Goal: Transaction & Acquisition: Purchase product/service

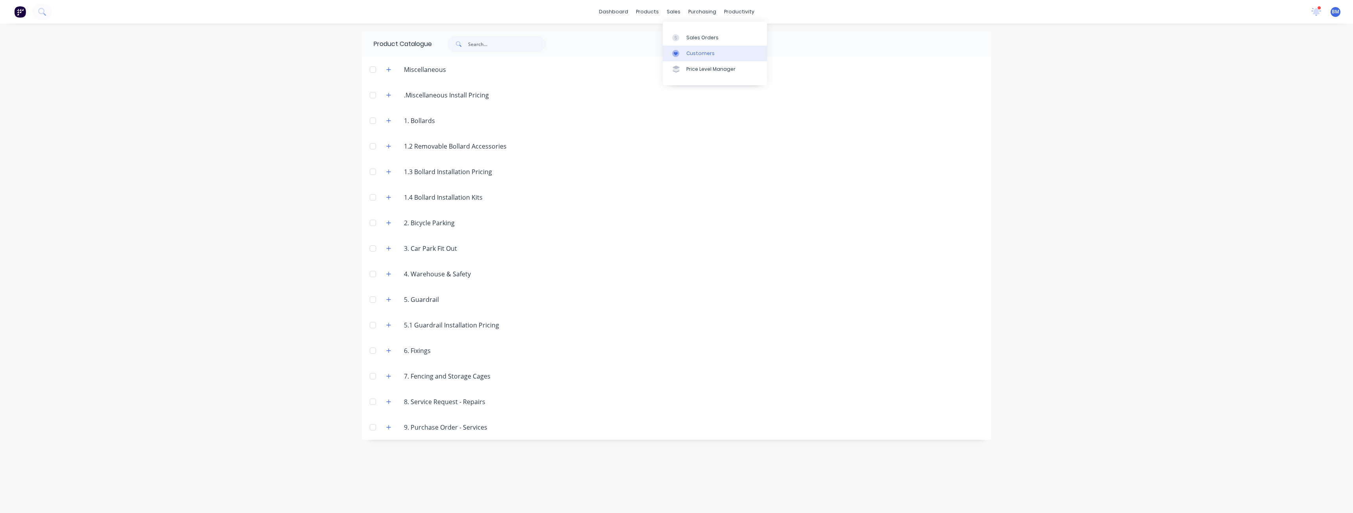
click at [691, 52] on div "Customers" at bounding box center [701, 53] width 28 height 7
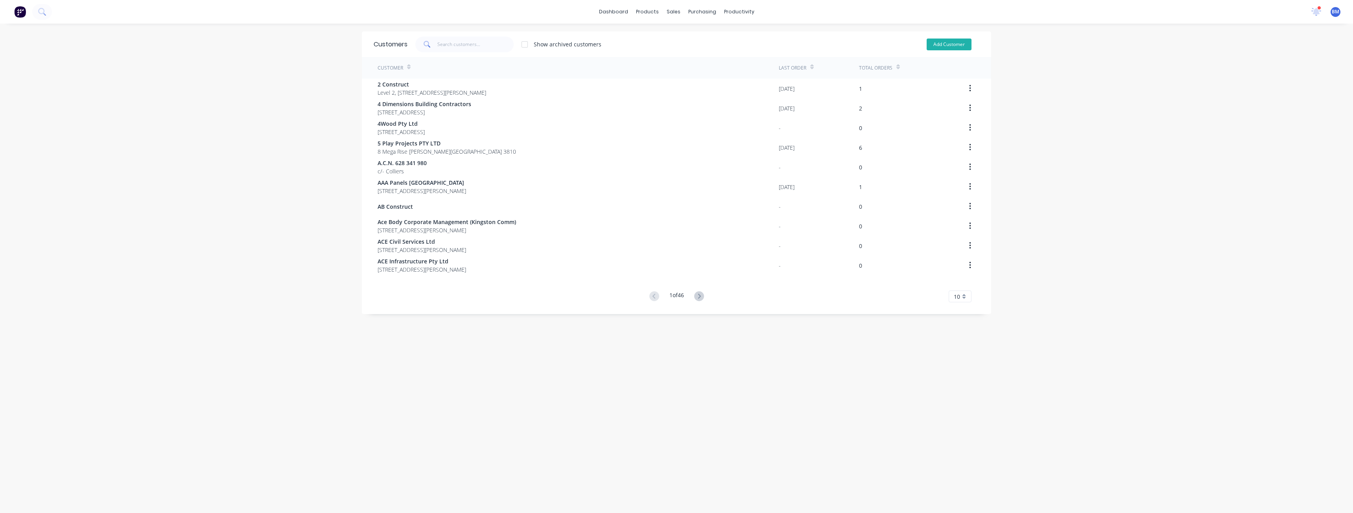
click at [932, 42] on button "Add Customer" at bounding box center [949, 45] width 45 height 12
select select "AU"
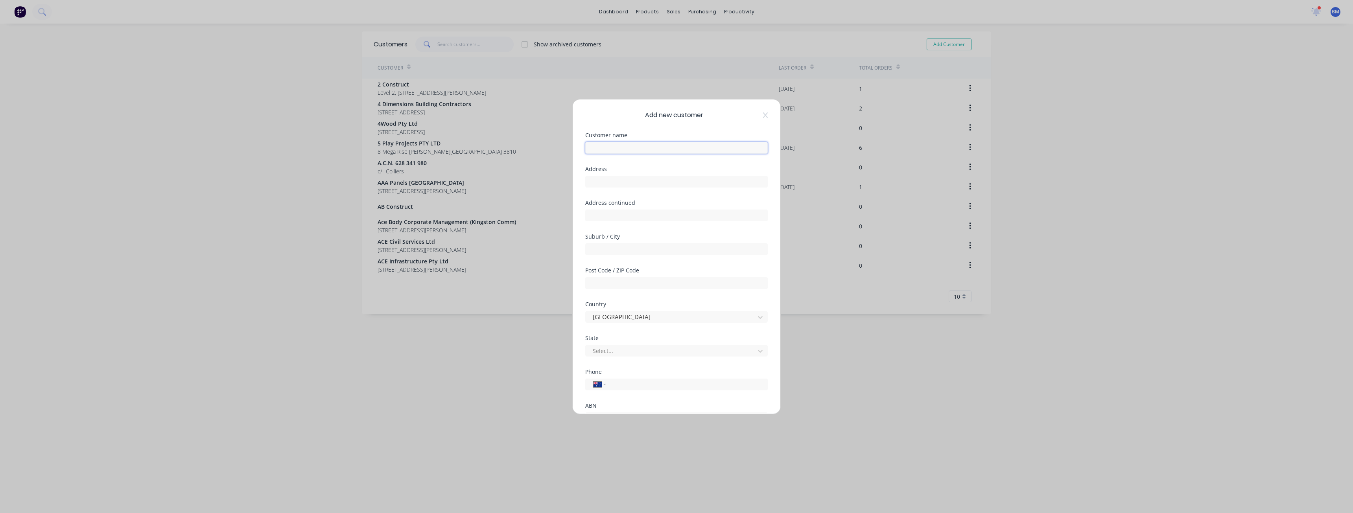
paste input "Totness Commercial"
type input "Totness Commercial"
click at [603, 184] on input "text" at bounding box center [676, 182] width 183 height 12
click at [597, 182] on input "text" at bounding box center [676, 182] width 183 height 12
paste input "[STREET_ADDRESS]"
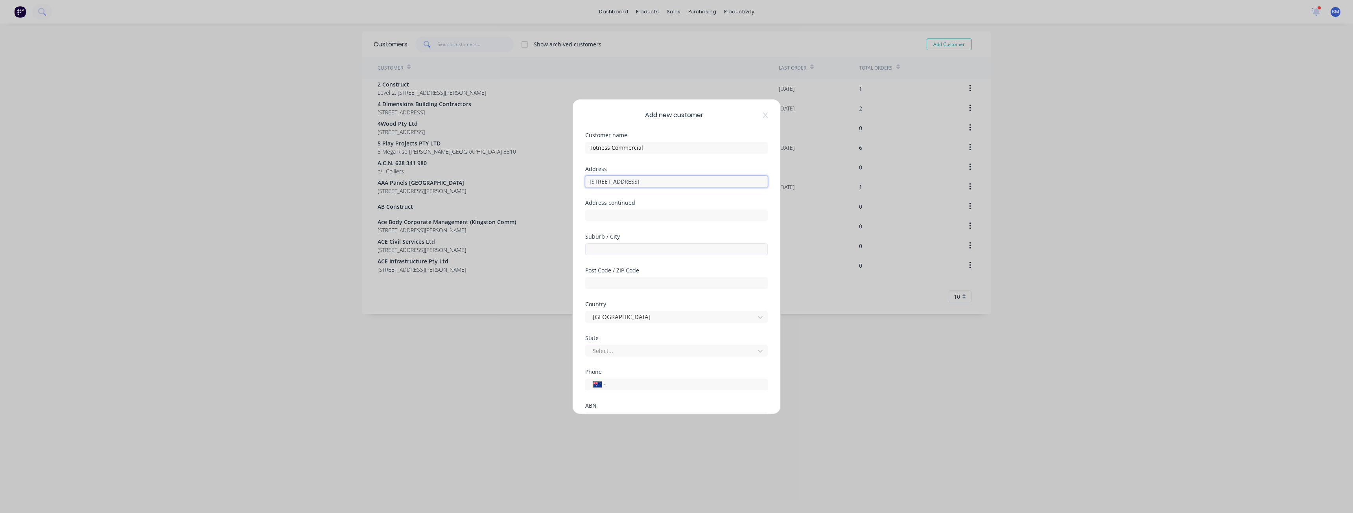
type input "[STREET_ADDRESS]"
click at [611, 244] on input "text" at bounding box center [676, 250] width 183 height 12
paste input "Unley"
type input "Unley"
click at [565, 275] on div "Add new customer Customer name Totness Commercial Address [STREET_ADDRESS] Addr…" at bounding box center [676, 256] width 1353 height 513
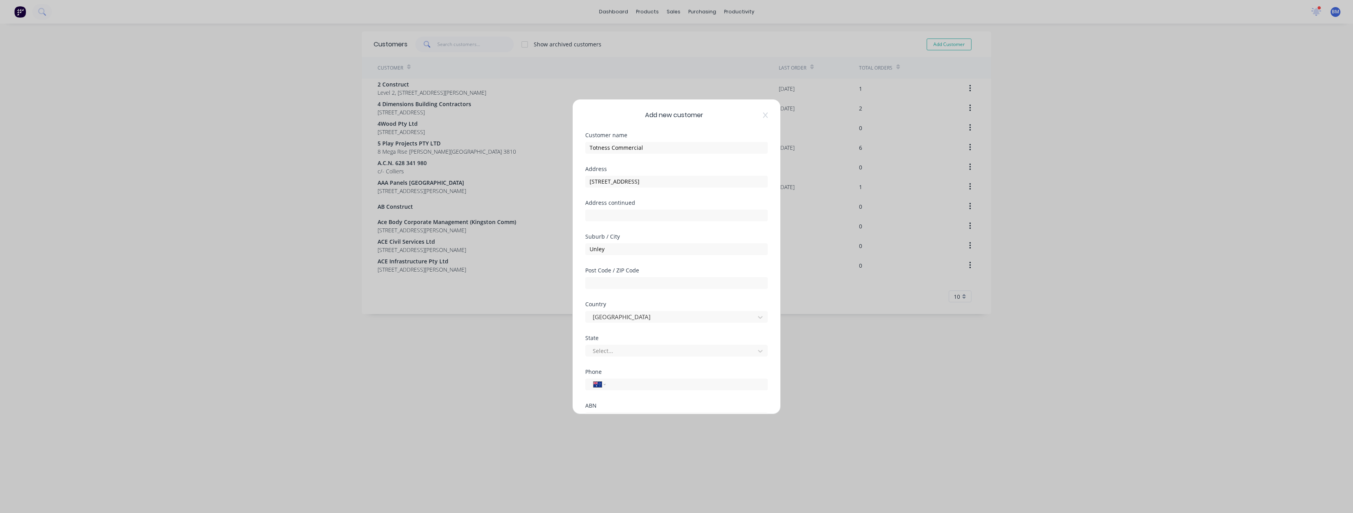
click at [663, 300] on div "Post Code / ZIP Code" at bounding box center [676, 285] width 183 height 34
click at [592, 362] on icon at bounding box center [589, 363] width 5 height 3
click at [654, 398] on div "Phone International [GEOGRAPHIC_DATA] [GEOGRAPHIC_DATA] [GEOGRAPHIC_DATA] [GEOG…" at bounding box center [676, 386] width 183 height 34
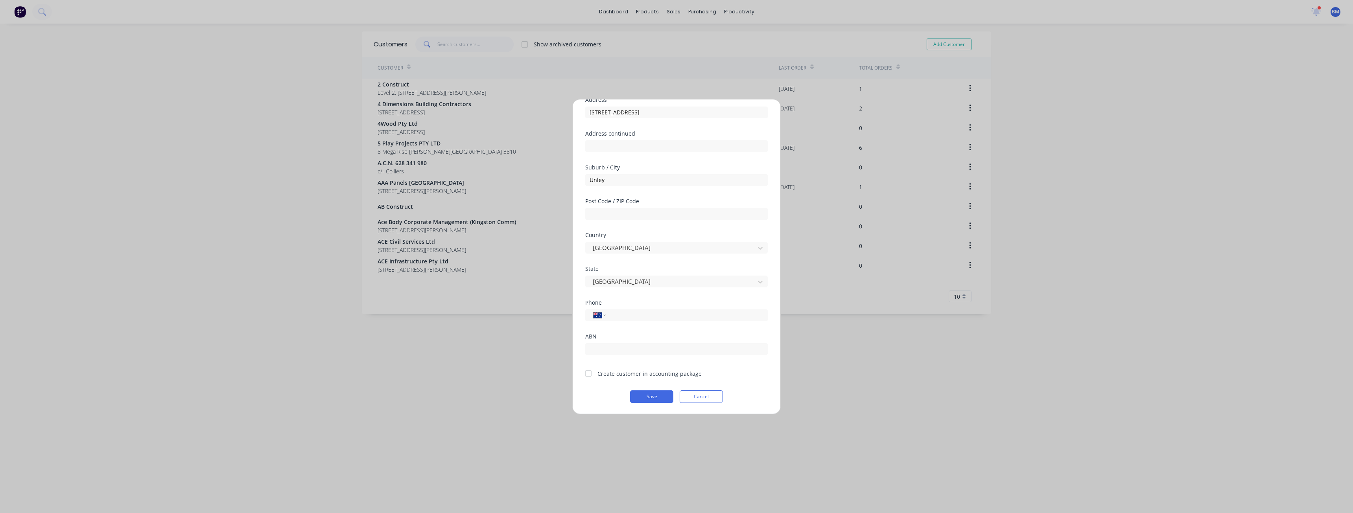
click at [589, 371] on div at bounding box center [589, 374] width 16 height 16
paste input "5061"
click at [634, 263] on div "Country [GEOGRAPHIC_DATA]" at bounding box center [676, 250] width 183 height 34
click at [636, 236] on div "Post Code / ZIP Code 5061 No valid postcode" at bounding box center [676, 219] width 183 height 40
click at [629, 212] on input "5061" at bounding box center [676, 214] width 183 height 12
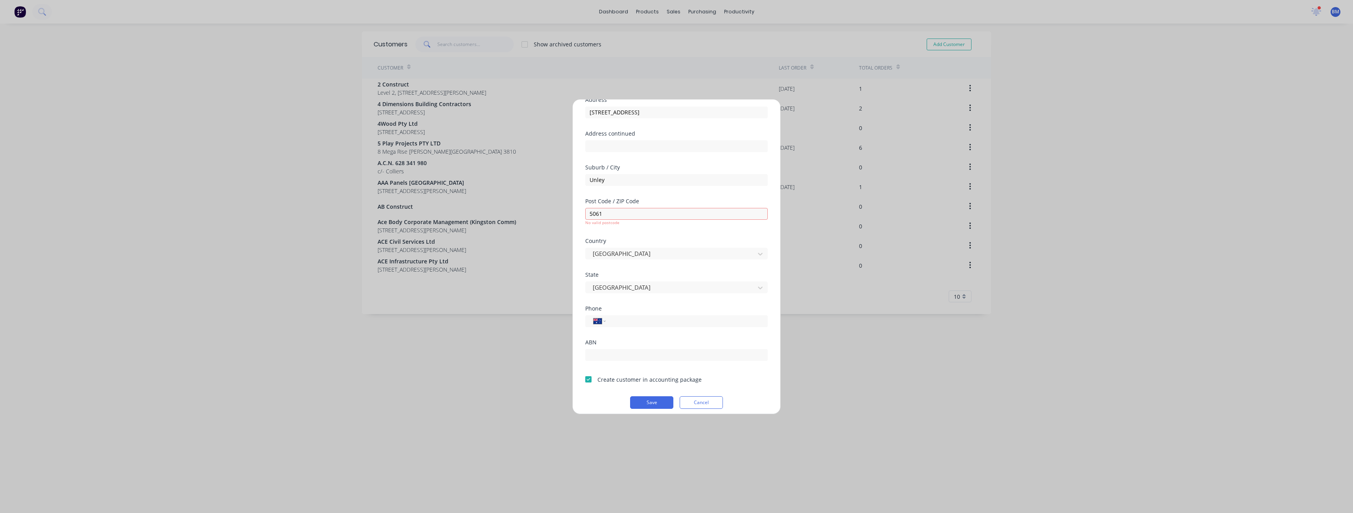
click at [628, 235] on div "Post Code / ZIP Code 5061 No valid postcode" at bounding box center [676, 219] width 183 height 40
click at [612, 210] on input "5061" at bounding box center [676, 214] width 183 height 12
type input "5"
type input "5061"
click at [621, 230] on div "Post Code / ZIP Code 5061 No valid postcode" at bounding box center [676, 219] width 183 height 40
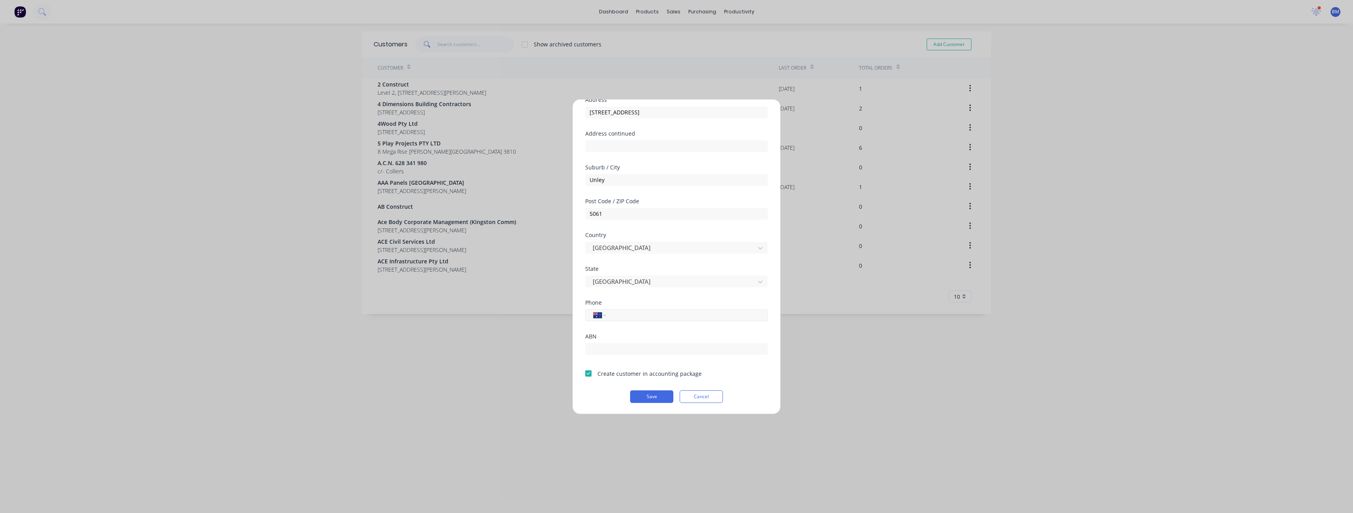
click at [645, 314] on input "tel" at bounding box center [685, 315] width 148 height 9
type input "0408 852 690"
click at [629, 350] on input "text" at bounding box center [676, 349] width 183 height 12
drag, startPoint x: 629, startPoint y: 350, endPoint x: 610, endPoint y: 331, distance: 26.4
click at [610, 331] on div "Phone International [GEOGRAPHIC_DATA] [GEOGRAPHIC_DATA] [GEOGRAPHIC_DATA] [GEOG…" at bounding box center [676, 317] width 183 height 34
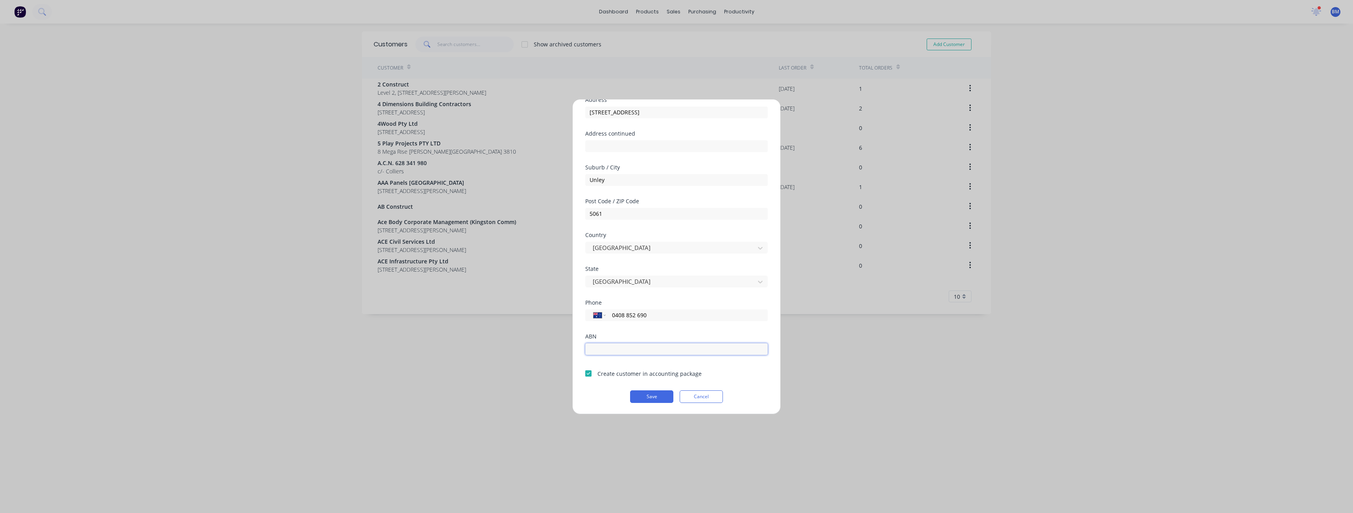
click at [599, 351] on input "text" at bounding box center [676, 349] width 183 height 12
paste input "Totness Commercial"
type input "Totness Commercial"
drag, startPoint x: 648, startPoint y: 350, endPoint x: 552, endPoint y: 360, distance: 96.9
click at [552, 360] on div "Add new customer Customer name Totness Commercial Address [STREET_ADDRESS] Addr…" at bounding box center [676, 256] width 1353 height 513
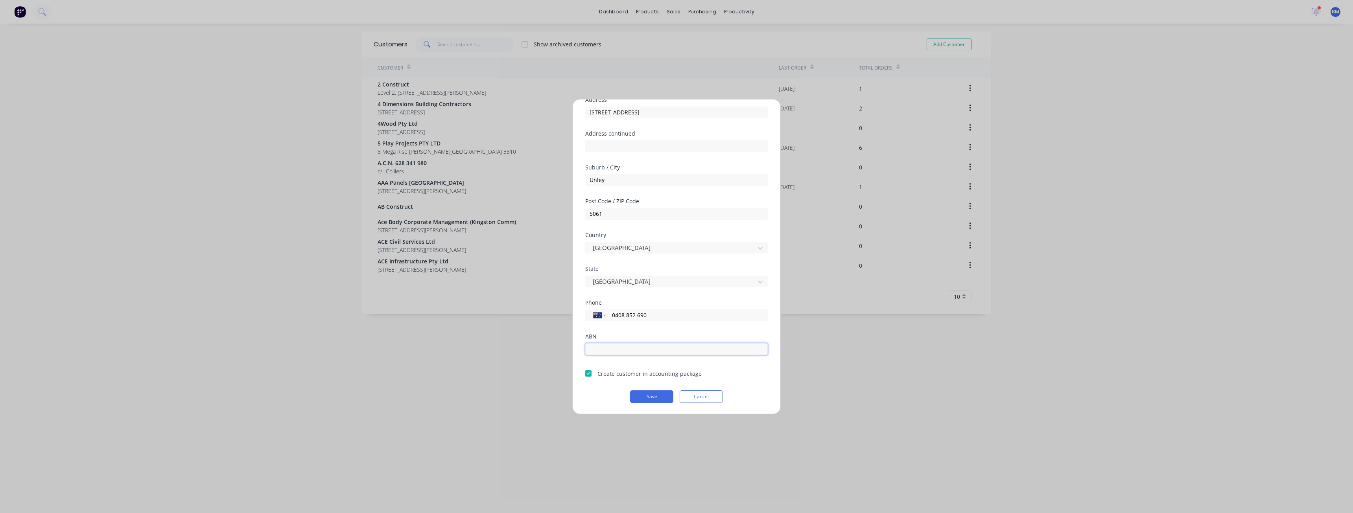
paste input "12 604 579 802"
type input "12 604 579 802"
click at [647, 397] on button "Save" at bounding box center [651, 397] width 43 height 13
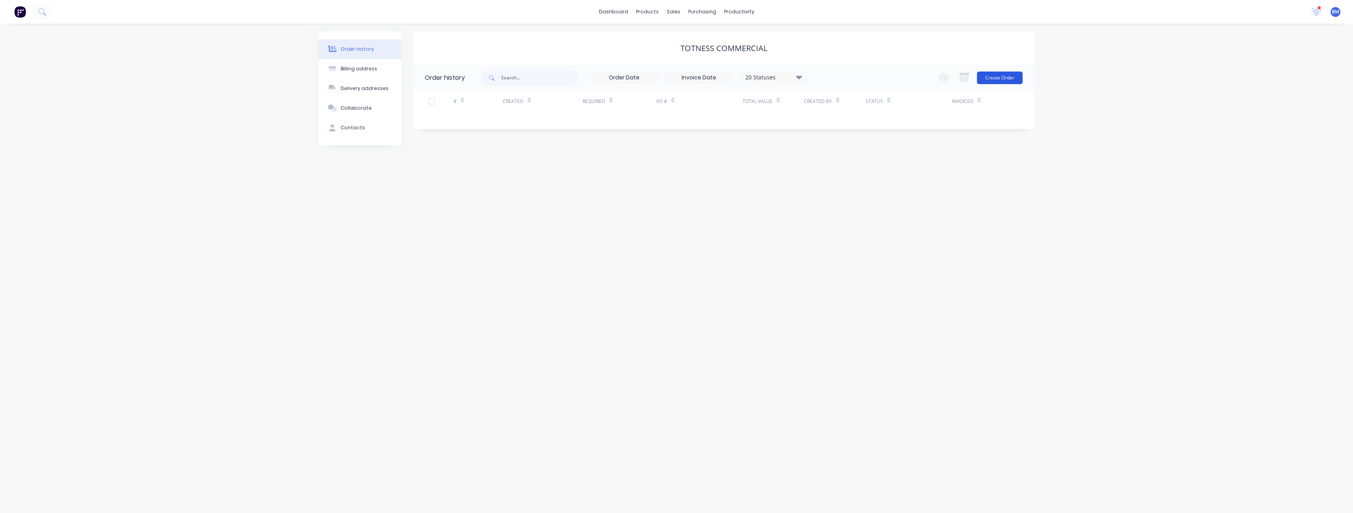
click at [991, 76] on button "Create Order" at bounding box center [1000, 78] width 46 height 13
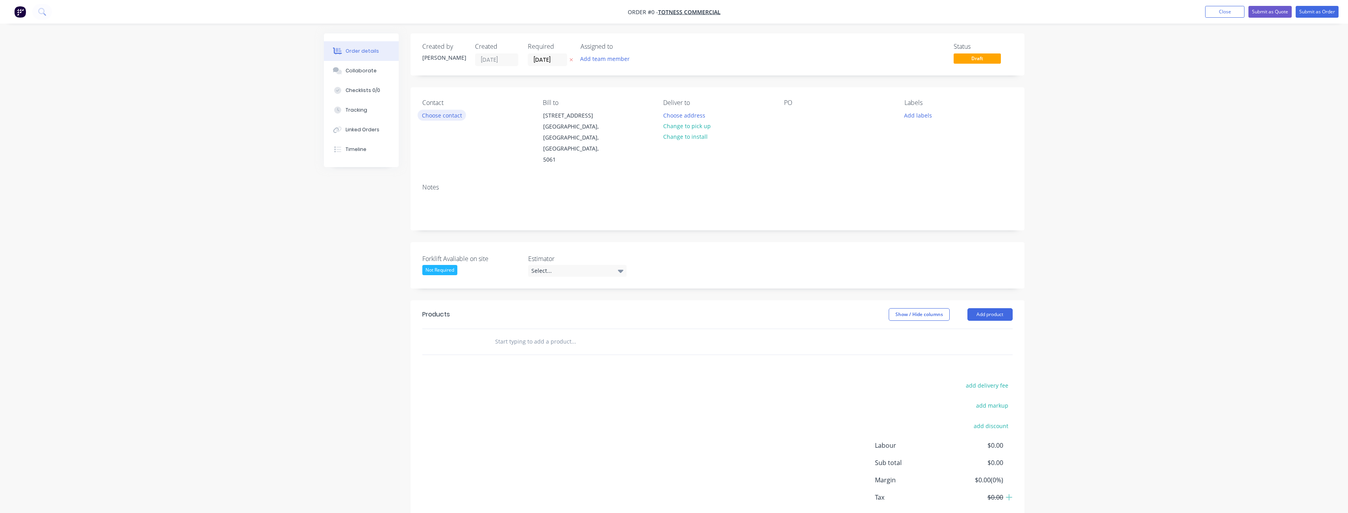
click at [433, 114] on button "Choose contact" at bounding box center [441, 115] width 48 height 11
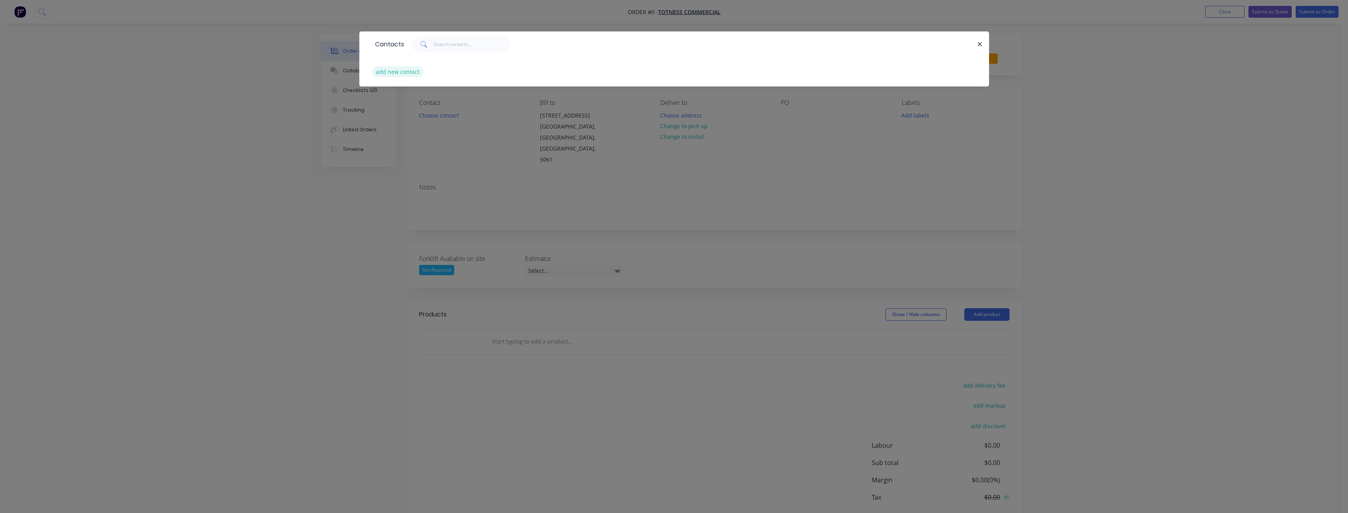
click at [401, 72] on button "add new contact" at bounding box center [398, 71] width 52 height 11
select select "AU"
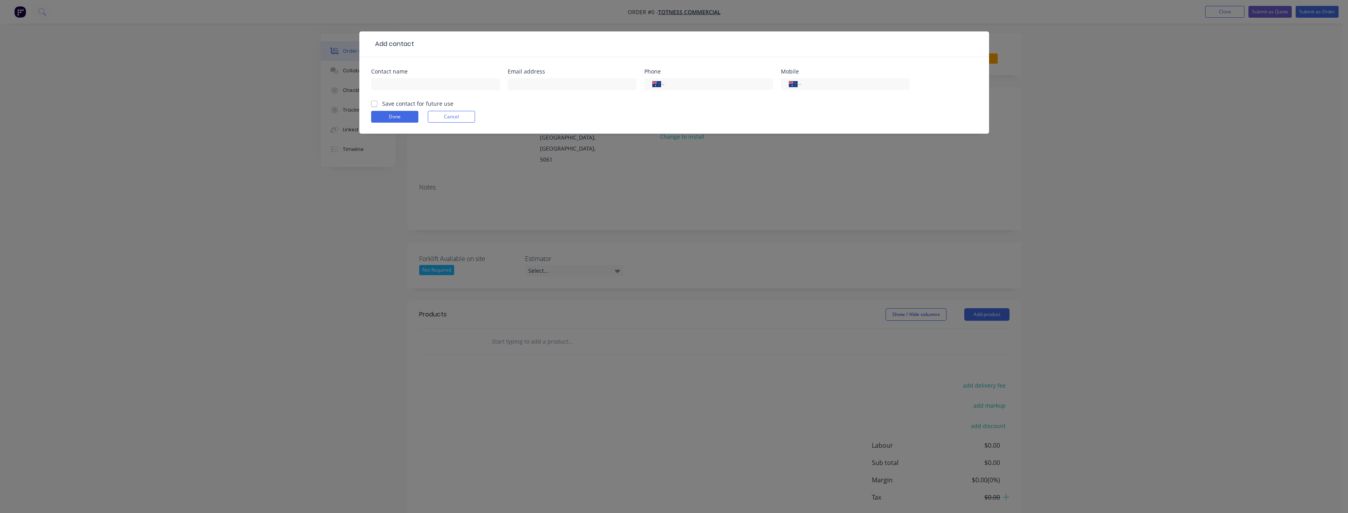
click at [423, 77] on div at bounding box center [435, 87] width 129 height 23
click at [421, 79] on input "text" at bounding box center [435, 84] width 129 height 12
type input "[PERSON_NAME]"
click at [543, 80] on input "text" at bounding box center [572, 84] width 129 height 12
paste input "[EMAIL_ADDRESS][PERSON_NAME][DOMAIN_NAME]"
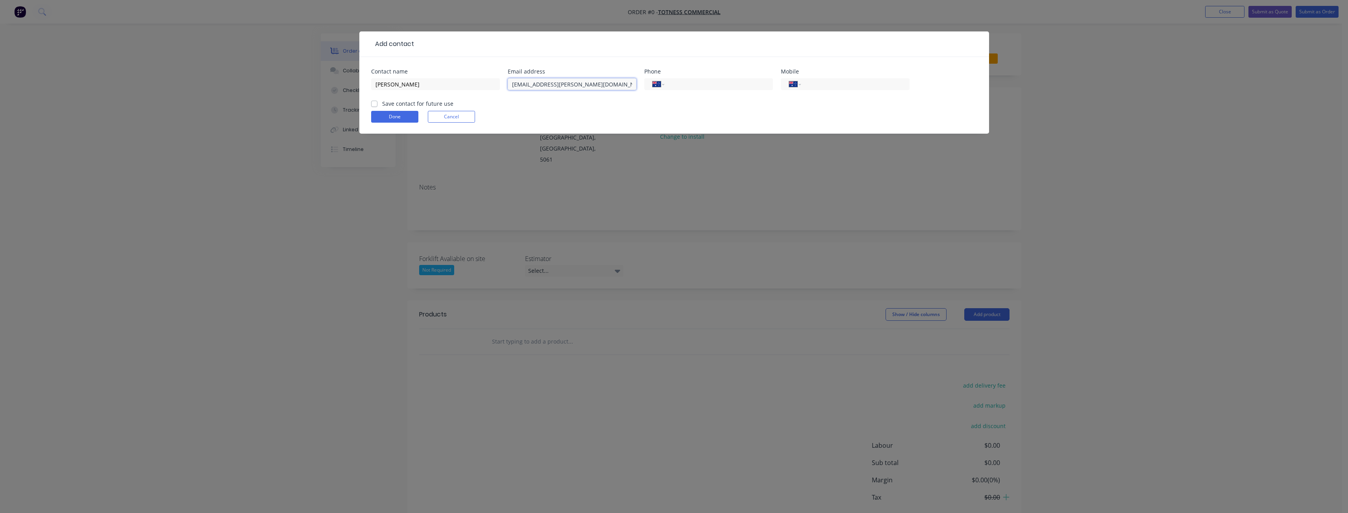
type input "[EMAIL_ADDRESS][PERSON_NAME][DOMAIN_NAME]"
click at [615, 104] on form "Contact name [PERSON_NAME] Email address [EMAIL_ADDRESS][PERSON_NAME][DOMAIN_NA…" at bounding box center [674, 101] width 606 height 65
click at [382, 105] on label "Save contact for future use" at bounding box center [417, 104] width 71 height 8
click at [375, 105] on input "Save contact for future use" at bounding box center [374, 103] width 6 height 7
checkbox input "true"
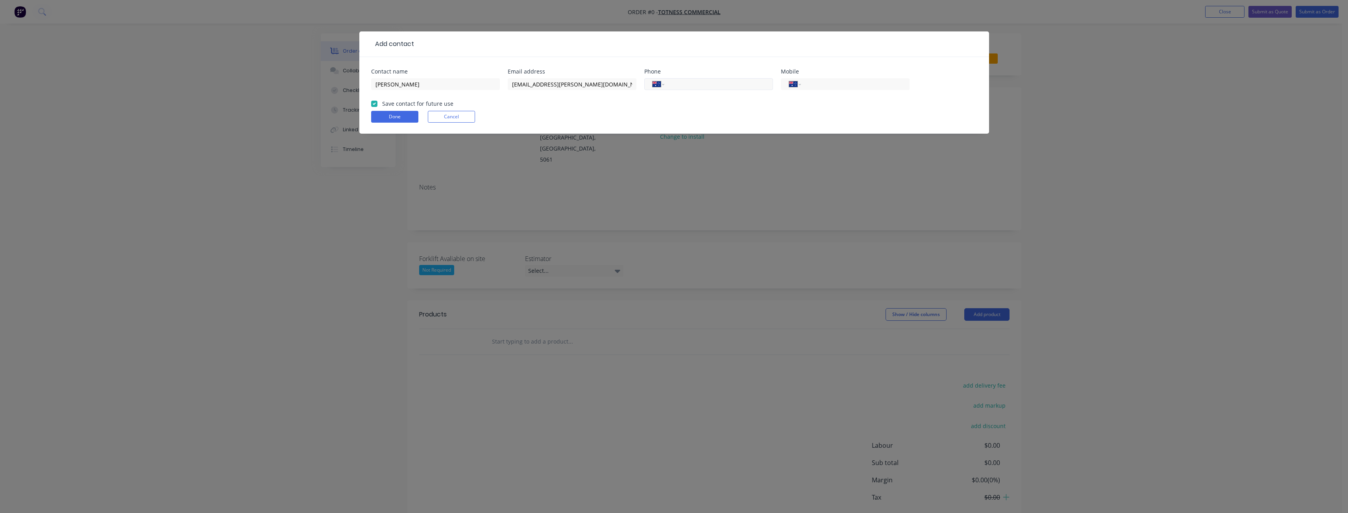
click at [703, 86] on input "tel" at bounding box center [717, 84] width 94 height 9
type input "0408 852 690"
click at [396, 114] on button "Done" at bounding box center [394, 117] width 47 height 12
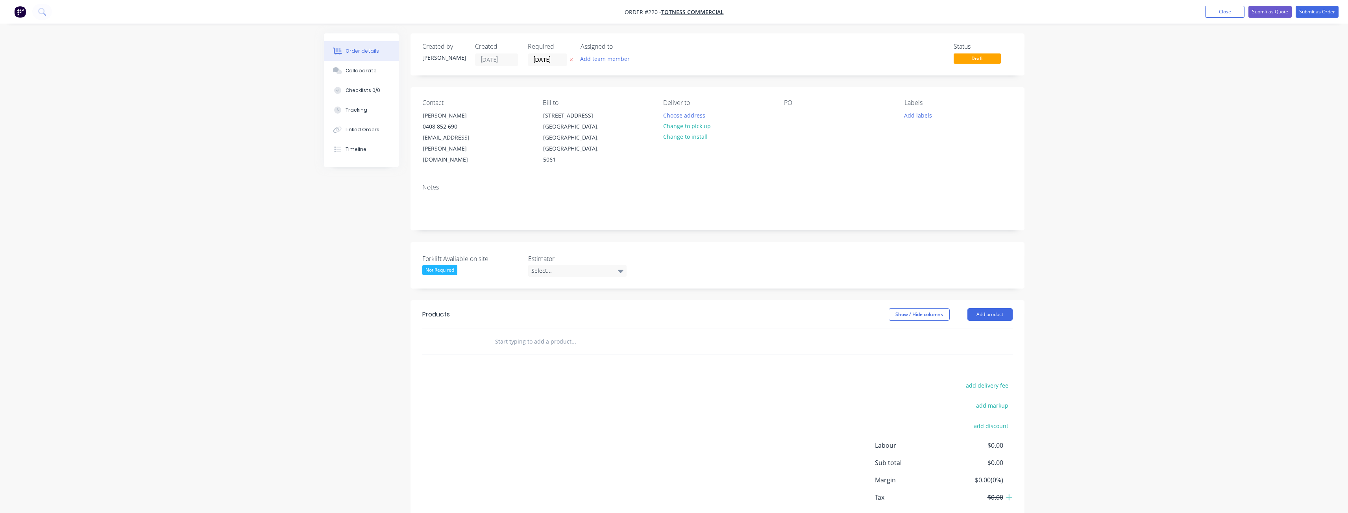
click at [315, 190] on div "Order details Collaborate Checklists 0/0 Tracking Linked Orders Timeline Order …" at bounding box center [674, 278] width 1348 height 556
click at [608, 60] on button "Add team member" at bounding box center [605, 59] width 58 height 11
click at [594, 102] on div at bounding box center [593, 103] width 16 height 16
click at [775, 44] on div "Status Draft" at bounding box center [835, 54] width 353 height 23
click at [563, 265] on div "Select..." at bounding box center [577, 271] width 98 height 12
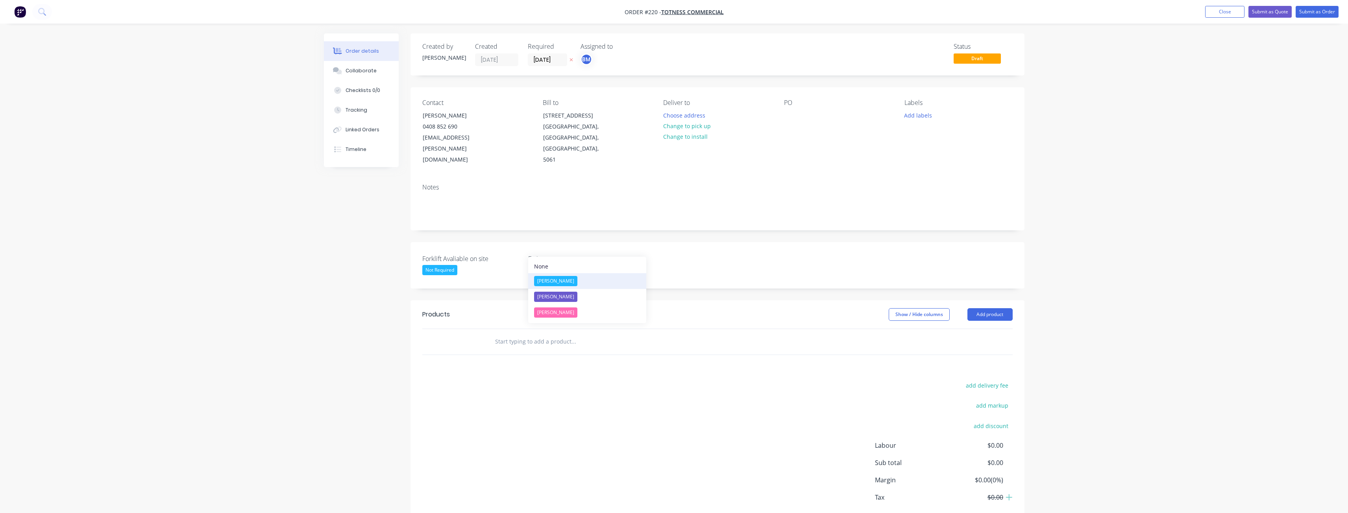
click at [548, 281] on div "[PERSON_NAME]" at bounding box center [555, 281] width 43 height 10
click at [276, 192] on div "Order details Collaborate Checklists 0/0 Tracking Linked Orders Timeline Order …" at bounding box center [674, 277] width 1348 height 554
click at [349, 184] on div "Created by [PERSON_NAME] Created [DATE] Required [DATE] Assigned to BM Status D…" at bounding box center [674, 293] width 700 height 521
click at [682, 132] on button "Change to install" at bounding box center [685, 136] width 53 height 11
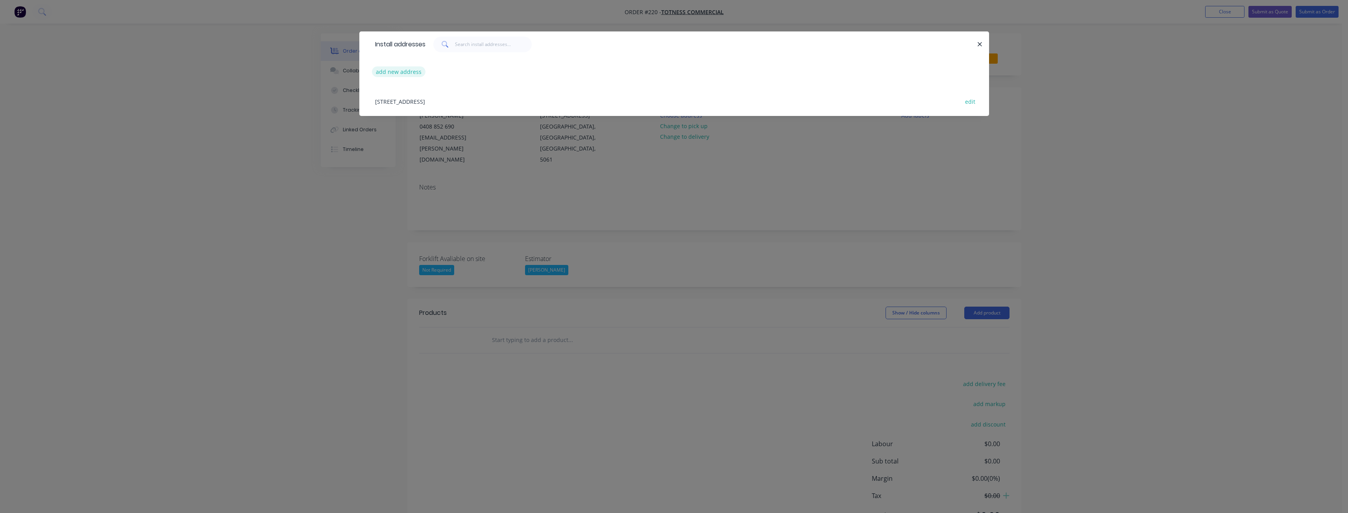
click at [397, 69] on button "add new address" at bounding box center [399, 71] width 54 height 11
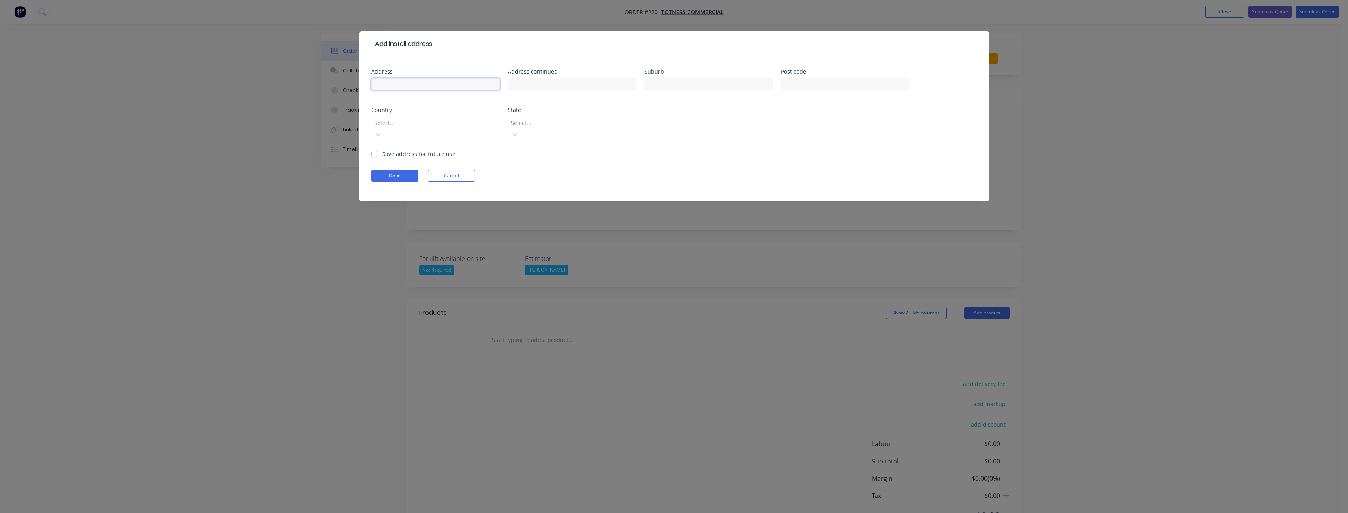
click at [396, 84] on input "text" at bounding box center [435, 84] width 129 height 12
type input "[STREET_ADDRESS][PERSON_NAME]"
click at [438, 107] on div "Address 21 [PERSON_NAME] Close Address continued Suburb Post code Country Selec…" at bounding box center [674, 109] width 606 height 81
click at [382, 150] on label "Save address for future use" at bounding box center [418, 154] width 73 height 8
click at [374, 150] on input "Save address for future use" at bounding box center [374, 153] width 6 height 7
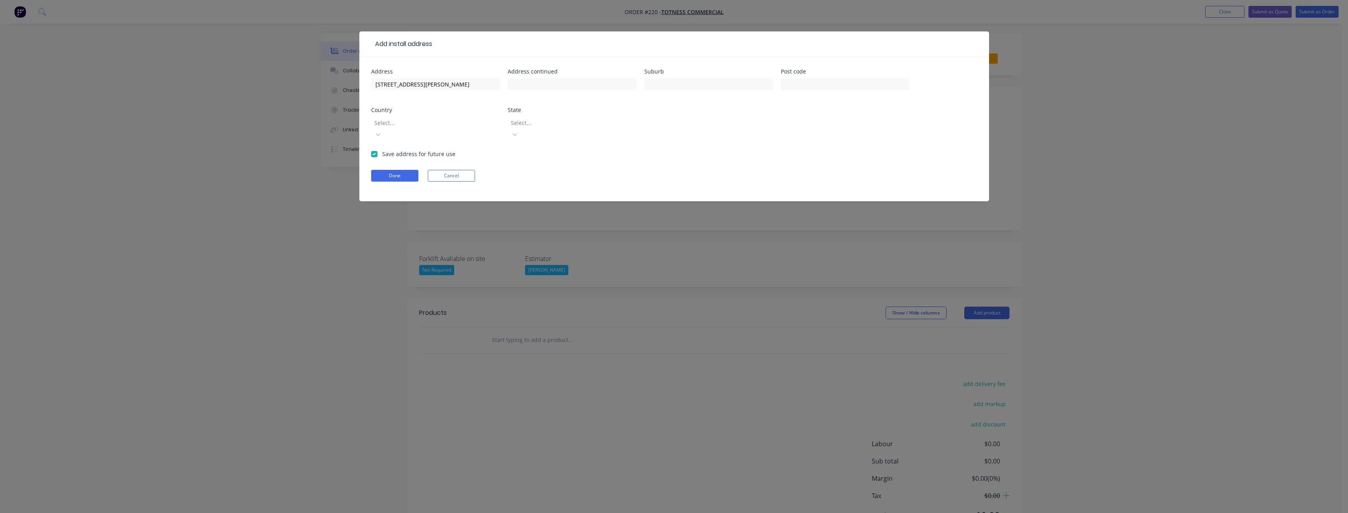
checkbox input "true"
drag, startPoint x: 665, startPoint y: 86, endPoint x: 659, endPoint y: 94, distance: 9.4
click at [665, 86] on input "text" at bounding box center [708, 84] width 129 height 12
type input "Totness"
click at [795, 81] on input "text" at bounding box center [845, 84] width 129 height 12
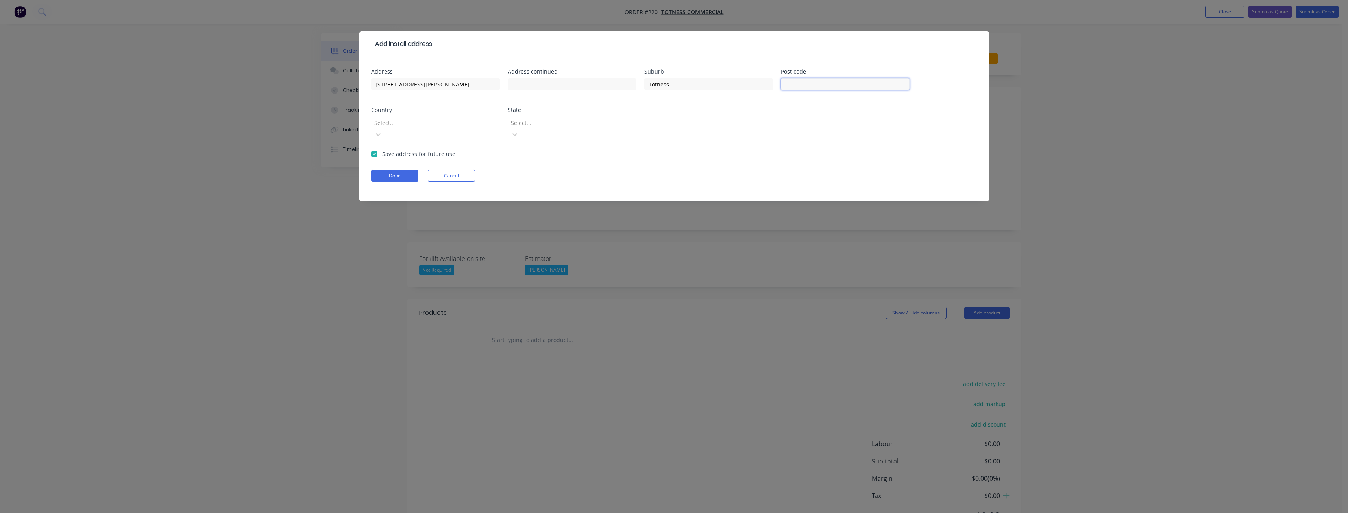
paste input "5250"
click at [760, 116] on div "Address 21 [PERSON_NAME] Close Address continued Suburb Totness Post code 5250 …" at bounding box center [674, 109] width 606 height 81
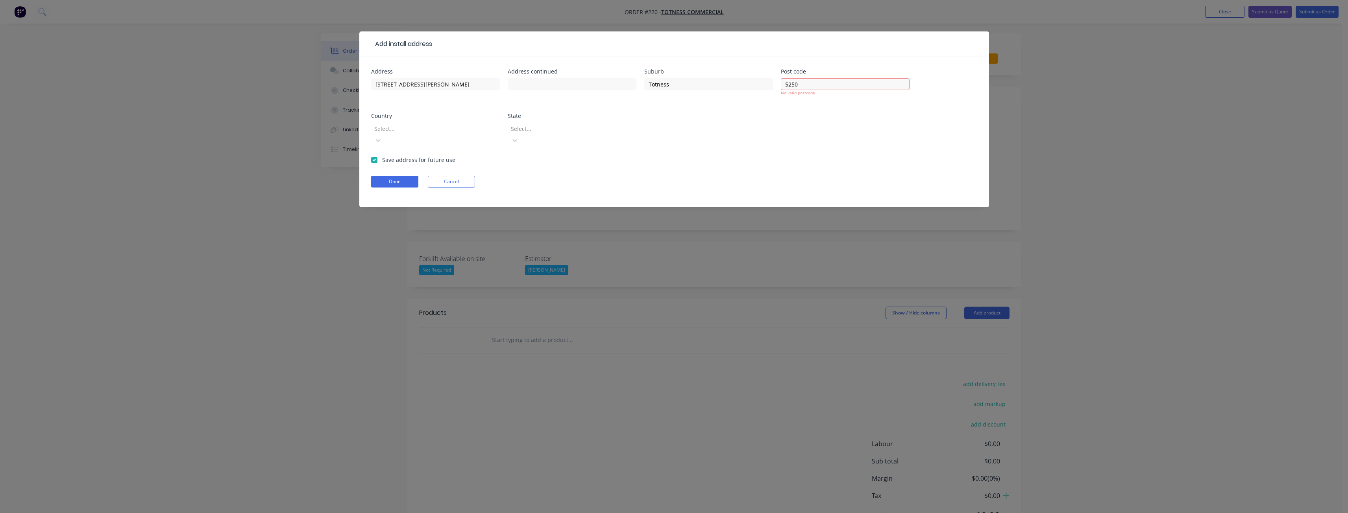
click at [766, 111] on div "Address 21 [PERSON_NAME] Close Address continued Suburb Totness Post code 5250 …" at bounding box center [674, 112] width 606 height 87
click at [804, 81] on input "5250" at bounding box center [845, 84] width 129 height 12
click at [728, 85] on input "Totness" at bounding box center [708, 84] width 129 height 12
click at [787, 83] on input "5250" at bounding box center [845, 84] width 129 height 12
type input "5250"
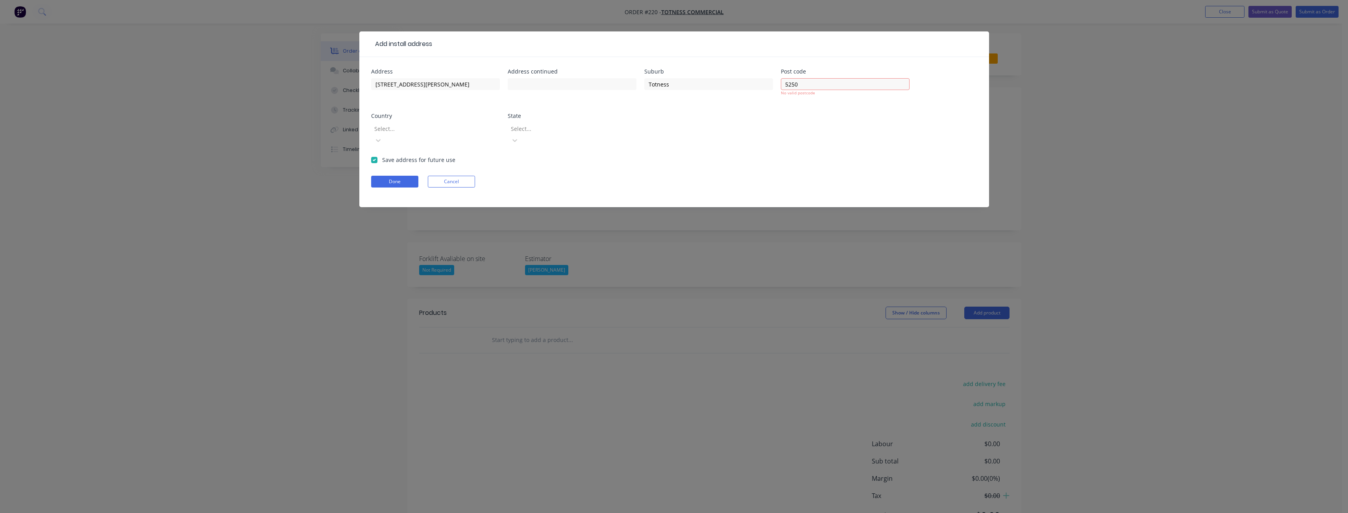
click at [738, 131] on div "Address 21 [PERSON_NAME] Close Address continued Suburb Totness Post code 5250 …" at bounding box center [674, 112] width 606 height 87
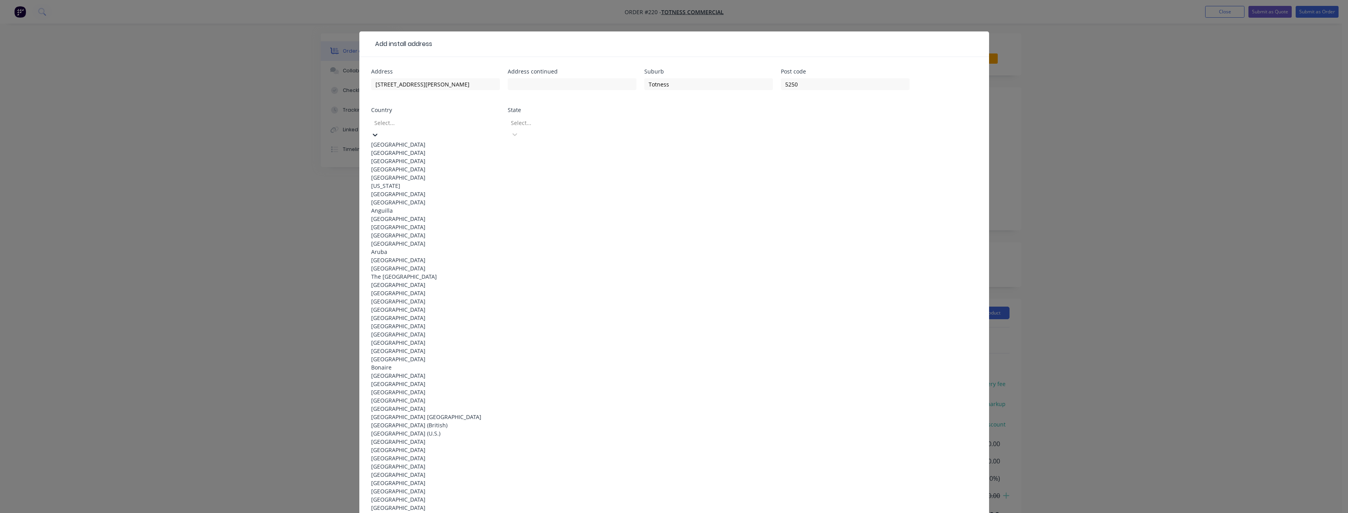
click at [379, 131] on icon at bounding box center [375, 135] width 8 height 8
click at [466, 140] on div "[GEOGRAPHIC_DATA]" at bounding box center [435, 144] width 129 height 8
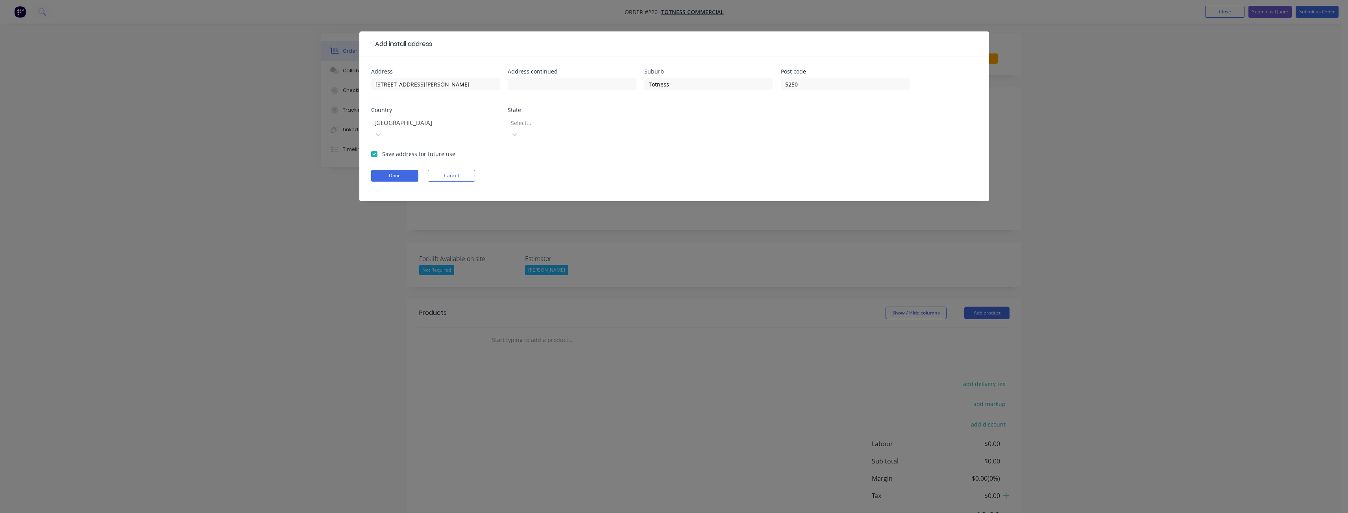
click at [535, 119] on div at bounding box center [566, 123] width 113 height 10
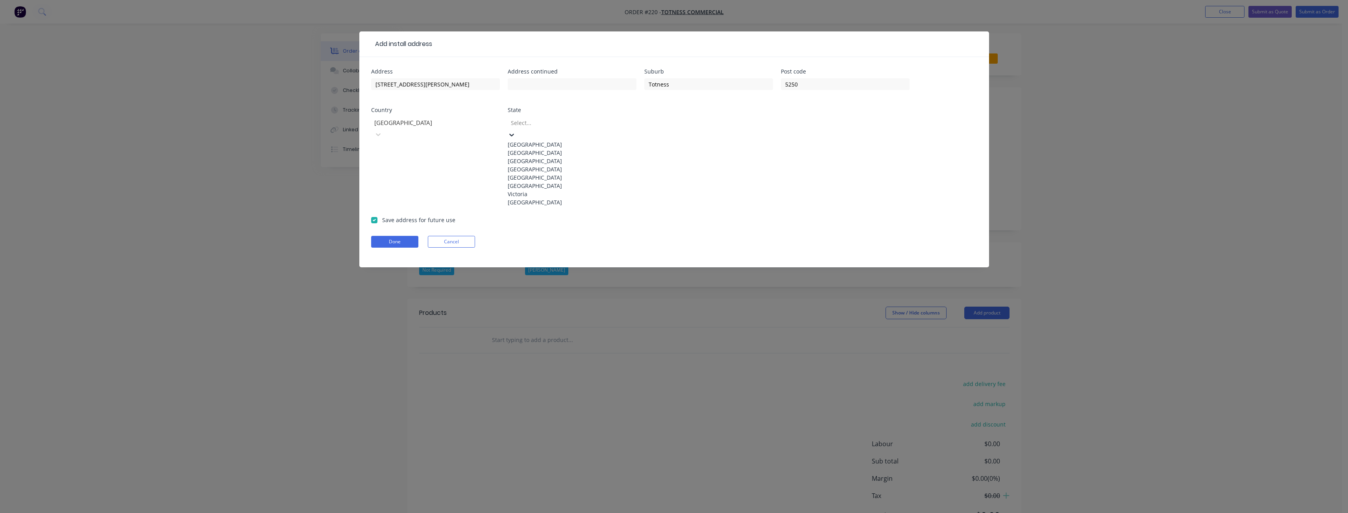
click at [530, 182] on div "[GEOGRAPHIC_DATA]" at bounding box center [572, 178] width 129 height 8
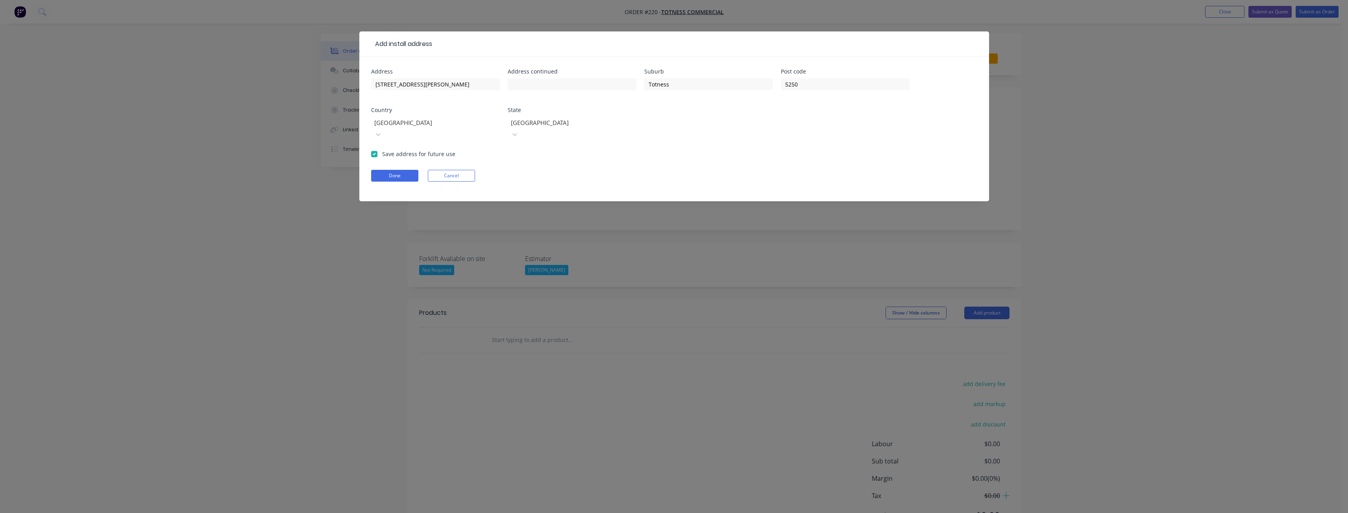
click at [552, 142] on form "Address 21 [PERSON_NAME] Close Address continued Suburb Totness Post code [GEOG…" at bounding box center [674, 135] width 606 height 133
click at [395, 170] on button "Done" at bounding box center [394, 176] width 47 height 12
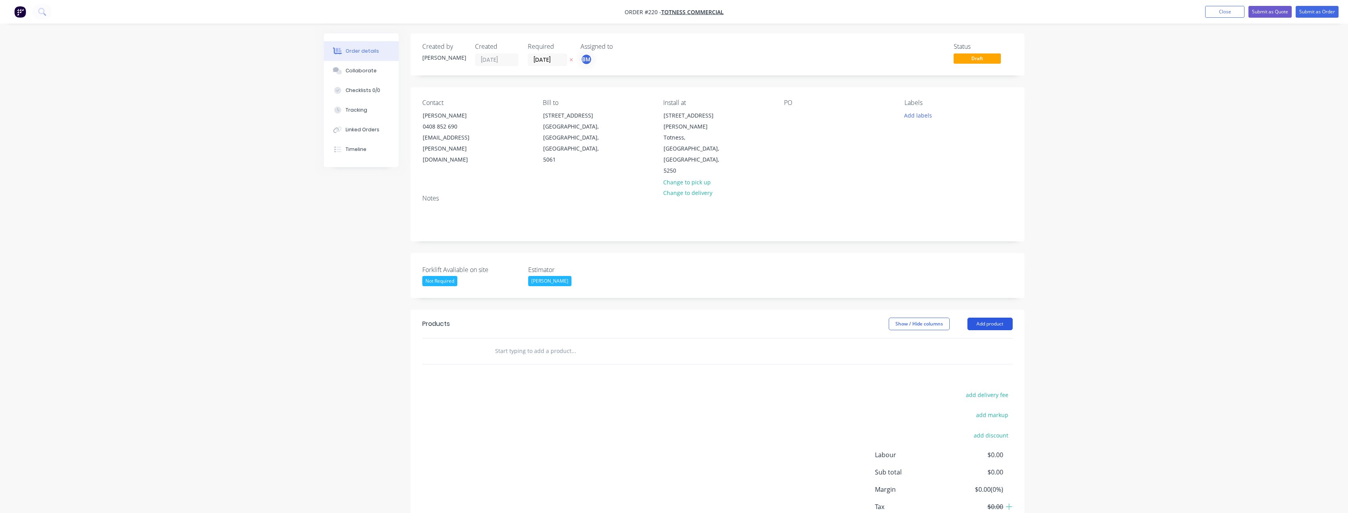
click at [997, 318] on button "Add product" at bounding box center [989, 324] width 45 height 13
click at [963, 338] on div "Product catalogue" at bounding box center [975, 343] width 61 height 11
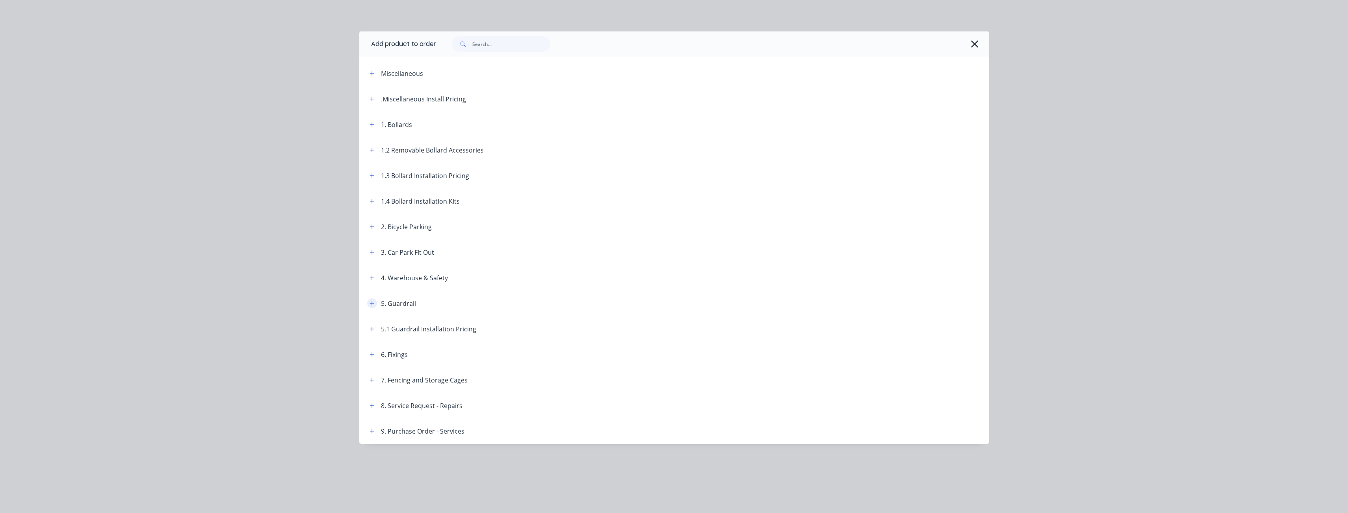
click at [371, 303] on icon "button" at bounding box center [371, 303] width 4 height 4
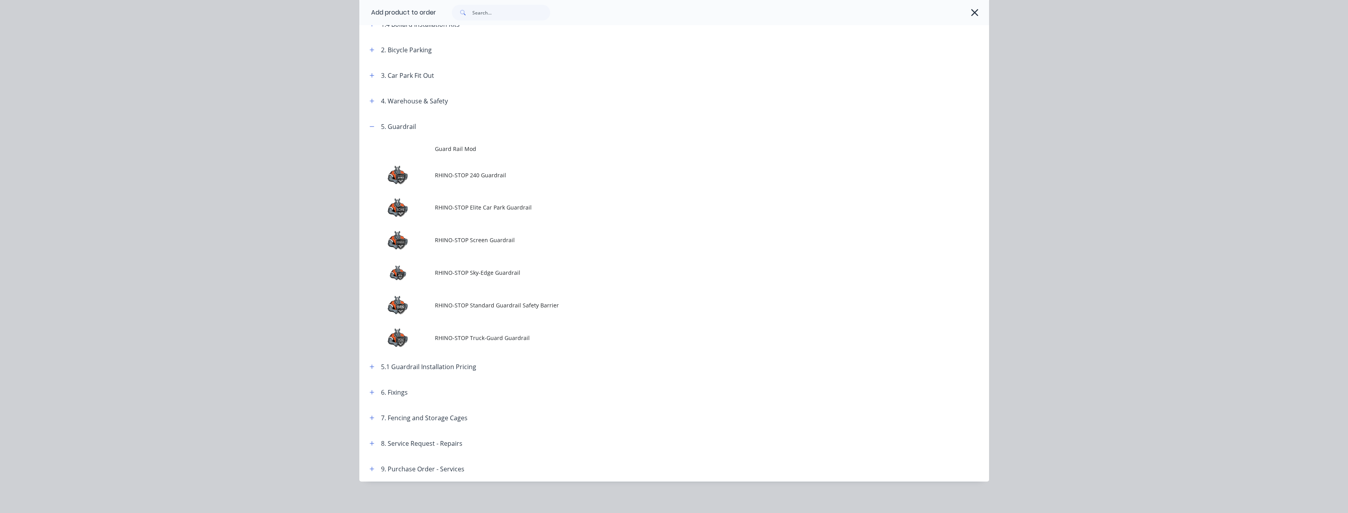
scroll to position [180, 0]
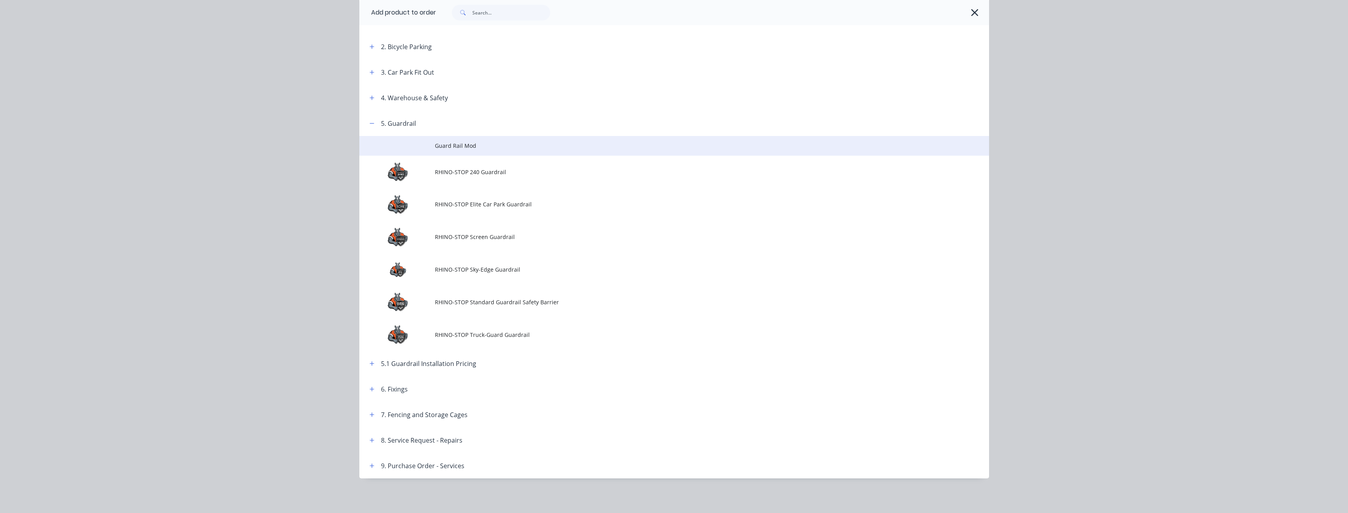
click at [457, 145] on span "Guard Rail Mod" at bounding box center [656, 146] width 443 height 8
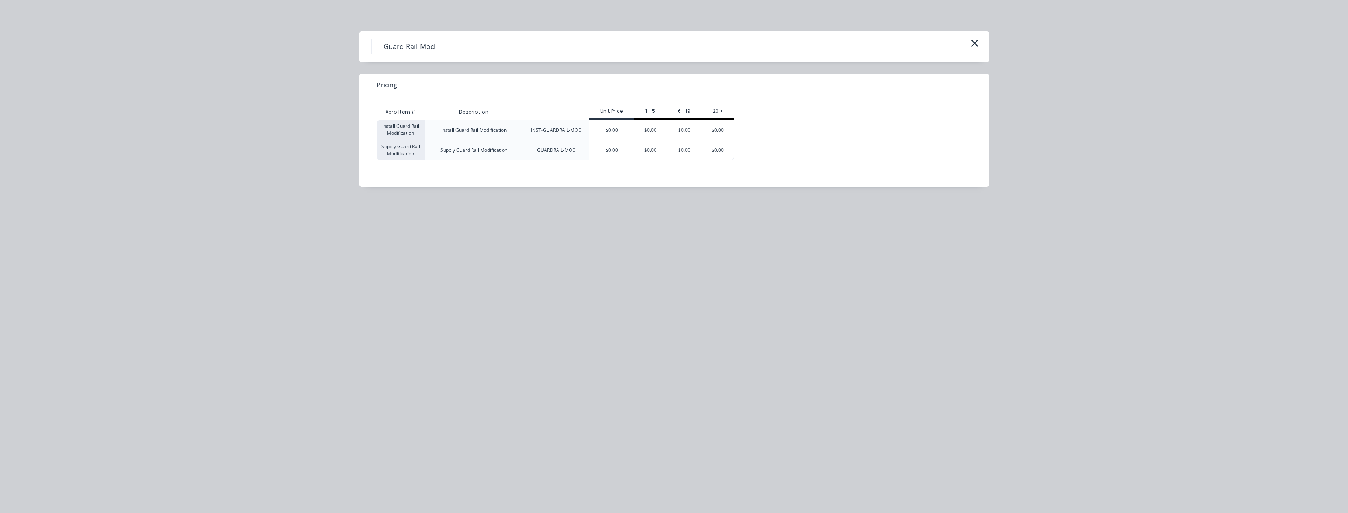
click at [824, 118] on div "Xero Item # Description Unit Price 1 - 5 6 - 19 20 + Install Guard Rail Modific…" at bounding box center [668, 132] width 582 height 56
click at [974, 43] on icon "button" at bounding box center [974, 43] width 7 height 7
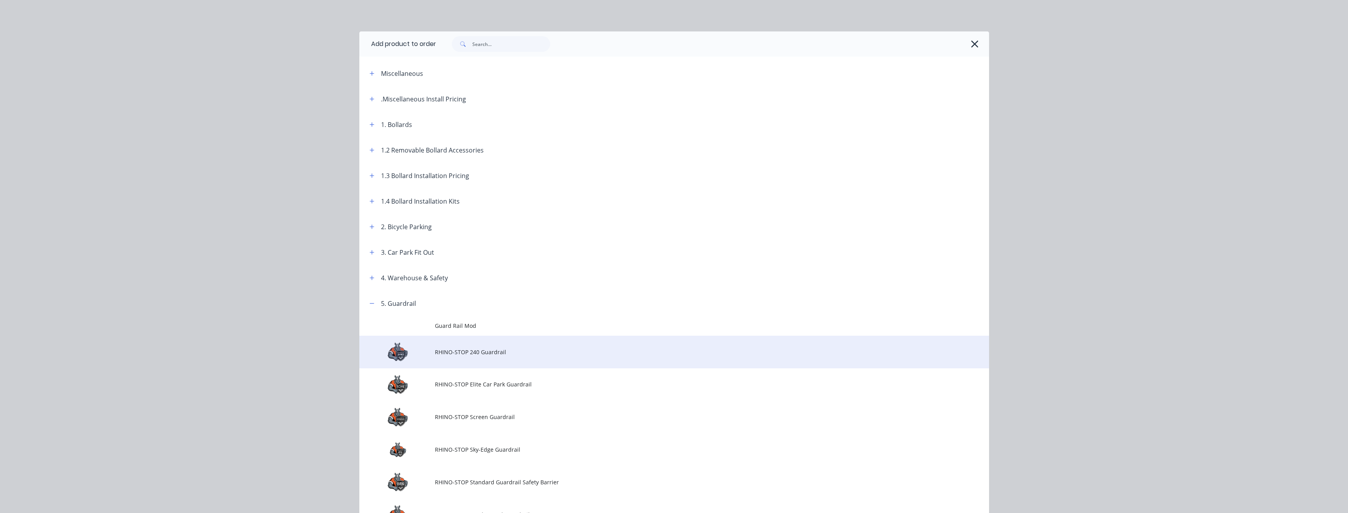
scroll to position [180, 0]
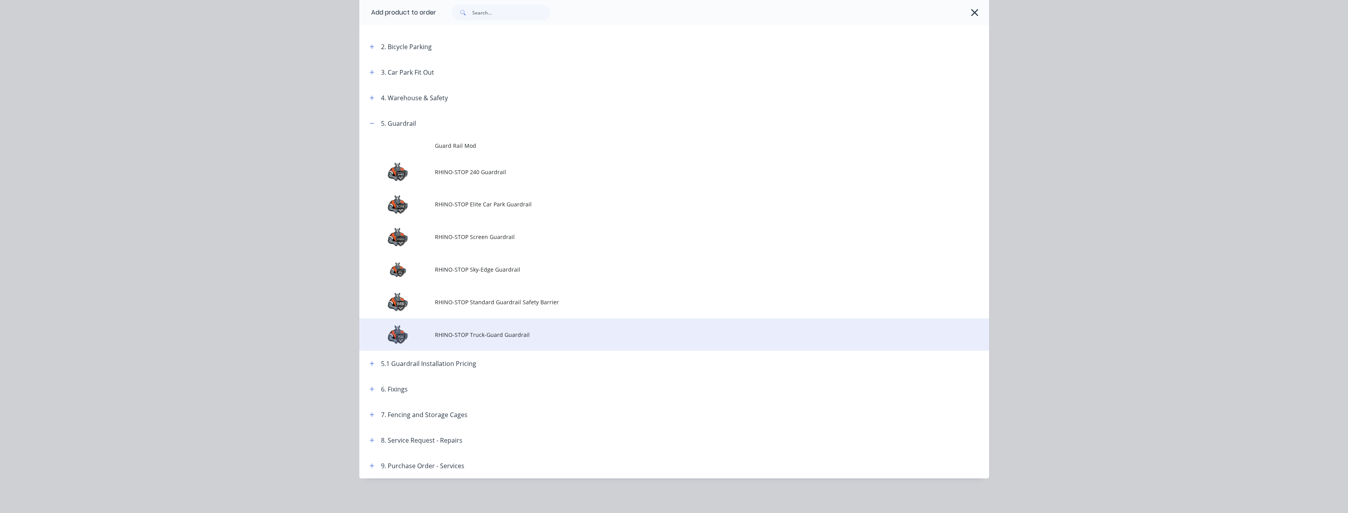
click at [466, 334] on span "RHINO-STOP Truck-Guard Guardrail" at bounding box center [656, 335] width 443 height 8
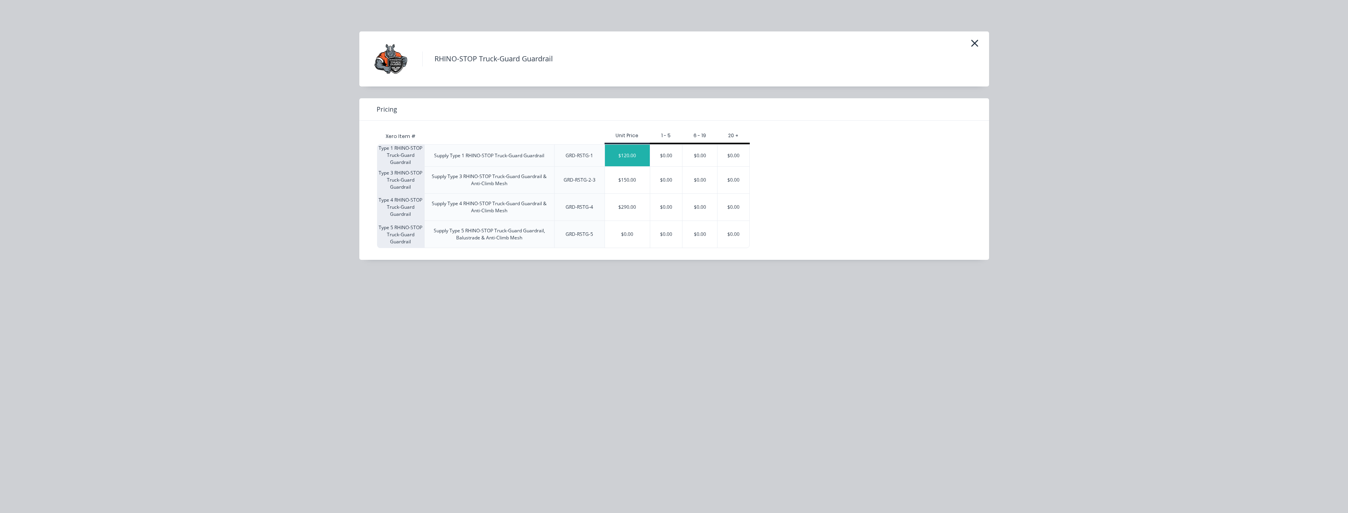
click at [628, 153] on div "$120.00" at bounding box center [627, 156] width 45 height 22
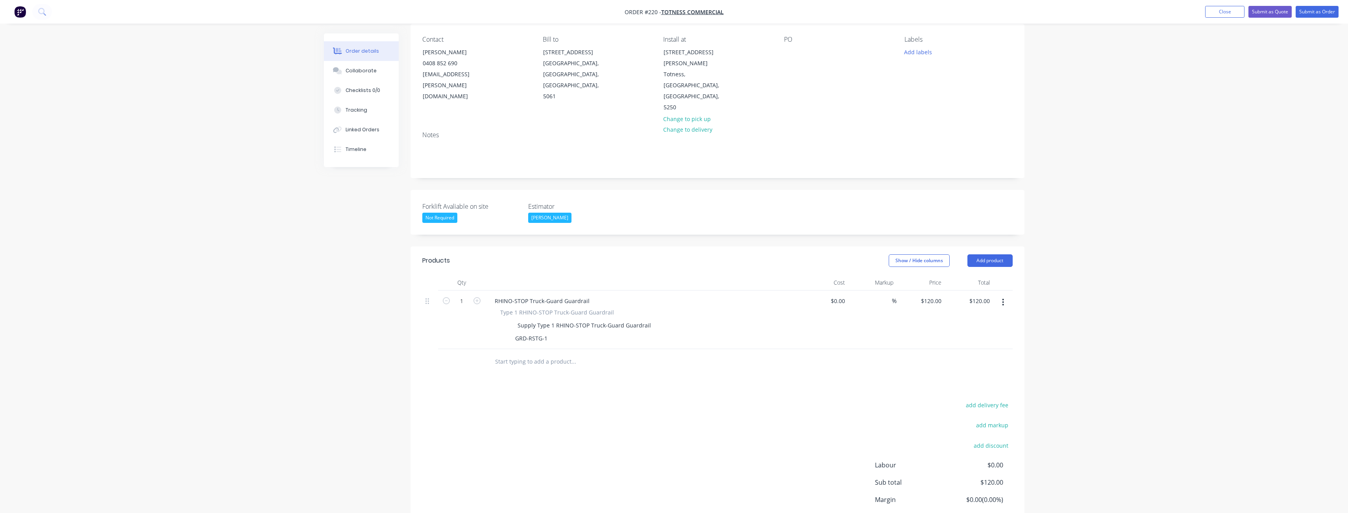
scroll to position [92, 0]
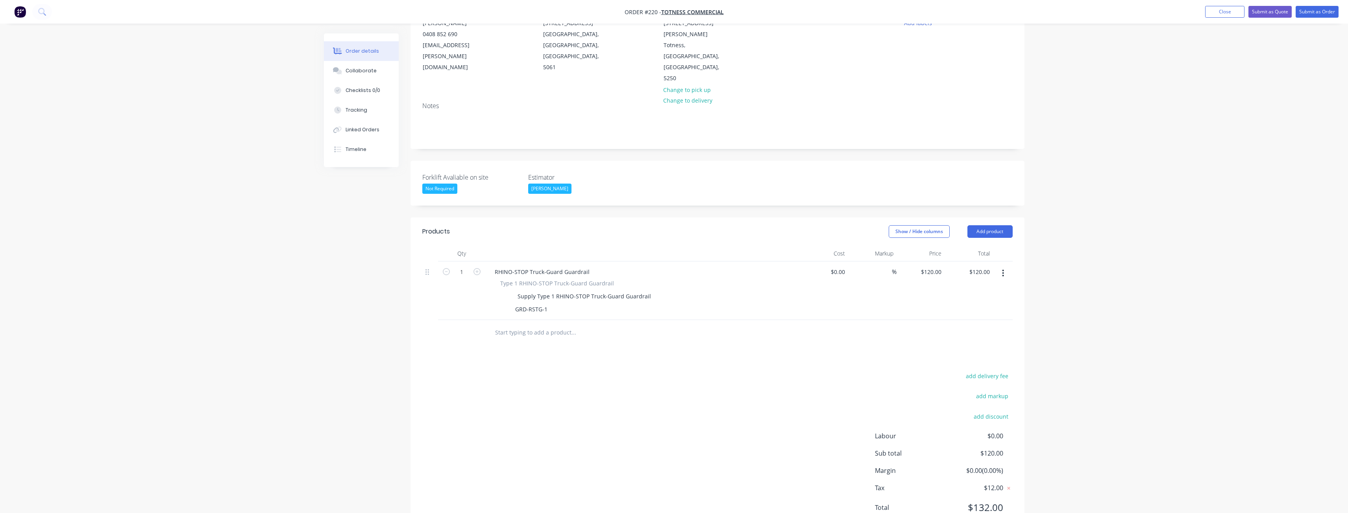
click at [1002, 266] on button "button" at bounding box center [1002, 273] width 18 height 14
click at [956, 336] on div "Delete" at bounding box center [975, 341] width 61 height 11
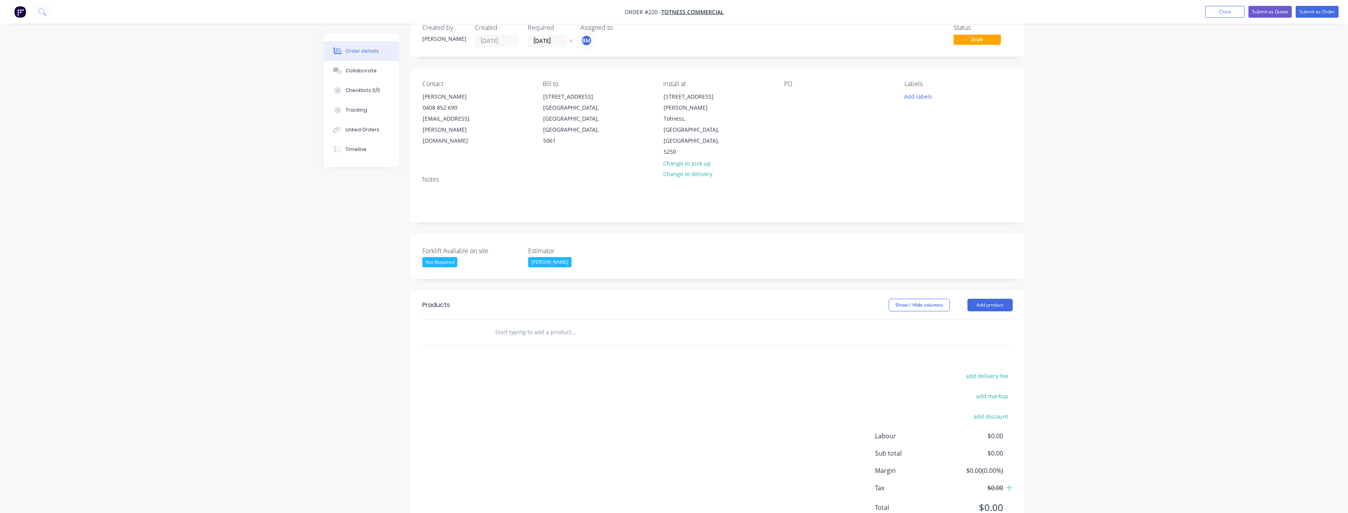
click at [700, 371] on div "add delivery fee add markup add discount Labour $0.00 Sub total $0.00 Margin $0…" at bounding box center [717, 447] width 590 height 152
click at [993, 299] on button "Add product" at bounding box center [989, 305] width 45 height 13
click at [968, 319] on div "Product catalogue" at bounding box center [975, 324] width 61 height 11
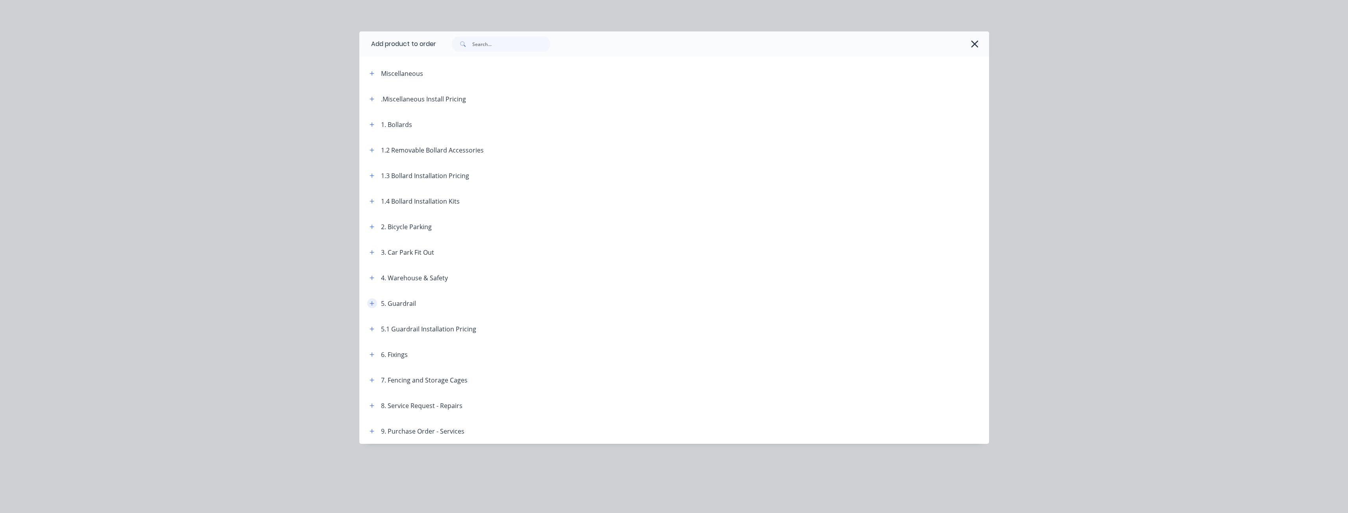
click at [372, 304] on icon "button" at bounding box center [371, 303] width 4 height 4
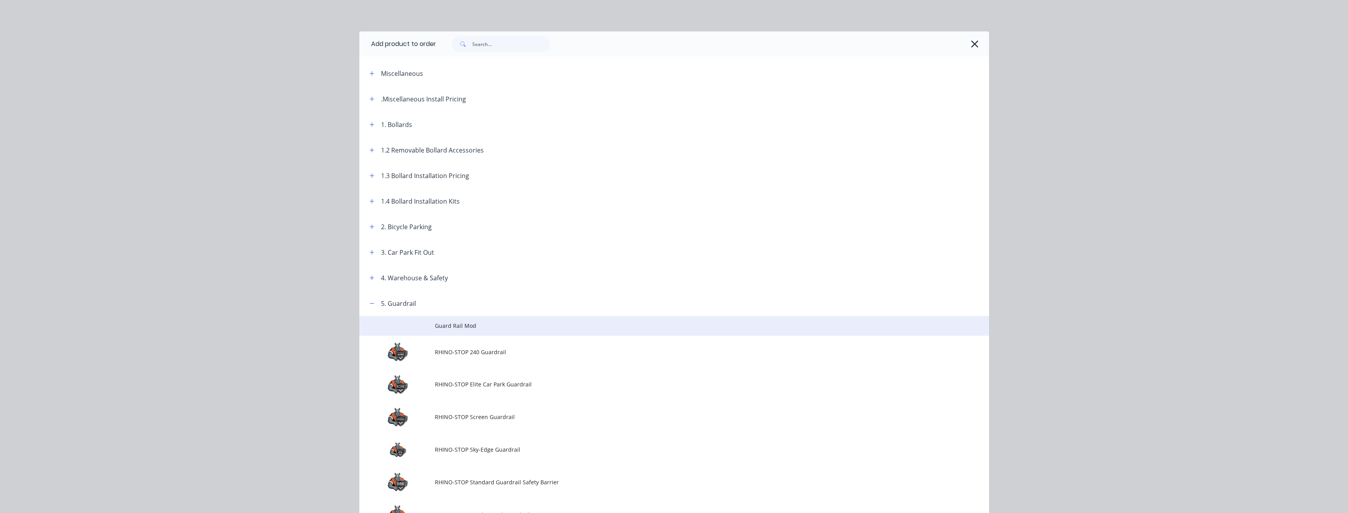
click at [450, 326] on span "Guard Rail Mod" at bounding box center [656, 326] width 443 height 8
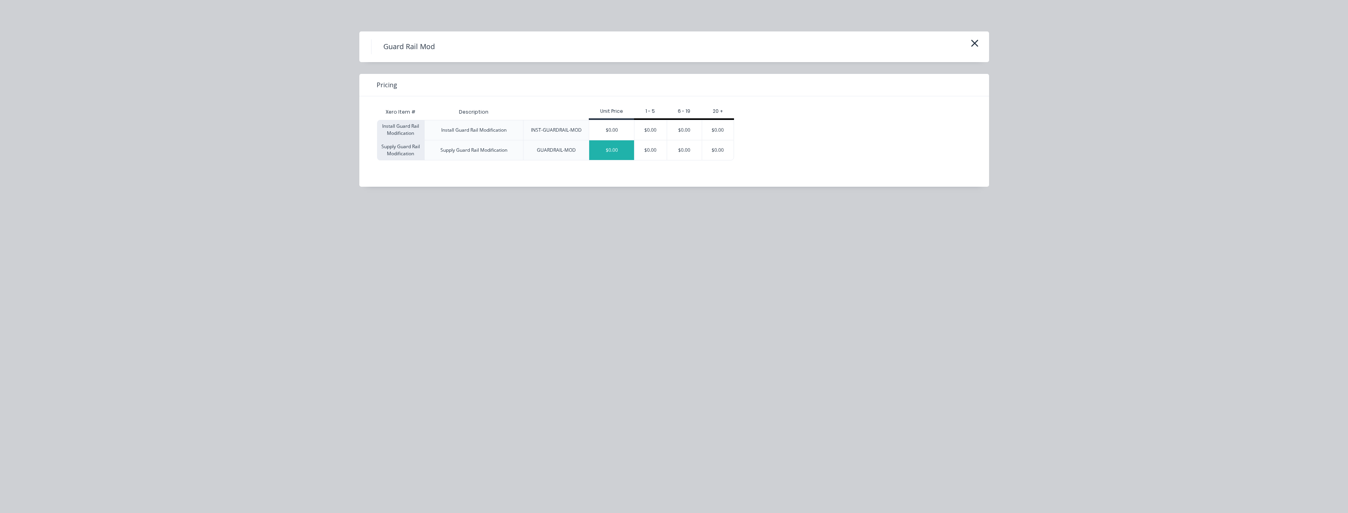
click at [618, 146] on div "$0.00" at bounding box center [611, 150] width 45 height 20
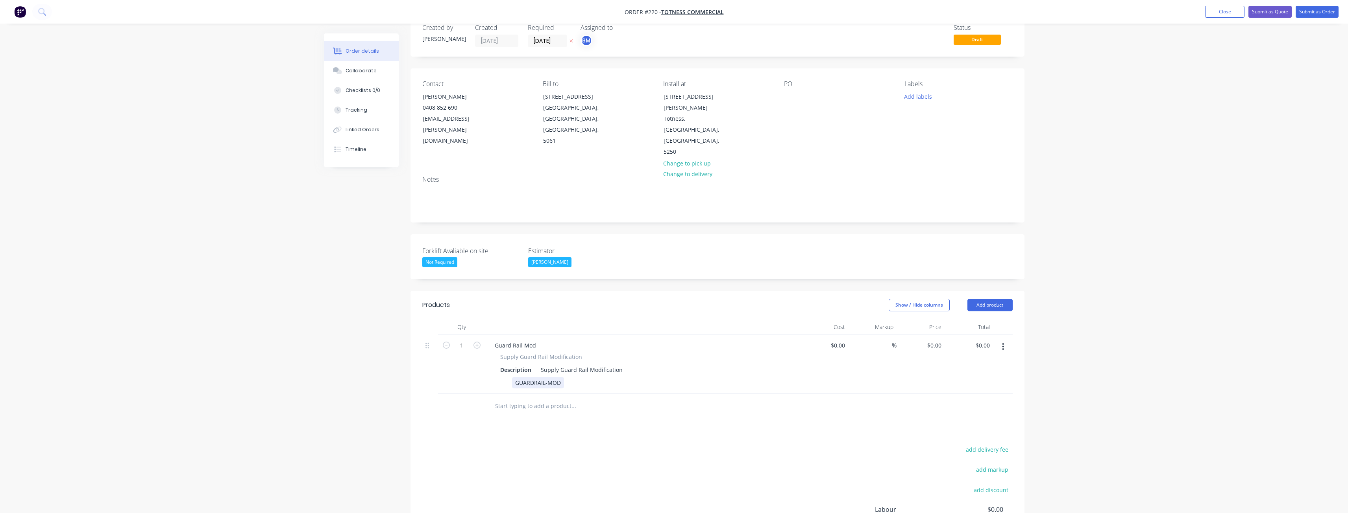
click at [561, 377] on div "GUARDRAIL-MOD" at bounding box center [538, 382] width 52 height 11
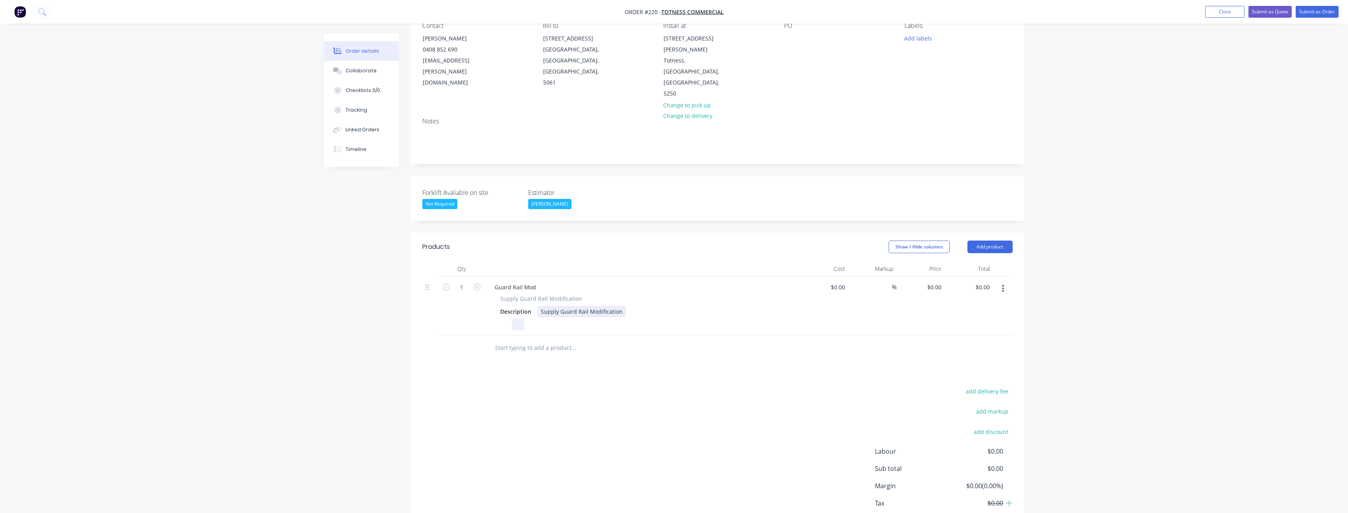
scroll to position [92, 0]
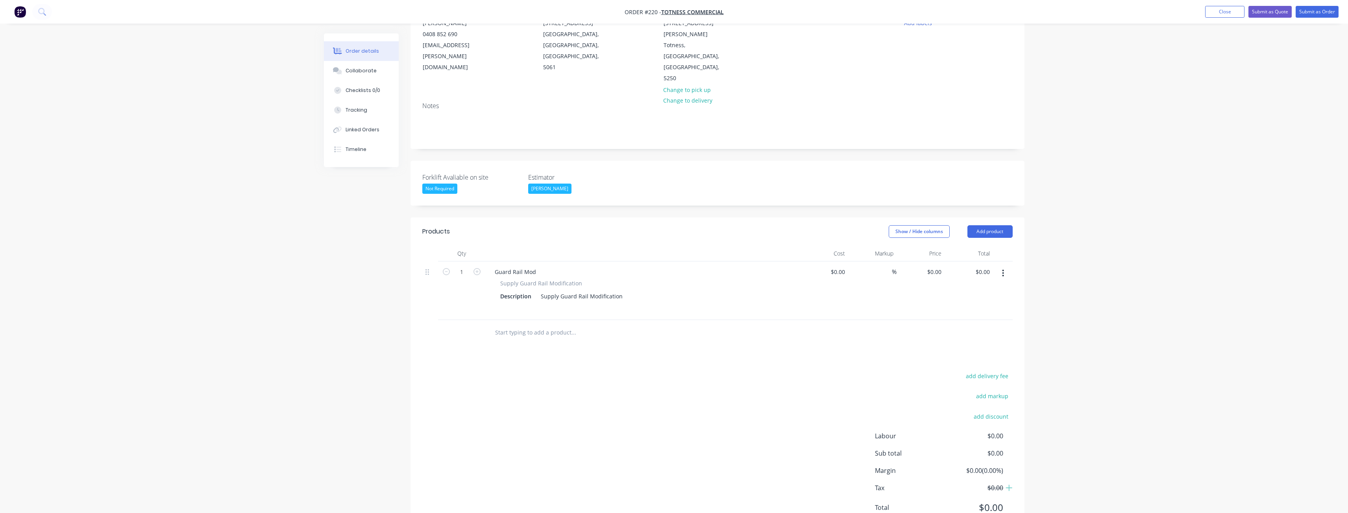
click at [574, 371] on div "add delivery fee add markup add discount Labour $0.00 Sub total $0.00 Margin $0…" at bounding box center [717, 447] width 590 height 152
click at [980, 225] on button "Add product" at bounding box center [989, 231] width 45 height 13
click at [956, 356] on div "Notes (External)" at bounding box center [975, 361] width 61 height 11
click at [517, 325] on div at bounding box center [516, 330] width 57 height 11
click at [571, 349] on input "text" at bounding box center [573, 357] width 157 height 16
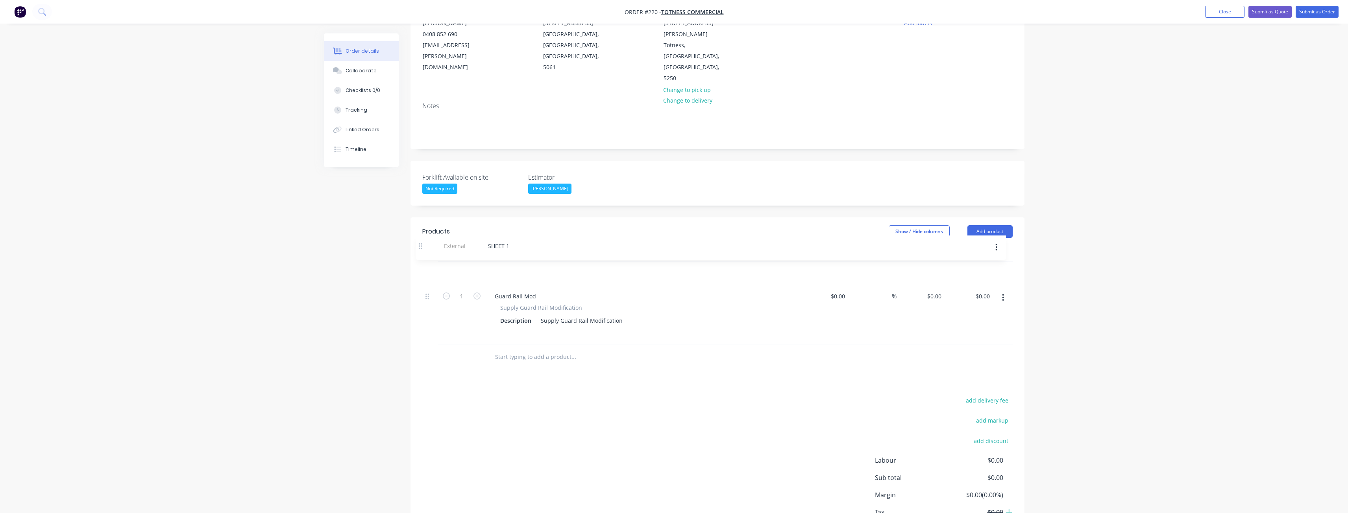
drag, startPoint x: 427, startPoint y: 300, endPoint x: 421, endPoint y: 246, distance: 54.3
click at [421, 246] on div "Qty Cost Markup Price Total 1 Guard Rail Mod Supply Guard Rail Modification Des…" at bounding box center [717, 308] width 614 height 124
click at [510, 328] on div at bounding box center [641, 333] width 288 height 11
click at [503, 328] on div at bounding box center [503, 333] width 12 height 11
click at [519, 349] on input "text" at bounding box center [573, 357] width 157 height 16
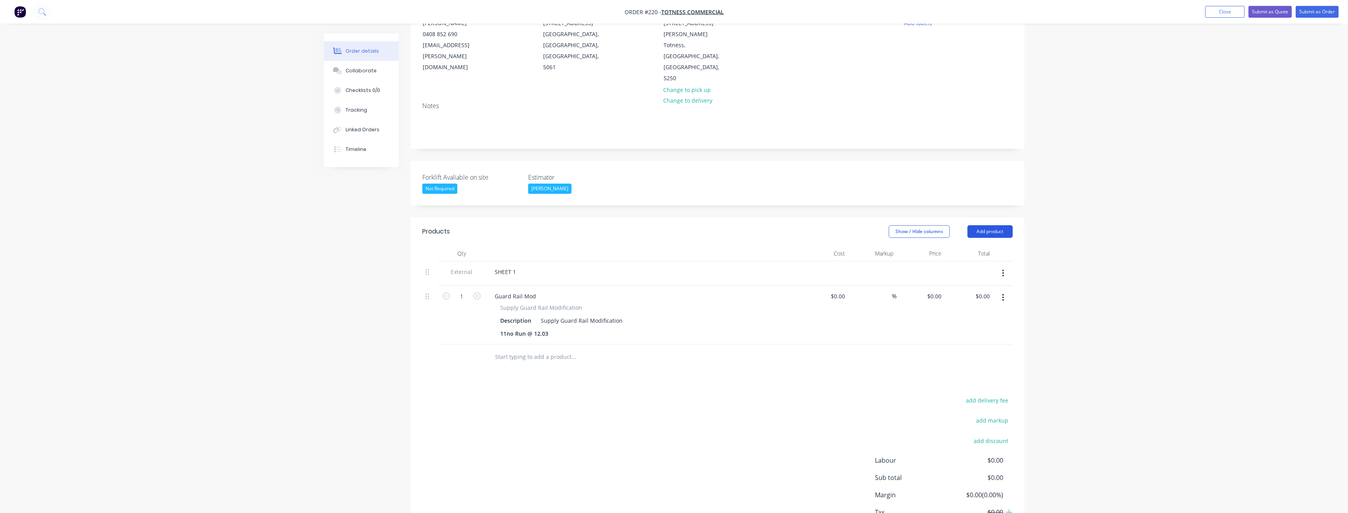
click at [985, 225] on button "Add product" at bounding box center [989, 231] width 45 height 13
click at [958, 246] on div "Product catalogue" at bounding box center [975, 251] width 61 height 11
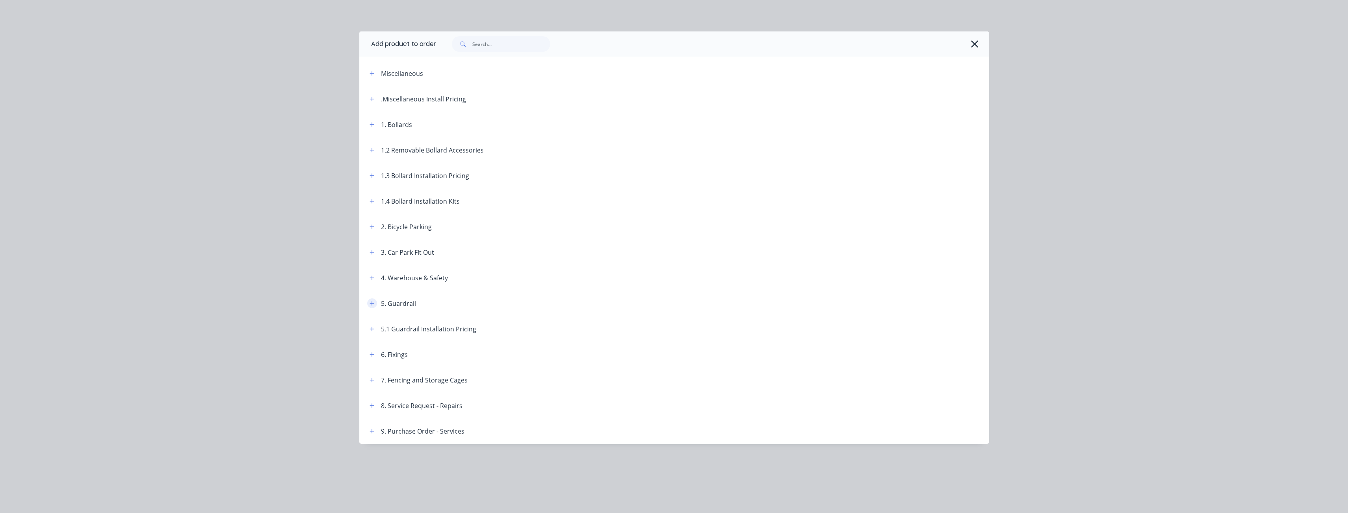
click at [369, 305] on icon "button" at bounding box center [371, 304] width 5 height 6
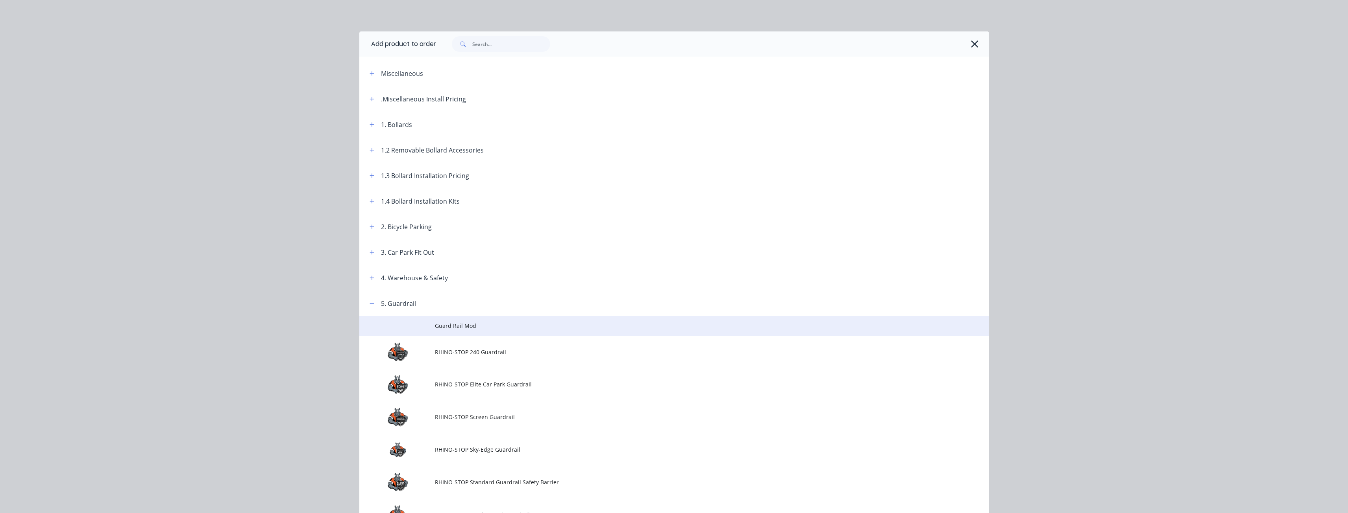
click at [441, 321] on td "Guard Rail Mod" at bounding box center [712, 326] width 554 height 20
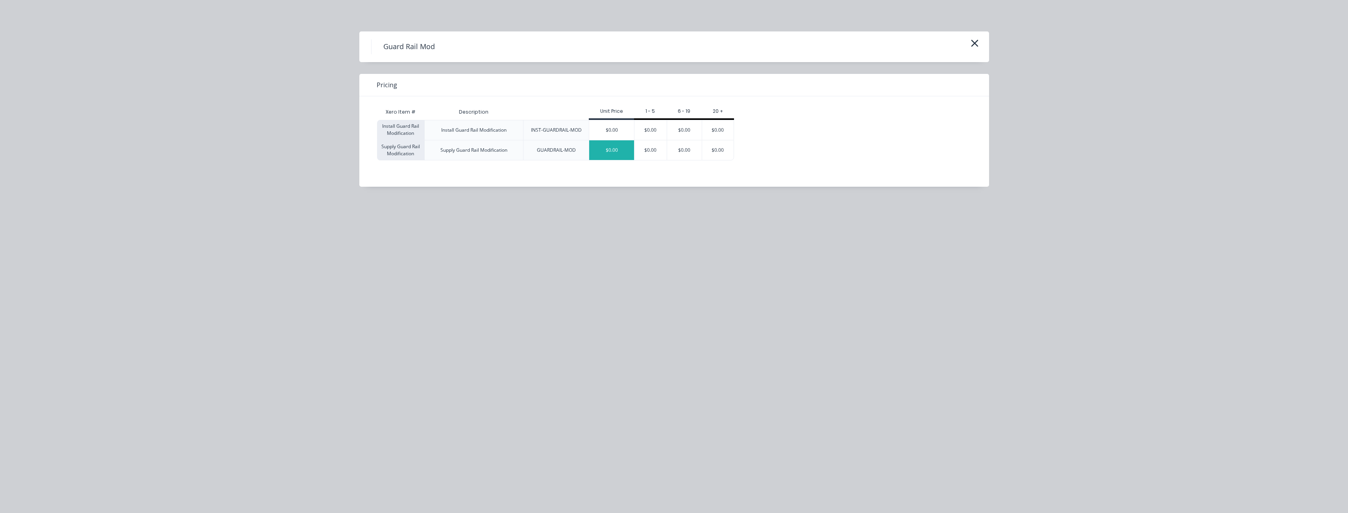
click at [608, 146] on div "$0.00" at bounding box center [611, 150] width 45 height 20
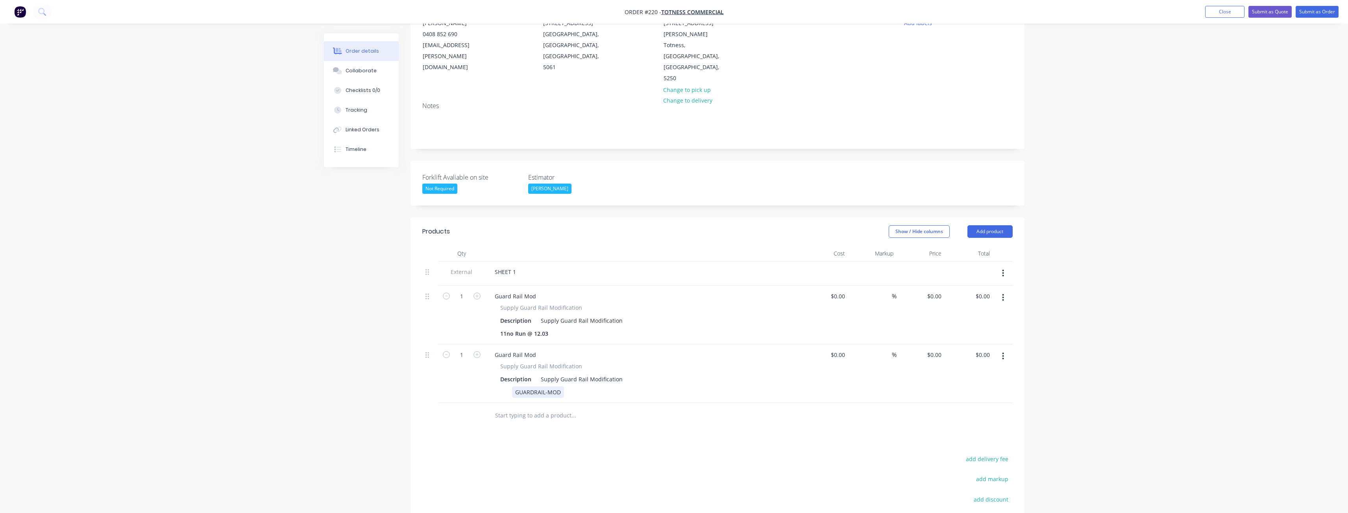
click at [535, 387] on div "GUARDRAIL-MOD" at bounding box center [538, 392] width 52 height 11
drag, startPoint x: 559, startPoint y: 359, endPoint x: 483, endPoint y: 359, distance: 76.7
click at [482, 361] on div "1 Guard Rail Mod Supply Guard Rail Modification Description Supply Guard Rail M…" at bounding box center [717, 374] width 590 height 59
click at [505, 328] on div "11no Run @ 12.03" at bounding box center [524, 333] width 54 height 11
click at [501, 387] on div at bounding box center [503, 392] width 12 height 11
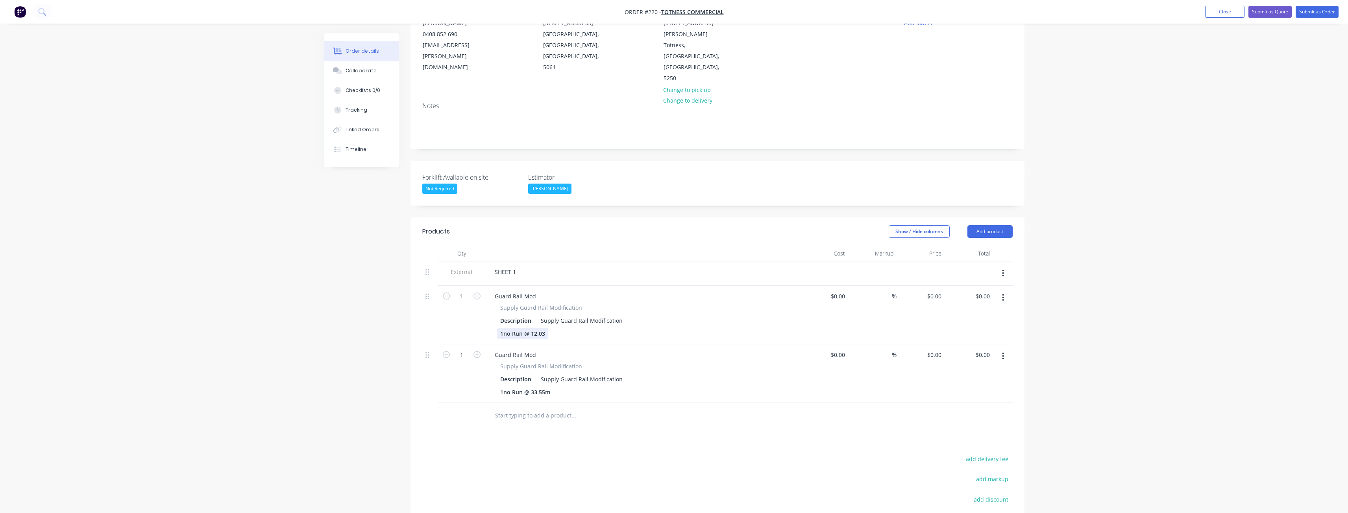
click at [546, 328] on div "1no Run @ 12.03" at bounding box center [522, 333] width 51 height 11
click at [526, 408] on input "text" at bounding box center [573, 416] width 157 height 16
click at [990, 225] on button "Add product" at bounding box center [989, 231] width 45 height 13
click at [952, 246] on div "Product catalogue" at bounding box center [975, 251] width 61 height 11
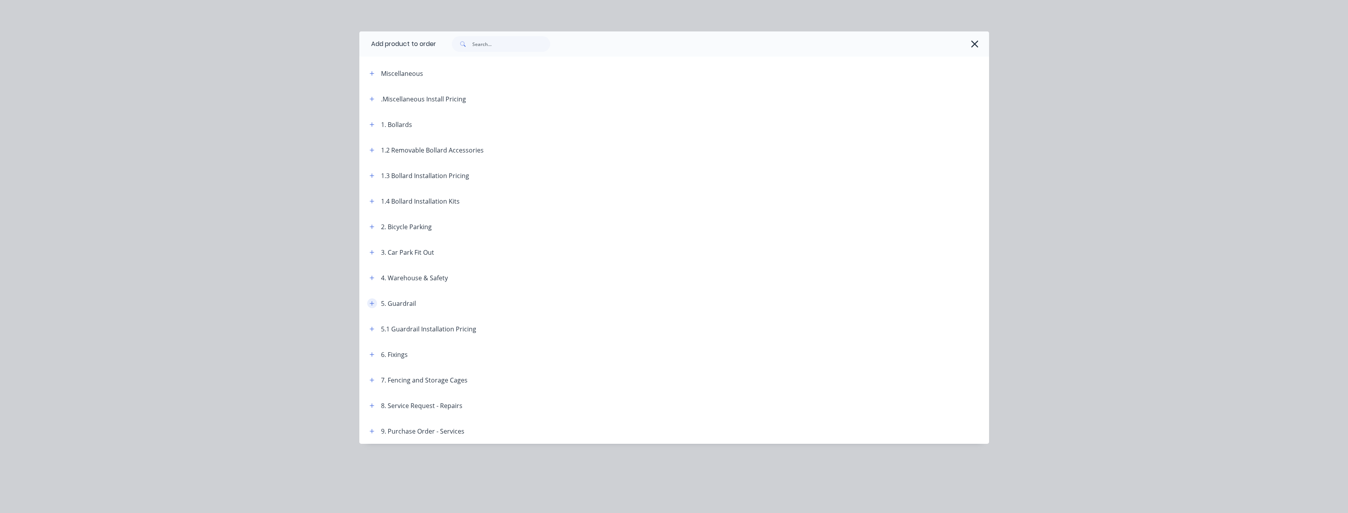
click at [370, 301] on icon "button" at bounding box center [371, 304] width 5 height 6
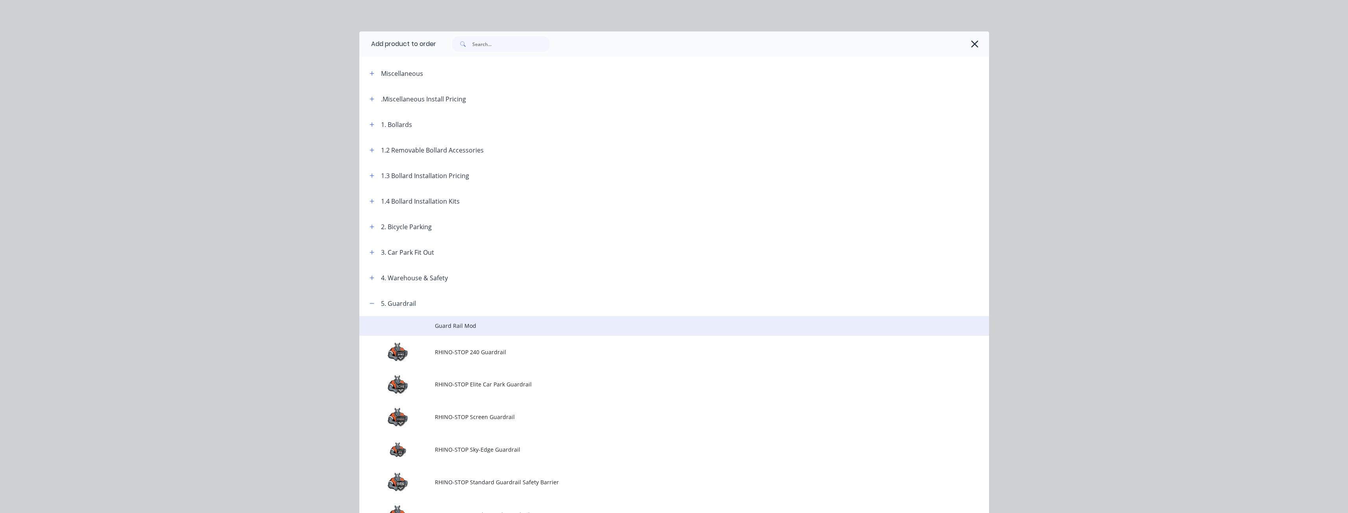
click at [468, 319] on td "Guard Rail Mod" at bounding box center [712, 326] width 554 height 20
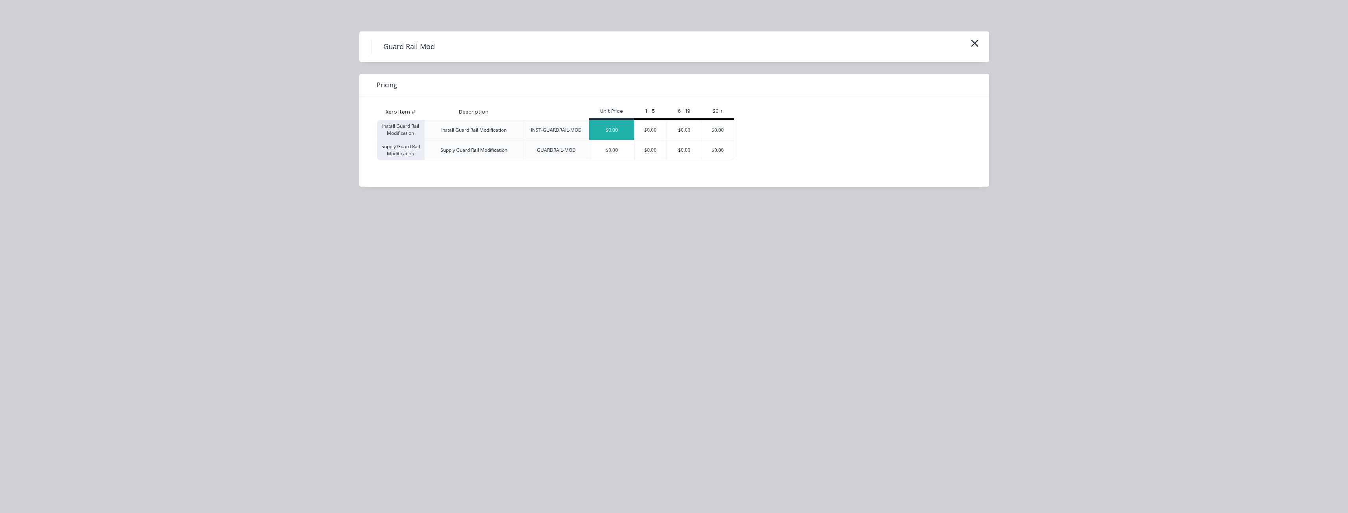
click at [619, 126] on div "$0.00" at bounding box center [611, 130] width 45 height 20
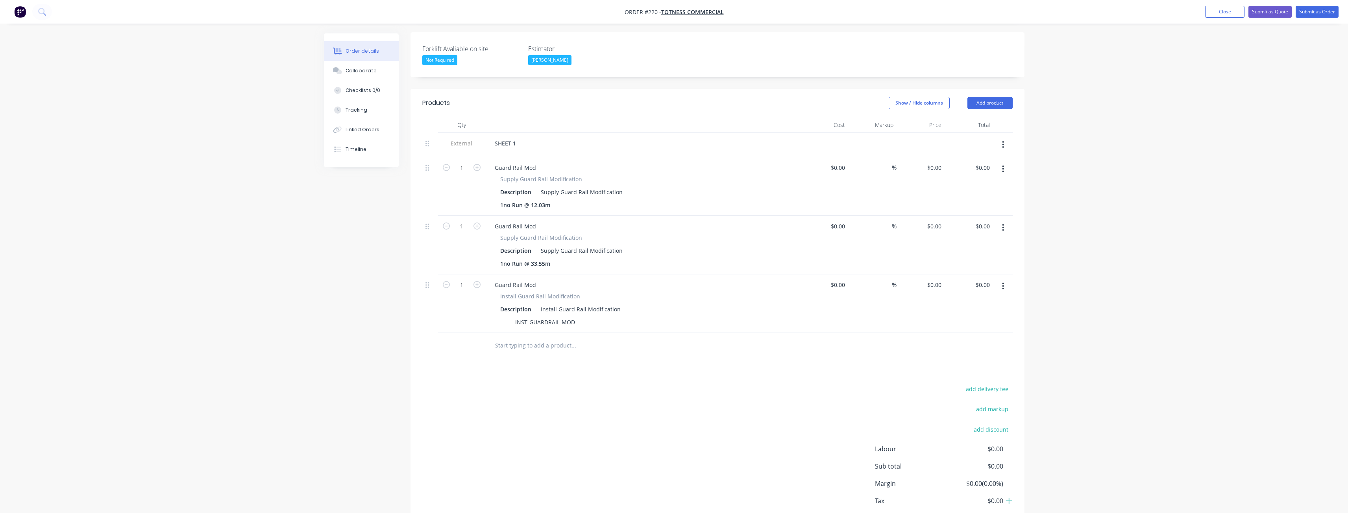
scroll to position [234, 0]
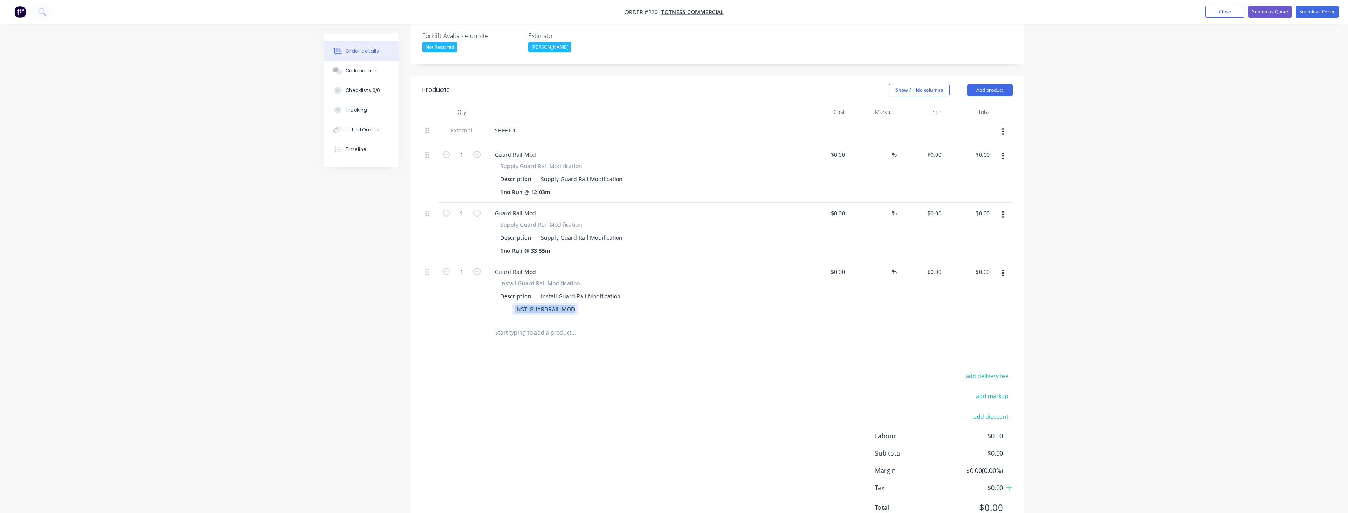
drag, startPoint x: 575, startPoint y: 277, endPoint x: 469, endPoint y: 279, distance: 105.9
click at [469, 279] on div "1 Guard Rail Mod Install Guard Rail Modification Description Install Guard Rail…" at bounding box center [717, 291] width 590 height 59
click at [515, 304] on div "30.03m" at bounding box center [525, 309] width 26 height 11
click at [571, 324] on div "Products Show / Hide columns Add product Qty Cost Markup Price Total External S…" at bounding box center [717, 305] width 614 height 459
click at [1003, 270] on icon "button" at bounding box center [1003, 273] width 2 height 7
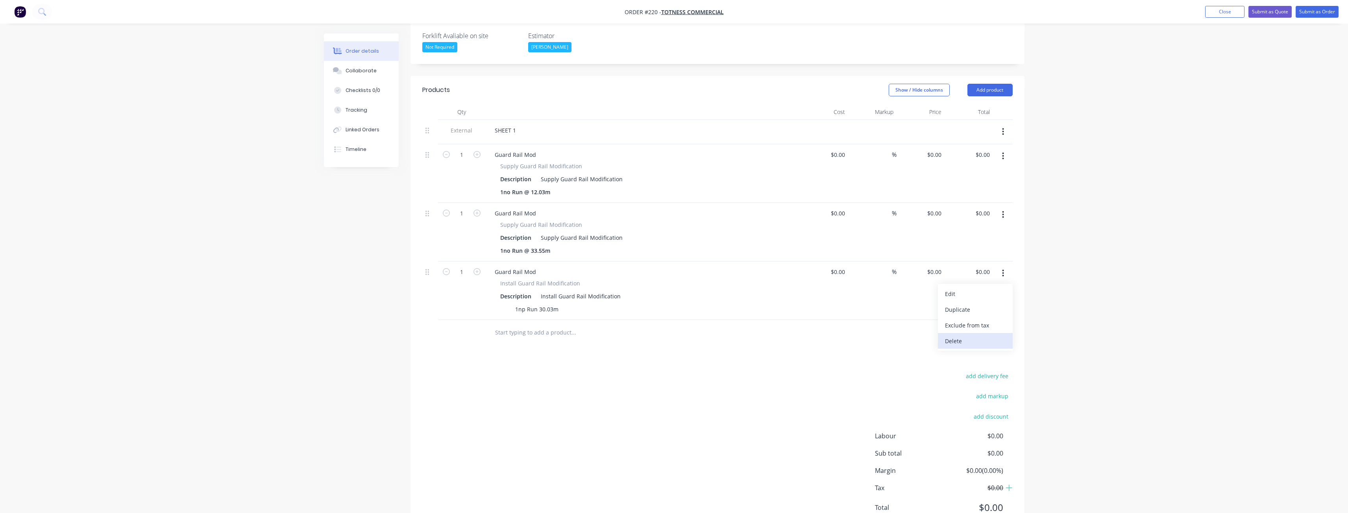
click at [952, 336] on div "Delete" at bounding box center [975, 341] width 61 height 11
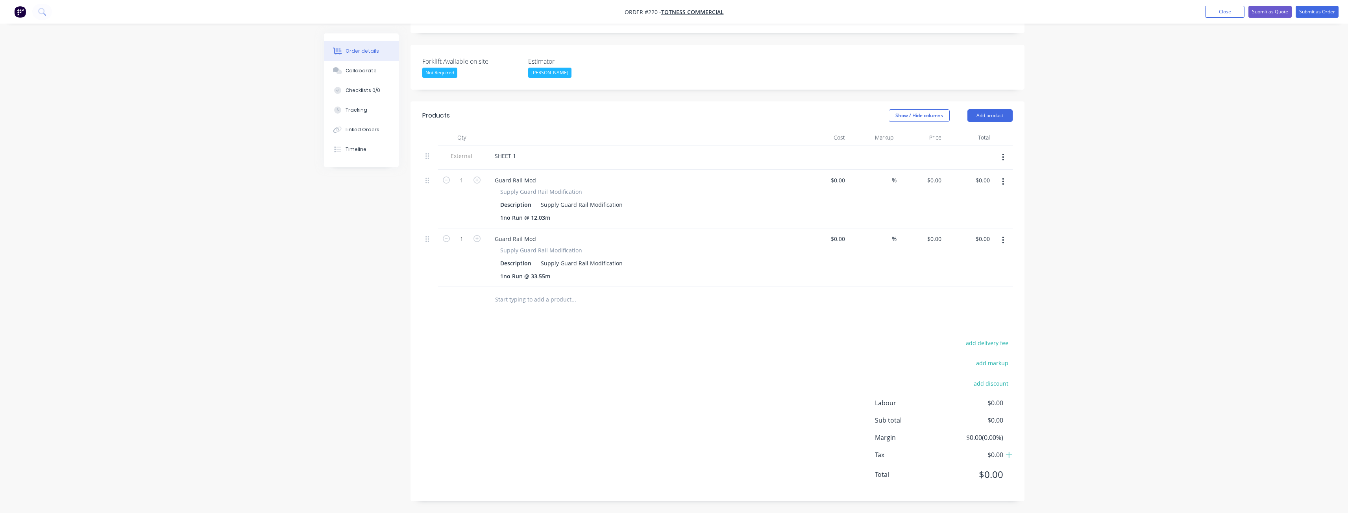
scroll to position [175, 0]
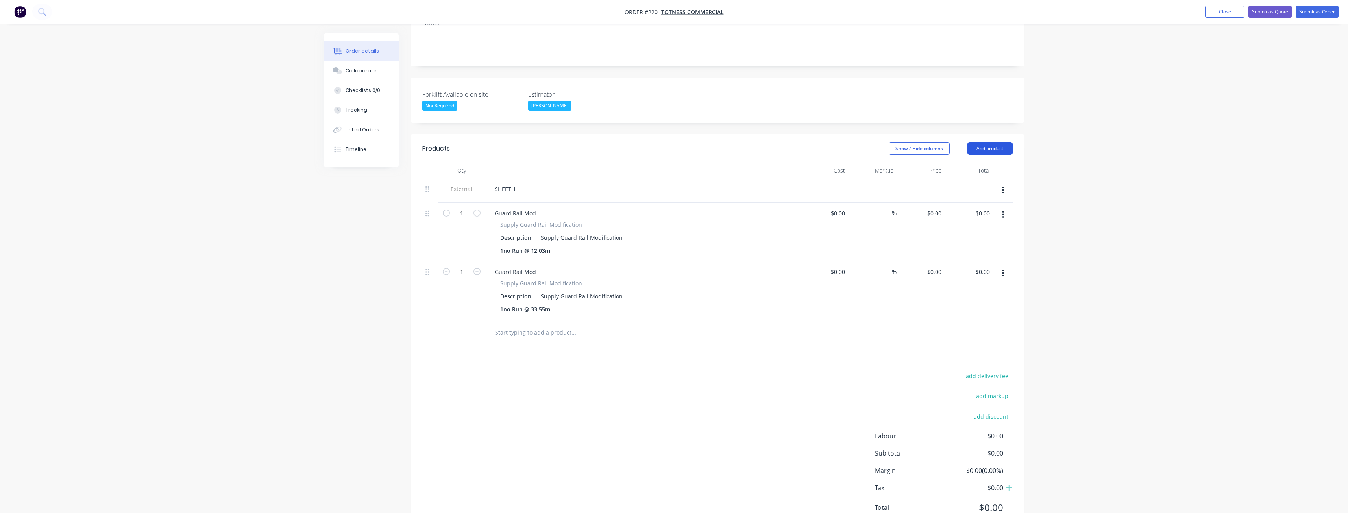
click at [976, 142] on button "Add product" at bounding box center [989, 148] width 45 height 13
click at [969, 163] on div "Product catalogue" at bounding box center [975, 168] width 61 height 11
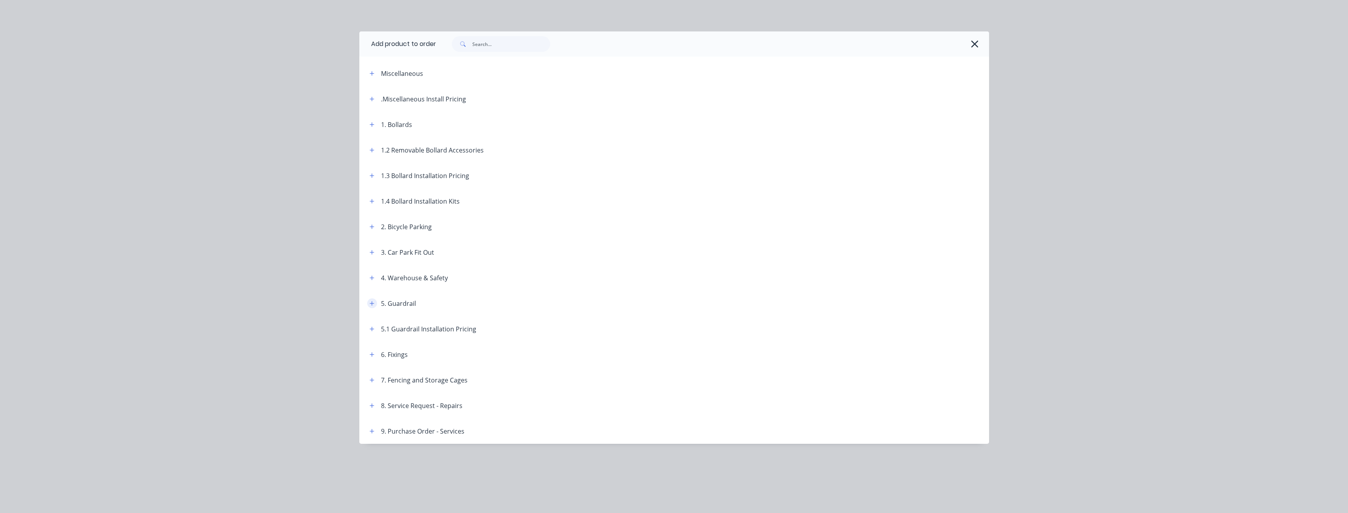
click at [371, 303] on icon "button" at bounding box center [371, 303] width 4 height 4
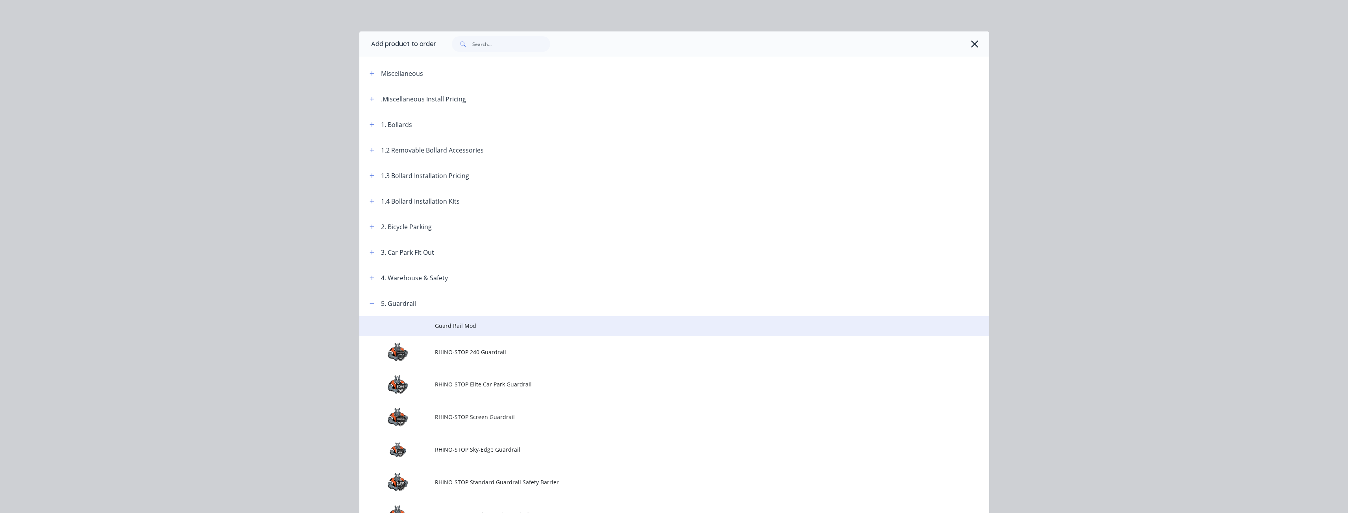
click at [456, 325] on span "Guard Rail Mod" at bounding box center [656, 326] width 443 height 8
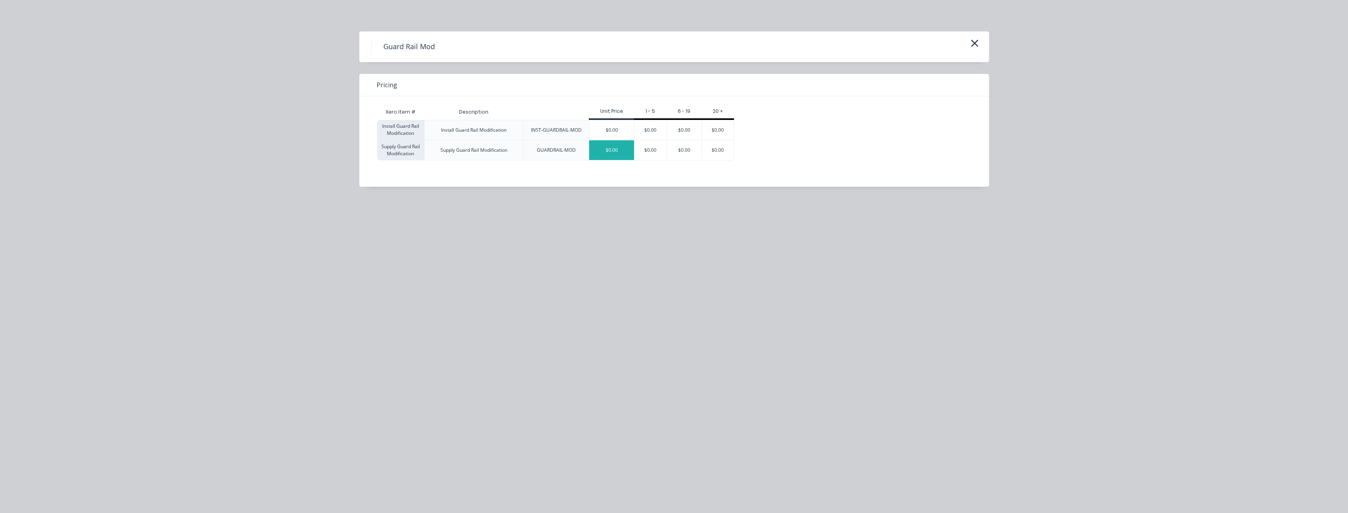
click at [602, 150] on div "$0.00" at bounding box center [611, 150] width 45 height 20
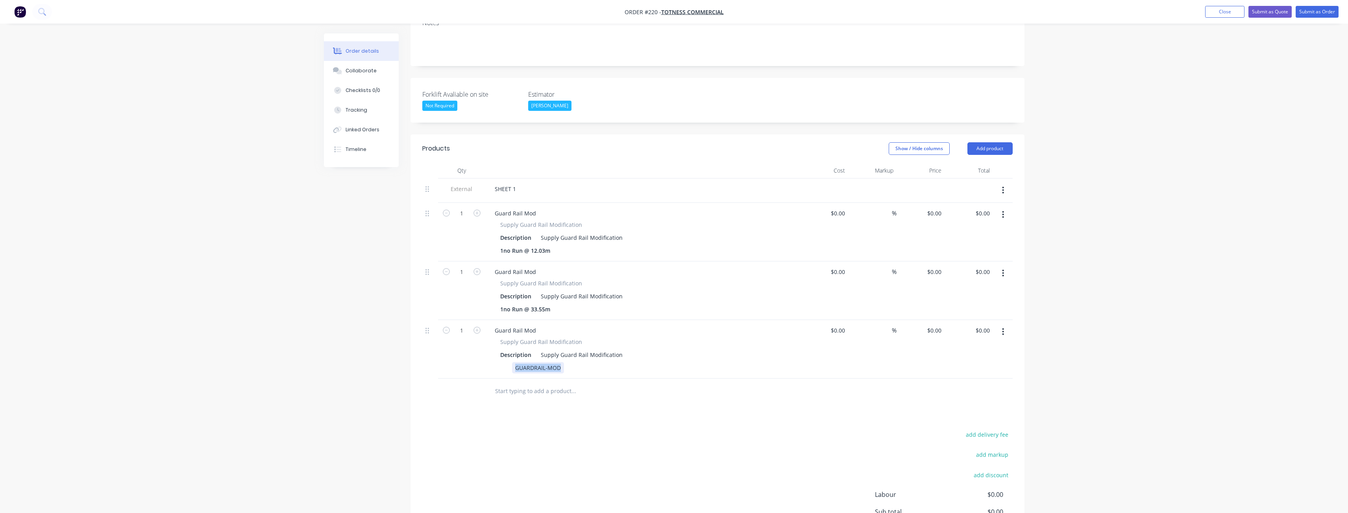
drag, startPoint x: 561, startPoint y: 334, endPoint x: 475, endPoint y: 342, distance: 86.1
click at [475, 342] on div "1 Guard Rail Mod Supply Guard Rail Modification Description Supply Guard Rail M…" at bounding box center [717, 349] width 590 height 59
click at [511, 384] on input "text" at bounding box center [573, 392] width 157 height 16
click at [993, 142] on button "Add product" at bounding box center [989, 148] width 45 height 13
click at [970, 161] on button "Product catalogue" at bounding box center [975, 169] width 75 height 16
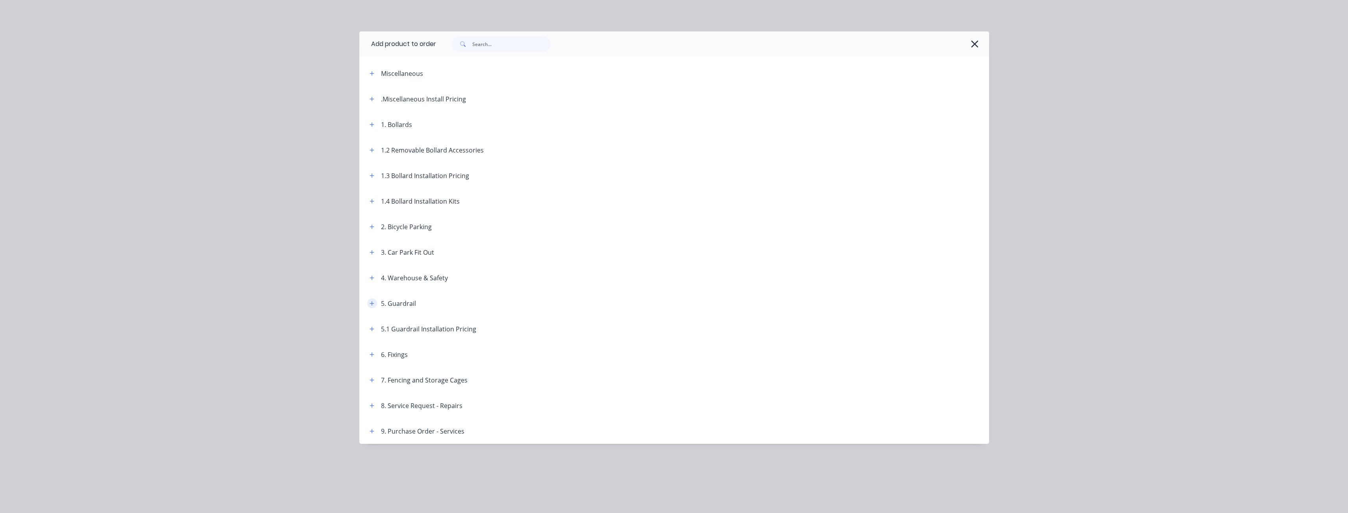
click at [370, 301] on icon "button" at bounding box center [371, 304] width 5 height 6
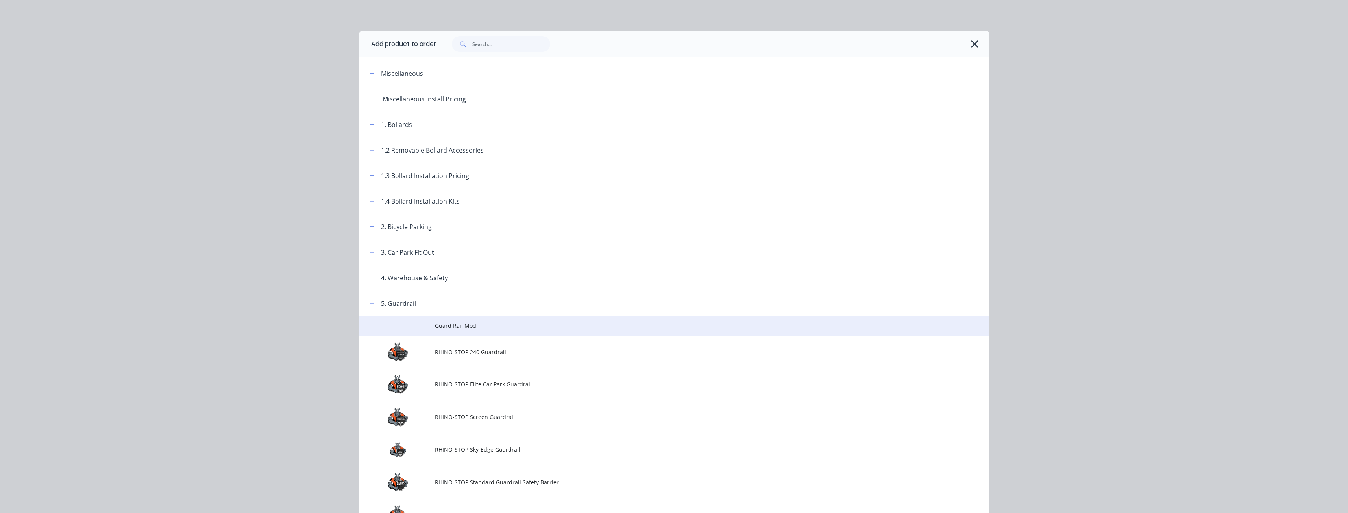
click at [460, 321] on td "Guard Rail Mod" at bounding box center [712, 326] width 554 height 20
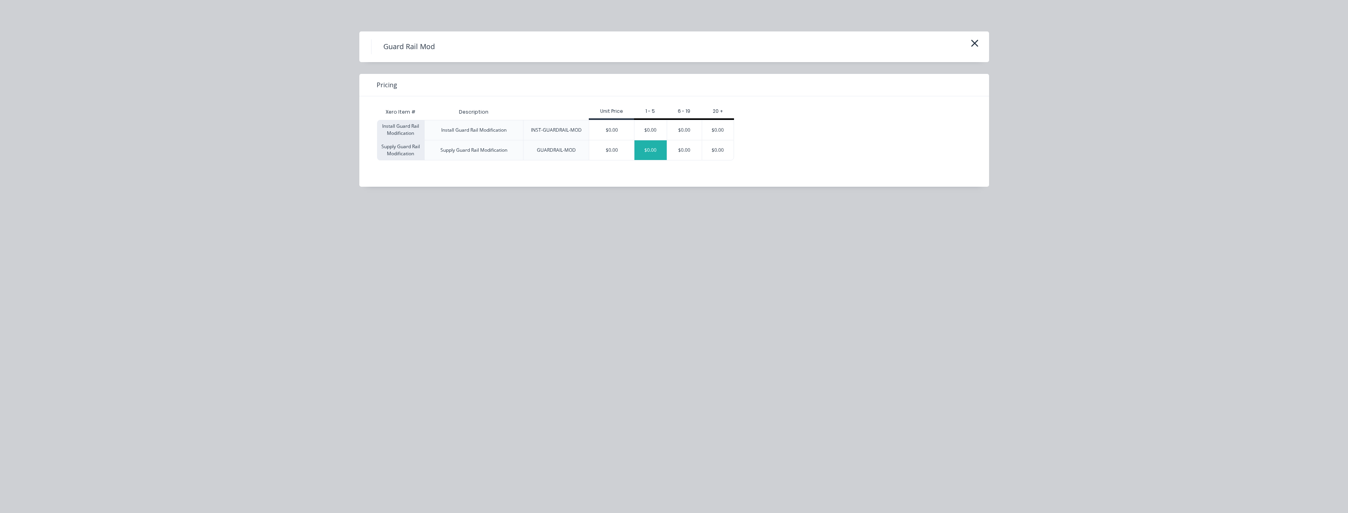
click at [643, 149] on div "$0.00" at bounding box center [650, 150] width 32 height 20
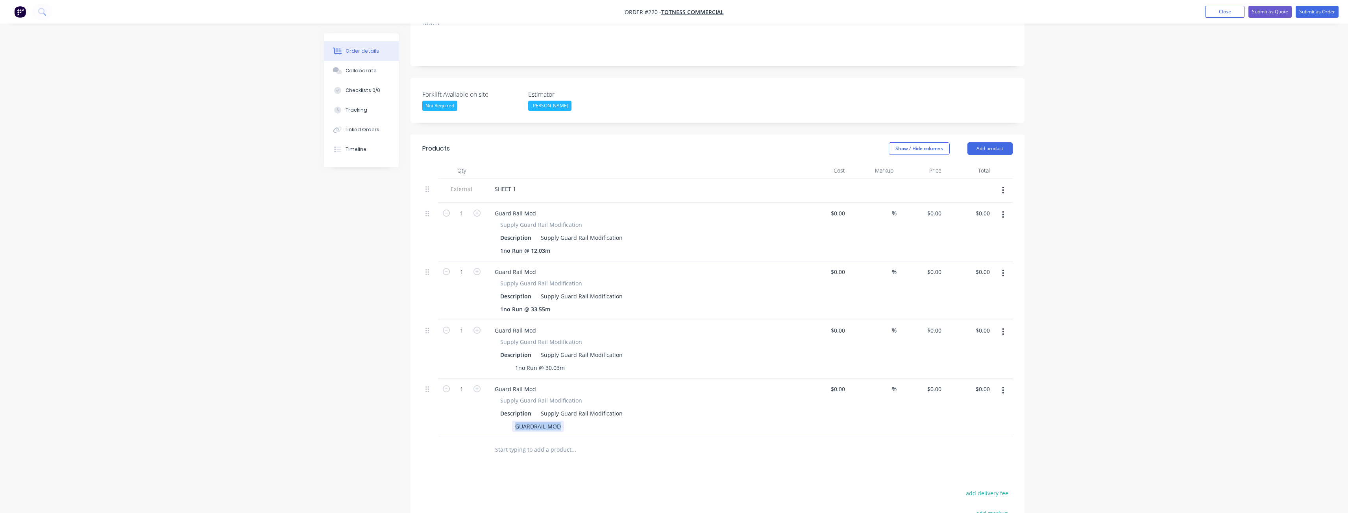
drag, startPoint x: 559, startPoint y: 392, endPoint x: 492, endPoint y: 394, distance: 66.9
click at [492, 397] on div "Supply Guard Rail Modification Description Supply Guard Rail Modification GUARD…" at bounding box center [642, 415] width 308 height 36
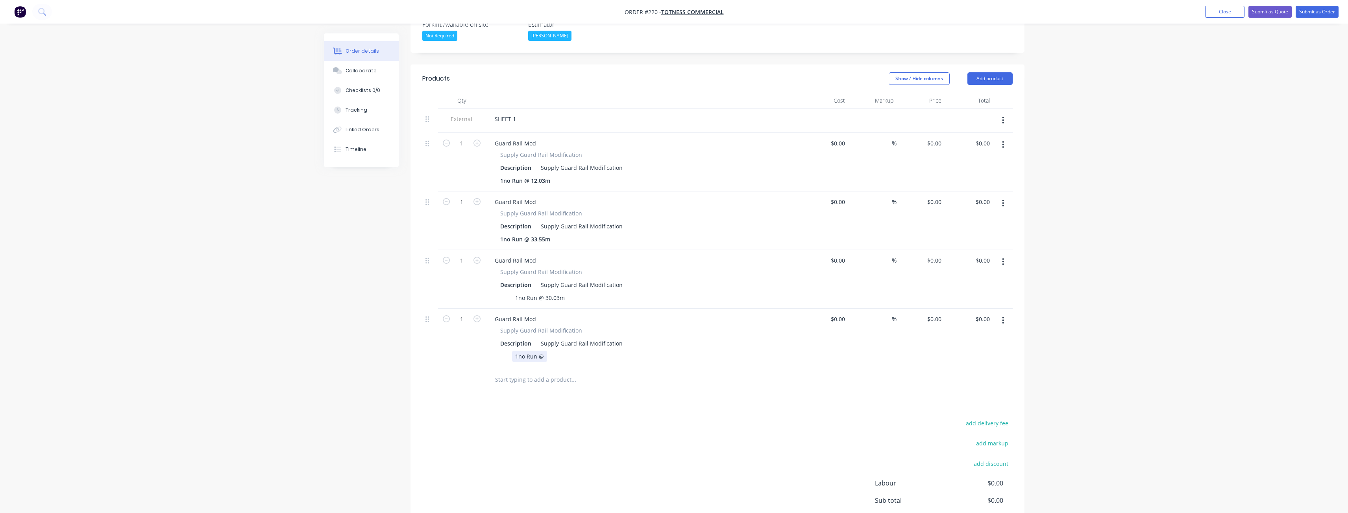
scroll to position [175, 0]
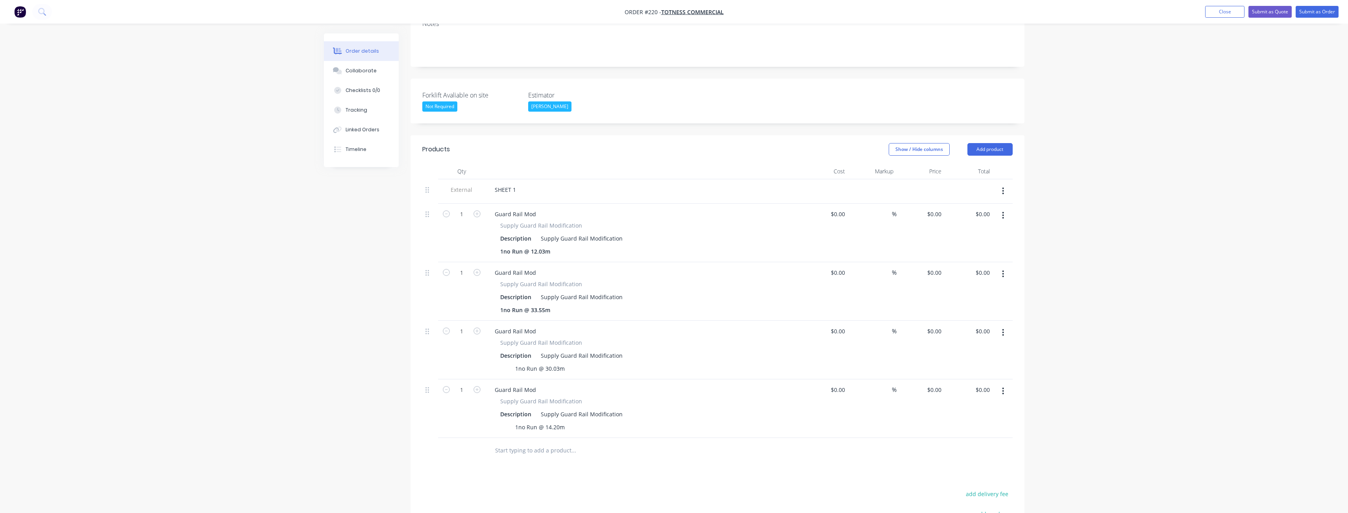
drag, startPoint x: 606, startPoint y: 425, endPoint x: 683, endPoint y: 364, distance: 98.6
click at [606, 443] on input "text" at bounding box center [573, 451] width 157 height 16
click at [989, 135] on header "Products Show / Hide columns Add product" at bounding box center [717, 149] width 614 height 28
click at [988, 143] on button "Add product" at bounding box center [989, 149] width 45 height 13
click at [968, 274] on div "Notes (External)" at bounding box center [975, 279] width 61 height 11
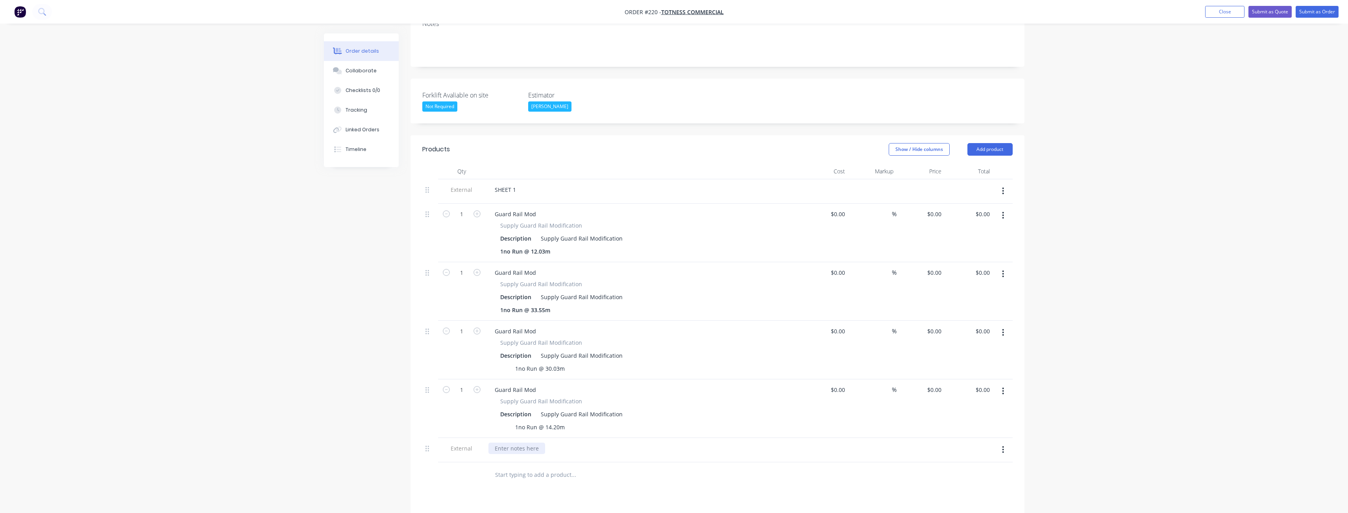
click at [513, 443] on div at bounding box center [516, 448] width 57 height 11
click at [569, 467] on input "text" at bounding box center [573, 475] width 157 height 16
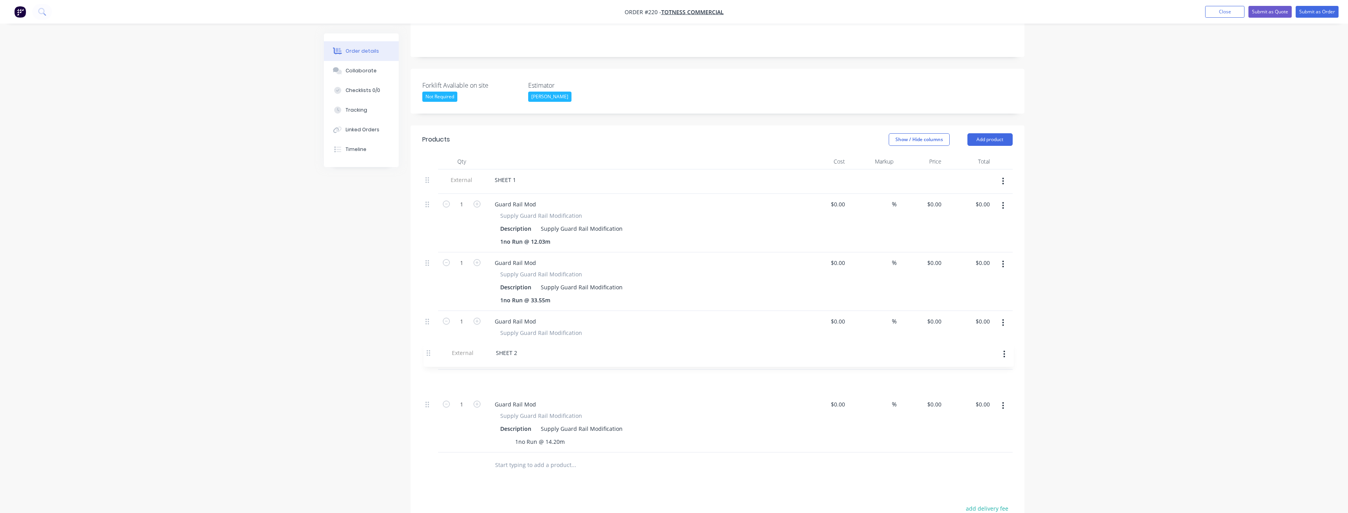
drag, startPoint x: 428, startPoint y: 417, endPoint x: 428, endPoint y: 350, distance: 67.3
click at [428, 350] on div "External SHEET 1 1 Guard Rail Mod Supply Guard Rail Modification Description Su…" at bounding box center [717, 311] width 590 height 283
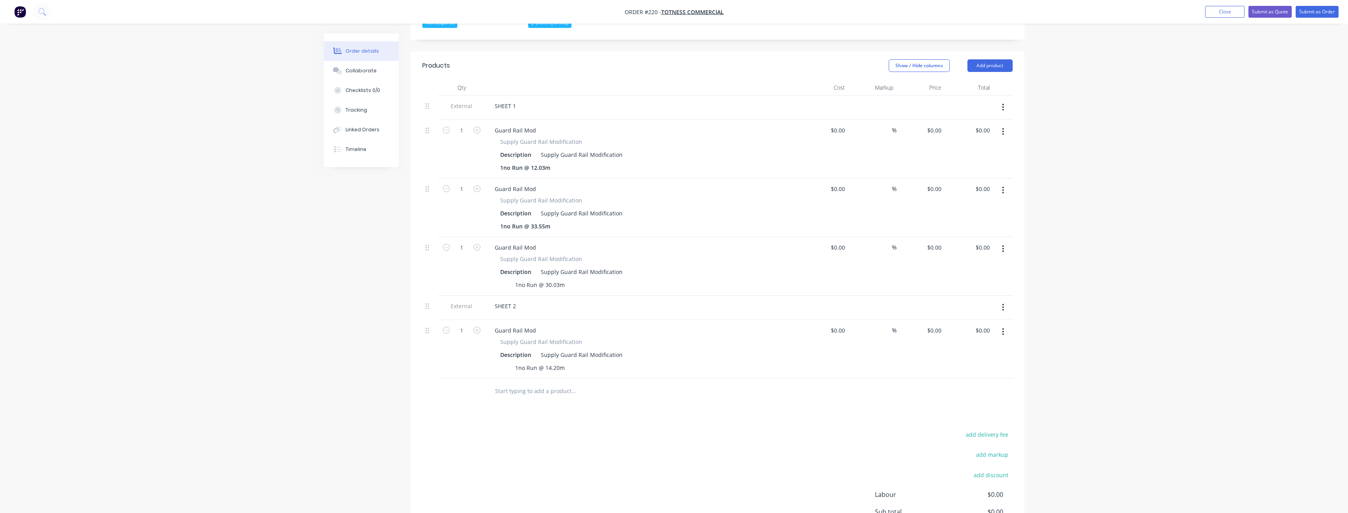
scroll to position [263, 0]
click at [976, 55] on button "Add product" at bounding box center [989, 61] width 45 height 13
click at [970, 75] on div "Product catalogue" at bounding box center [975, 80] width 61 height 11
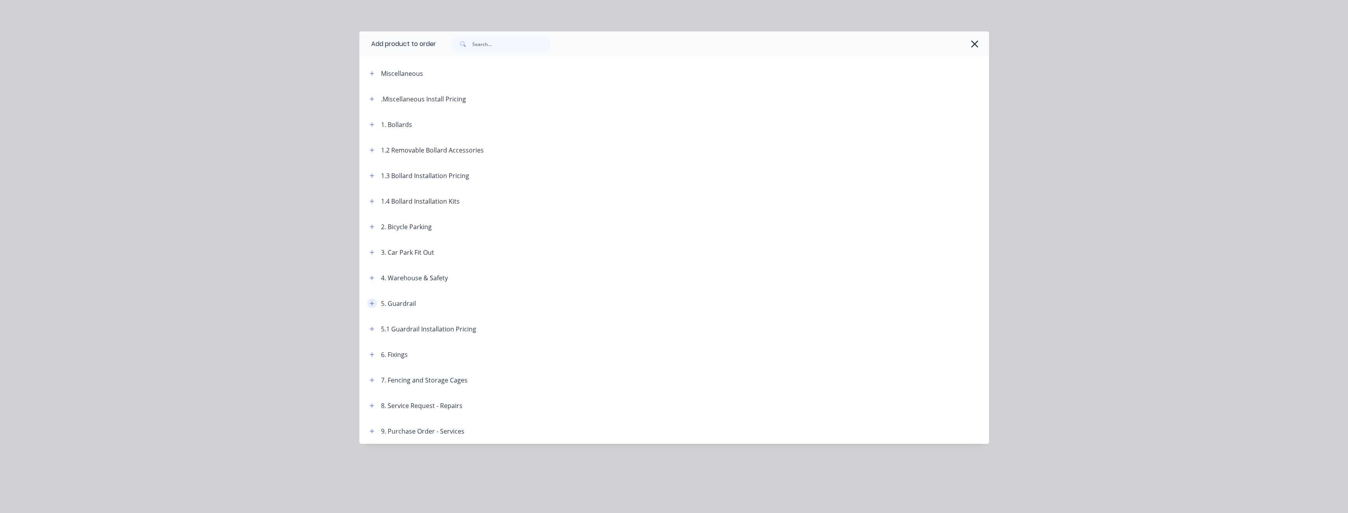
click at [368, 303] on button "button" at bounding box center [372, 304] width 10 height 10
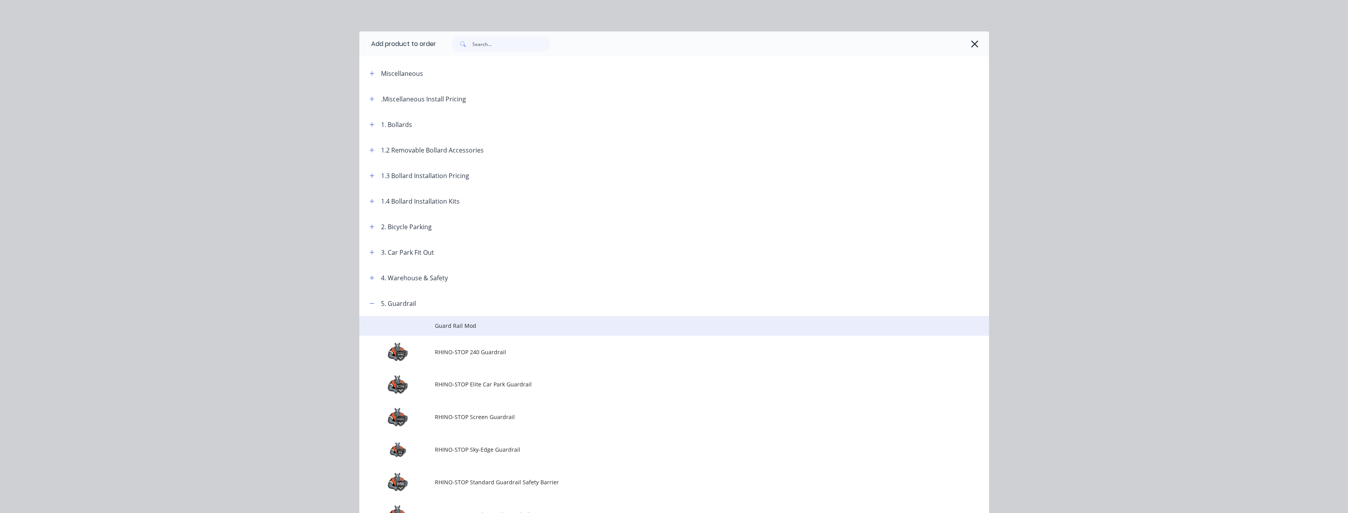
click at [447, 324] on span "Guard Rail Mod" at bounding box center [656, 326] width 443 height 8
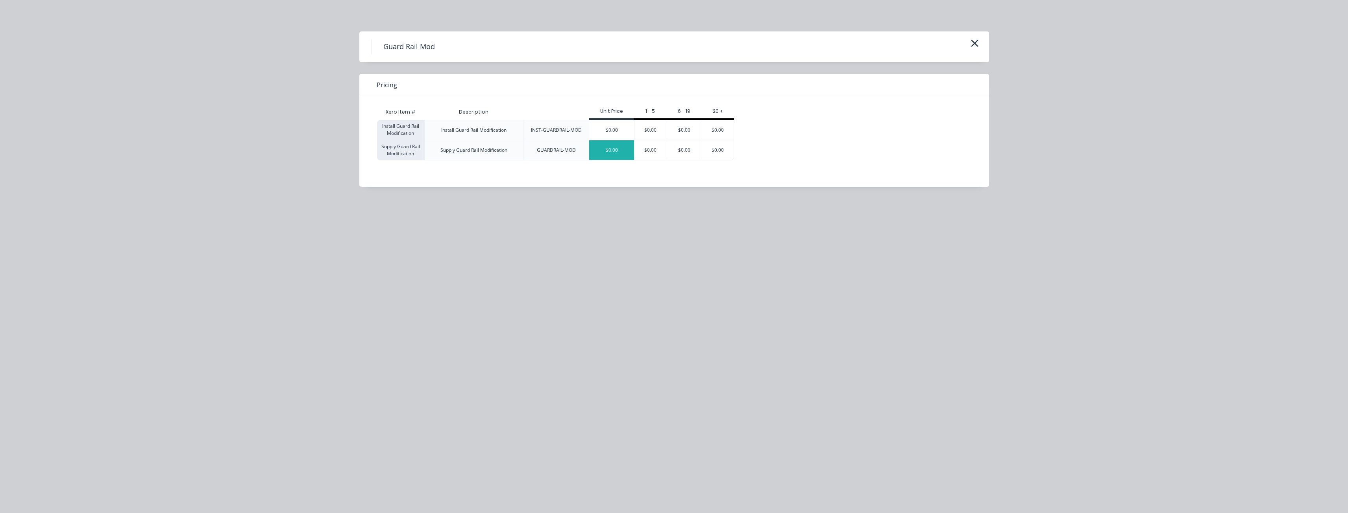
click at [624, 147] on div "$0.00" at bounding box center [611, 150] width 45 height 20
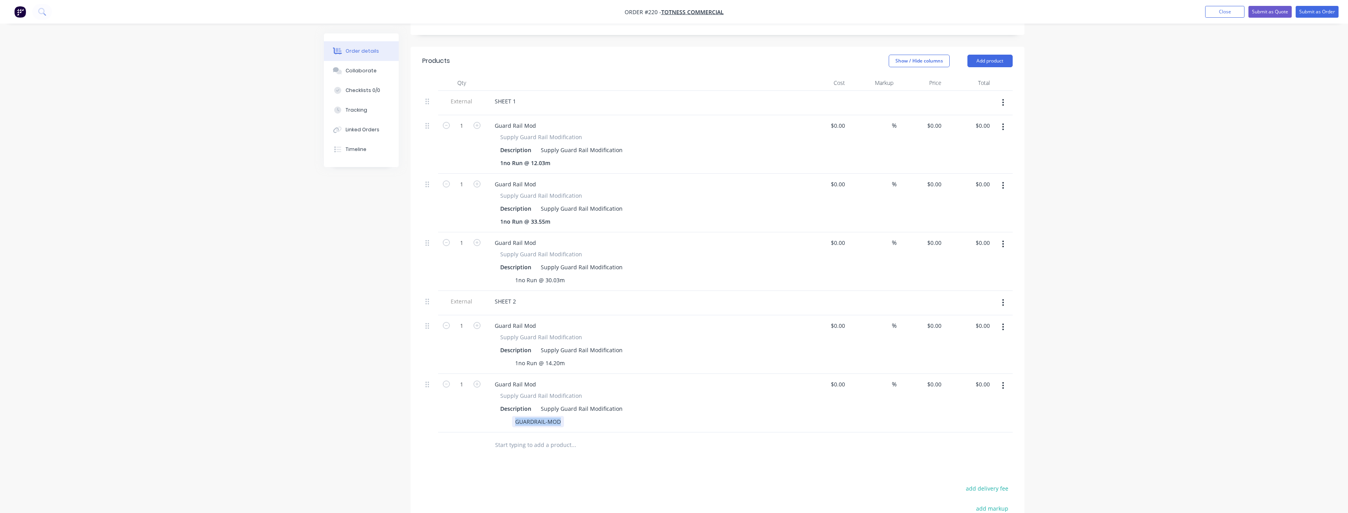
drag, startPoint x: 561, startPoint y: 389, endPoint x: 490, endPoint y: 393, distance: 71.7
click at [490, 393] on div "Supply Guard Rail Modification Description Supply Guard Rail Modification GUARD…" at bounding box center [642, 410] width 308 height 36
click at [515, 438] on input "text" at bounding box center [573, 446] width 157 height 16
click at [992, 55] on button "Add product" at bounding box center [989, 61] width 45 height 13
click at [969, 75] on div "Product catalogue" at bounding box center [975, 80] width 61 height 11
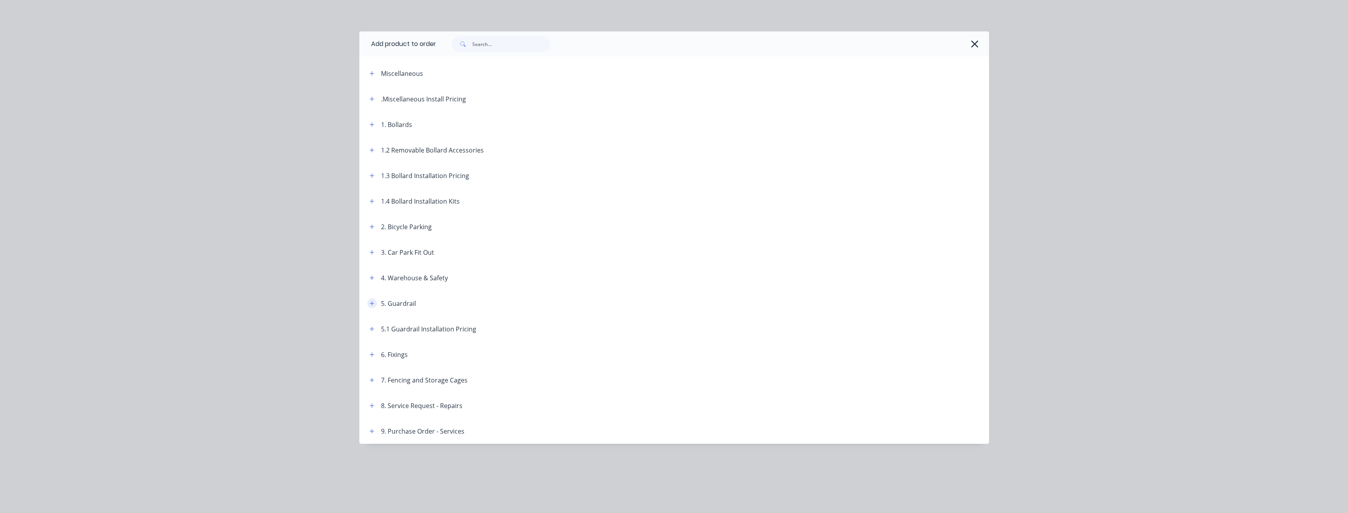
click at [371, 301] on icon "button" at bounding box center [371, 304] width 5 height 6
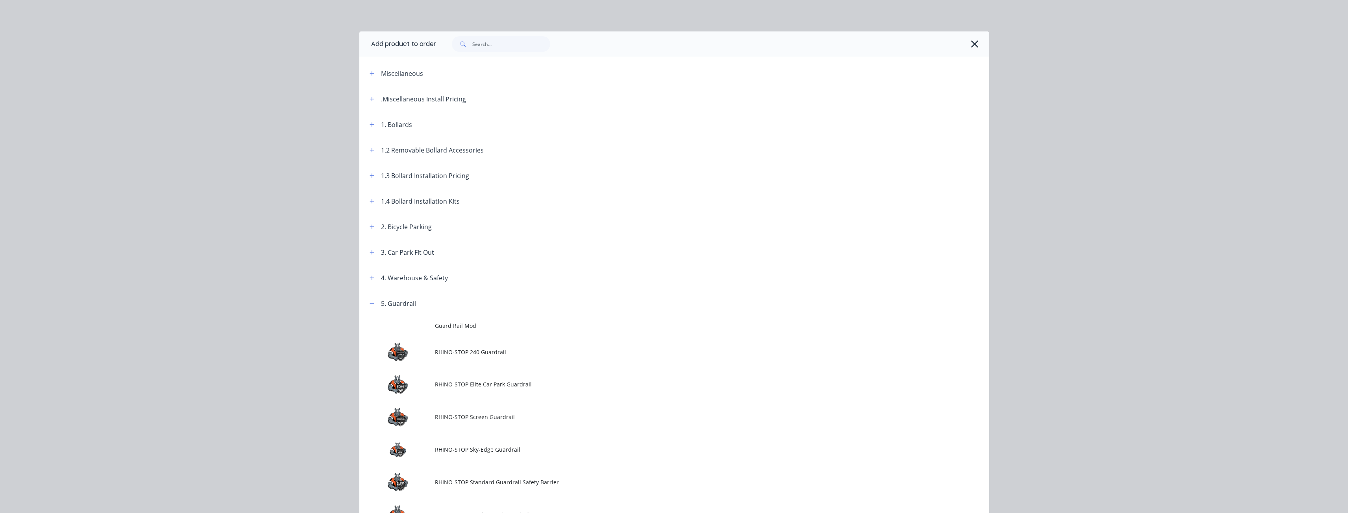
click at [450, 323] on span "Guard Rail Mod" at bounding box center [656, 326] width 443 height 8
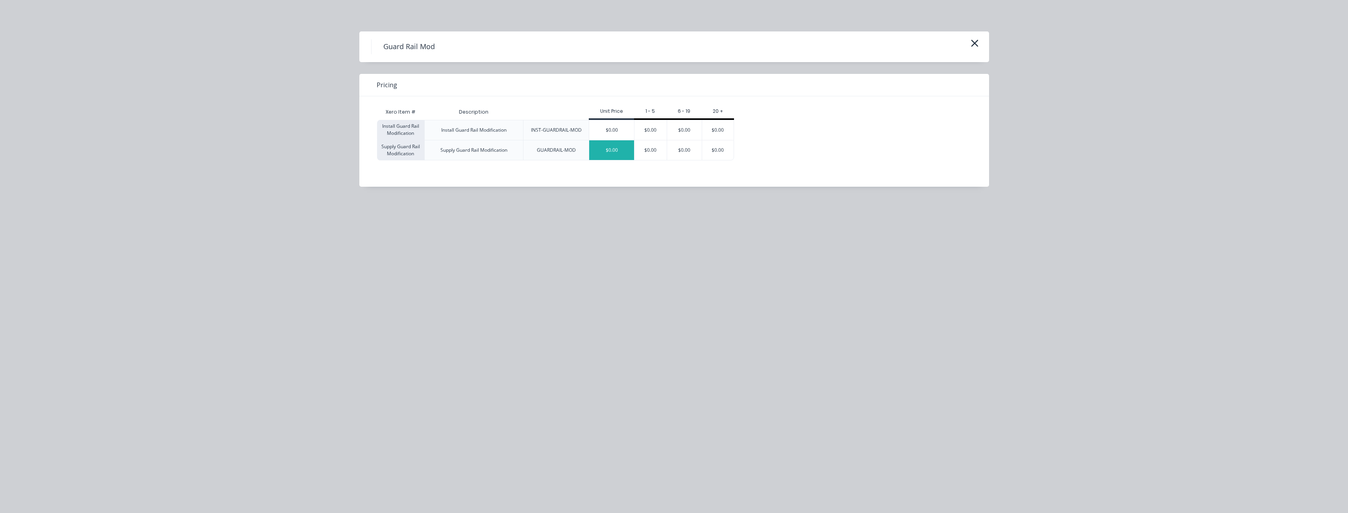
click at [613, 151] on div "$0.00" at bounding box center [611, 150] width 45 height 20
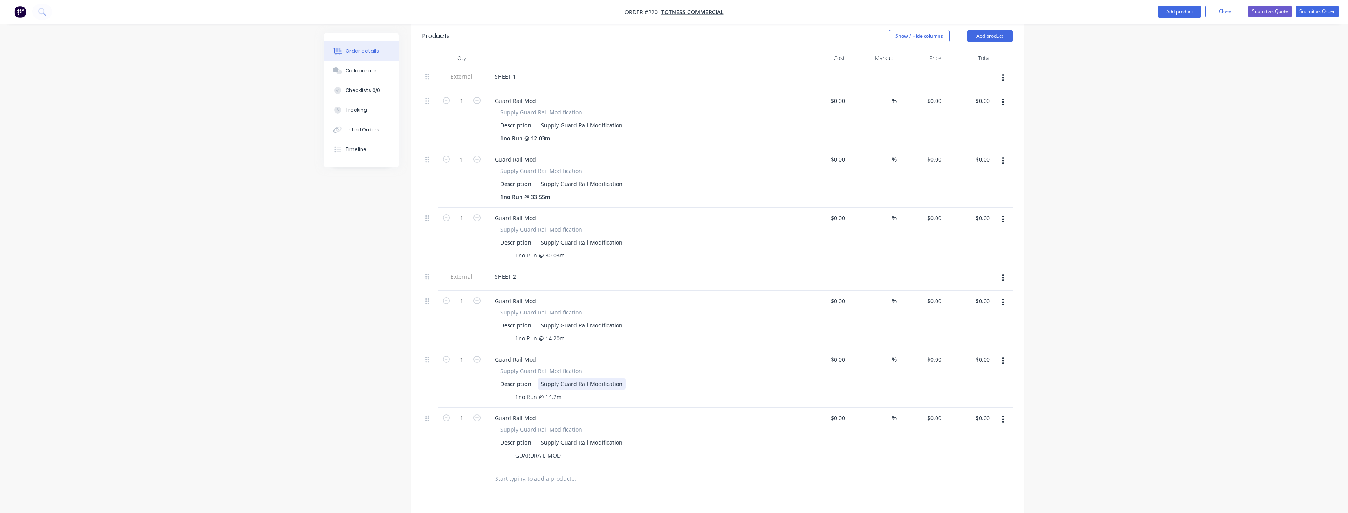
scroll to position [421, 0]
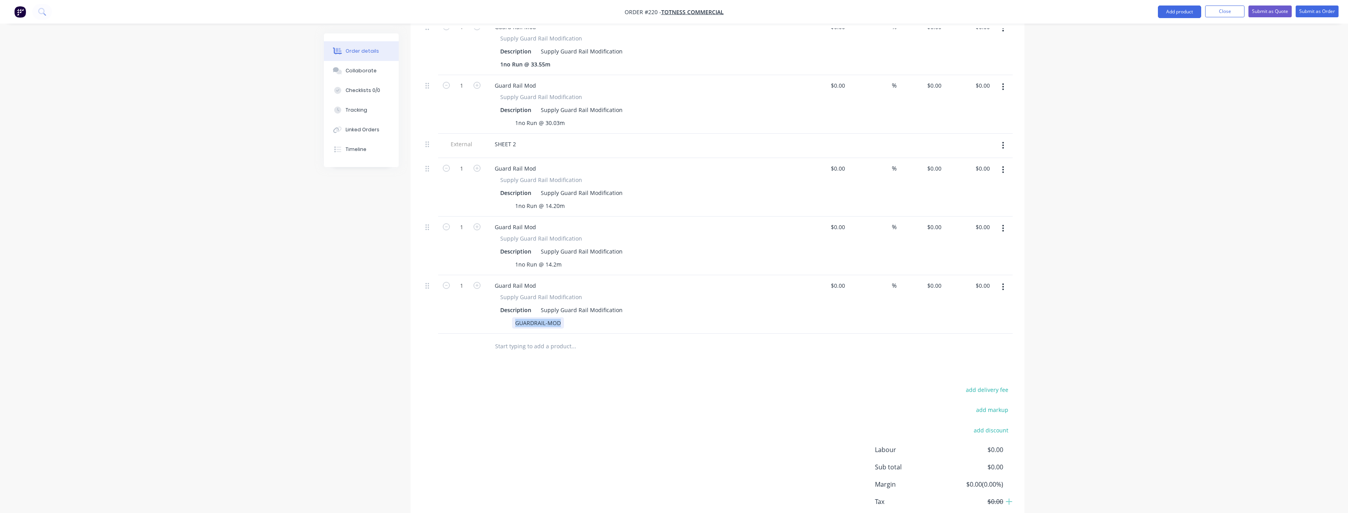
drag, startPoint x: 562, startPoint y: 292, endPoint x: 486, endPoint y: 292, distance: 75.9
click at [485, 294] on div "Guard Rail Mod Supply Guard Rail Modification Description Supply Guard Rail Mod…" at bounding box center [642, 304] width 315 height 59
click at [542, 339] on input "text" at bounding box center [573, 347] width 157 height 16
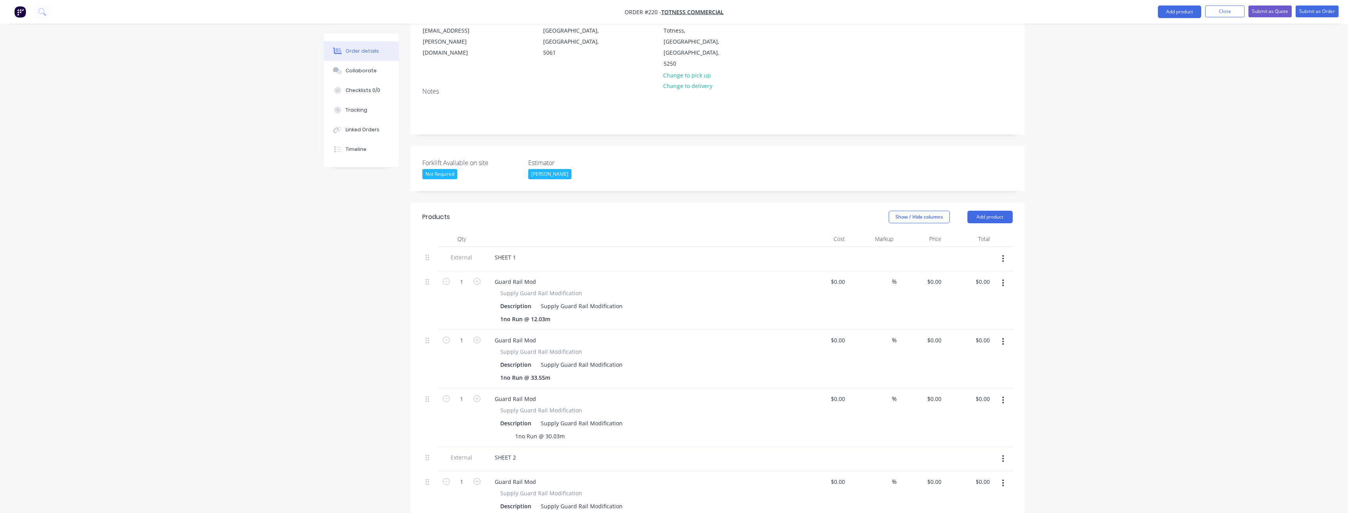
scroll to position [106, 0]
click at [982, 212] on button "Add product" at bounding box center [989, 218] width 45 height 13
click at [968, 233] on div "Product catalogue" at bounding box center [975, 238] width 61 height 11
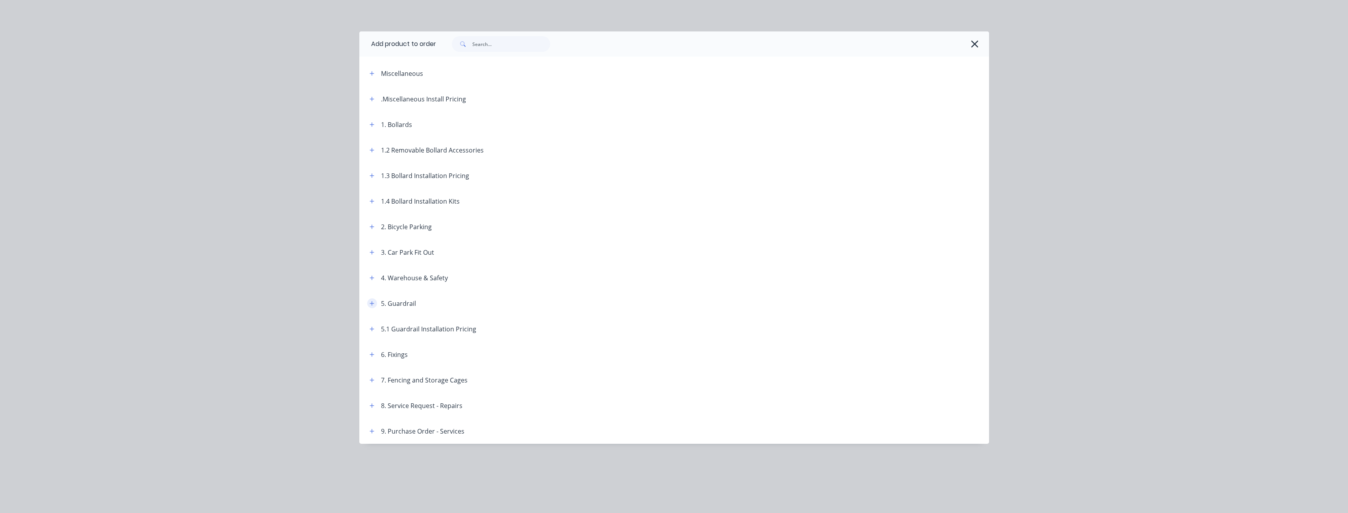
click at [374, 303] on icon "button" at bounding box center [371, 304] width 5 height 6
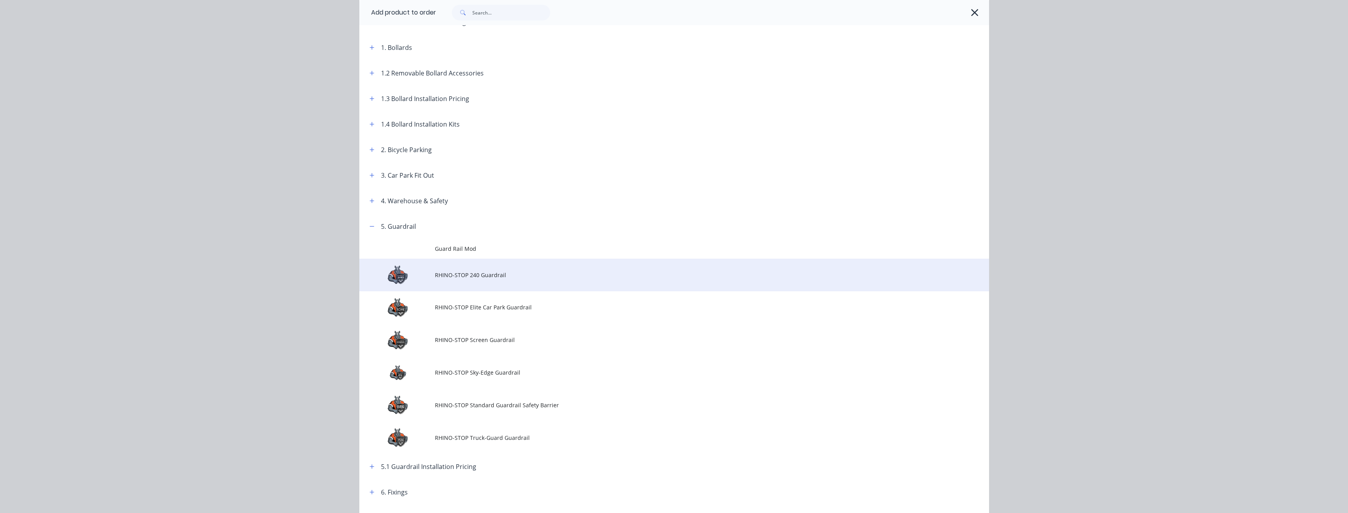
scroll to position [118, 0]
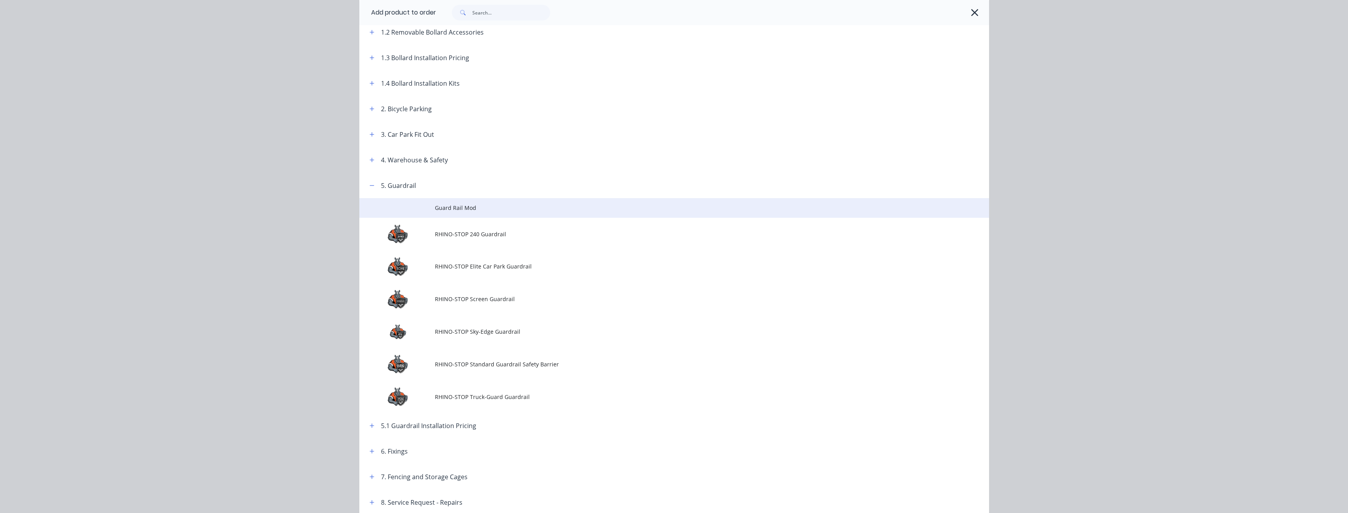
click at [461, 206] on span "Guard Rail Mod" at bounding box center [656, 208] width 443 height 8
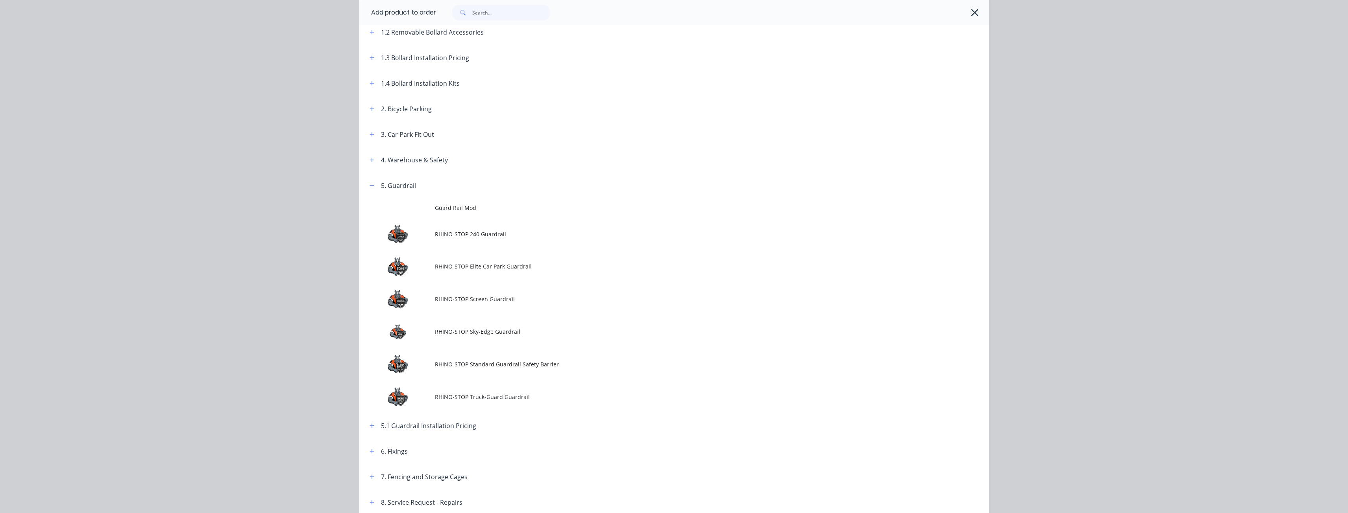
scroll to position [0, 0]
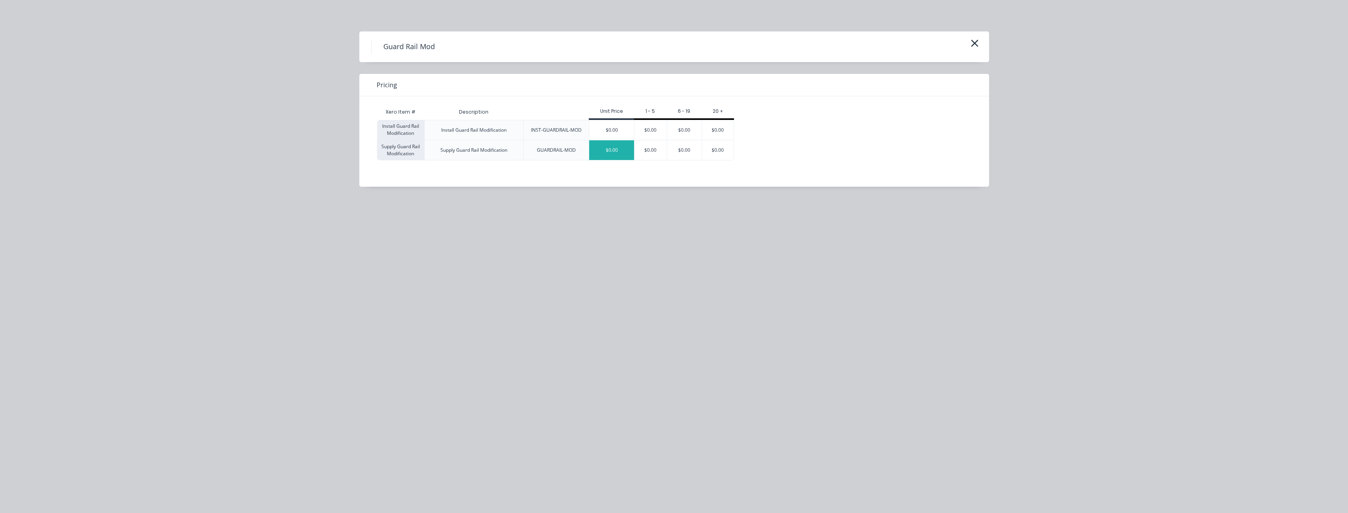
click at [607, 149] on div "$0.00" at bounding box center [611, 150] width 45 height 20
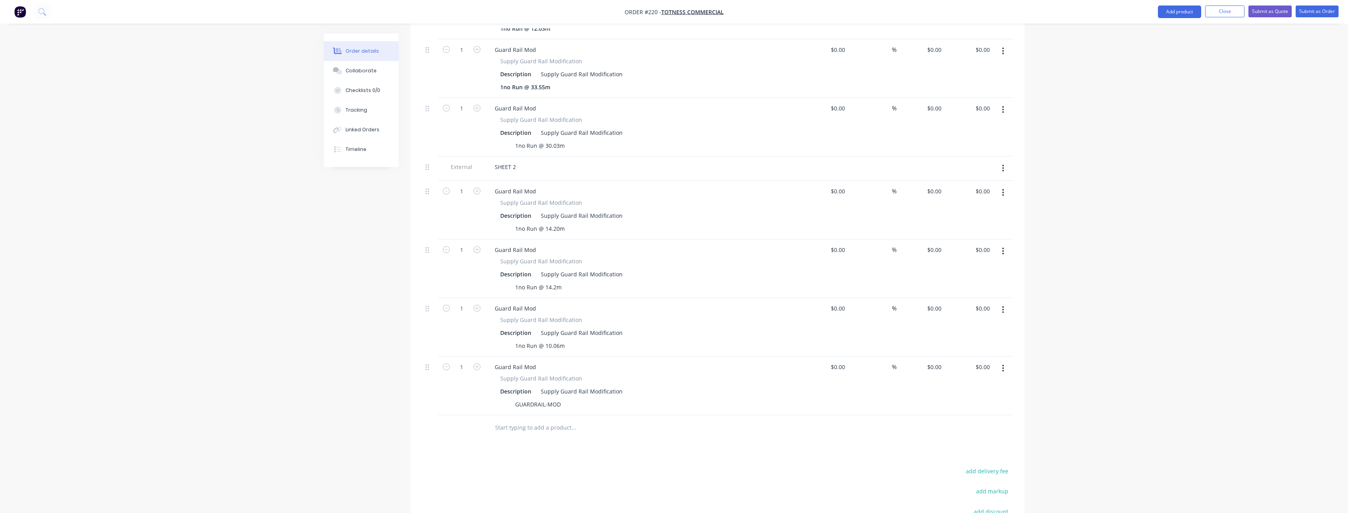
scroll to position [460, 0]
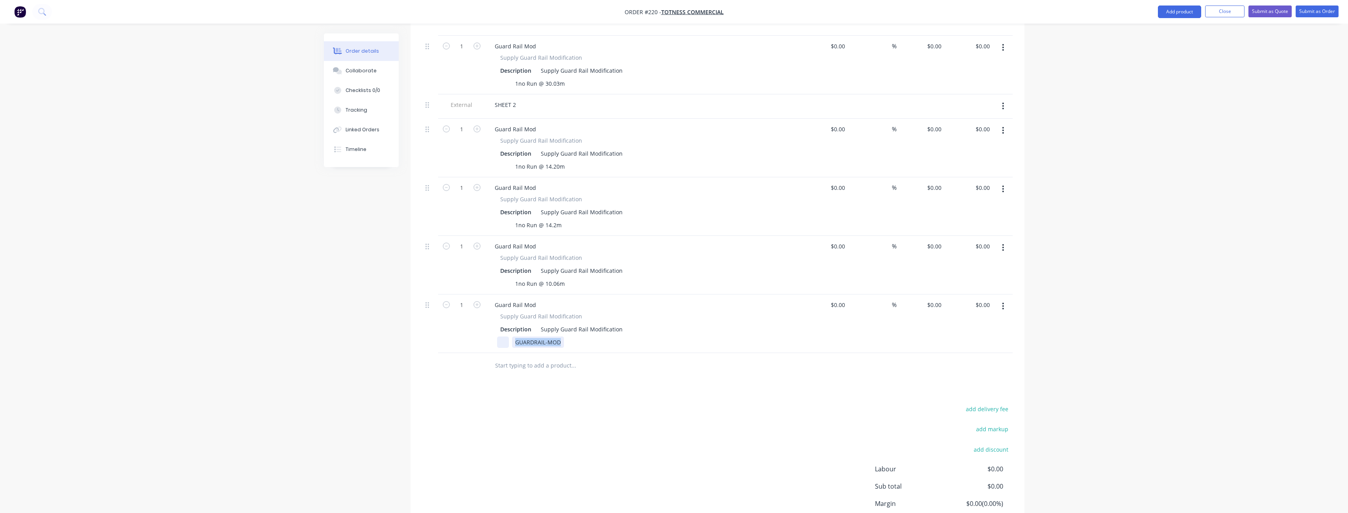
drag, startPoint x: 561, startPoint y: 310, endPoint x: 501, endPoint y: 310, distance: 59.8
click at [501, 337] on div "GUARDRAIL-MOD" at bounding box center [641, 342] width 288 height 11
click at [501, 337] on div at bounding box center [503, 342] width 12 height 11
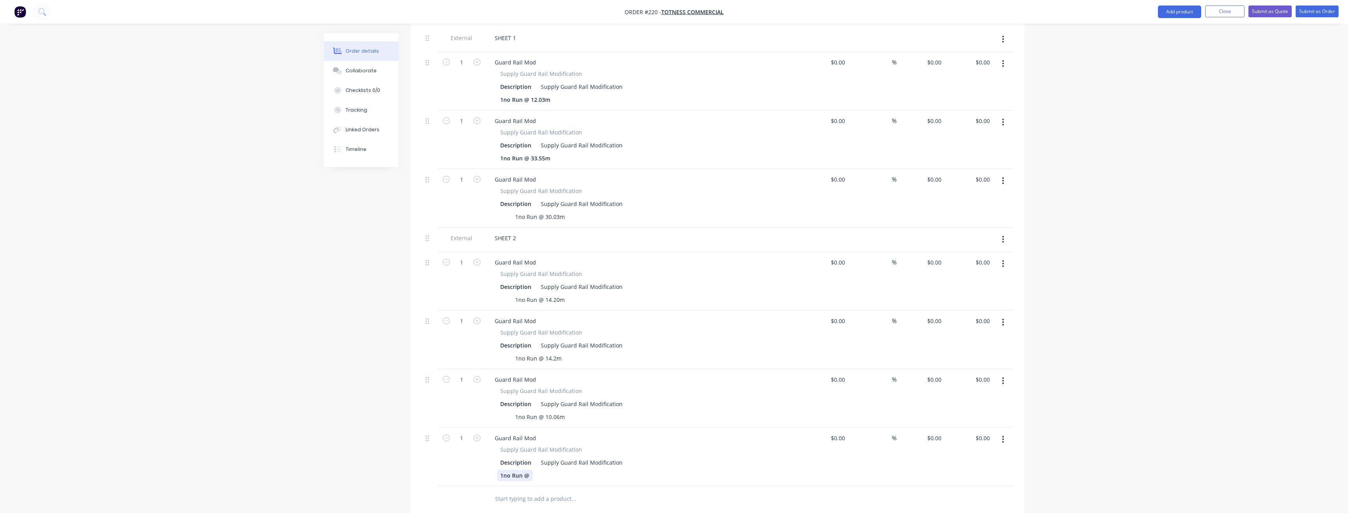
scroll to position [342, 0]
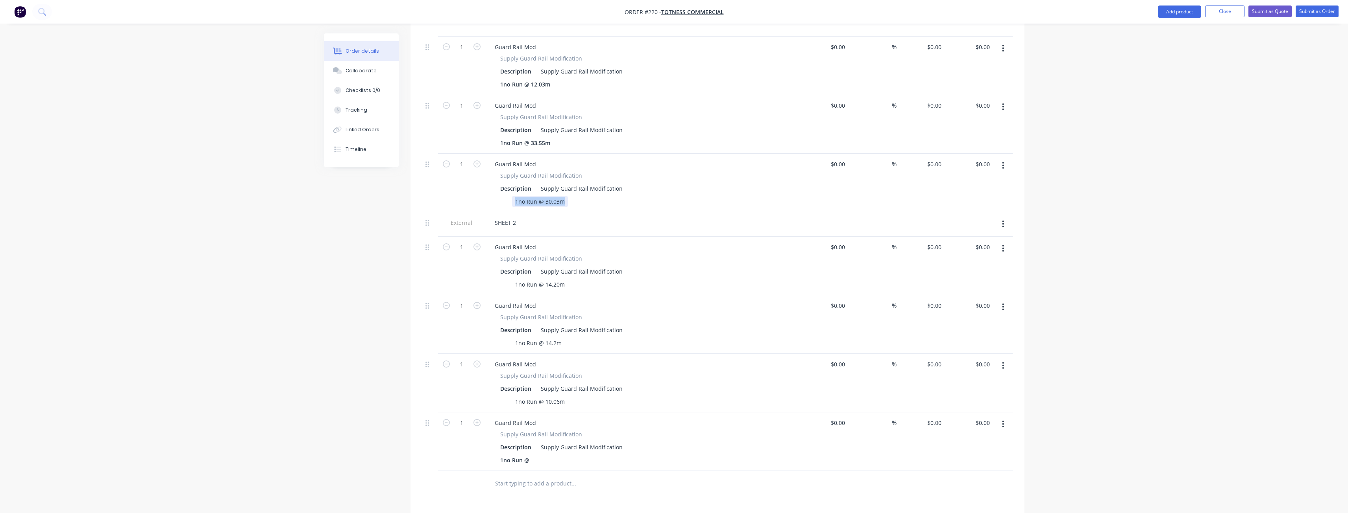
drag, startPoint x: 565, startPoint y: 170, endPoint x: 493, endPoint y: 170, distance: 71.2
click at [493, 172] on div "Supply Guard Rail Modification Description Supply Guard Rail Modification 1no R…" at bounding box center [642, 190] width 308 height 36
click at [498, 196] on div at bounding box center [503, 201] width 12 height 11
paste div
click at [653, 237] on div "Guard Rail Mod Supply Guard Rail Modification Description Supply Guard Rail Mod…" at bounding box center [642, 266] width 315 height 59
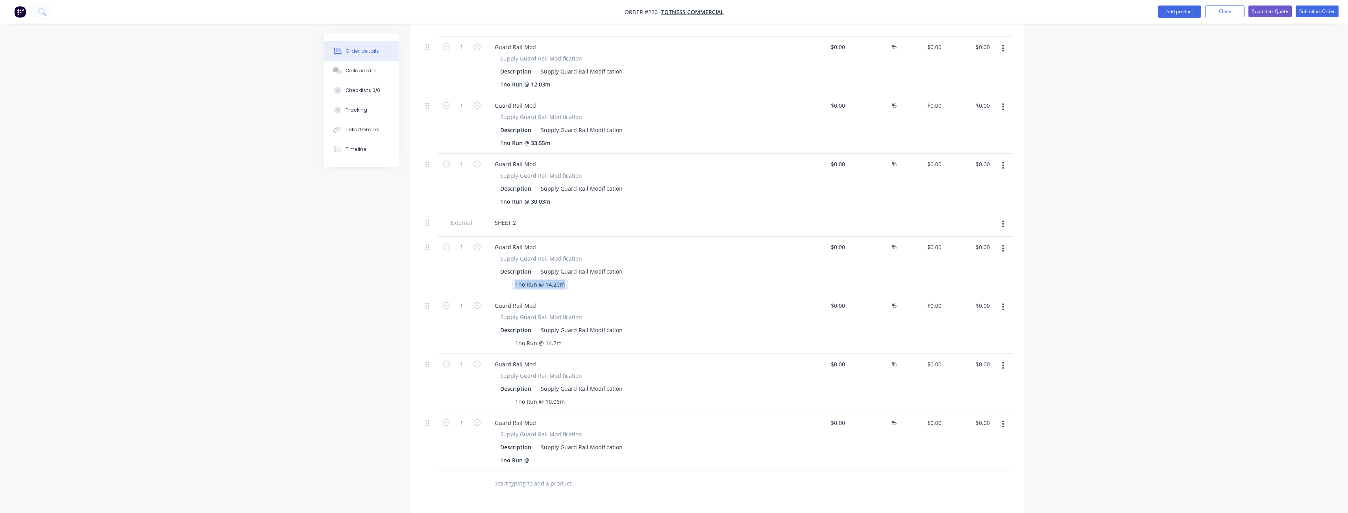
drag, startPoint x: 515, startPoint y: 251, endPoint x: 570, endPoint y: 247, distance: 54.4
click at [570, 279] on div "1no Run @ 14.20m" at bounding box center [641, 284] width 288 height 11
click at [503, 279] on div at bounding box center [503, 284] width 12 height 11
paste div
drag, startPoint x: 516, startPoint y: 306, endPoint x: 566, endPoint y: 308, distance: 49.7
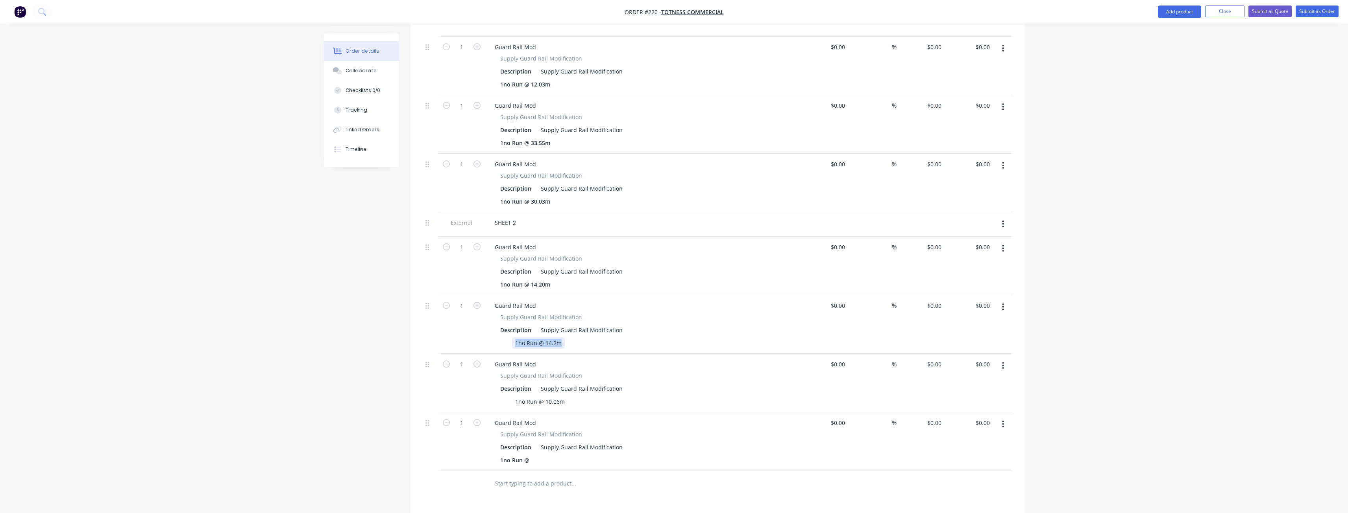
click at [566, 338] on div "1no Run @ 14.2m" at bounding box center [641, 343] width 288 height 11
click at [500, 338] on div at bounding box center [503, 343] width 12 height 11
paste div
drag, startPoint x: 514, startPoint y: 367, endPoint x: 565, endPoint y: 369, distance: 50.8
click at [565, 396] on div "1no Run @ 10.06m" at bounding box center [540, 401] width 56 height 11
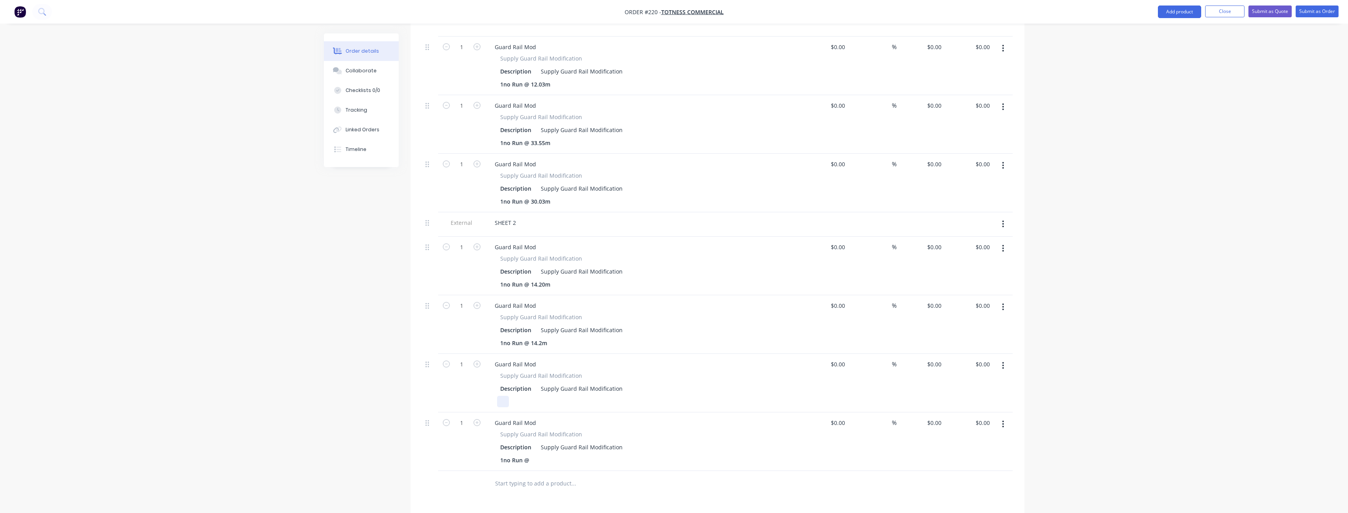
click at [501, 396] on div at bounding box center [503, 401] width 12 height 11
paste div
click at [532, 455] on div "1no Run @" at bounding box center [514, 460] width 35 height 11
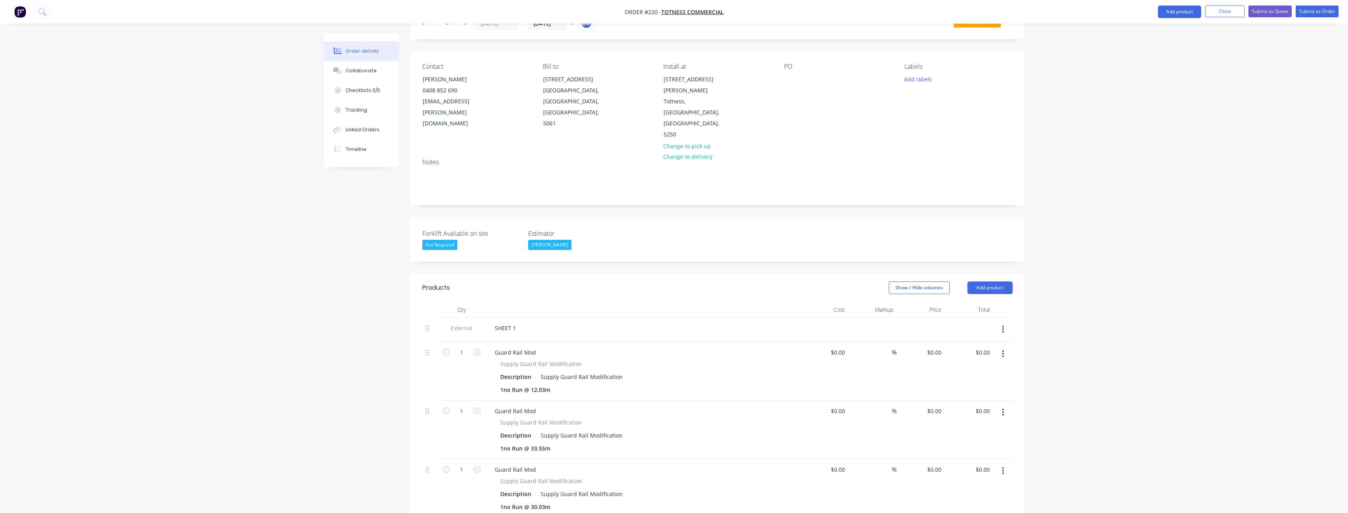
scroll to position [27, 0]
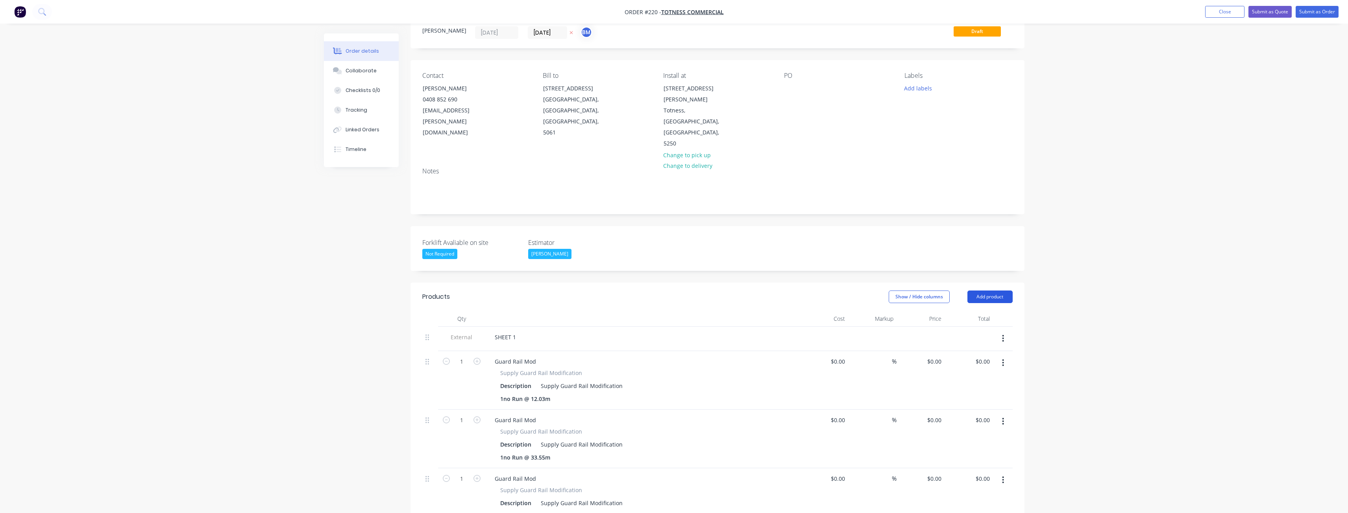
click at [987, 291] on button "Add product" at bounding box center [989, 297] width 45 height 13
click at [970, 311] on div "Product catalogue" at bounding box center [975, 316] width 61 height 11
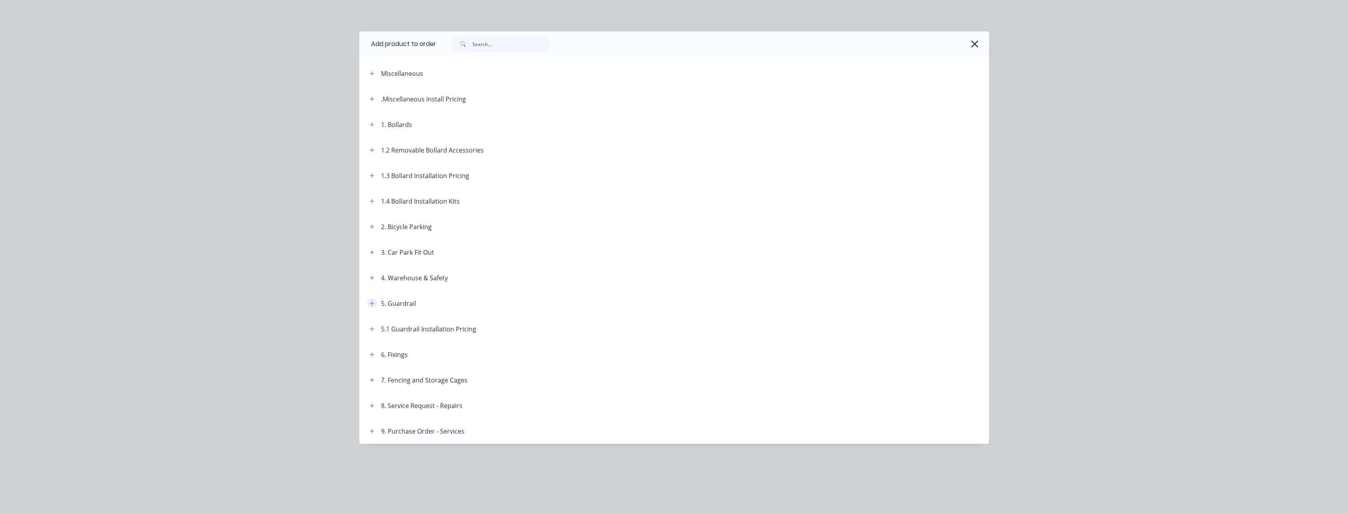
click at [372, 301] on icon "button" at bounding box center [371, 303] width 4 height 4
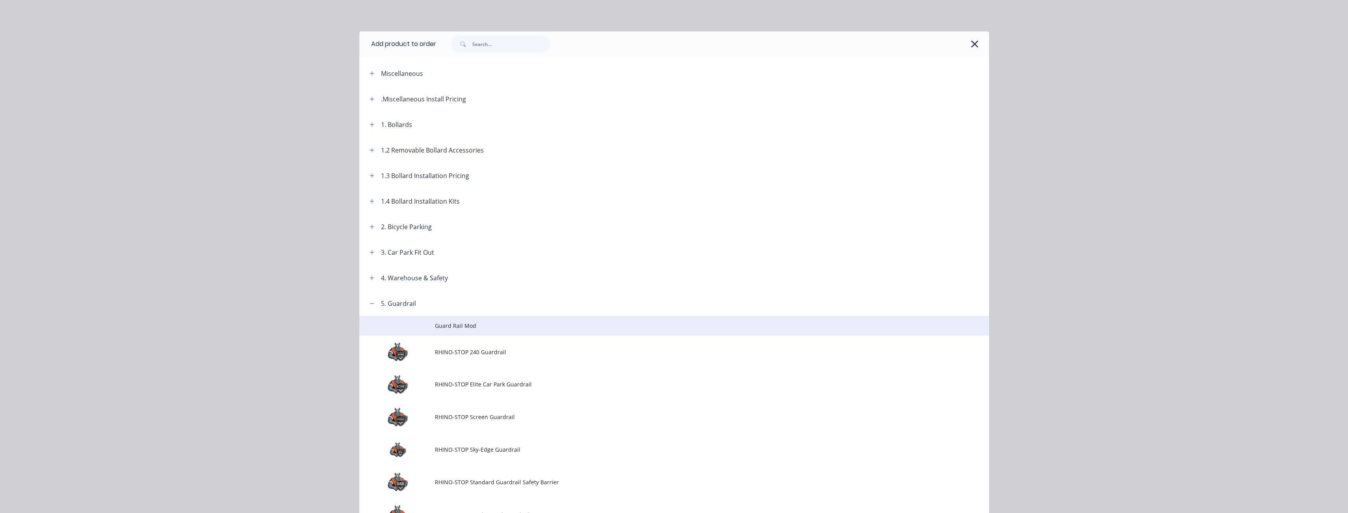
click at [455, 321] on td "Guard Rail Mod" at bounding box center [712, 326] width 554 height 20
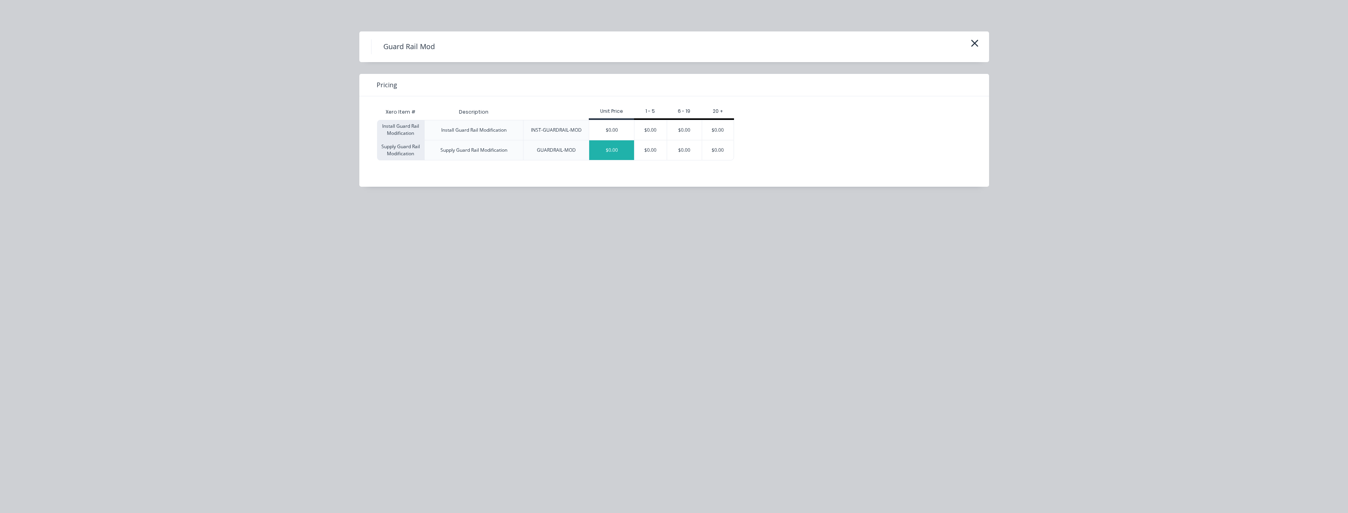
click at [617, 148] on div "$0.00" at bounding box center [611, 150] width 45 height 20
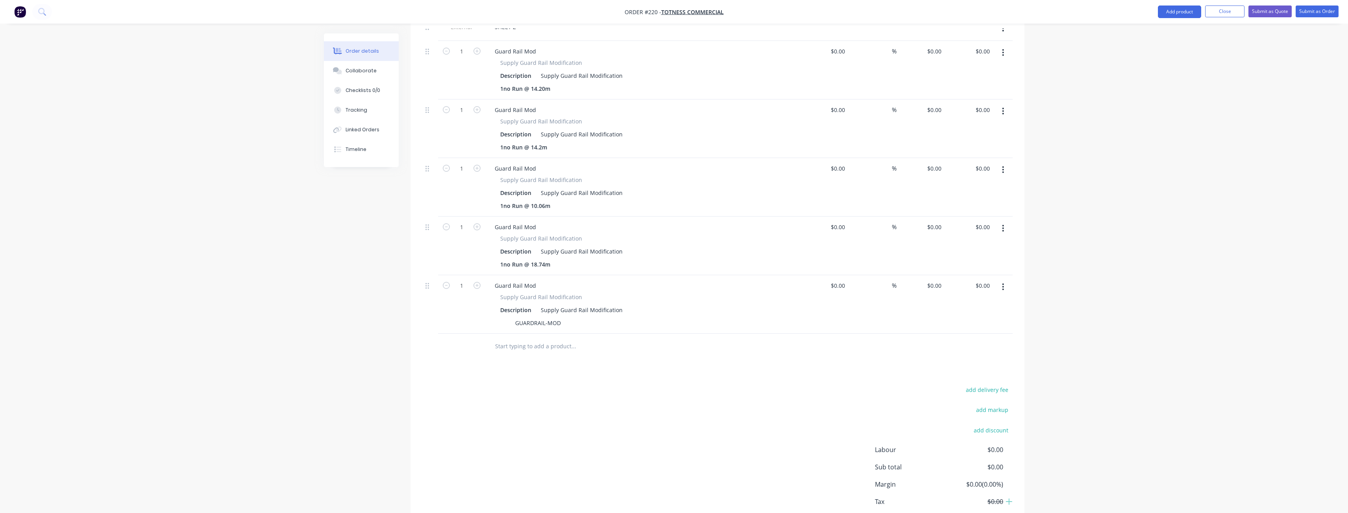
scroll to position [539, 0]
click at [503, 317] on div at bounding box center [503, 322] width 12 height 11
drag, startPoint x: 606, startPoint y: 288, endPoint x: 511, endPoint y: 283, distance: 94.6
click at [511, 292] on div "Supply Guard Rail Modification Description Supply Guard Rail Modification 1no R…" at bounding box center [642, 310] width 308 height 36
click at [504, 338] on input "text" at bounding box center [573, 346] width 157 height 16
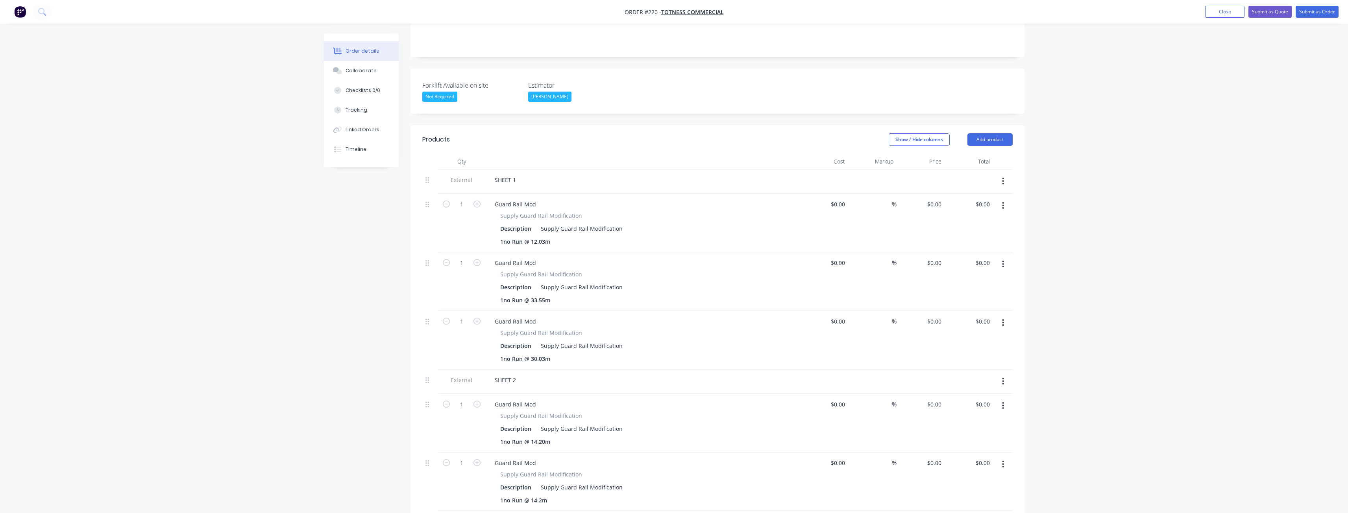
scroll to position [27, 0]
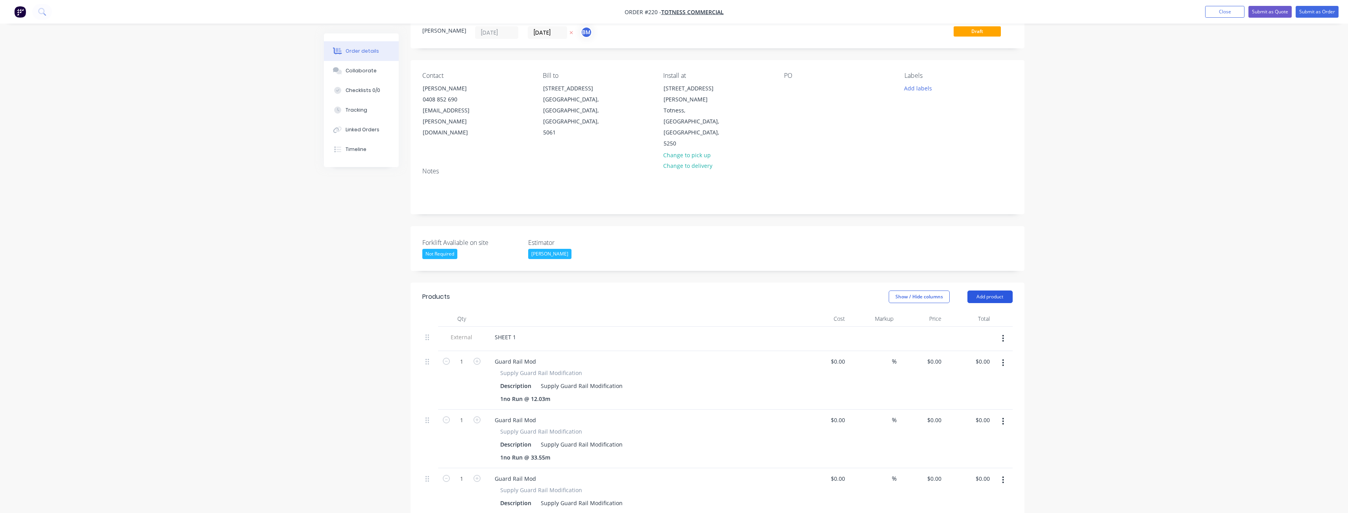
click at [981, 291] on button "Add product" at bounding box center [989, 297] width 45 height 13
click at [953, 311] on div "Product catalogue" at bounding box center [975, 316] width 61 height 11
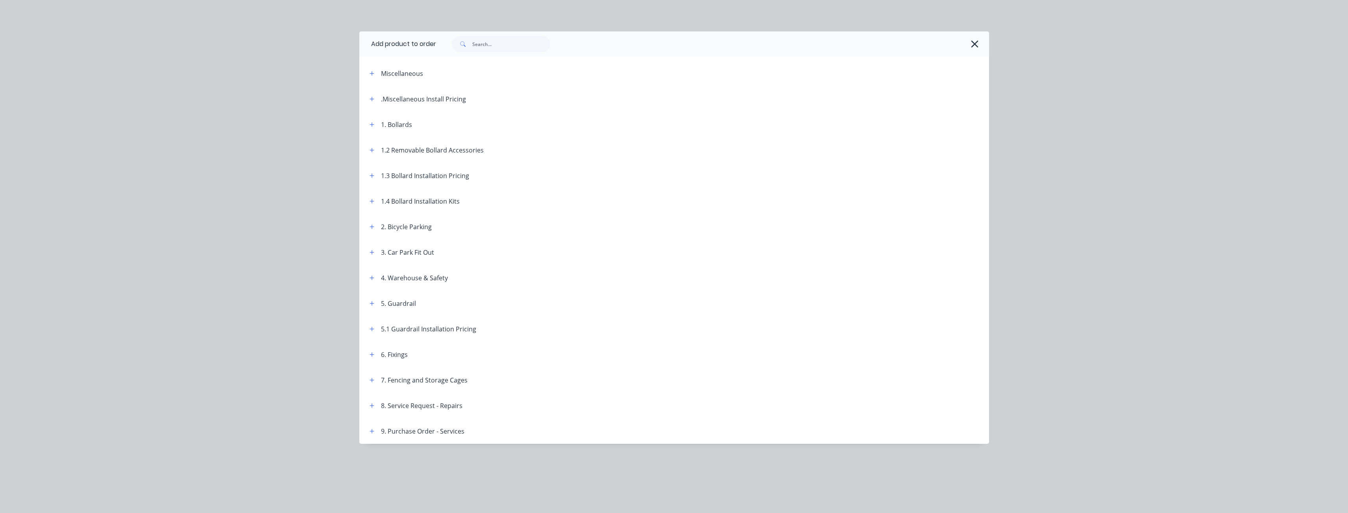
scroll to position [66, 0]
click at [370, 303] on icon "button" at bounding box center [371, 304] width 5 height 6
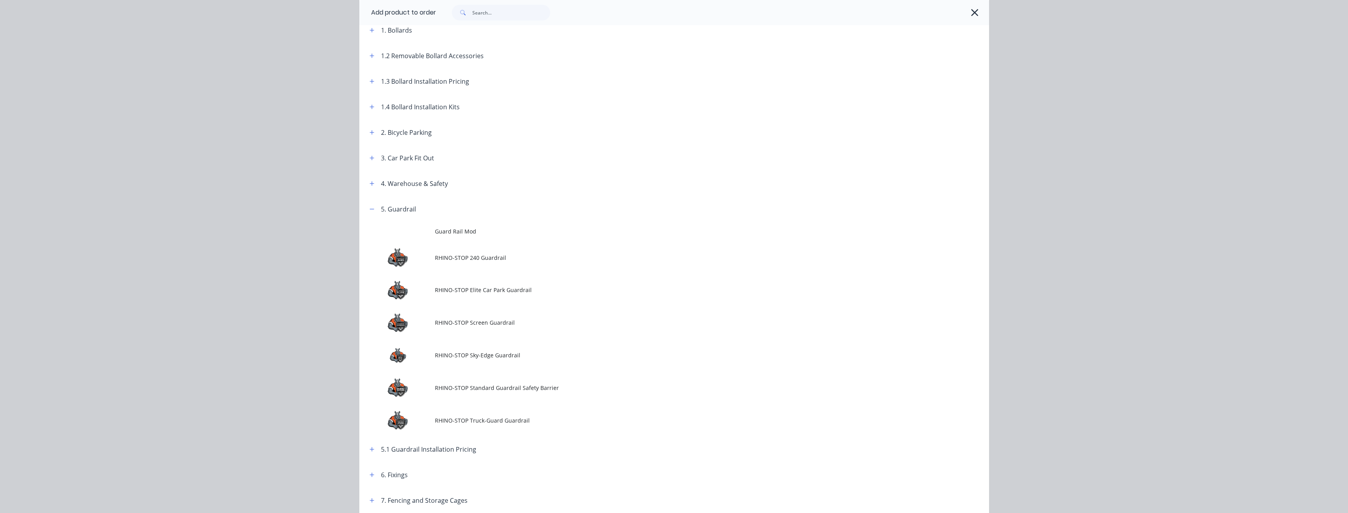
scroll to position [118, 0]
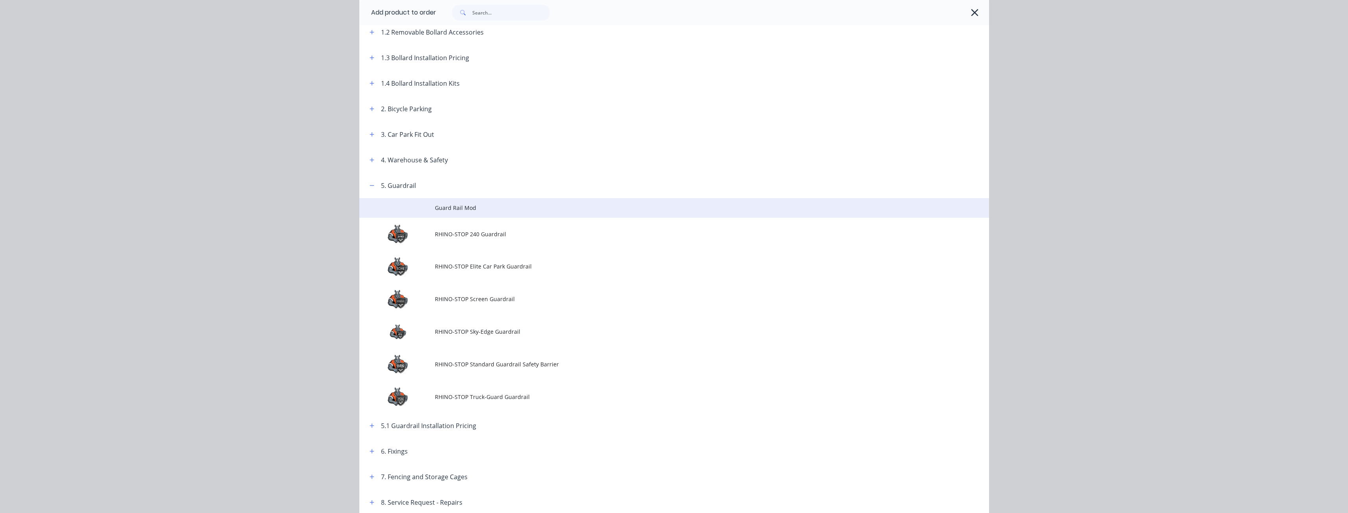
click at [442, 203] on td "Guard Rail Mod" at bounding box center [712, 208] width 554 height 20
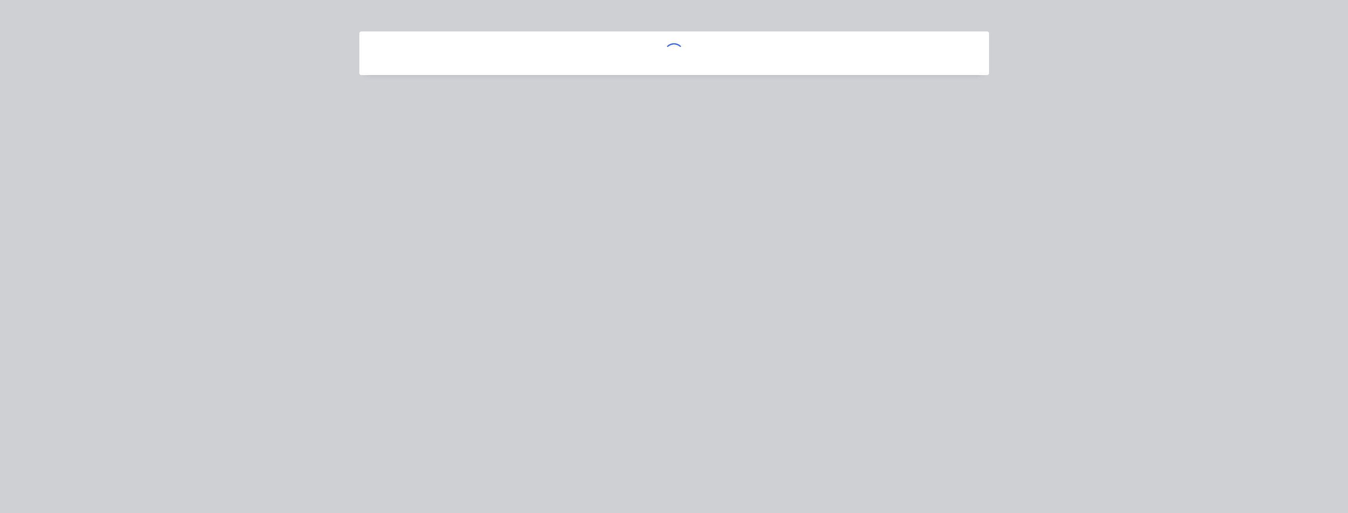
scroll to position [0, 0]
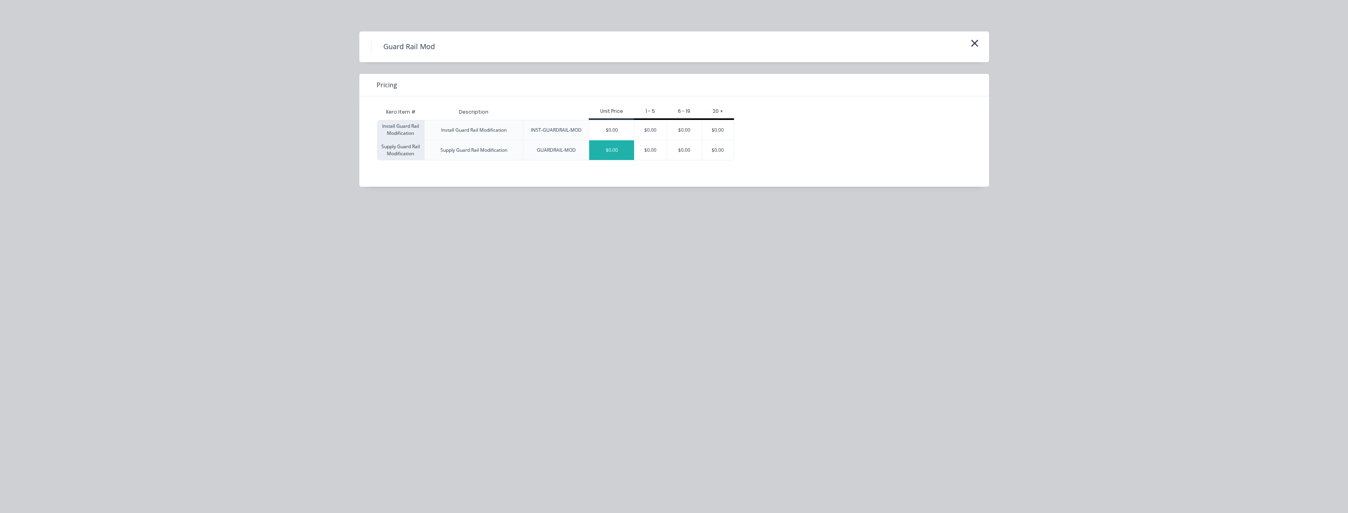
click at [619, 146] on div "$0.00" at bounding box center [611, 150] width 45 height 20
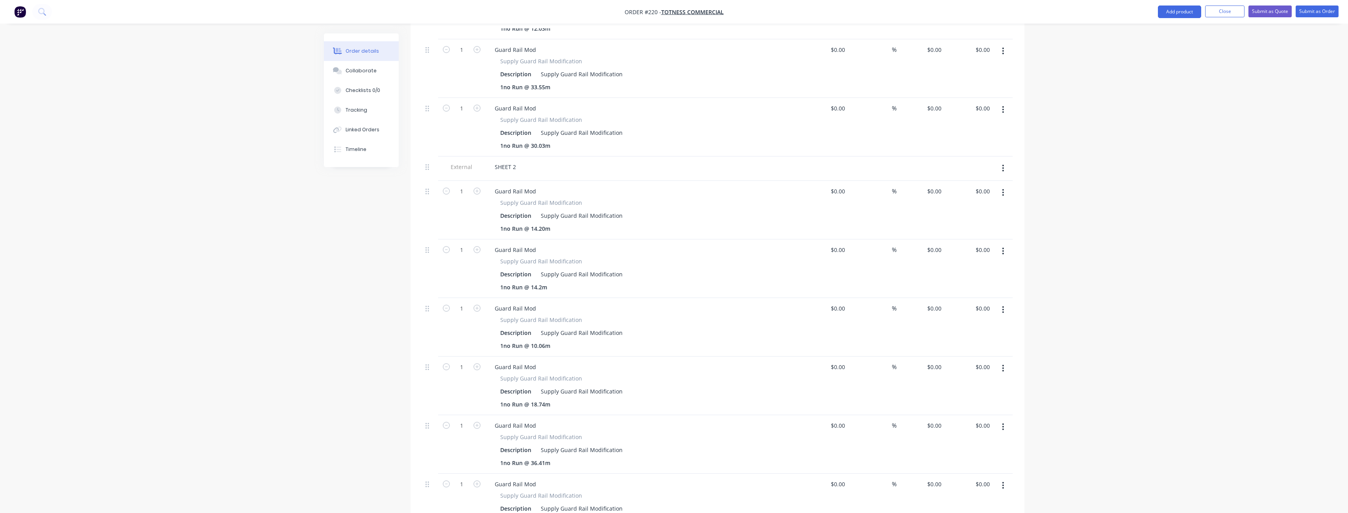
scroll to position [610, 0]
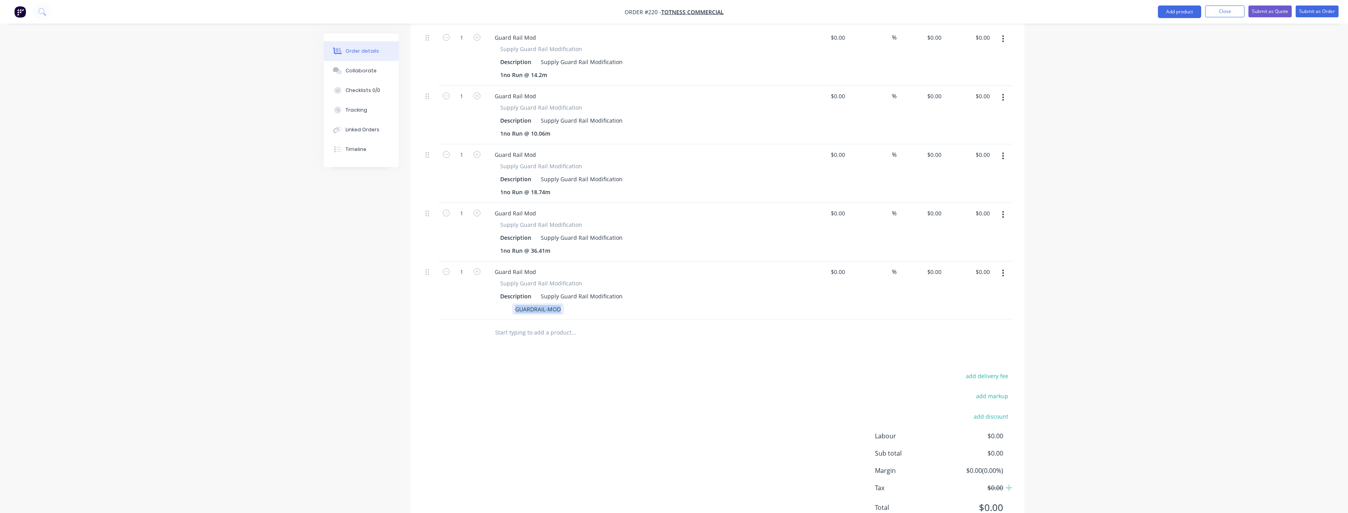
drag, startPoint x: 561, startPoint y: 276, endPoint x: 494, endPoint y: 270, distance: 67.1
click at [494, 279] on div "Supply Guard Rail Modification Description Supply Guard Rail Modification GUARD…" at bounding box center [642, 297] width 308 height 36
click at [507, 304] on div at bounding box center [503, 309] width 12 height 11
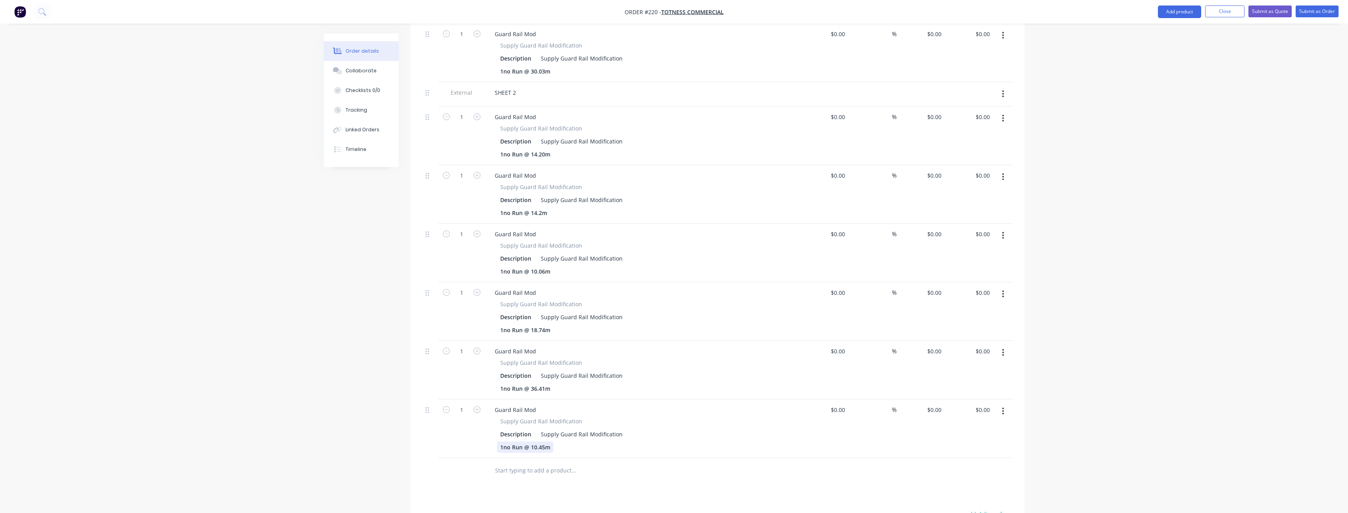
scroll to position [453, 0]
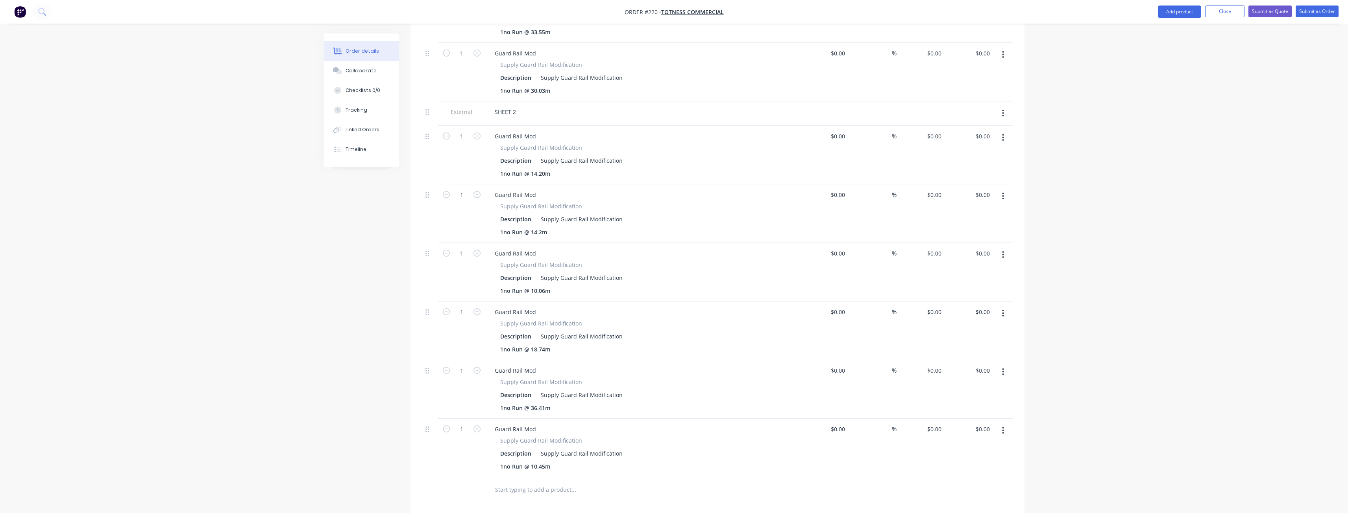
click at [589, 482] on input "text" at bounding box center [573, 490] width 157 height 16
click at [547, 227] on div "1no Run @ 14.2m" at bounding box center [523, 232] width 53 height 11
click at [635, 208] on div "Guard Rail Mod Supply Guard Rail Modification Description Supply Guard Rail Mod…" at bounding box center [642, 214] width 315 height 59
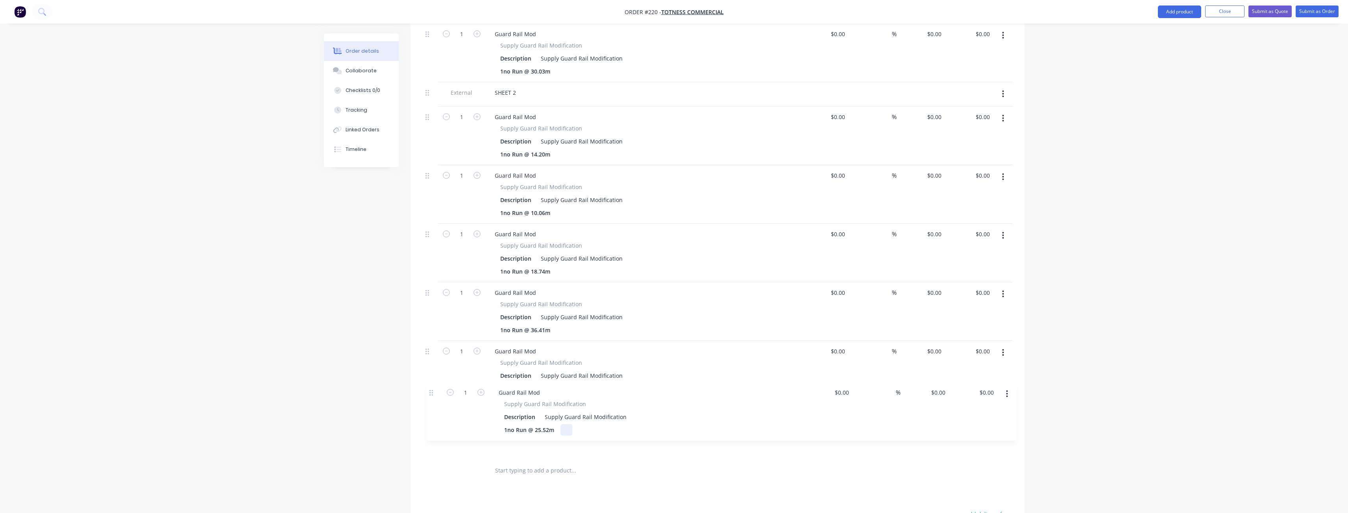
drag, startPoint x: 426, startPoint y: 164, endPoint x: 430, endPoint y: 400, distance: 236.1
click at [430, 400] on div "External SHEET 1 1 Guard Rail Mod Supply Guard Rail Modification Description Su…" at bounding box center [717, 170] width 590 height 576
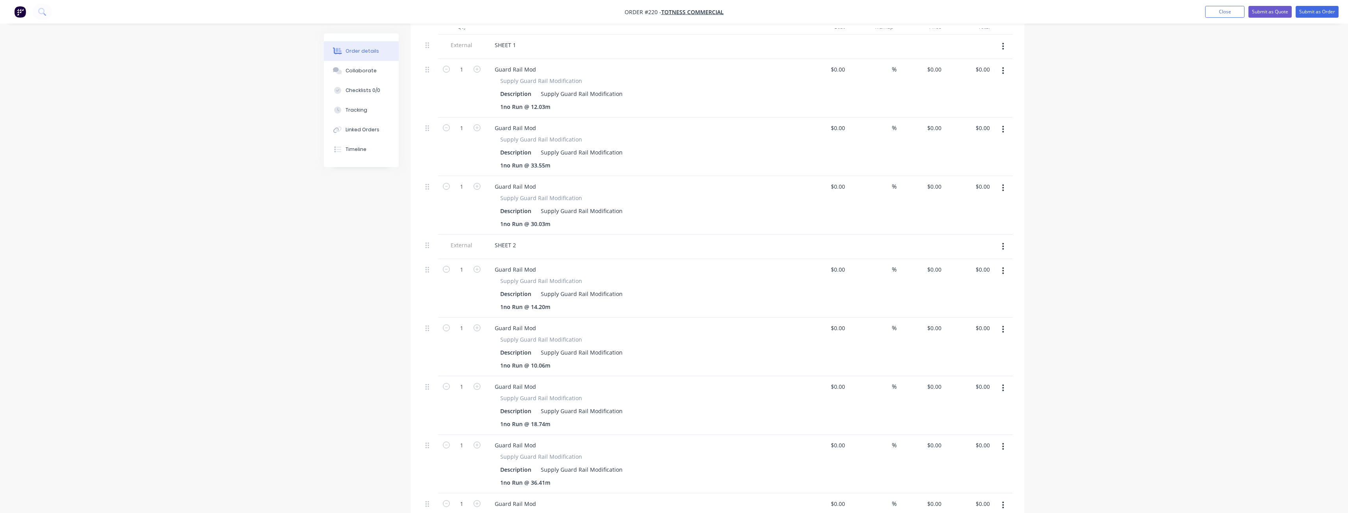
scroll to position [177, 0]
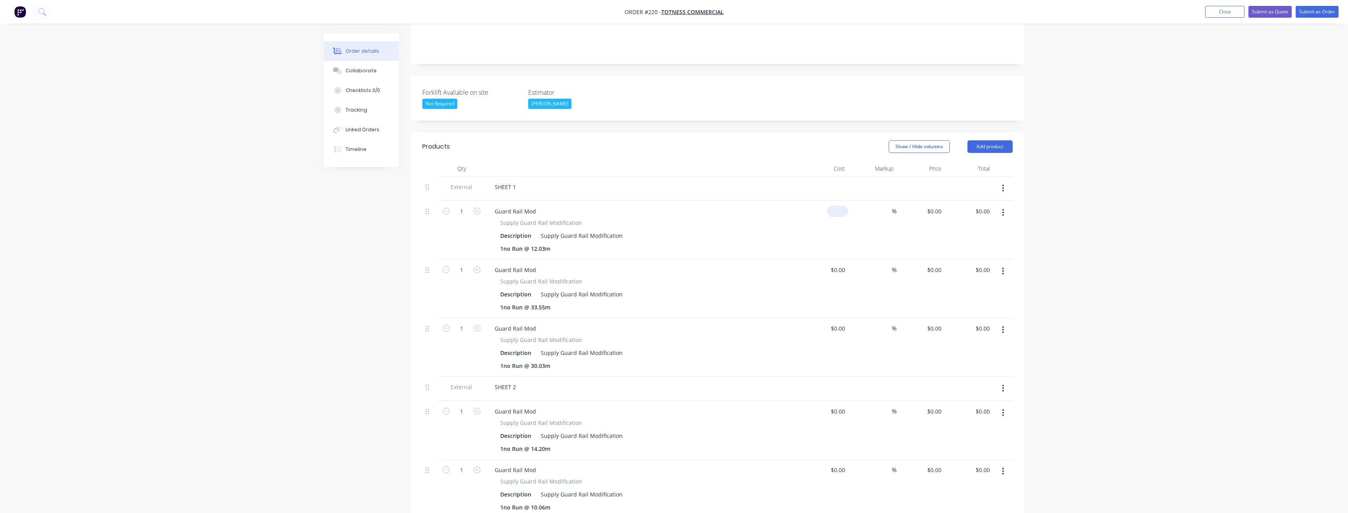
click at [837, 206] on div "$0.00" at bounding box center [837, 211] width 21 height 11
type input "$2,553.00"
click at [837, 264] on div at bounding box center [842, 269] width 12 height 11
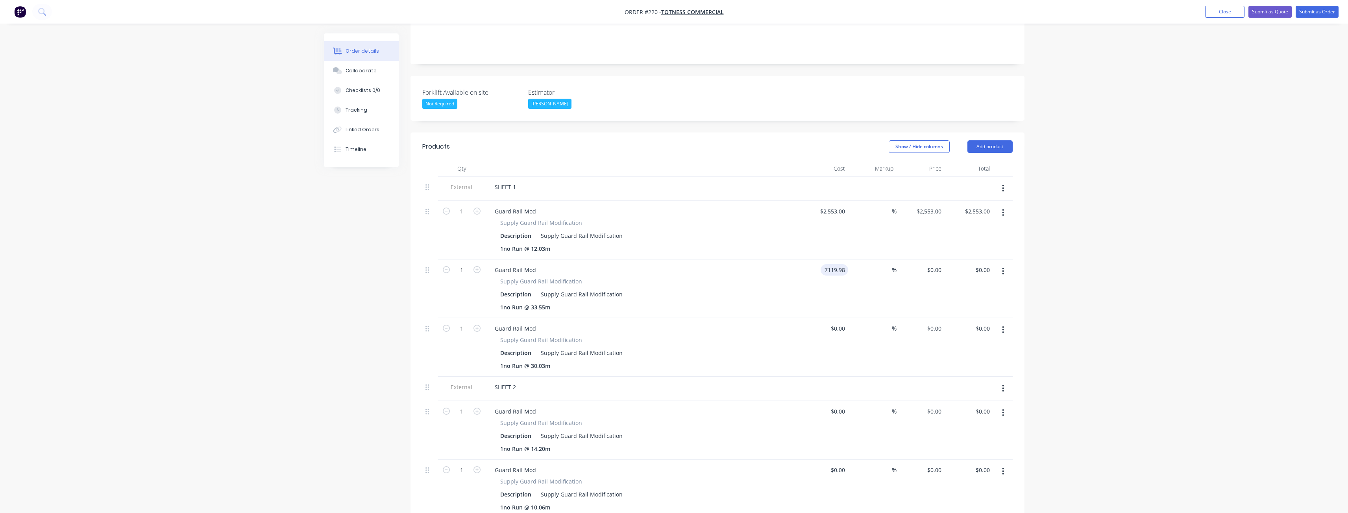
type input "$7,119.98"
click at [790, 323] on div "Guard Rail Mod" at bounding box center [642, 328] width 308 height 11
click at [844, 323] on input at bounding box center [839, 328] width 18 height 11
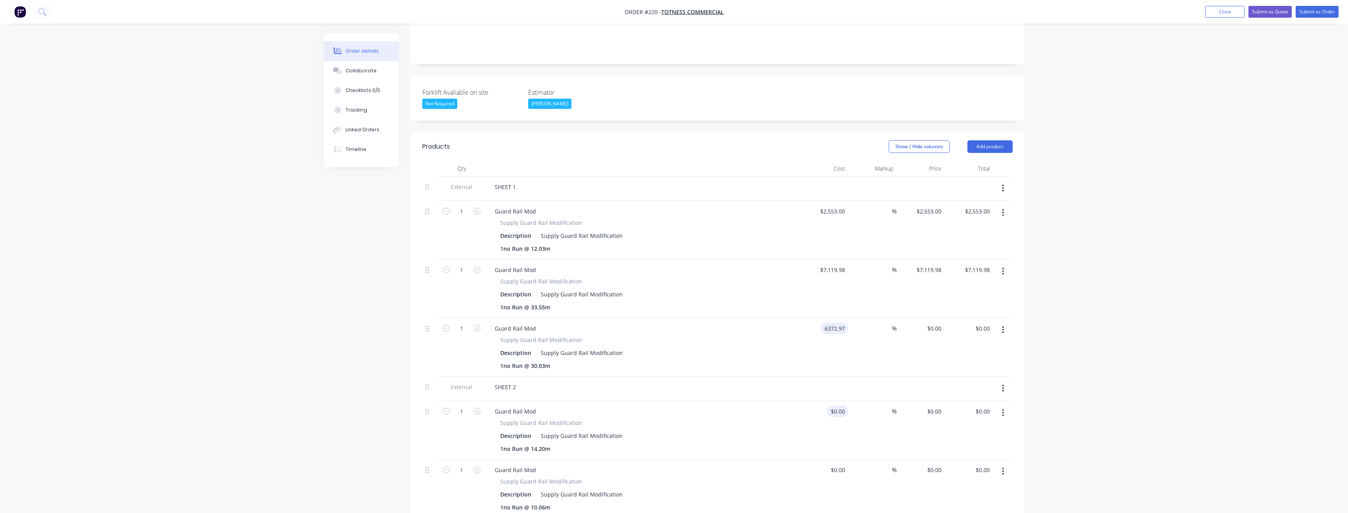
type input "$6,372.97"
click at [846, 406] on input at bounding box center [839, 411] width 18 height 11
type input "$3,013.52"
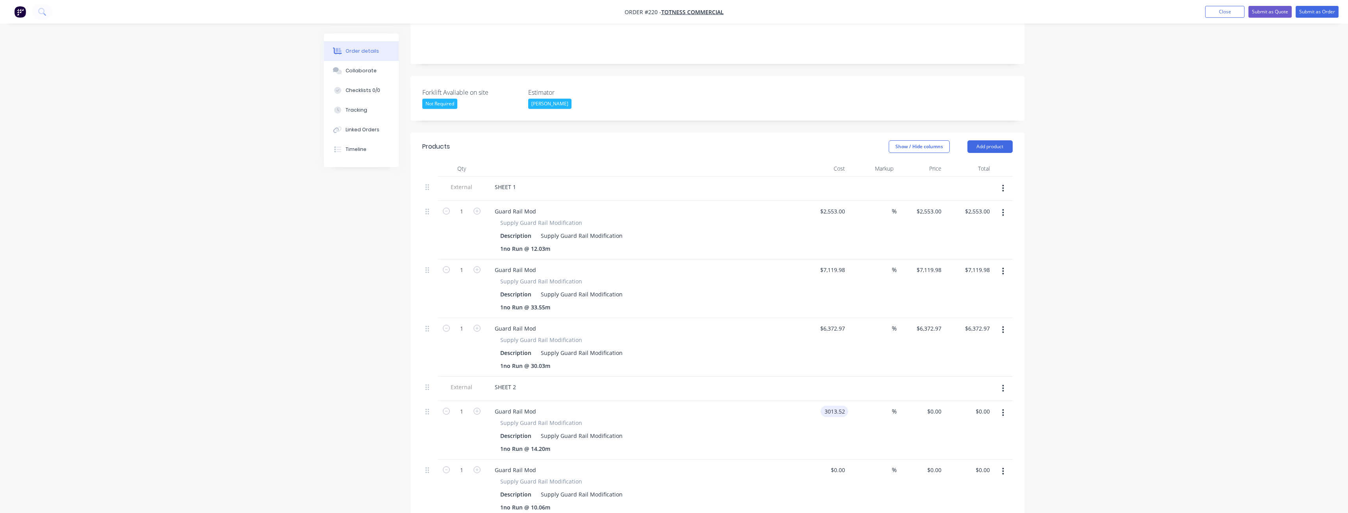
type input "$3,013.52"
click at [803, 404] on div "$3,013.52 3013.52" at bounding box center [824, 430] width 48 height 59
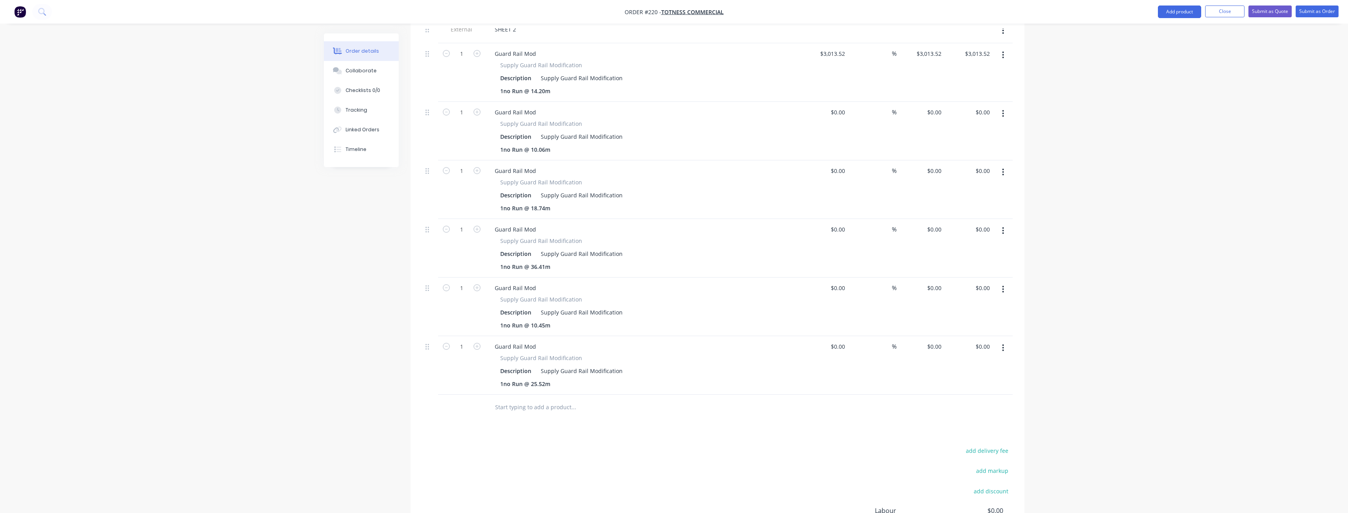
scroll to position [374, 0]
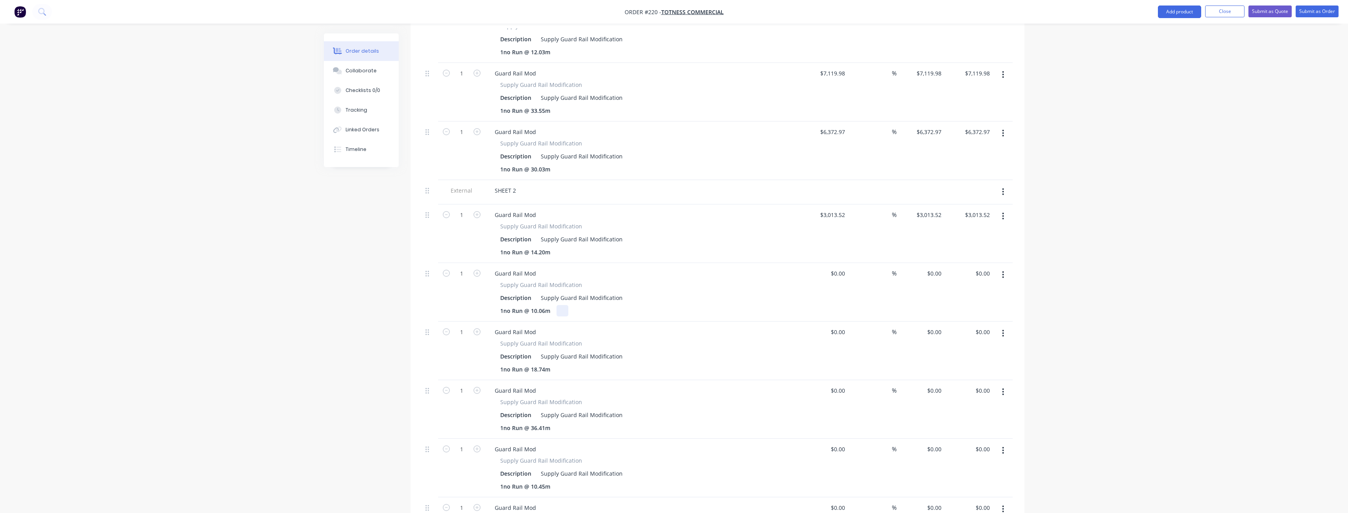
click at [764, 281] on div "Supply Guard Rail Modification Description Supply Guard Rail Modification 1no R…" at bounding box center [642, 299] width 308 height 36
click at [840, 268] on input at bounding box center [839, 273] width 18 height 11
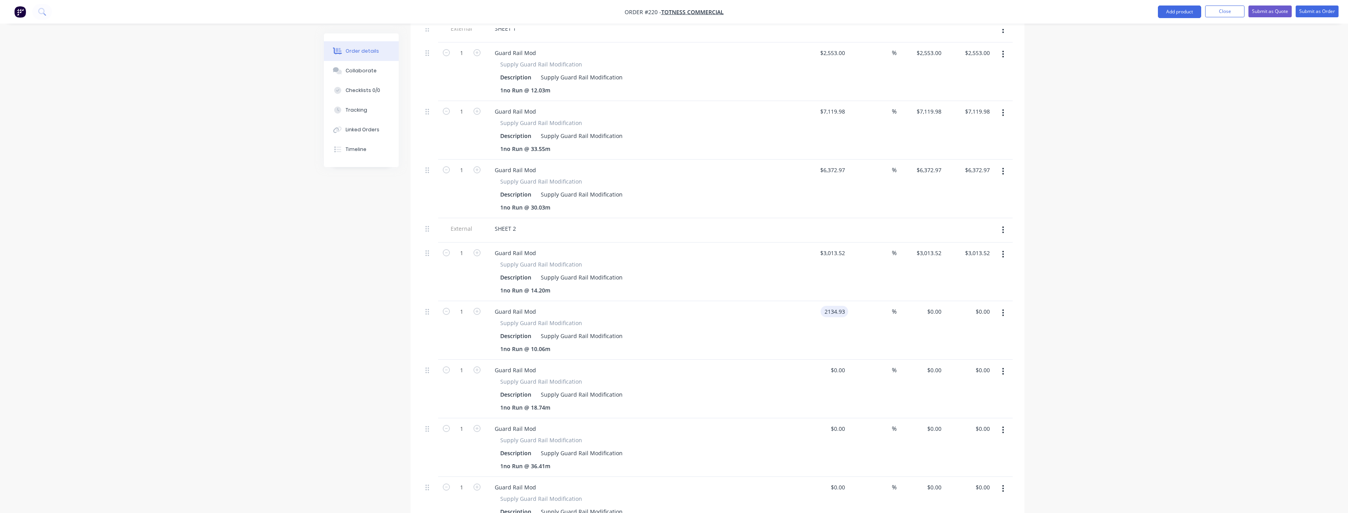
scroll to position [335, 0]
type input "$2,134.93"
click at [842, 366] on input at bounding box center [839, 371] width 18 height 11
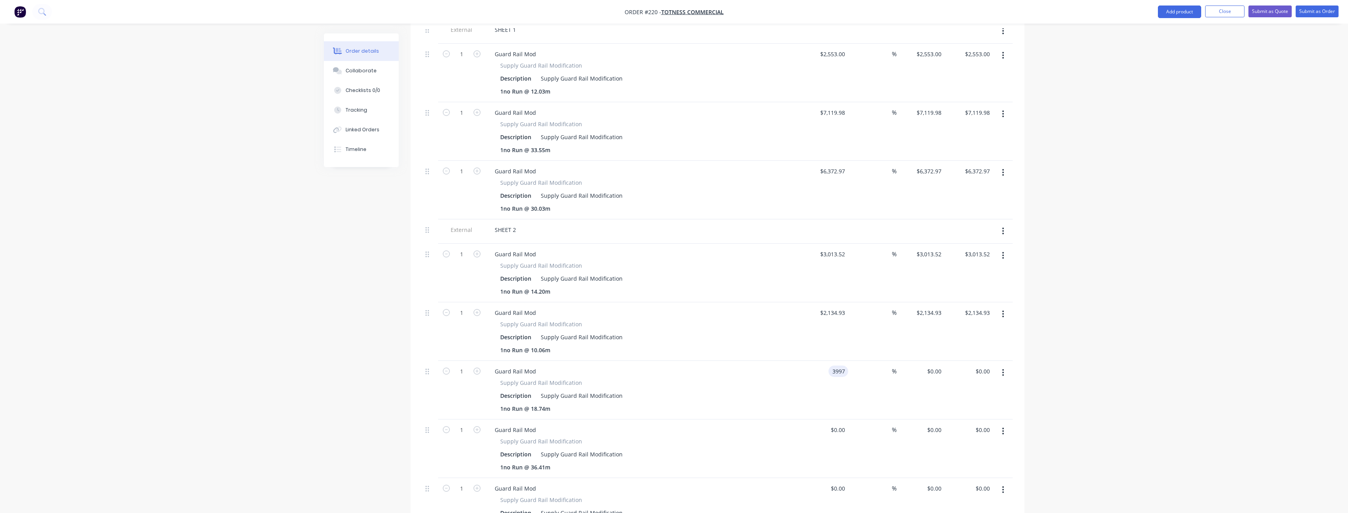
type input "$3,997.00"
click at [850, 420] on div "%" at bounding box center [872, 449] width 48 height 59
click at [846, 425] on input at bounding box center [839, 430] width 18 height 11
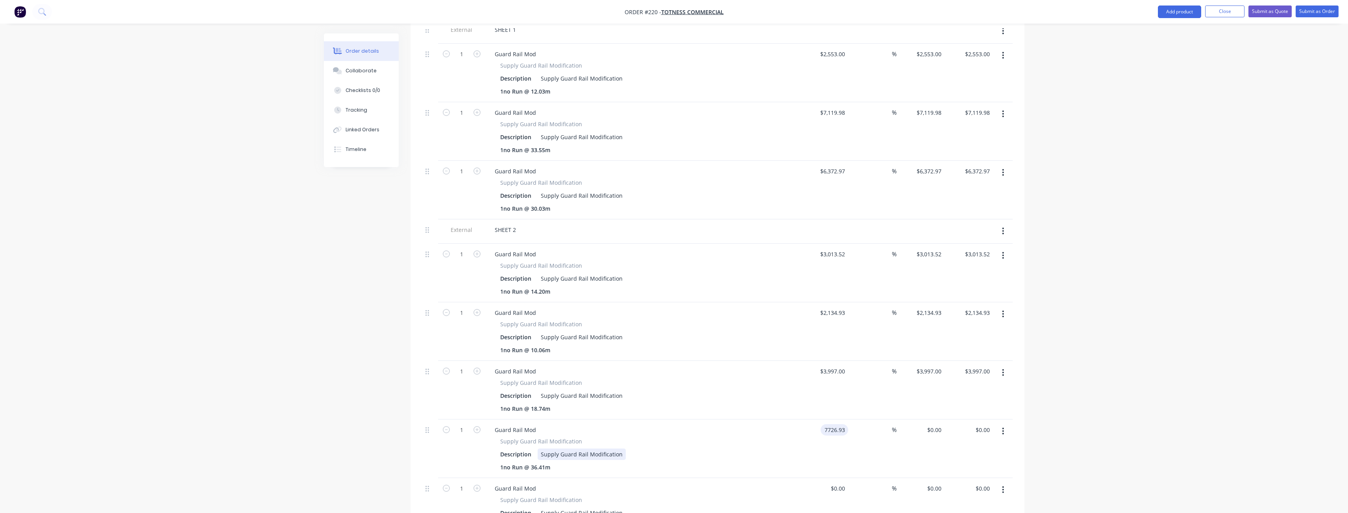
type input "$7,726.93"
click at [799, 422] on div "Guard Rail Mod Supply Guard Rail Modification Description Supply Guard Rail Mod…" at bounding box center [642, 449] width 315 height 59
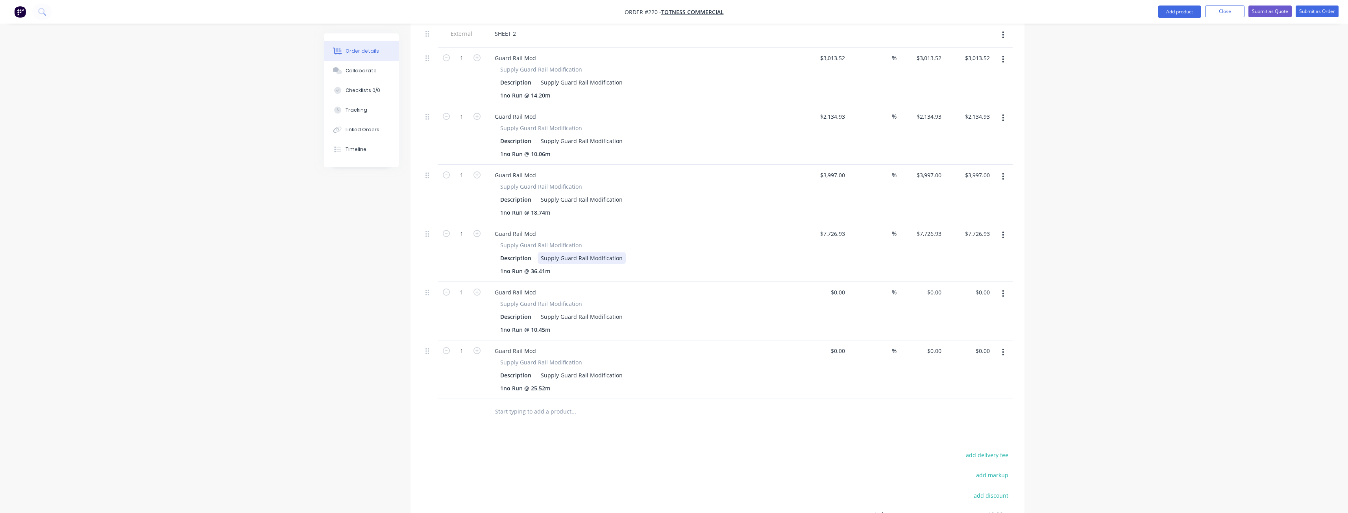
scroll to position [532, 0]
click at [842, 286] on input at bounding box center [843, 291] width 9 height 11
type input "$2,217.70"
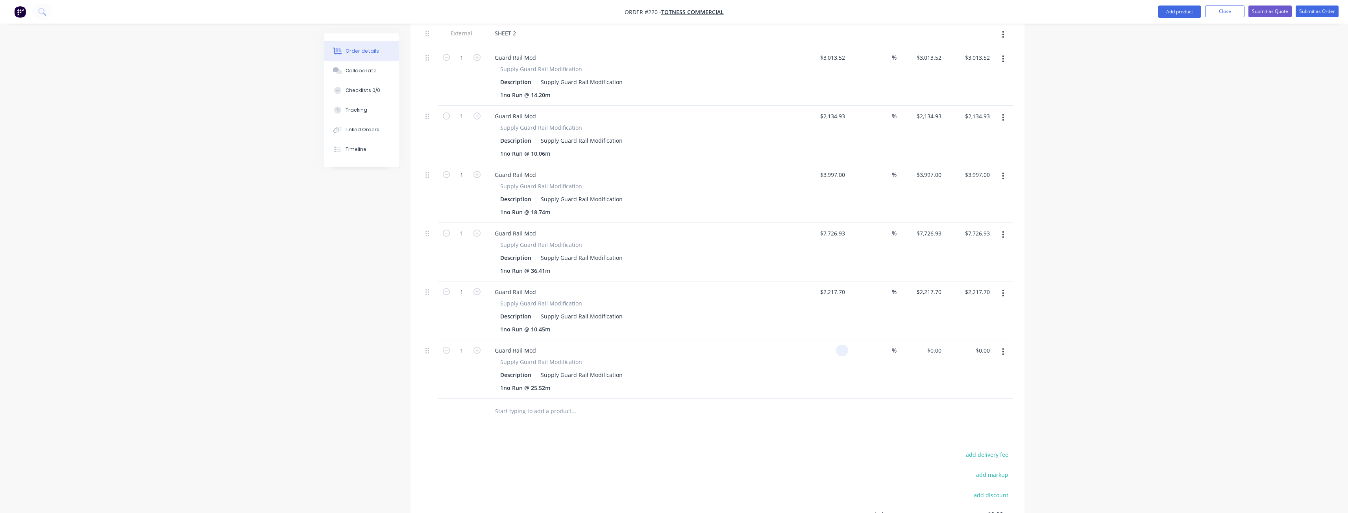
click at [840, 345] on input at bounding box center [843, 350] width 9 height 11
type input "$5,415.85"
click at [777, 399] on div at bounding box center [717, 412] width 590 height 26
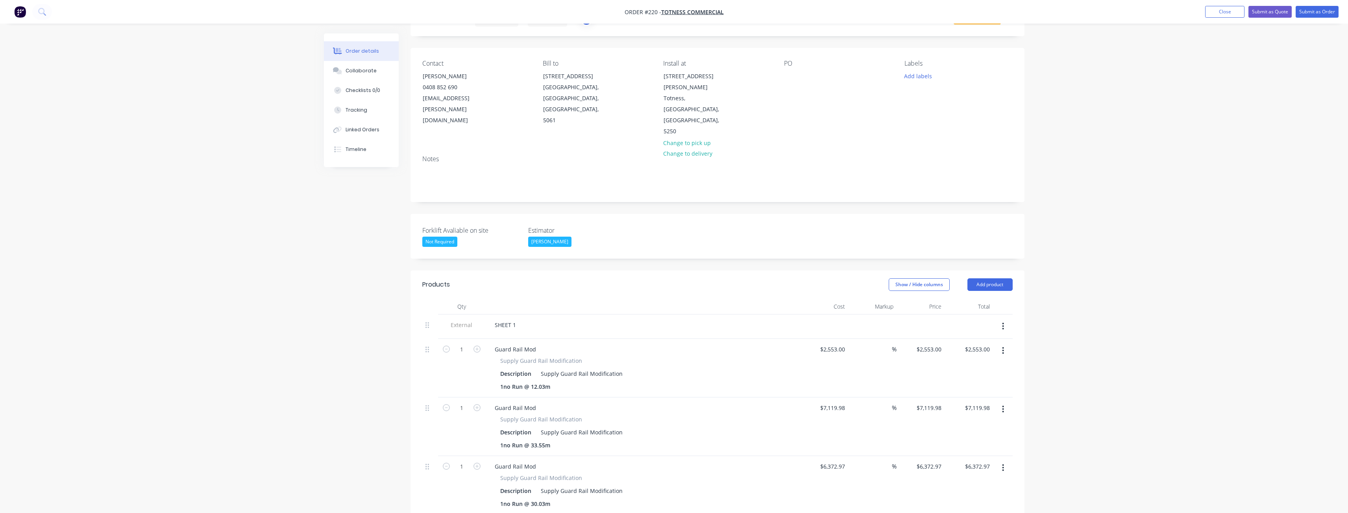
scroll to position [0, 0]
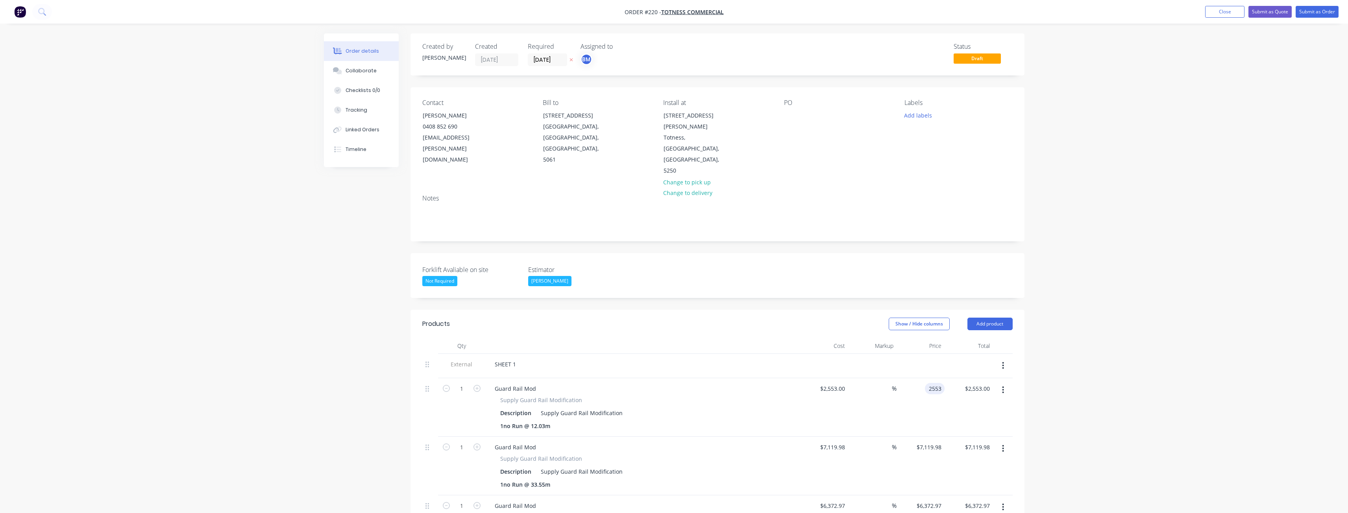
click at [939, 383] on input "2553" at bounding box center [936, 388] width 17 height 11
type input "3648"
type input "42.89"
type input "$3,648.00"
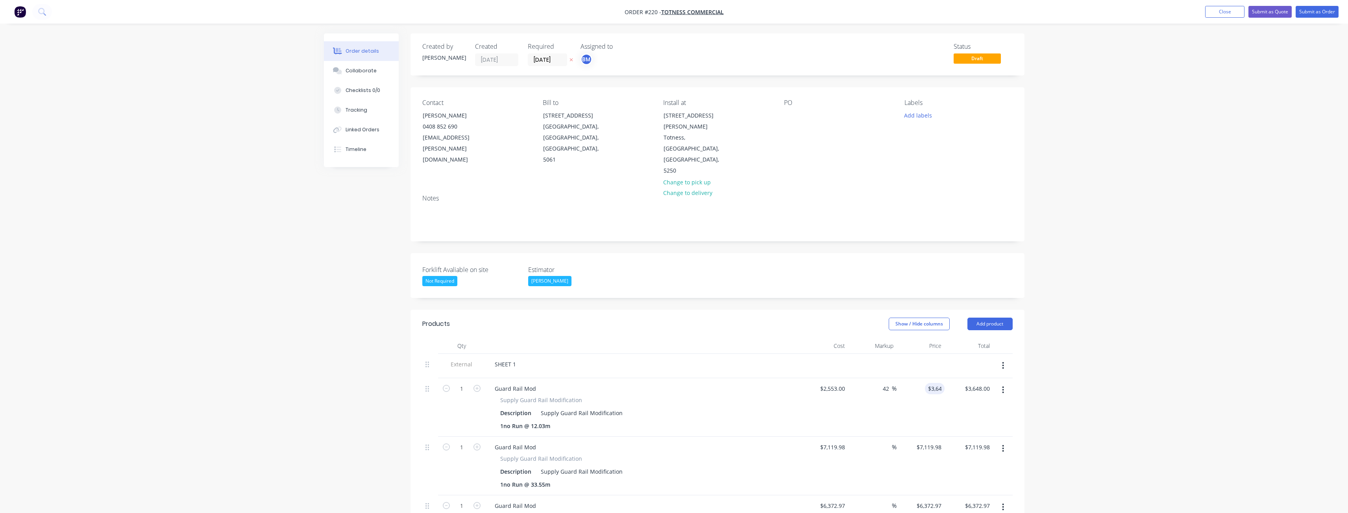
click at [866, 380] on div "42.89 %" at bounding box center [872, 408] width 48 height 59
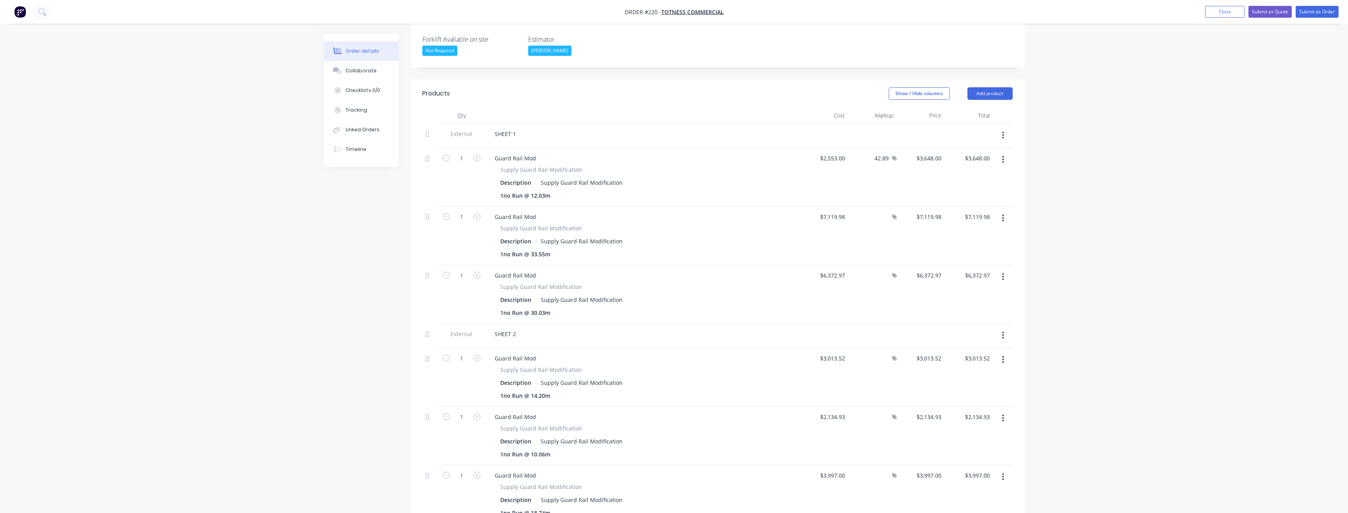
scroll to position [236, 0]
click at [928, 147] on input "3648" at bounding box center [930, 152] width 29 height 11
type input "3410"
type input "33.57"
type input "$3,410.00"
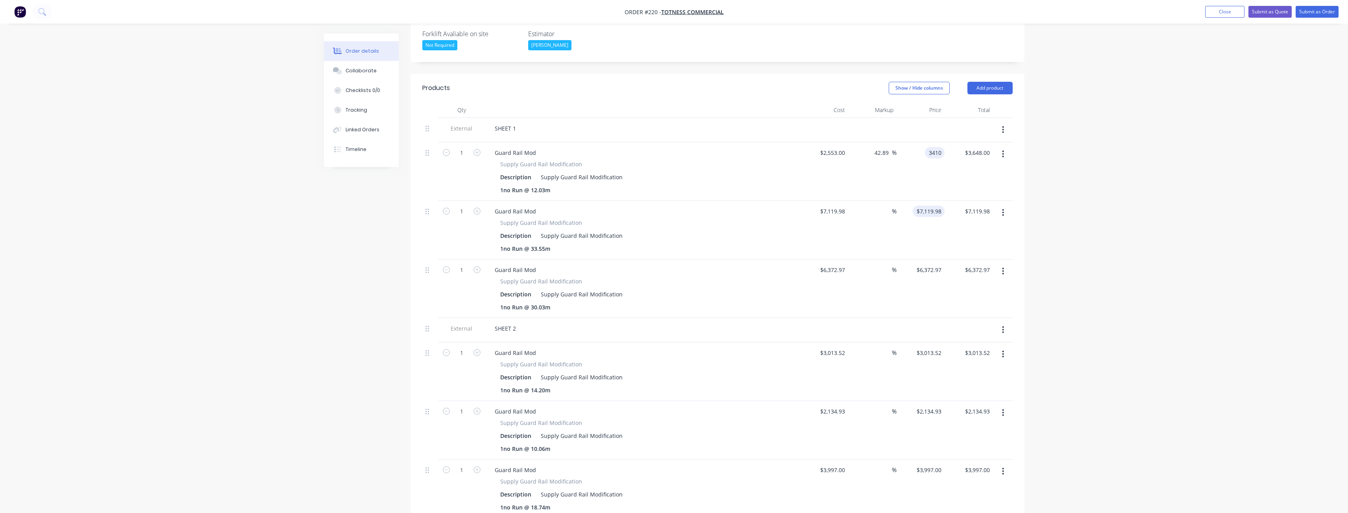
type input "$3,410.00"
click at [936, 206] on input "7119.98" at bounding box center [930, 211] width 29 height 11
type input "9490"
type input "33.29"
type input "$9,490.00"
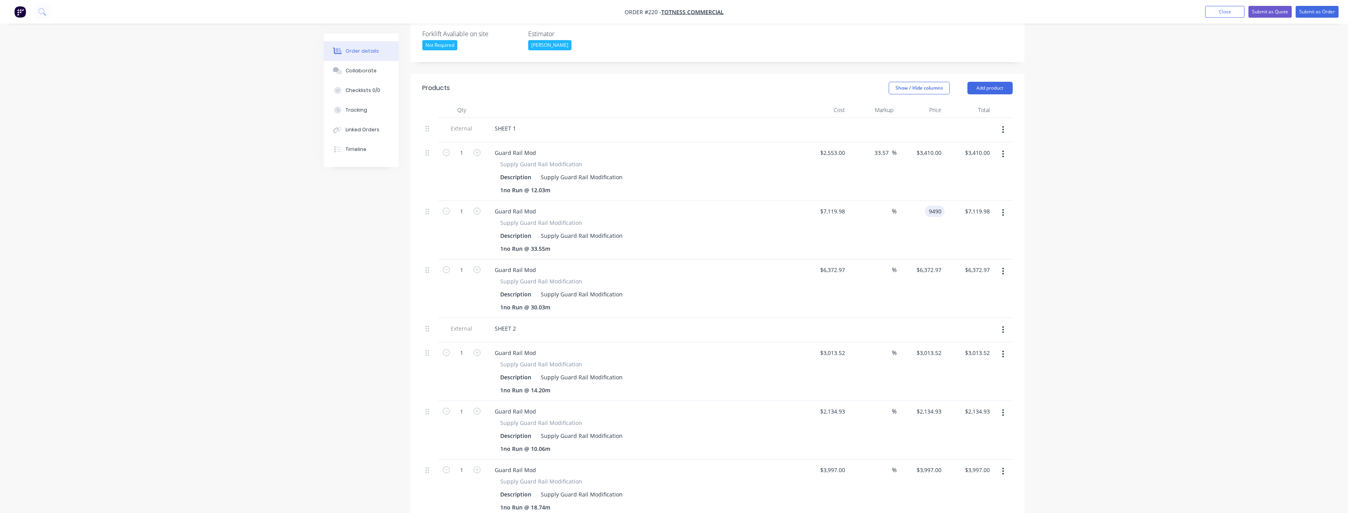
type input "$9,490.00"
click at [907, 218] on div "$9,490.00 9490" at bounding box center [920, 230] width 48 height 59
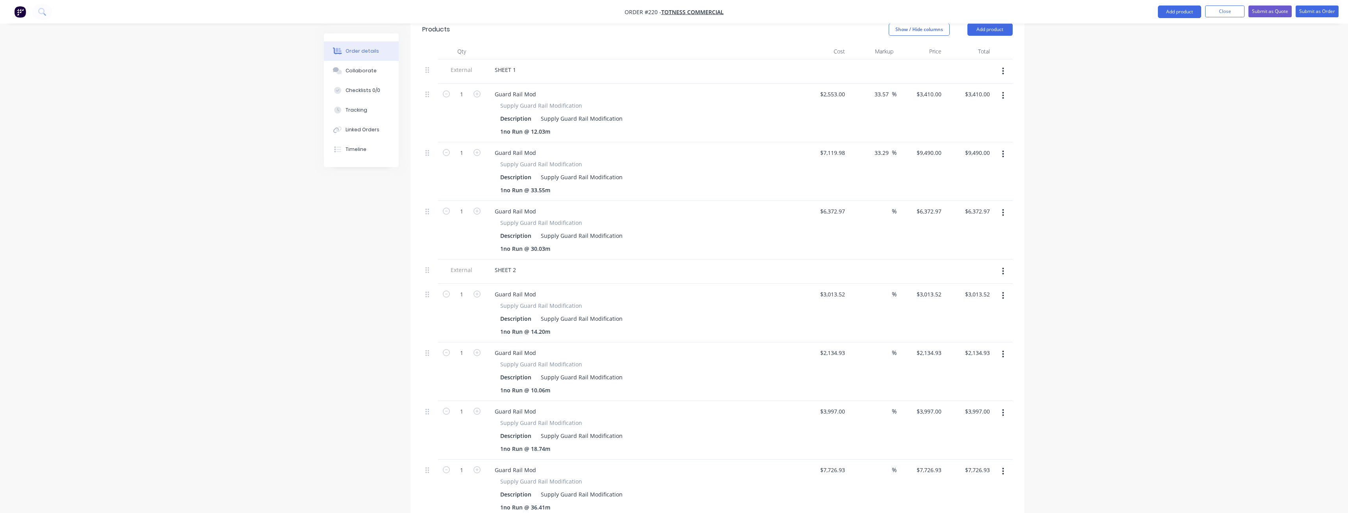
scroll to position [354, 0]
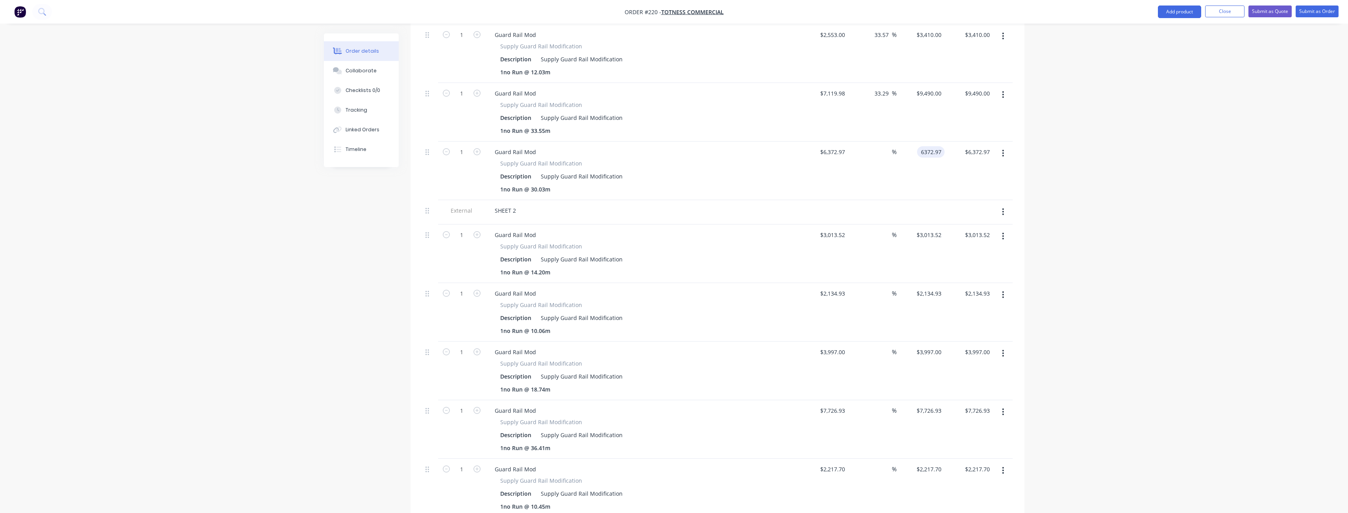
click at [932, 146] on input "6372.97" at bounding box center [932, 151] width 24 height 11
type input "8495"
type input "33.3"
type input "$8,495.00"
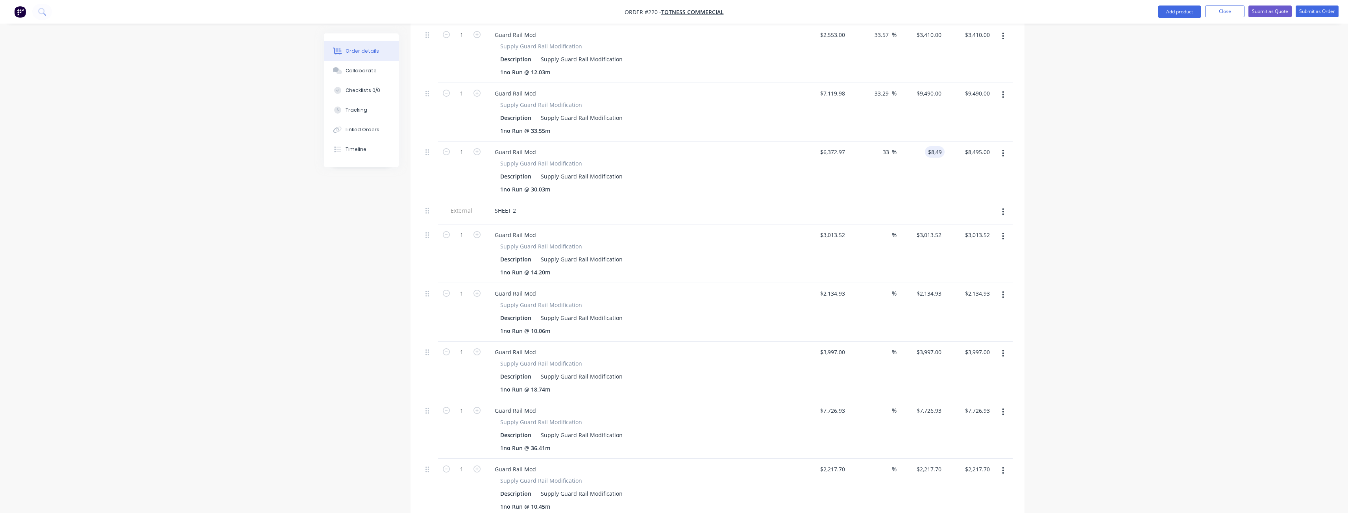
click at [949, 147] on div "$8,495.00 $6,372.97" at bounding box center [968, 171] width 48 height 59
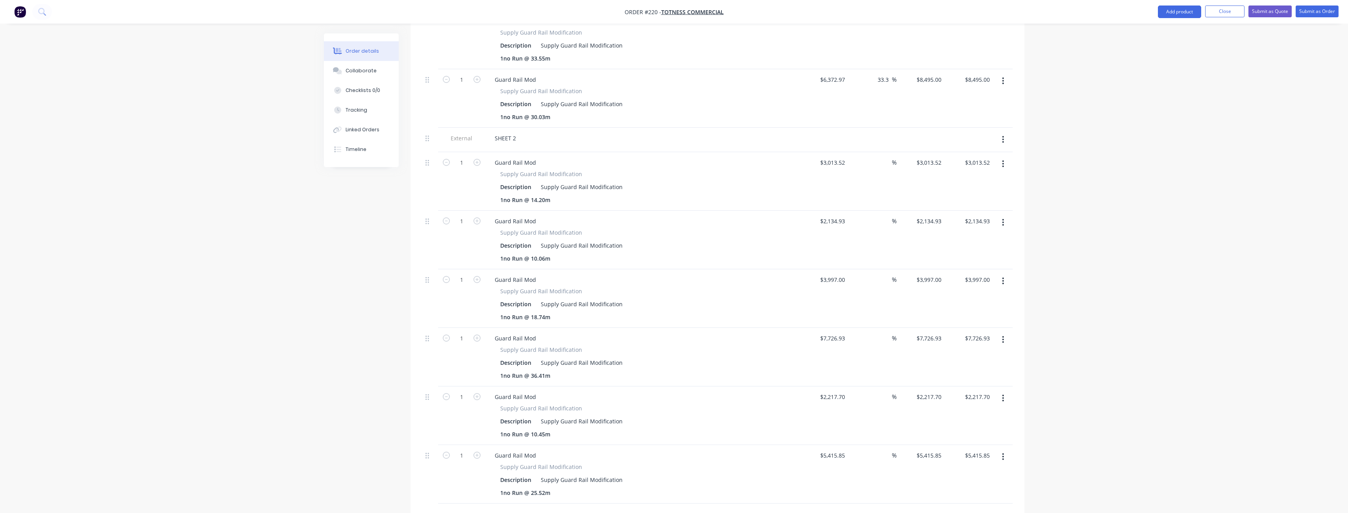
scroll to position [433, 0]
click at [933, 151] on input "3013.52" at bounding box center [930, 156] width 29 height 11
type input "4020"
type input "33.4"
type input "$4,020.00"
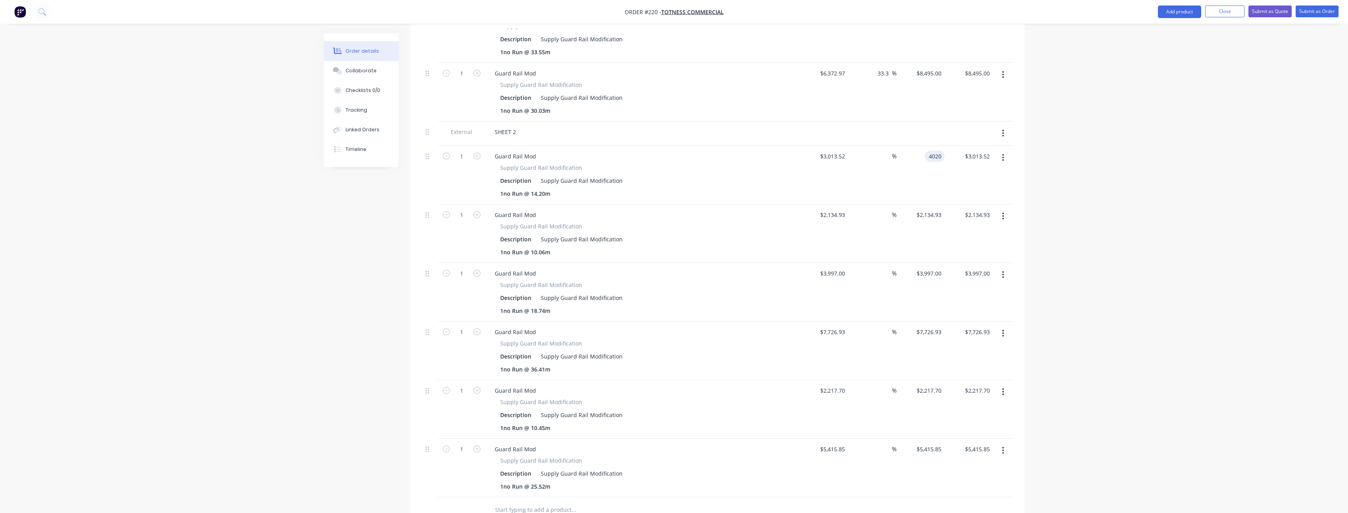
type input "$4,020.00"
click at [872, 205] on div "%" at bounding box center [872, 234] width 48 height 59
click at [927, 209] on input "2134.93" at bounding box center [930, 214] width 29 height 11
type input "2845"
type input "33.26"
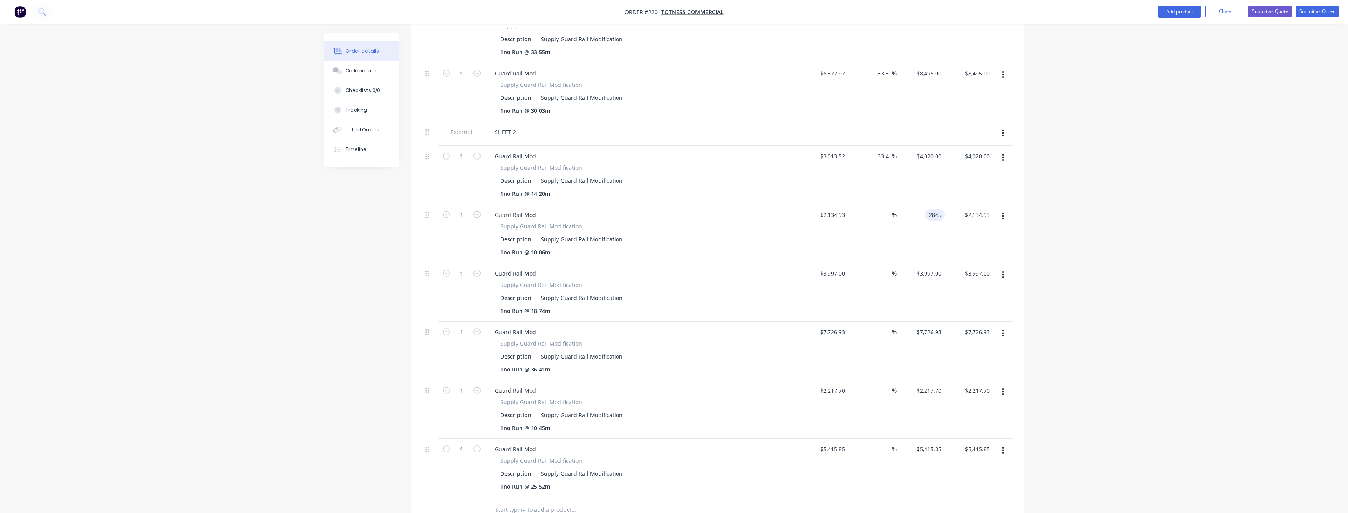
type input "$2,845.00"
click at [907, 263] on div "$3,997.00 $3,997.00" at bounding box center [920, 292] width 48 height 59
click at [932, 268] on input "3997" at bounding box center [930, 273] width 29 height 11
type input "5330"
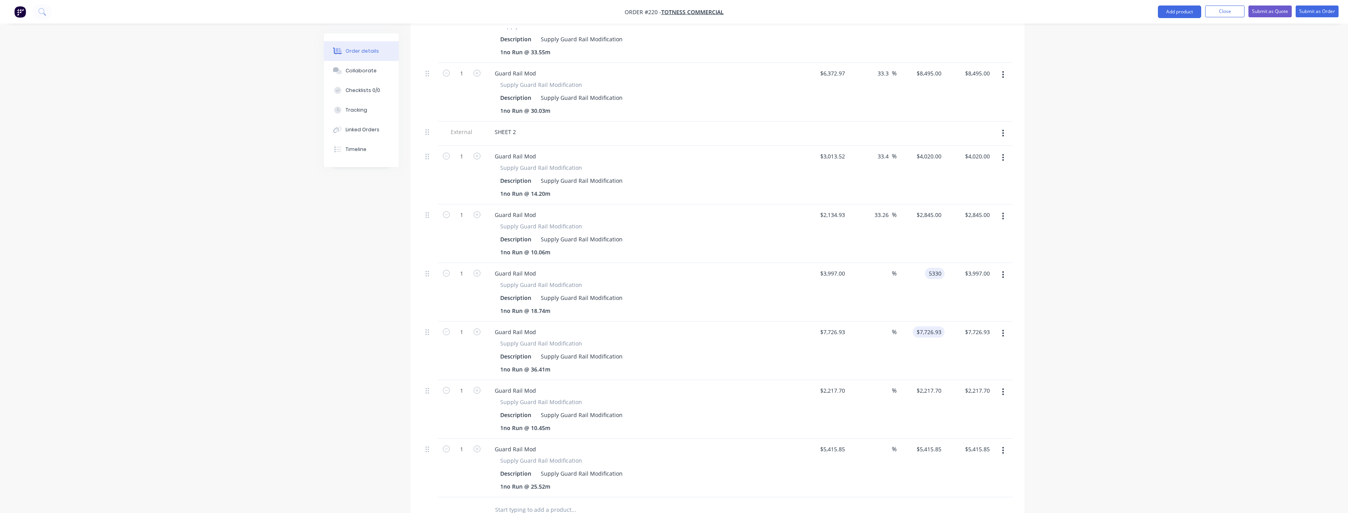
type input "33.35"
type input "$5,330.00"
click at [942, 327] on input "7726.93" at bounding box center [930, 332] width 29 height 11
type input "10310"
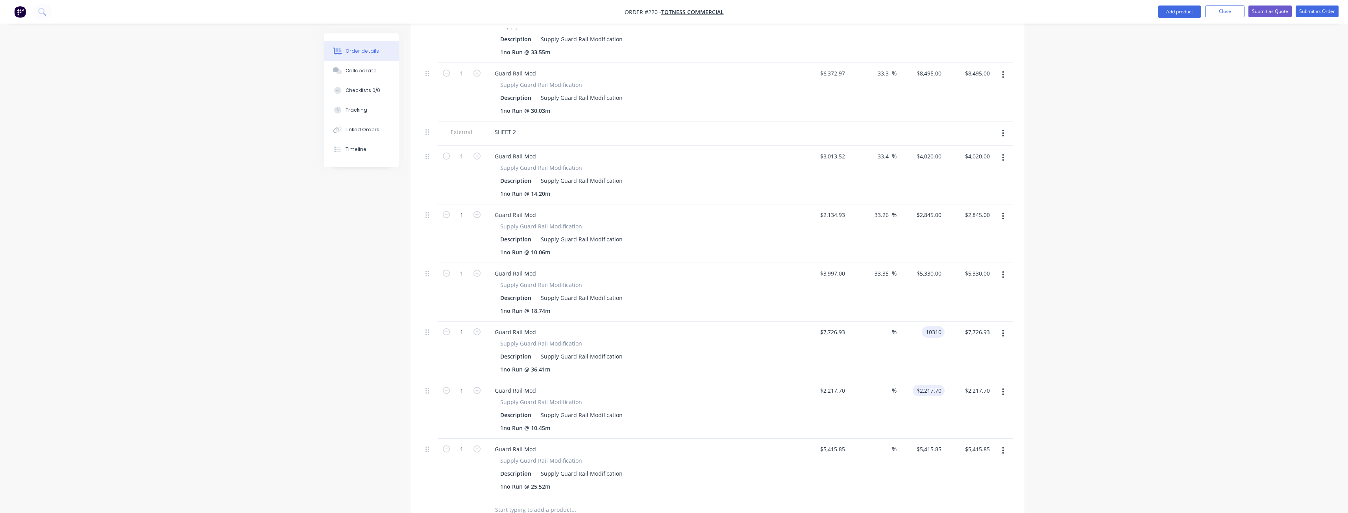
type input "33.43"
type input "$10,310.00"
click at [938, 385] on input "2217.7" at bounding box center [933, 390] width 21 height 11
type input "2955"
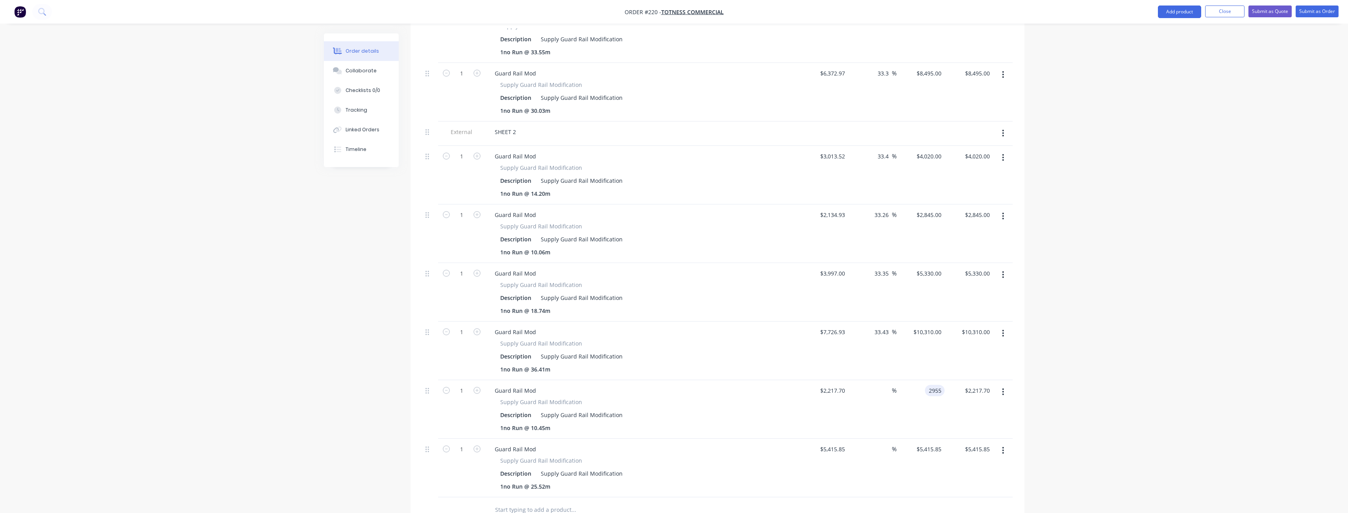
type input "33.25"
type input "$2,955.00"
click at [932, 380] on div "$2,955.00 $2,955.00" at bounding box center [920, 409] width 48 height 59
click at [935, 444] on input "5415.85" at bounding box center [930, 449] width 29 height 11
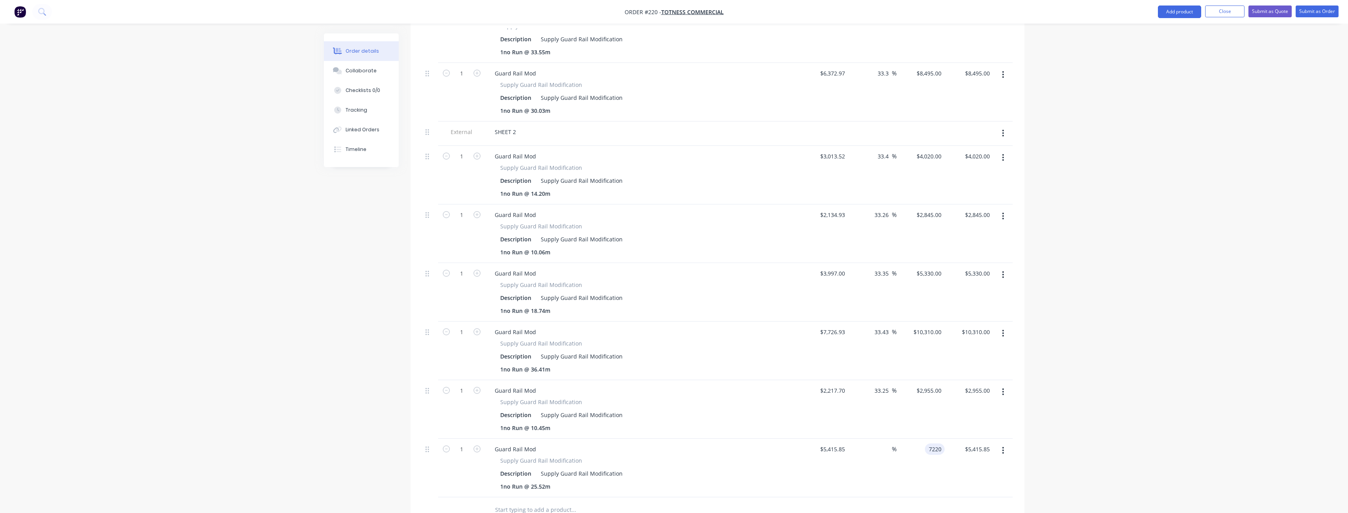
type input "7220"
type input "33.31"
type input "$7,220.00"
click at [859, 498] on div at bounding box center [717, 511] width 590 height 26
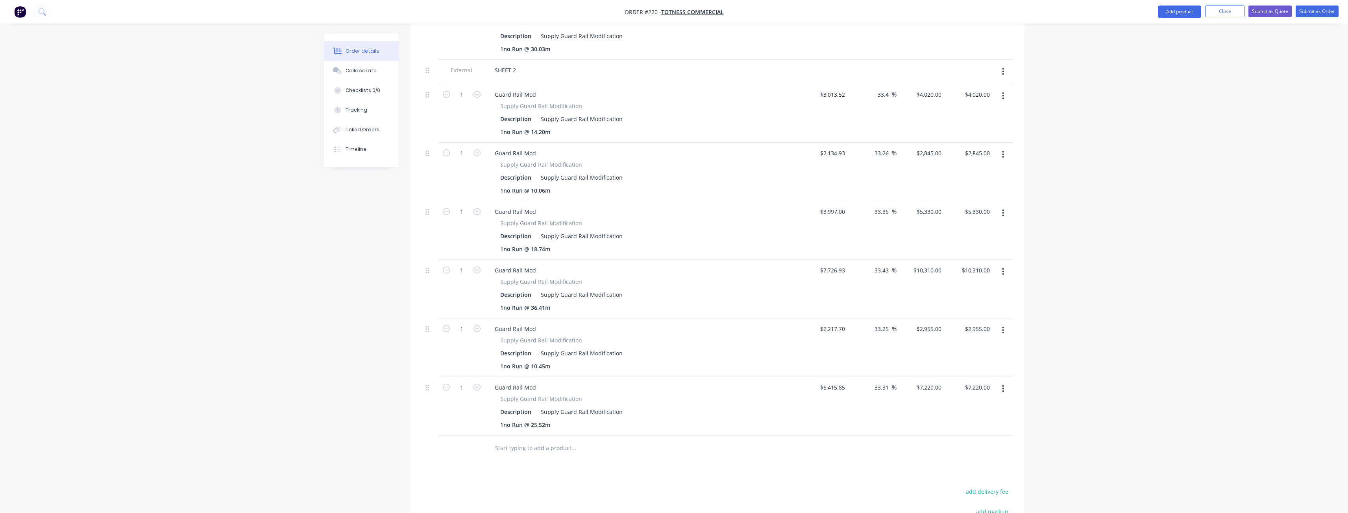
scroll to position [393, 0]
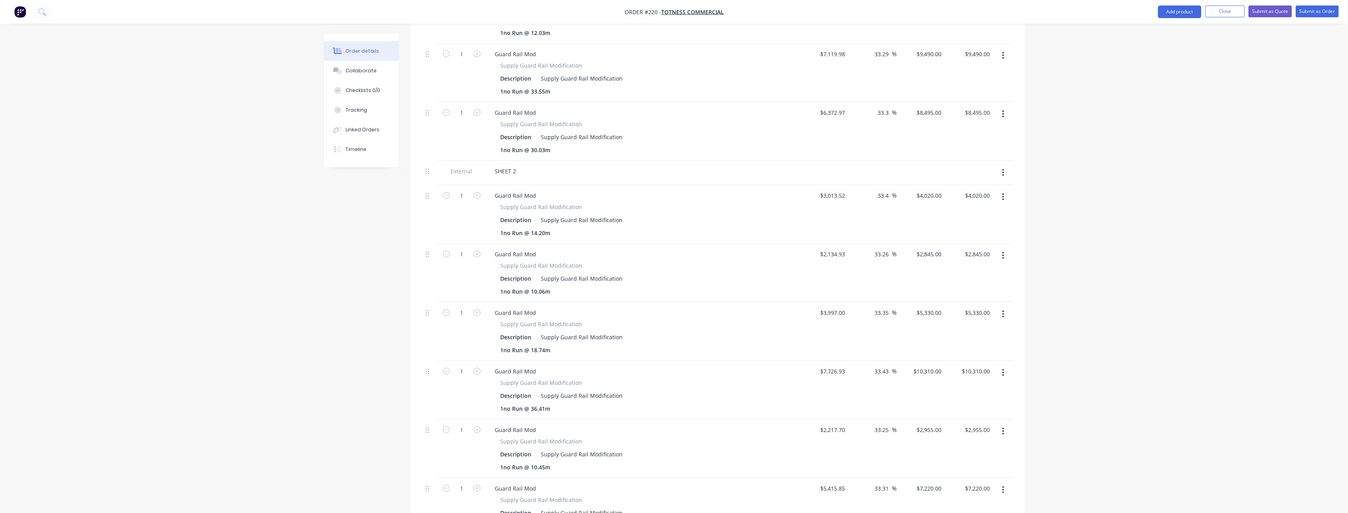
click at [210, 155] on div "Order details Collaborate Checklists 0/0 Tracking Linked Orders Timeline Order …" at bounding box center [674, 185] width 1348 height 1157
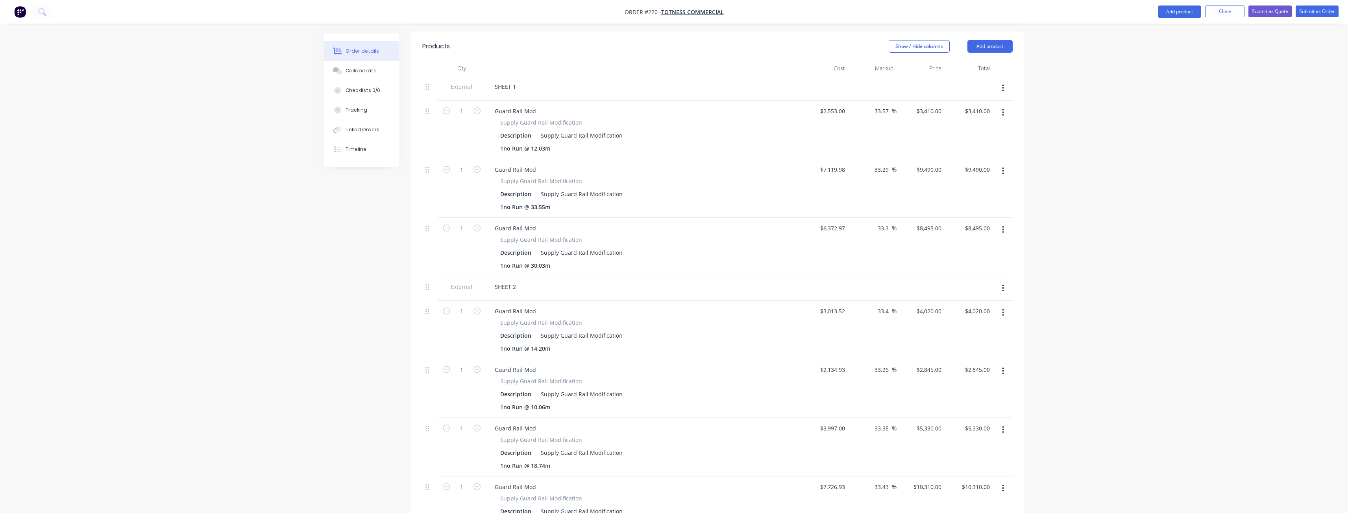
scroll to position [275, 0]
drag, startPoint x: 169, startPoint y: 131, endPoint x: 174, endPoint y: 131, distance: 4.7
click at [170, 131] on div "Order details Collaborate Checklists 0/0 Tracking Linked Orders Timeline Order …" at bounding box center [674, 303] width 1348 height 1157
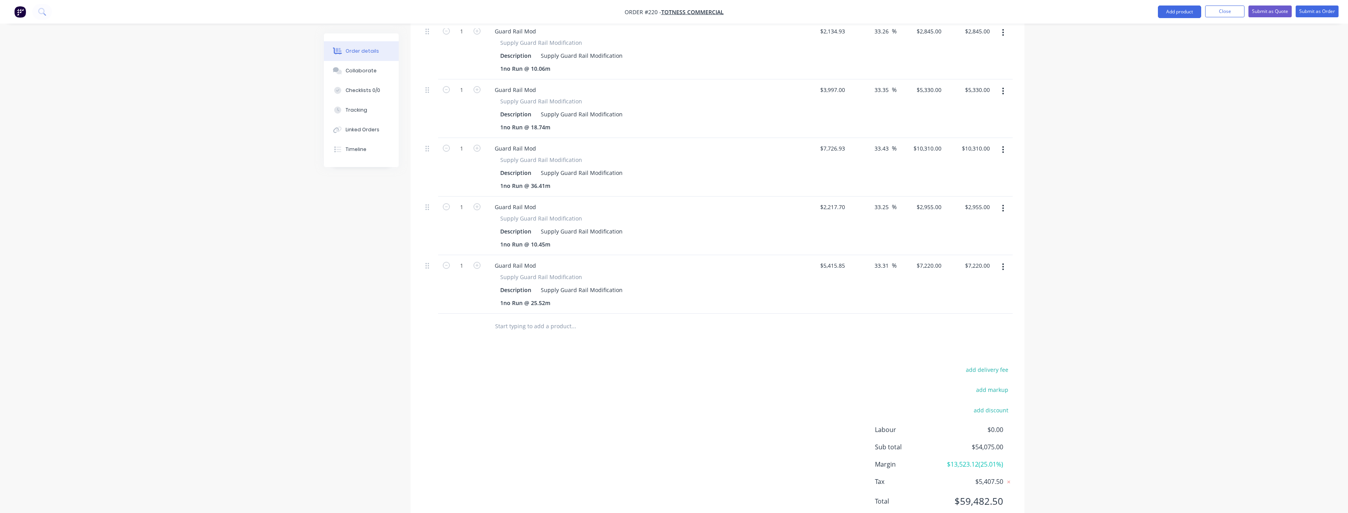
scroll to position [620, 0]
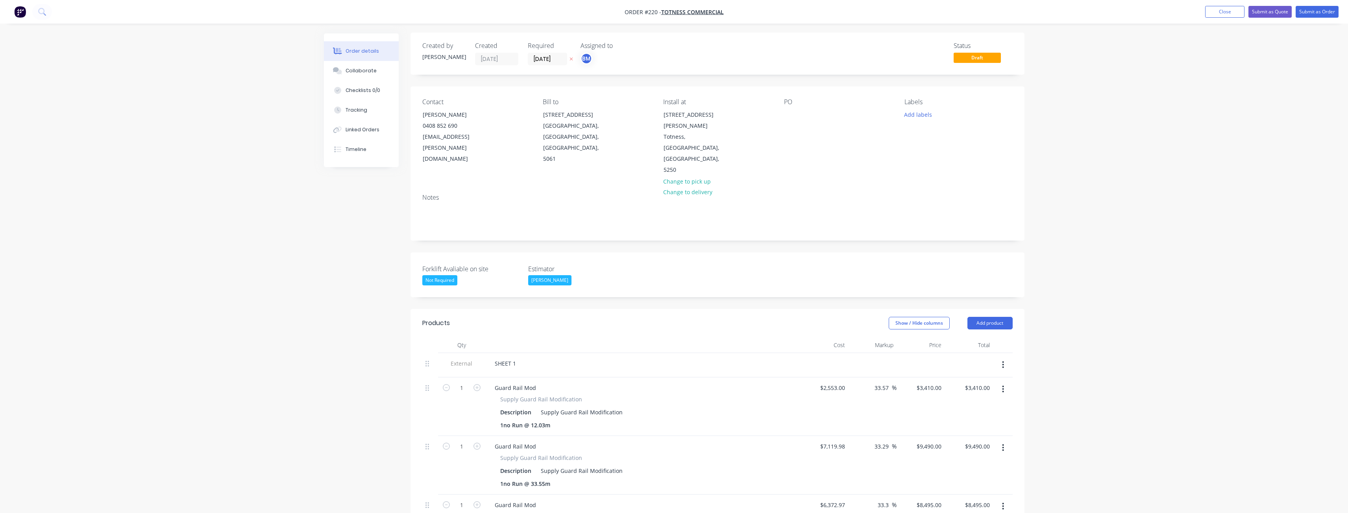
scroll to position [0, 0]
click at [977, 318] on button "Add product" at bounding box center [989, 324] width 45 height 13
click at [952, 449] on div "Notes (External)" at bounding box center [975, 454] width 61 height 11
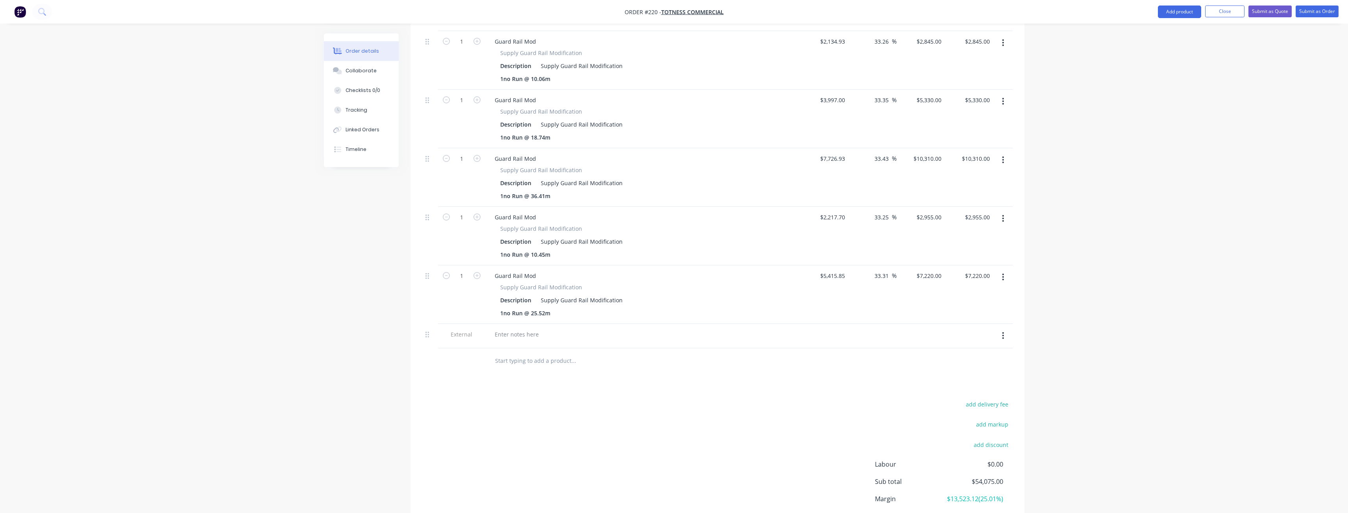
scroll to position [644, 0]
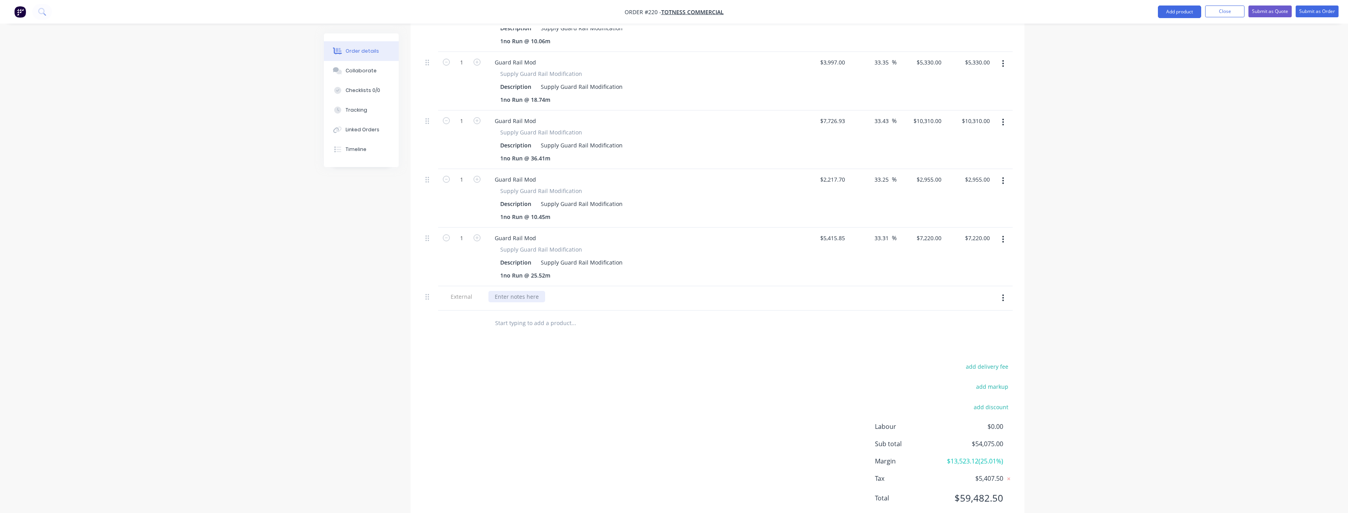
click at [516, 291] on div at bounding box center [516, 296] width 57 height 11
click at [652, 317] on div "Products Show / Hide columns Add product Qty Cost Markup Price Total External S…" at bounding box center [717, 95] width 614 height 859
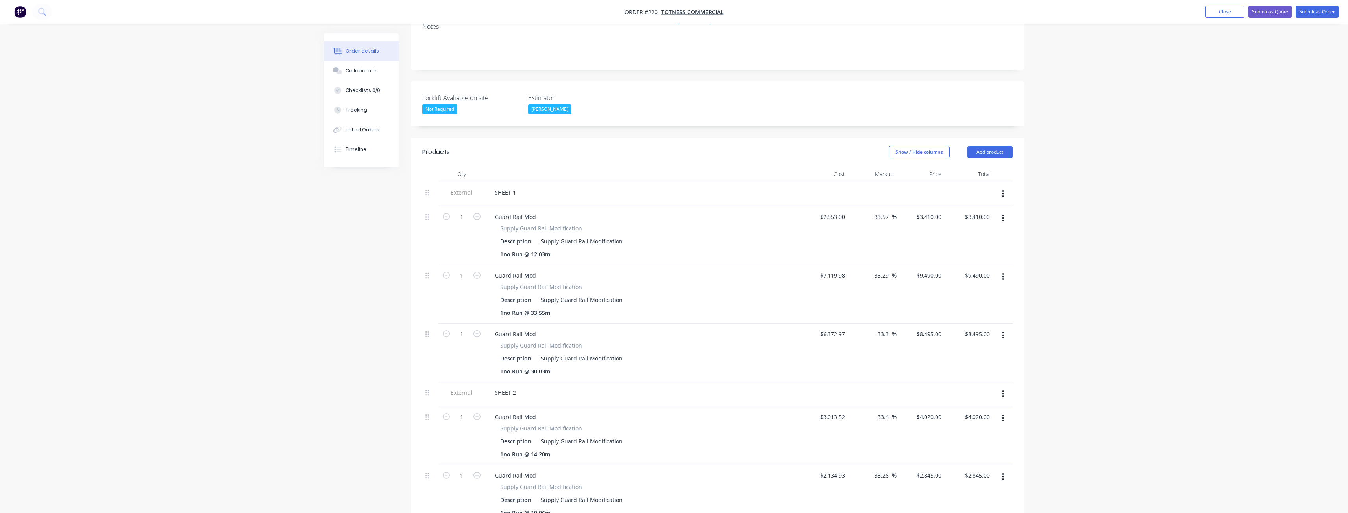
scroll to position [0, 0]
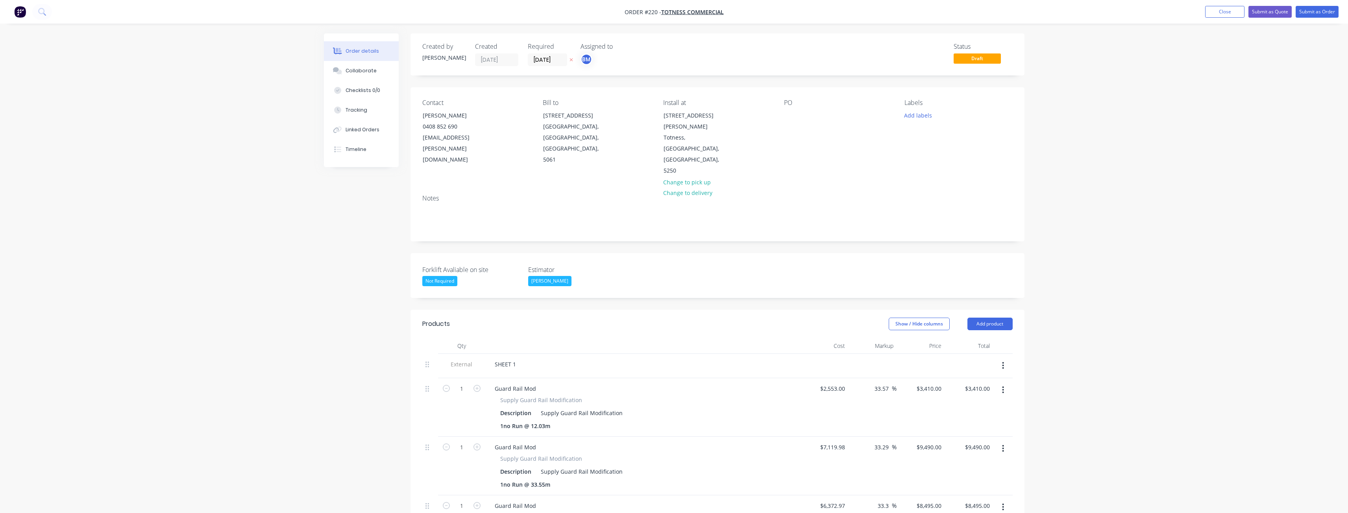
click at [718, 253] on div "Forklift Avaliable on site Not Required Estimator [PERSON_NAME]" at bounding box center [717, 275] width 614 height 45
click at [988, 318] on button "Add product" at bounding box center [989, 324] width 45 height 13
click at [960, 449] on div "Notes (External)" at bounding box center [975, 454] width 61 height 11
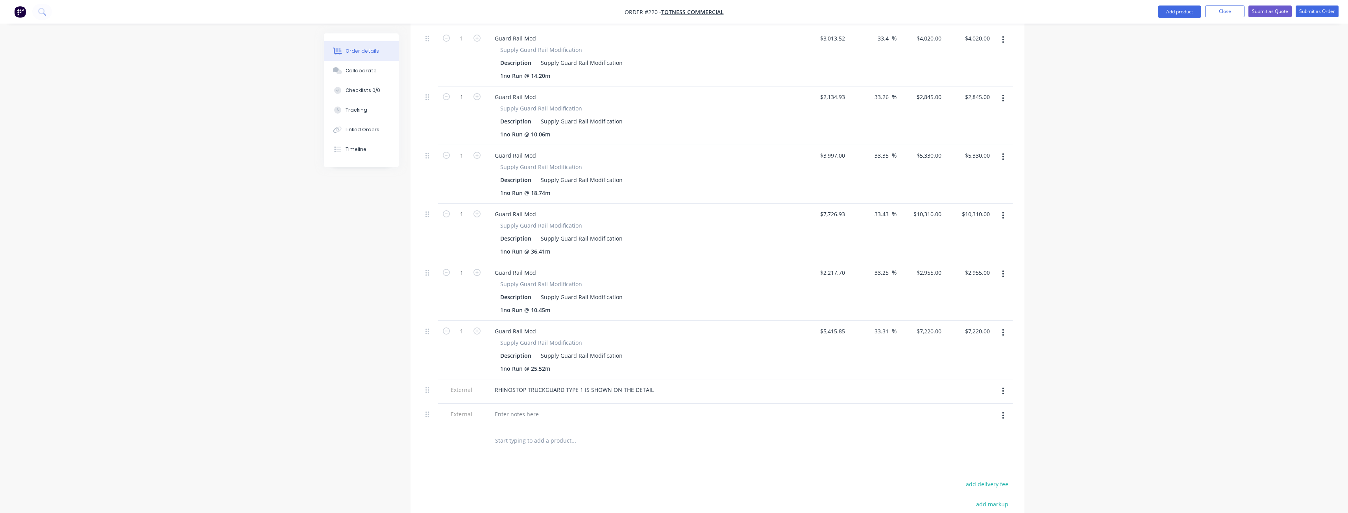
scroll to position [668, 0]
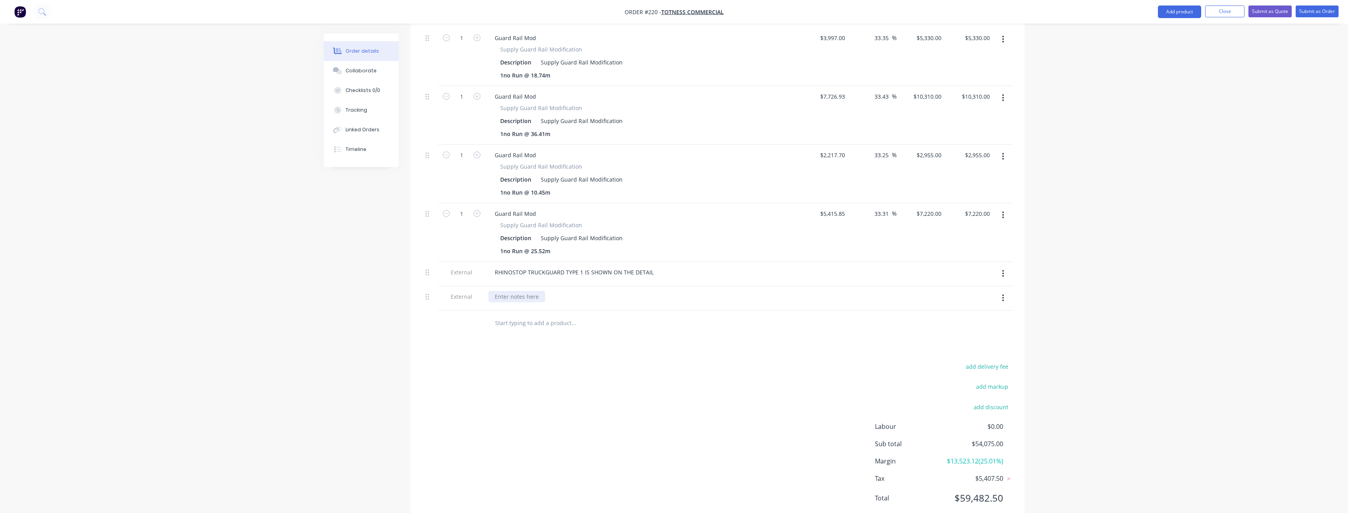
click at [511, 291] on div at bounding box center [516, 296] width 57 height 11
click at [875, 313] on div "Products Show / Hide columns Add product Qty Cost Markup Price Total External S…" at bounding box center [717, 84] width 614 height 884
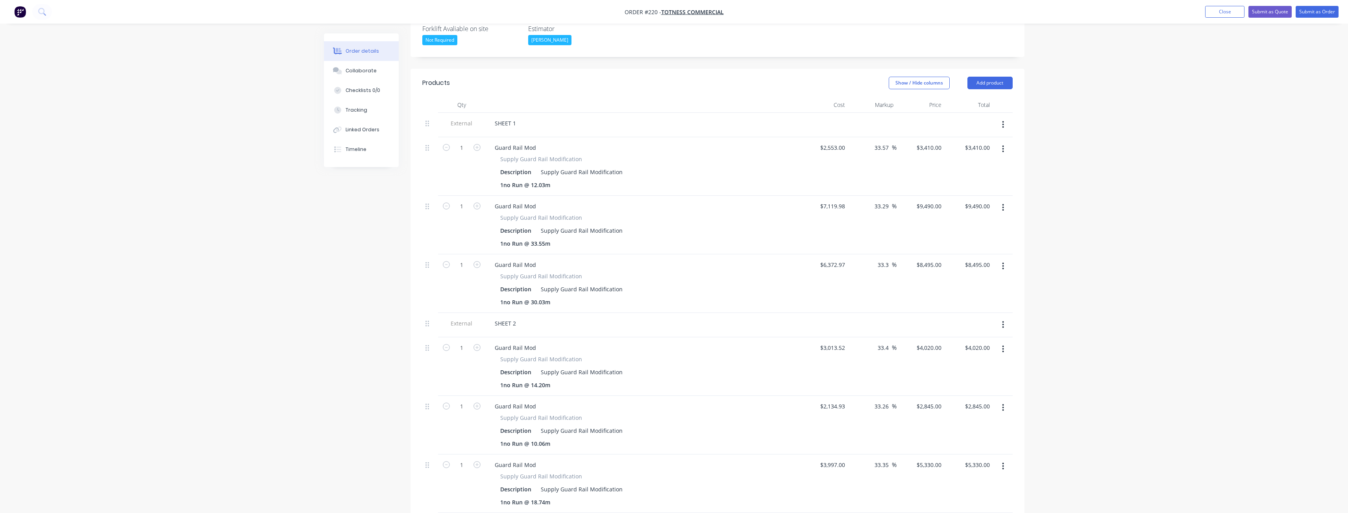
scroll to position [236, 0]
click at [989, 82] on button "Add product" at bounding box center [989, 88] width 45 height 13
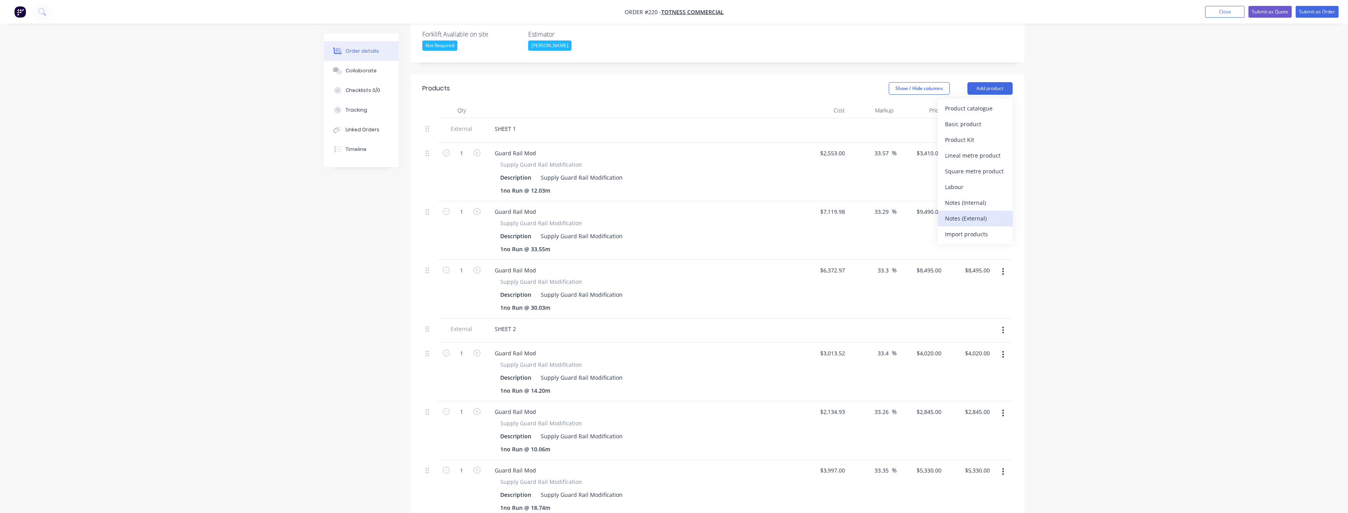
click at [966, 213] on div "Notes (External)" at bounding box center [975, 218] width 61 height 11
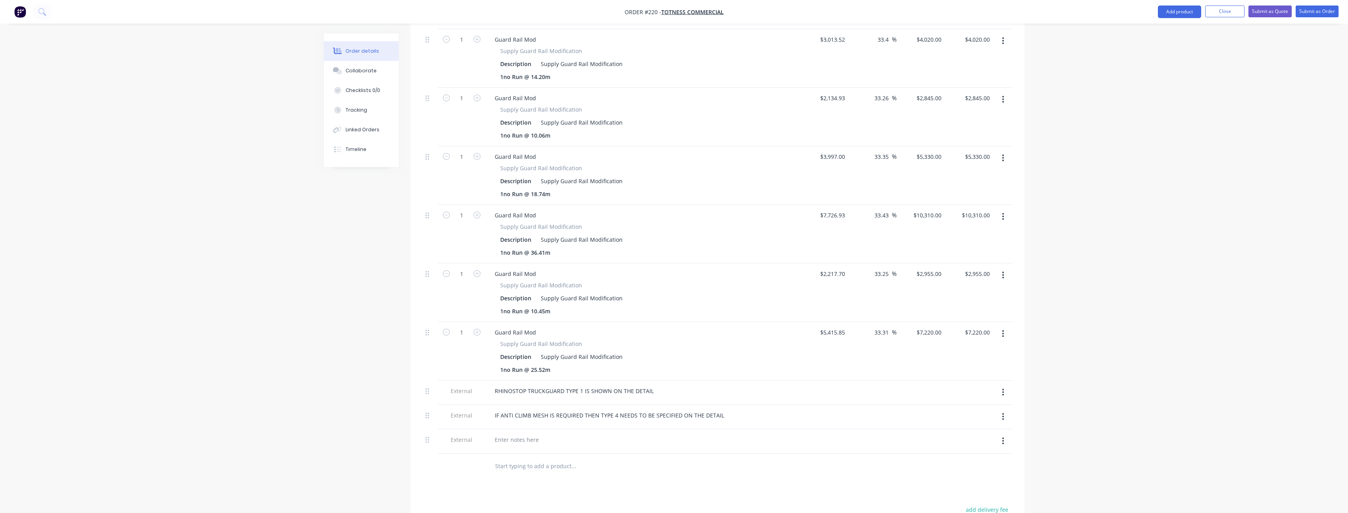
scroll to position [550, 0]
click at [528, 434] on div at bounding box center [516, 439] width 57 height 11
drag, startPoint x: 532, startPoint y: 395, endPoint x: 725, endPoint y: 453, distance: 201.4
click at [725, 453] on div "Products Show / Hide columns Add product Qty Cost Markup Price Total External S…" at bounding box center [717, 214] width 614 height 908
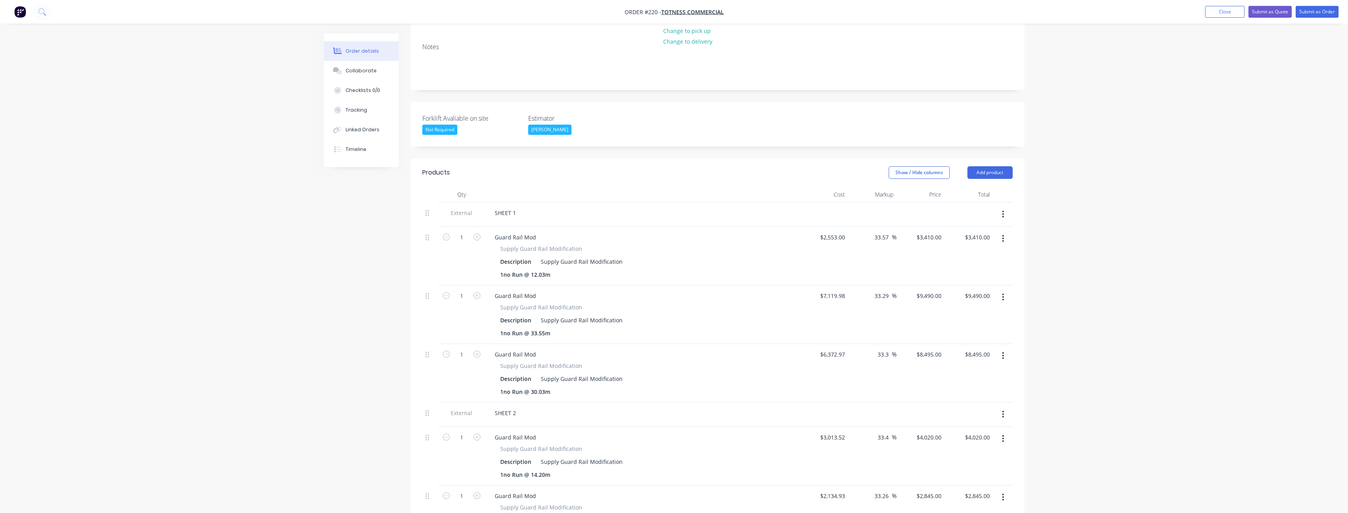
scroll to position [0, 0]
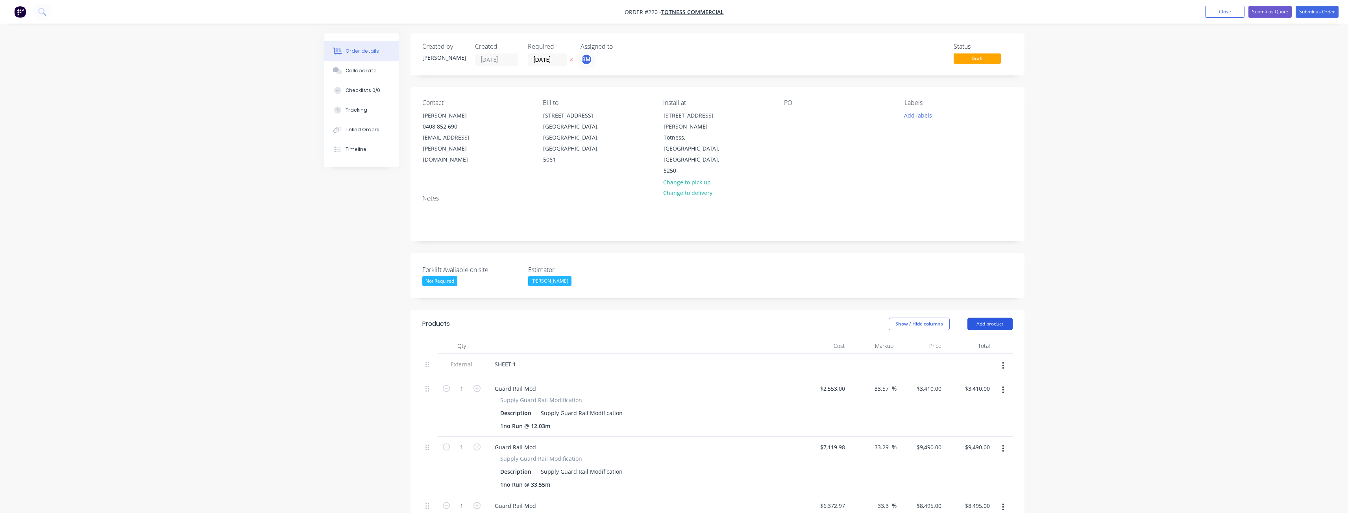
click at [990, 318] on button "Add product" at bounding box center [989, 324] width 45 height 13
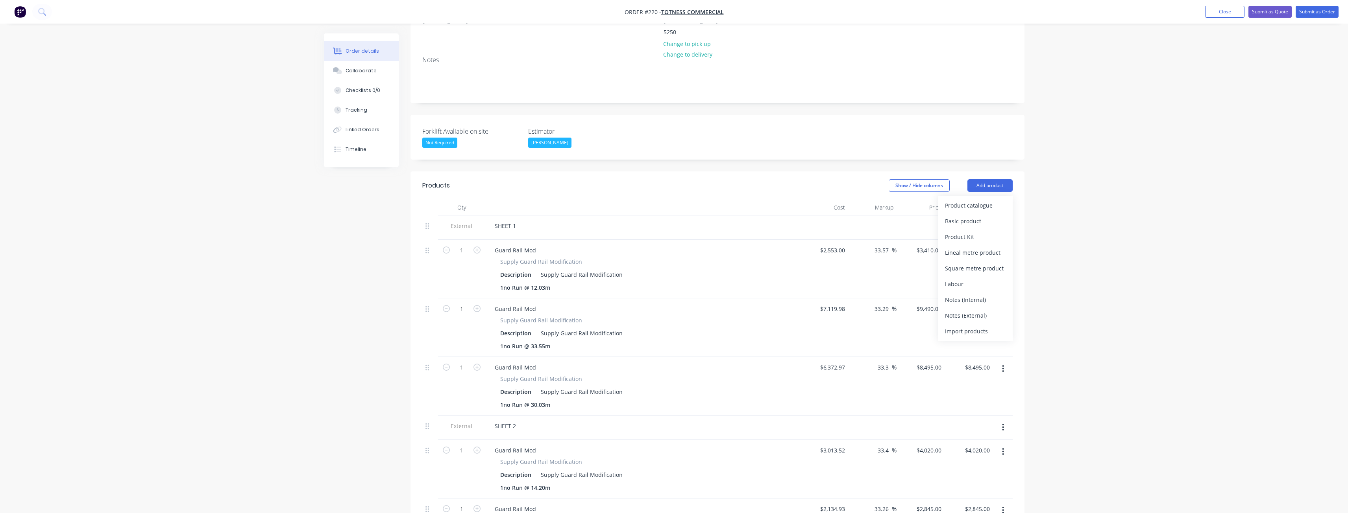
scroll to position [157, 0]
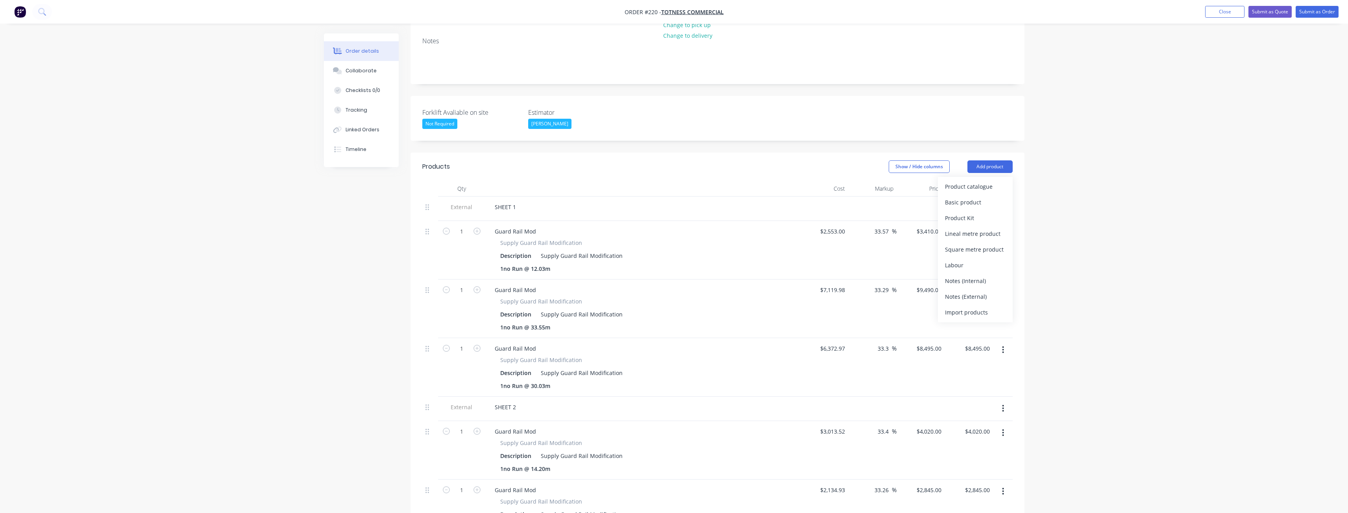
drag, startPoint x: 954, startPoint y: 152, endPoint x: 953, endPoint y: 140, distance: 11.5
click at [956, 177] on div "Product catalogue Basic product Product Kit Lineal metre product Square metre p…" at bounding box center [975, 250] width 75 height 146
click at [955, 181] on div "Product catalogue" at bounding box center [975, 186] width 61 height 11
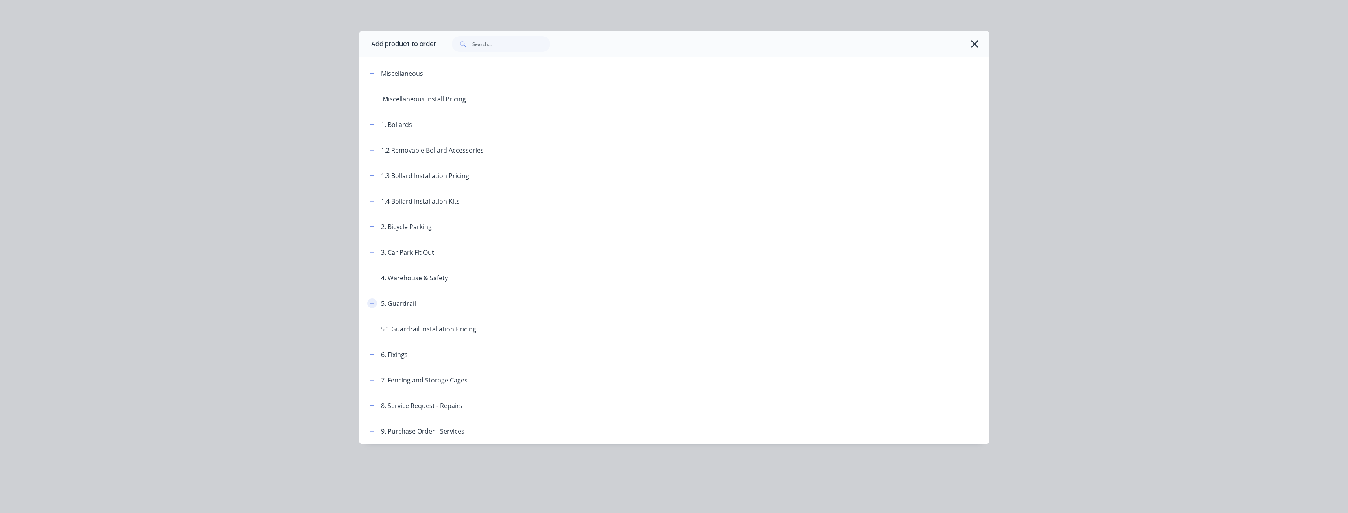
click at [372, 302] on icon "button" at bounding box center [371, 304] width 5 height 6
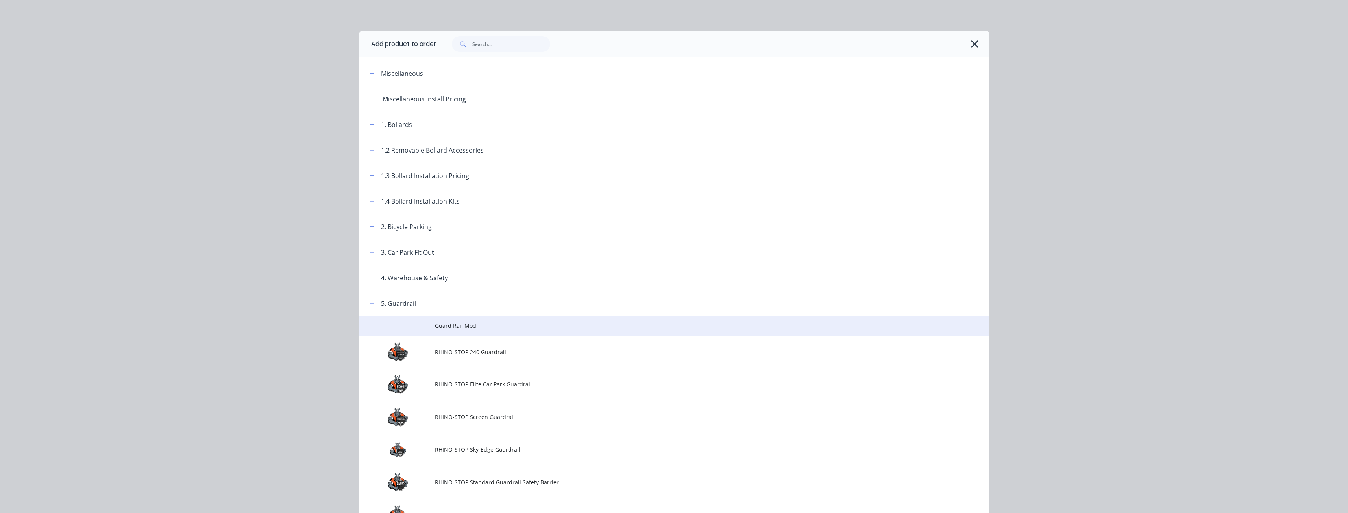
click at [446, 323] on span "Guard Rail Mod" at bounding box center [656, 326] width 443 height 8
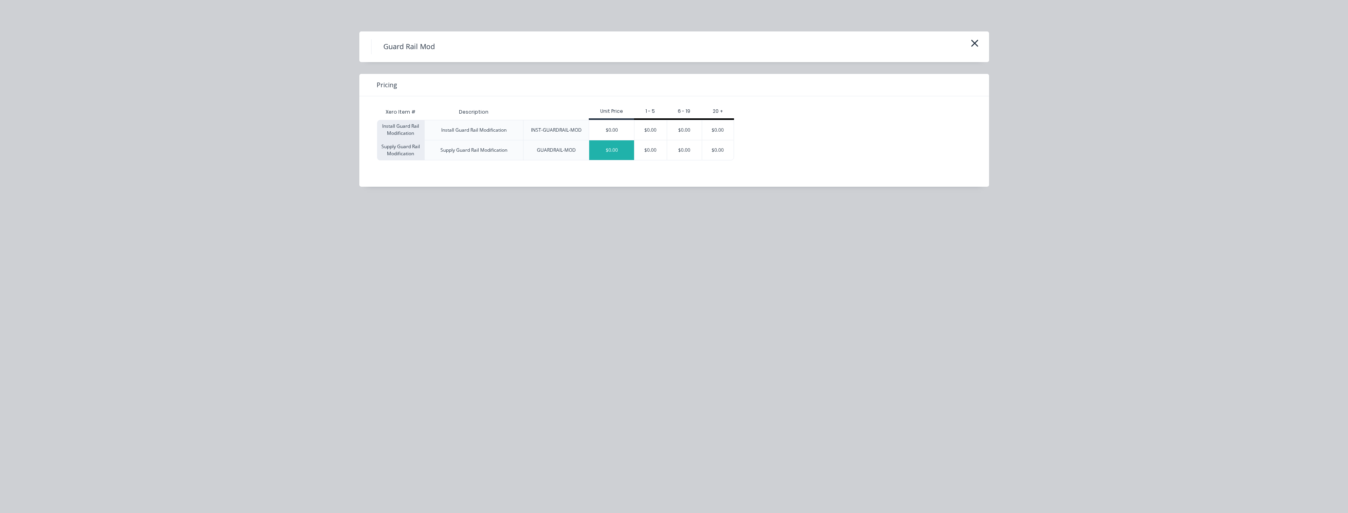
click at [618, 150] on div "$0.00" at bounding box center [611, 150] width 45 height 20
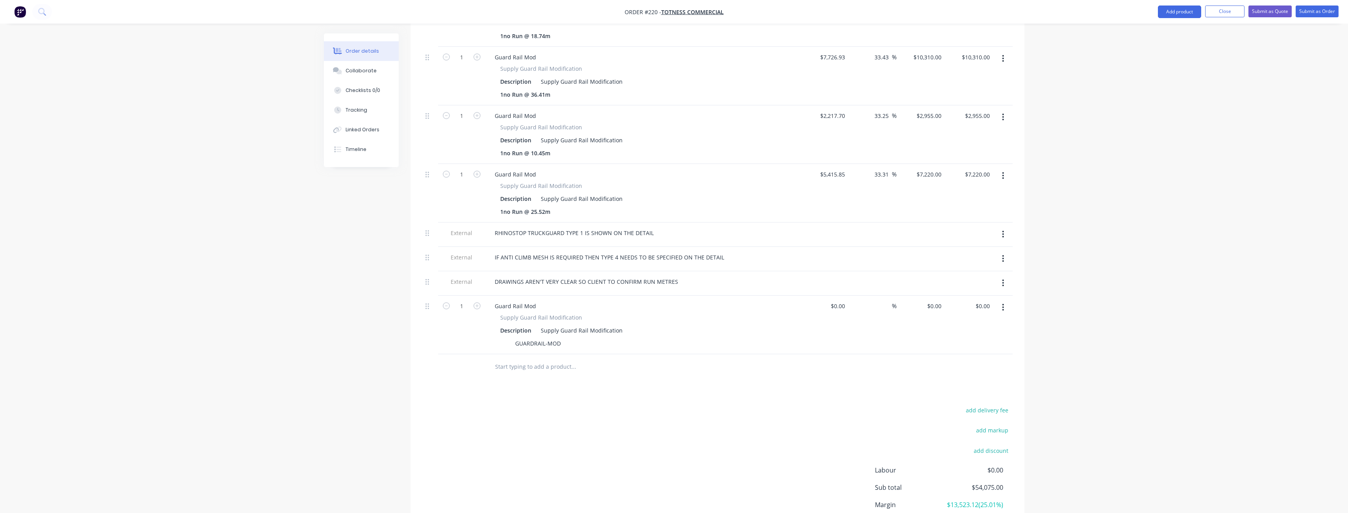
scroll to position [708, 0]
drag, startPoint x: 561, startPoint y: 310, endPoint x: 464, endPoint y: 325, distance: 97.6
click at [464, 325] on div "Qty Cost Markup Price Total External SHEET 1 1 Guard Rail Mod Supply Guard Rail…" at bounding box center [717, 5] width 614 height 750
click at [502, 338] on div at bounding box center [503, 343] width 12 height 11
click at [553, 359] on div "Products Show / Hide columns Add product Qty Cost Markup Price Total External S…" at bounding box center [717, 85] width 614 height 967
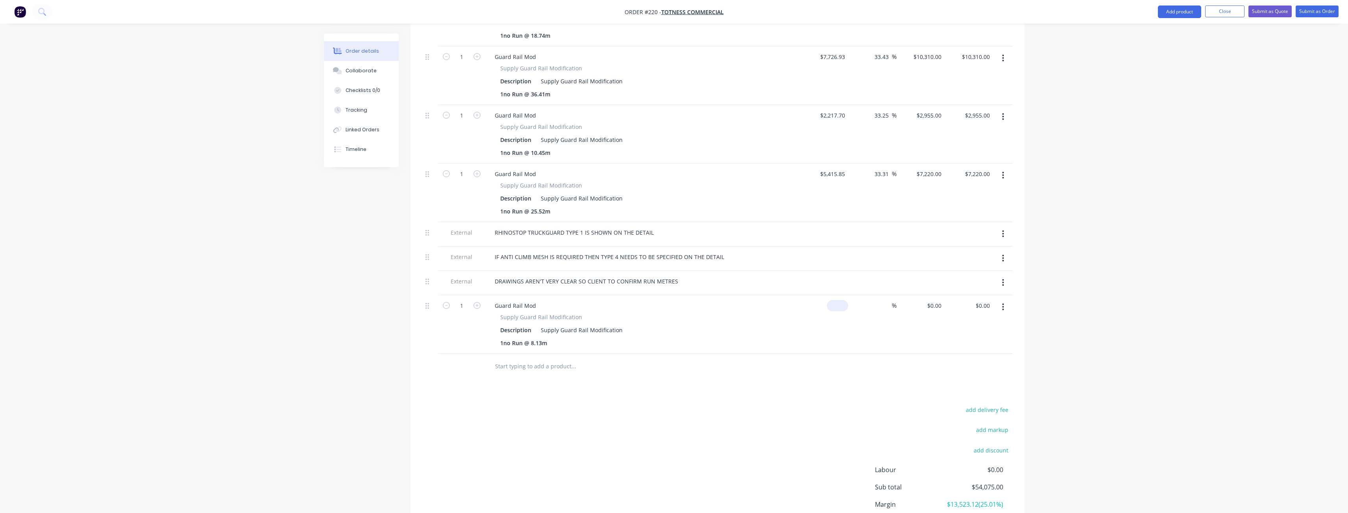
click at [842, 300] on input at bounding box center [839, 305] width 18 height 11
click at [844, 300] on input at bounding box center [843, 305] width 9 height 11
type input "$3,503.30"
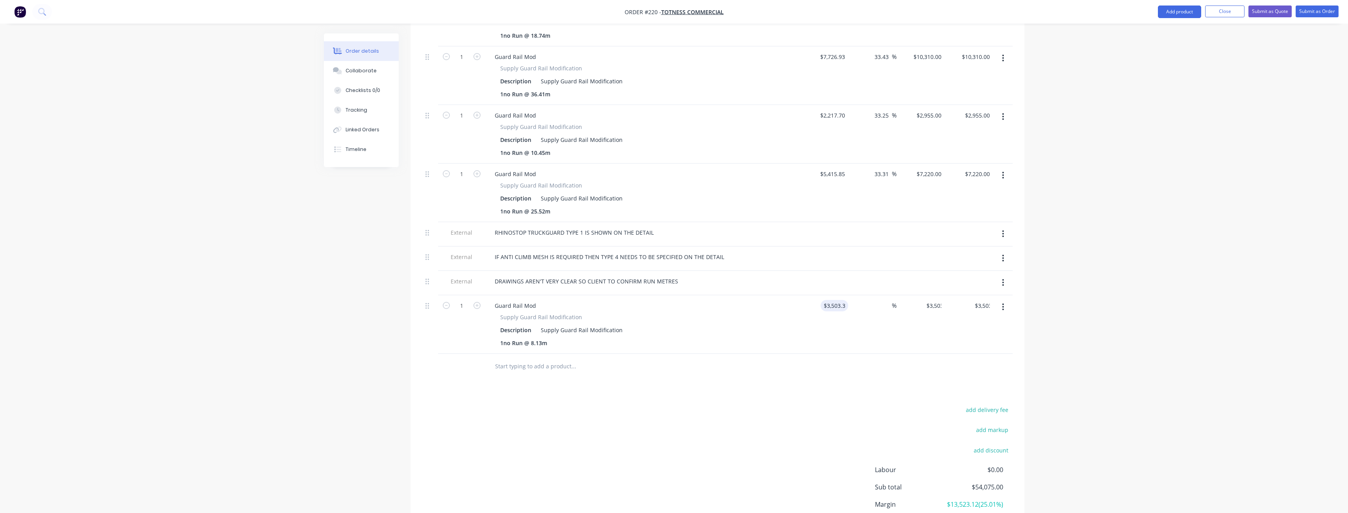
click at [715, 415] on div "add delivery fee add markup add discount Labour $0.00 Sub total $54,075.00 Marg…" at bounding box center [717, 481] width 590 height 152
click at [932, 300] on input "3503.3" at bounding box center [930, 305] width 29 height 11
type input "4670"
type input "33.3"
type input "$4,670.00"
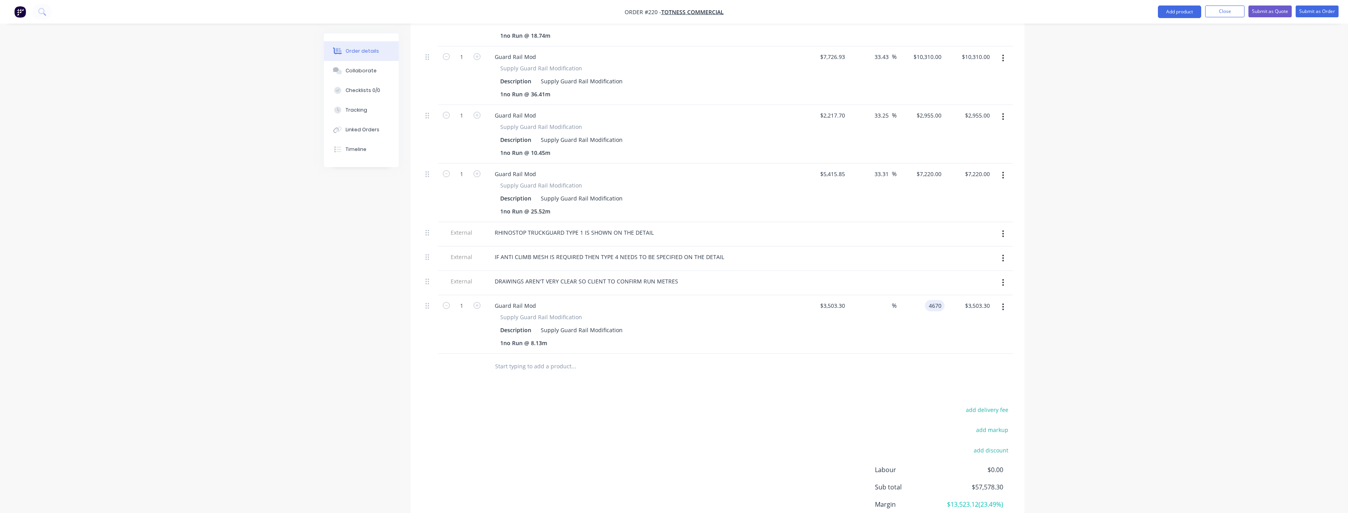
type input "$4,670.00"
click at [819, 304] on div "$3,503.30 $3,503.30" at bounding box center [824, 324] width 48 height 59
click at [714, 359] on div at bounding box center [606, 367] width 236 height 16
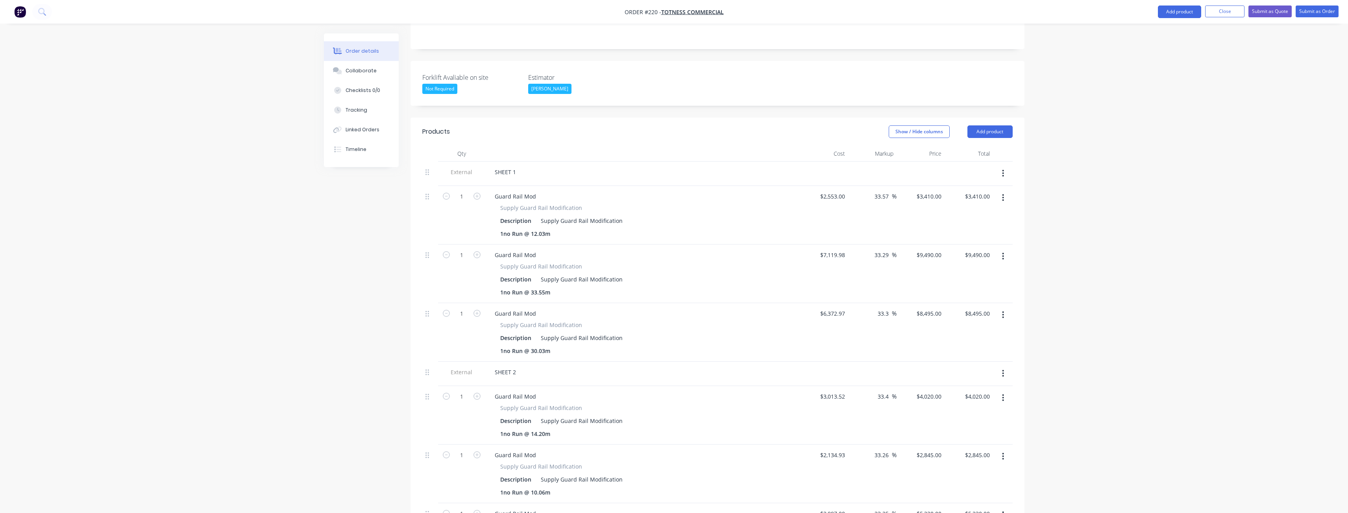
scroll to position [157, 0]
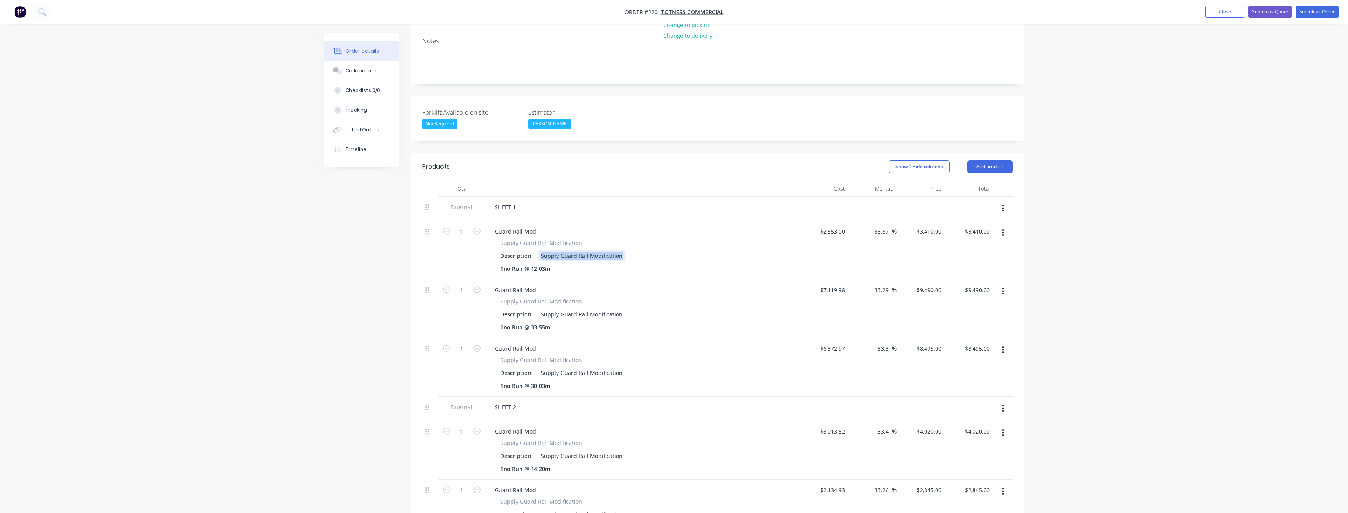
drag, startPoint x: 539, startPoint y: 222, endPoint x: 621, endPoint y: 224, distance: 81.5
click at [621, 250] on div "Supply Guard Rail Modification" at bounding box center [581, 255] width 88 height 11
click at [545, 250] on div at bounding box center [543, 255] width 12 height 11
click at [632, 284] on div "Guard Rail Mod" at bounding box center [642, 289] width 308 height 11
drag, startPoint x: 615, startPoint y: 220, endPoint x: 521, endPoint y: 220, distance: 94.4
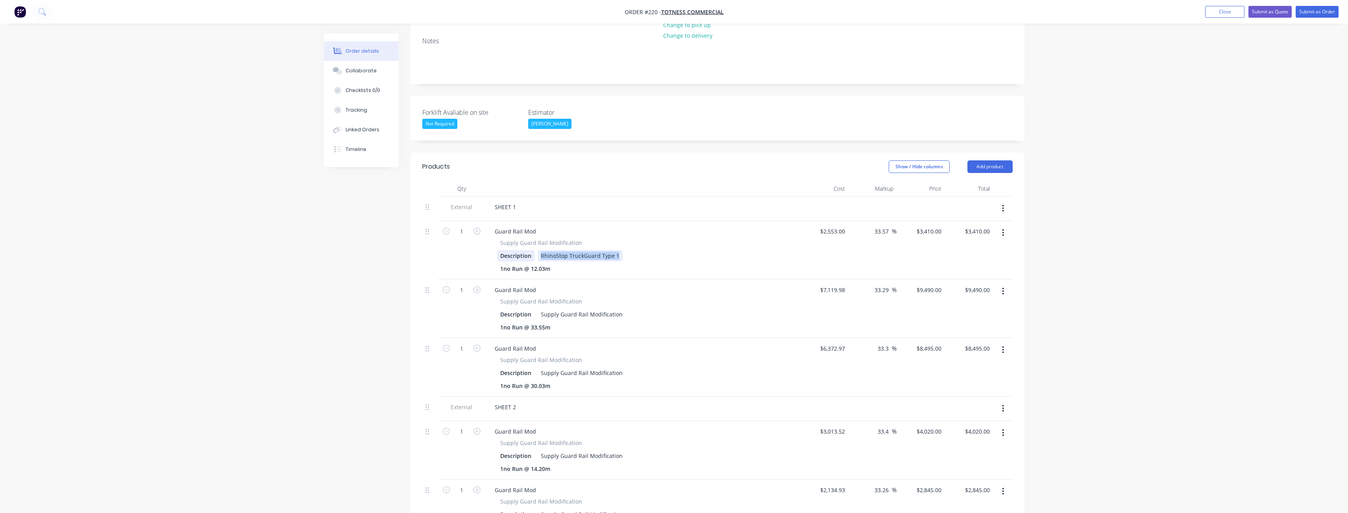
click at [521, 250] on div "Description RhinoStop TruckGuard Type 1" at bounding box center [641, 255] width 288 height 11
copy div "RhinoStop TruckGuard Type 1"
drag, startPoint x: 620, startPoint y: 282, endPoint x: 508, endPoint y: 283, distance: 112.5
click at [508, 309] on div "Description Supply Guard Rail Modification" at bounding box center [641, 314] width 288 height 11
drag, startPoint x: 620, startPoint y: 341, endPoint x: 529, endPoint y: 345, distance: 91.4
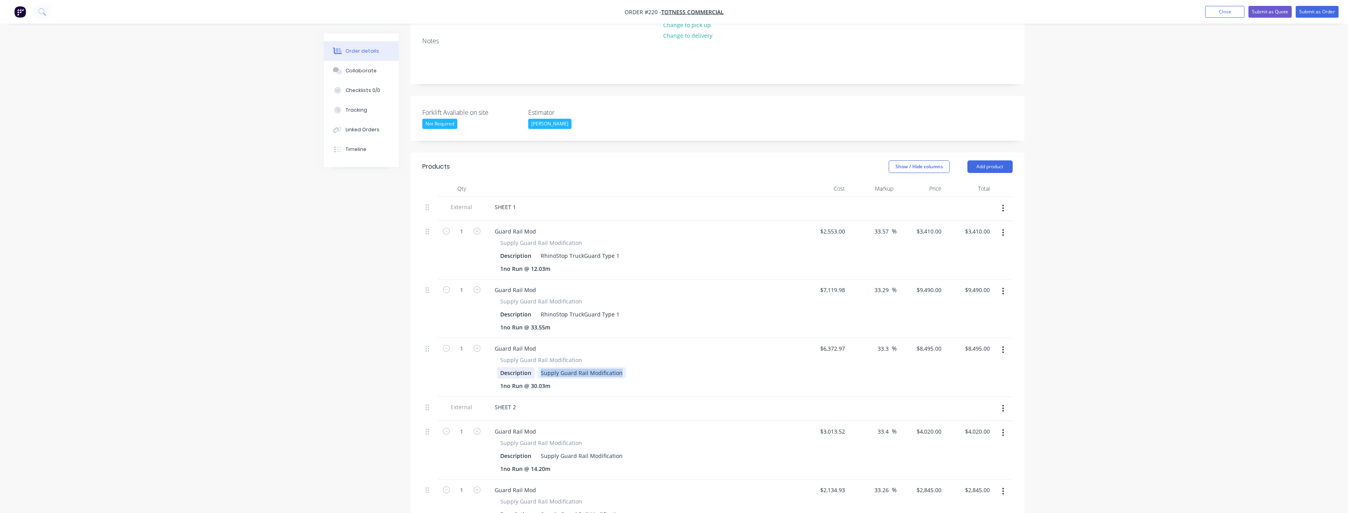
click at [529, 367] on div "Description Supply Guard Rail Modification" at bounding box center [641, 372] width 288 height 11
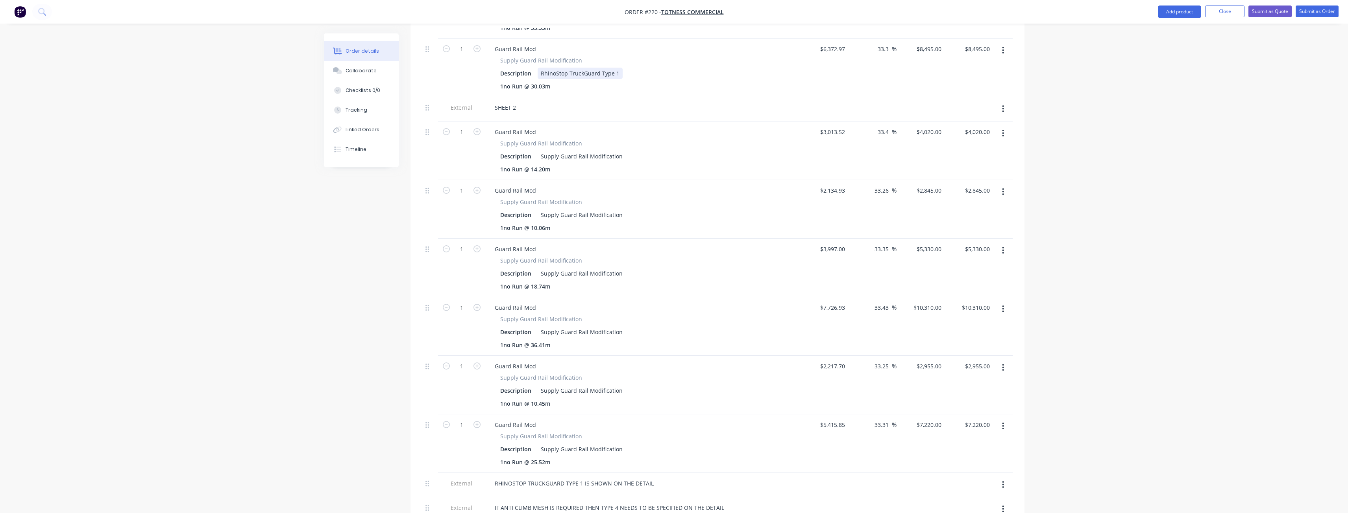
scroll to position [472, 0]
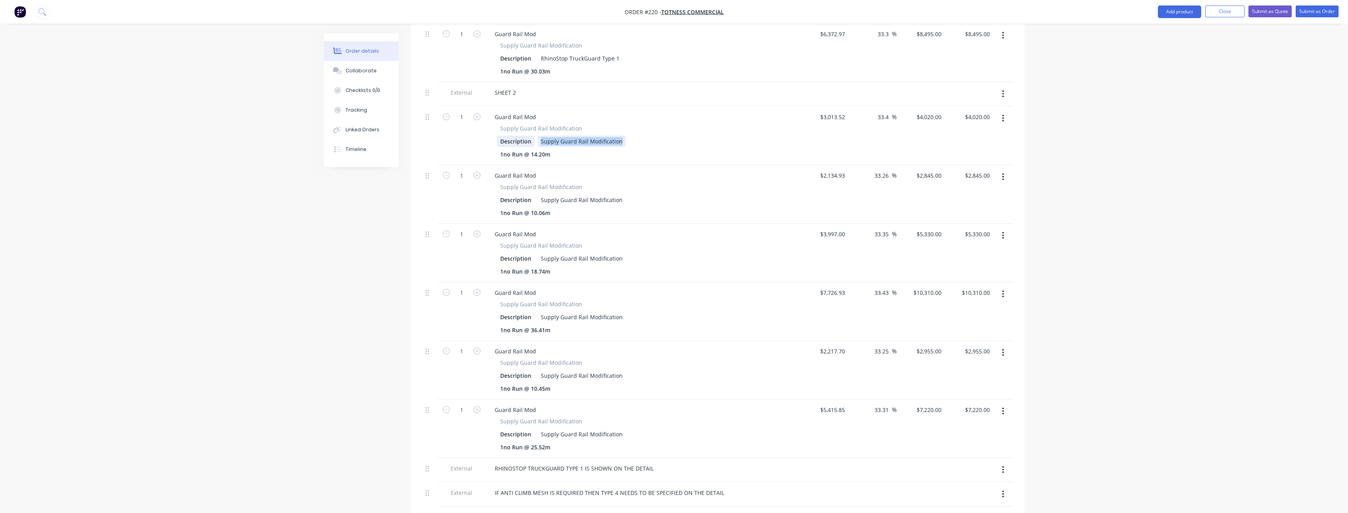
drag, startPoint x: 619, startPoint y: 109, endPoint x: 522, endPoint y: 110, distance: 97.6
click at [522, 136] on div "Description Supply Guard Rail Modification" at bounding box center [641, 141] width 288 height 11
drag, startPoint x: 619, startPoint y: 166, endPoint x: 515, endPoint y: 170, distance: 104.4
click at [515, 194] on div "Description Supply Guard Rail Modification" at bounding box center [641, 199] width 288 height 11
drag, startPoint x: 551, startPoint y: 166, endPoint x: 545, endPoint y: 164, distance: 6.5
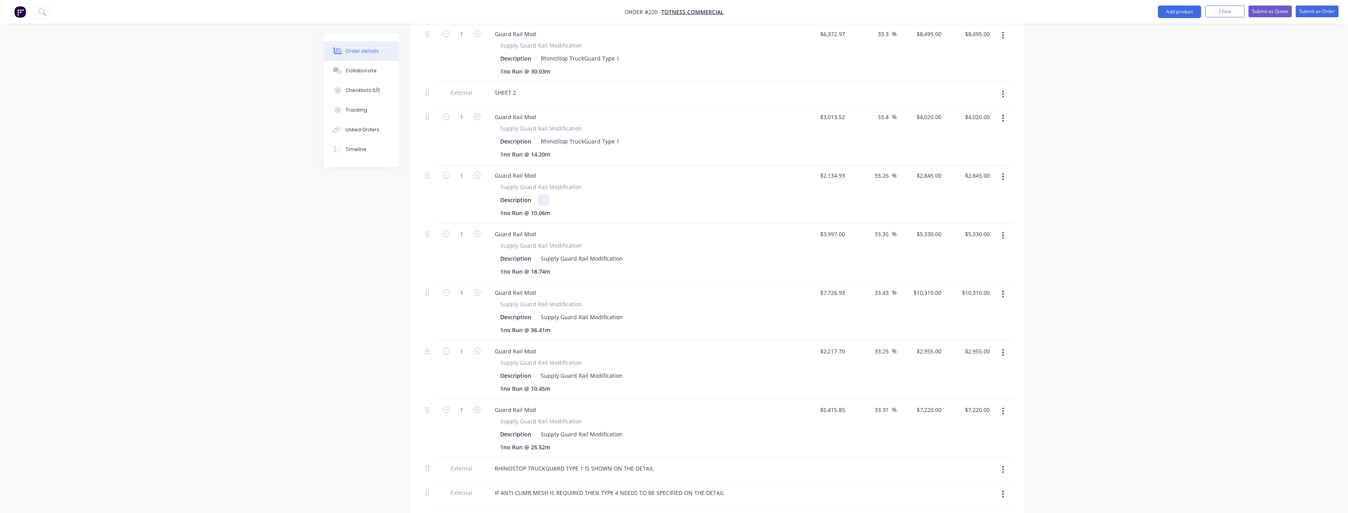
click at [545, 194] on div at bounding box center [543, 199] width 12 height 11
click at [558, 266] on div at bounding box center [562, 271] width 12 height 11
drag, startPoint x: 620, startPoint y: 224, endPoint x: 526, endPoint y: 227, distance: 93.3
click at [526, 253] on div "Description Supply Guard Rail Modification" at bounding box center [641, 258] width 288 height 11
click at [601, 229] on div "Guard Rail Mod" at bounding box center [642, 234] width 308 height 11
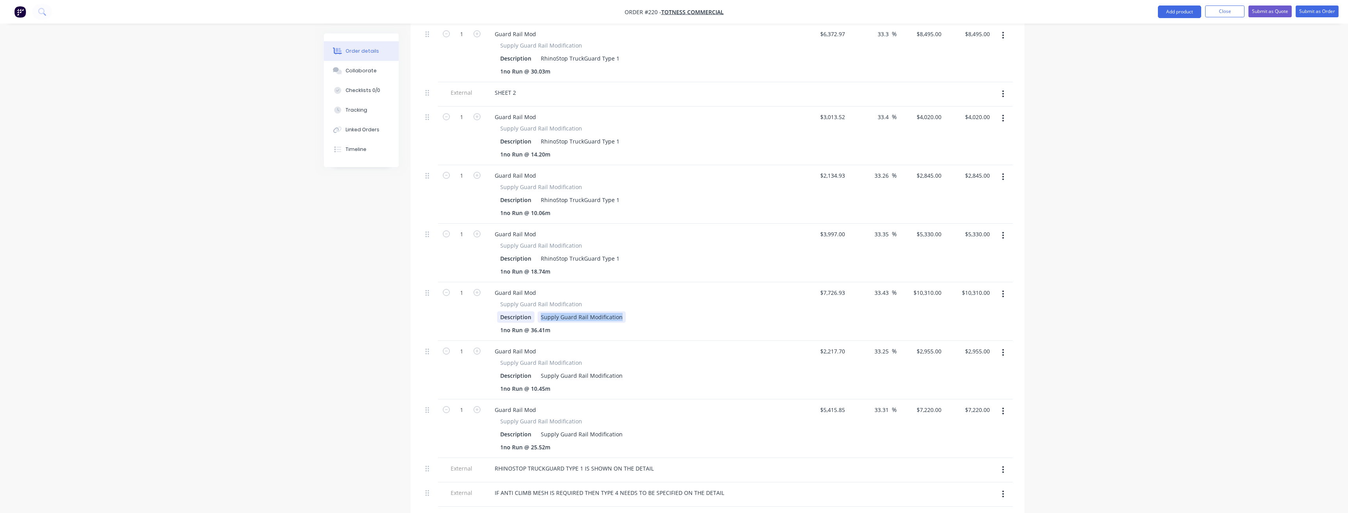
drag, startPoint x: 618, startPoint y: 286, endPoint x: 529, endPoint y: 285, distance: 89.3
click at [529, 312] on div "Description Supply Guard Rail Modification" at bounding box center [641, 317] width 288 height 11
click at [644, 312] on div "Description RhinoStop TruckGuard Type 1" at bounding box center [641, 317] width 288 height 11
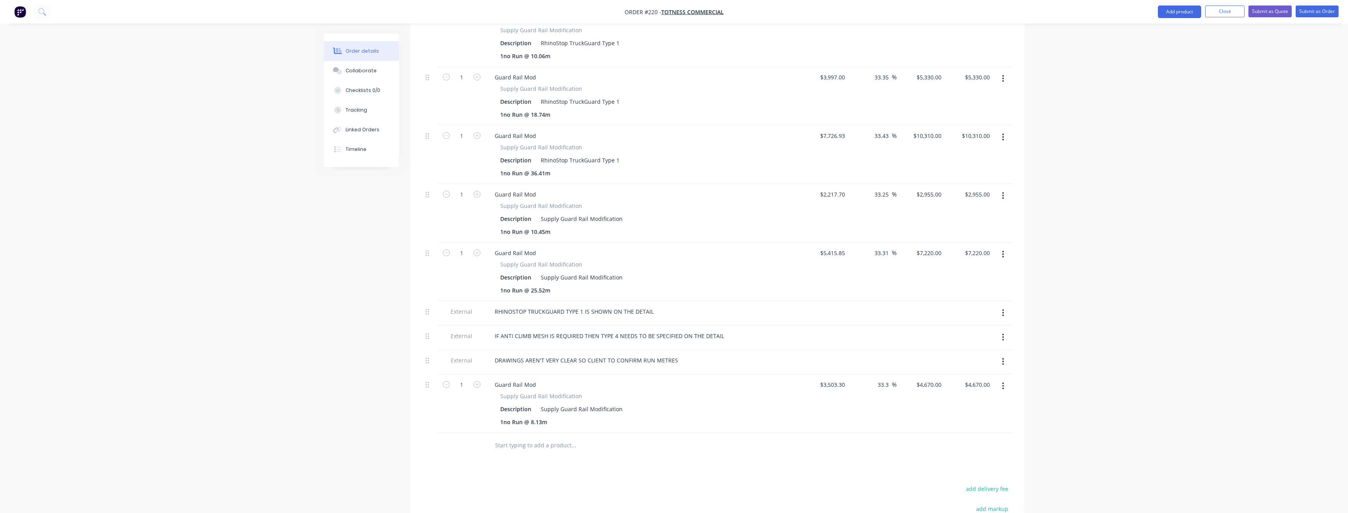
scroll to position [630, 0]
drag, startPoint x: 620, startPoint y: 185, endPoint x: 532, endPoint y: 184, distance: 88.5
click at [532, 213] on div "Description Supply Guard Rail Modification" at bounding box center [641, 218] width 288 height 11
click at [682, 226] on div "1no Run @ 10.45m" at bounding box center [641, 231] width 288 height 11
drag, startPoint x: 619, startPoint y: 242, endPoint x: 519, endPoint y: 246, distance: 100.0
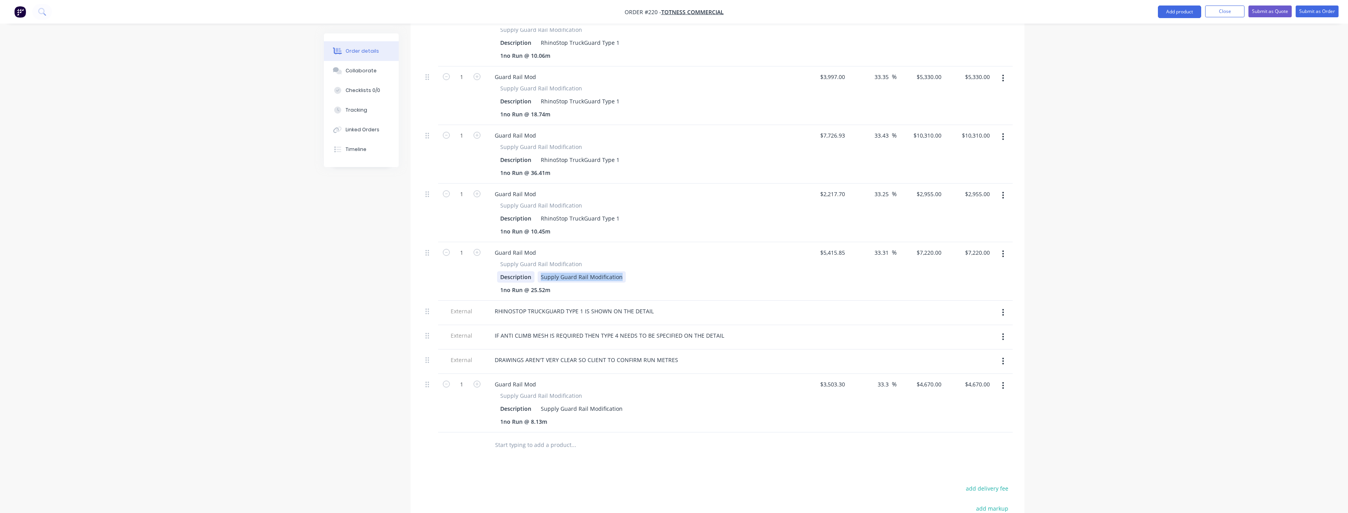
click at [519, 271] on div "Description Supply Guard Rail Modification" at bounding box center [641, 276] width 288 height 11
click at [671, 260] on div "Supply Guard Rail Modification" at bounding box center [642, 264] width 285 height 8
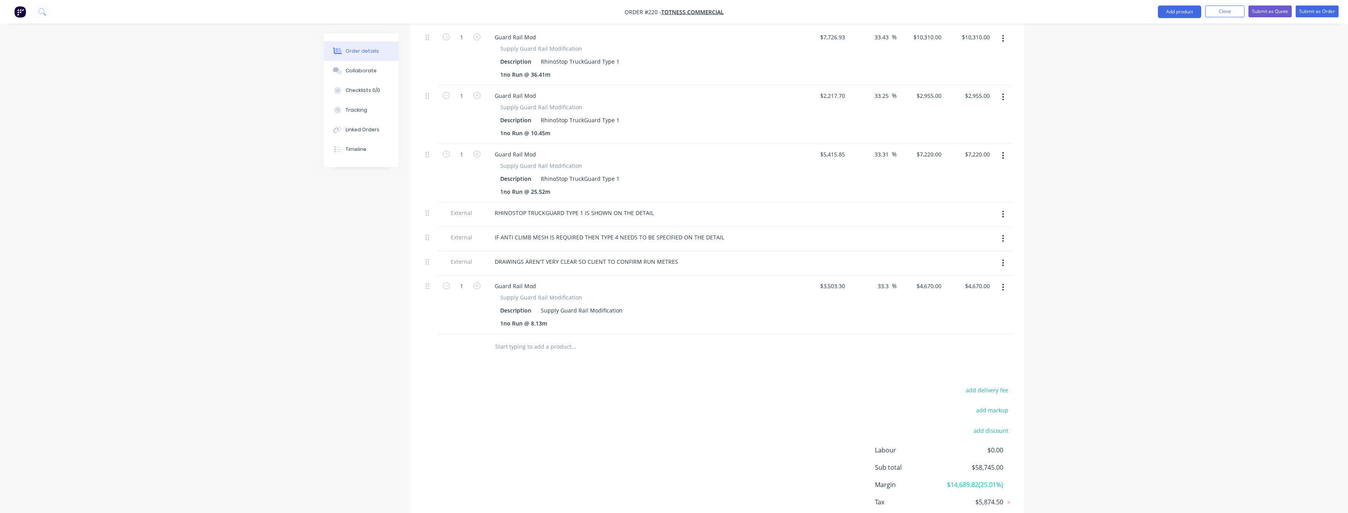
scroll to position [752, 0]
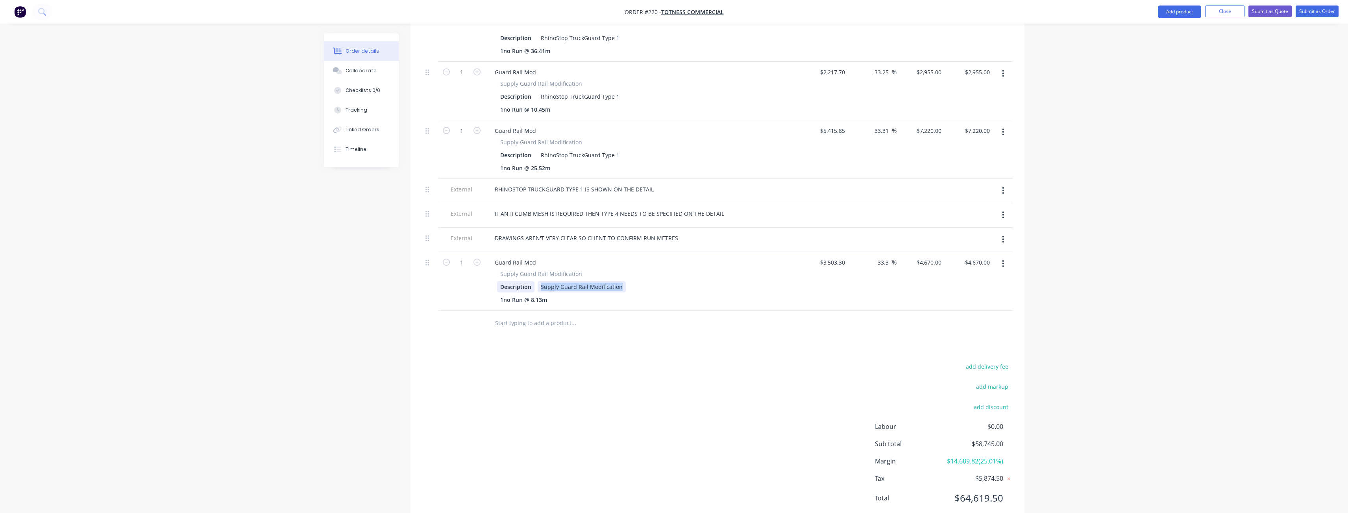
drag, startPoint x: 619, startPoint y: 253, endPoint x: 506, endPoint y: 255, distance: 113.7
click at [506, 281] on div "Description Supply Guard Rail Modification" at bounding box center [641, 286] width 288 height 11
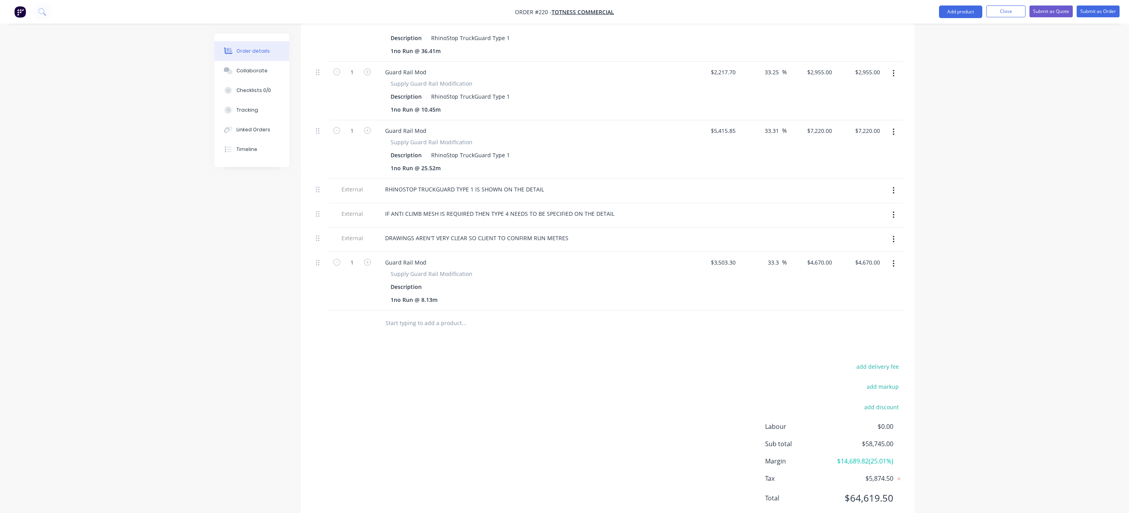
click at [460, 270] on span "Supply Guard Rail Modification" at bounding box center [432, 274] width 82 height 8
click at [517, 270] on div "Supply Guard Rail Modification Description 1no Run @ 8.13m" at bounding box center [533, 288] width 308 height 36
click at [432, 281] on div at bounding box center [434, 286] width 12 height 11
click at [465, 316] on input "text" at bounding box center [463, 324] width 157 height 16
click at [471, 316] on input "text" at bounding box center [463, 324] width 157 height 16
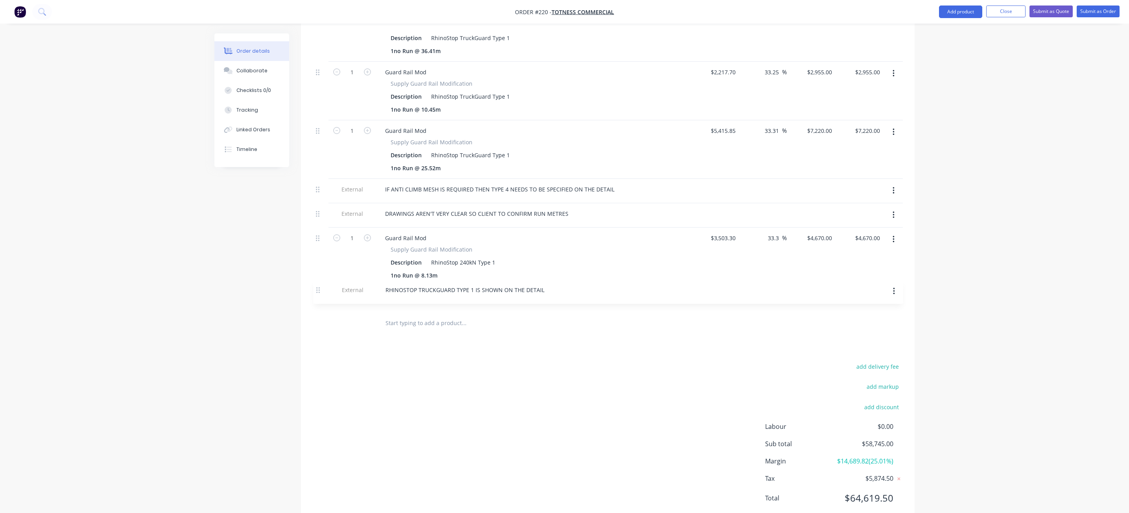
drag, startPoint x: 317, startPoint y: 154, endPoint x: 317, endPoint y: 283, distance: 129.1
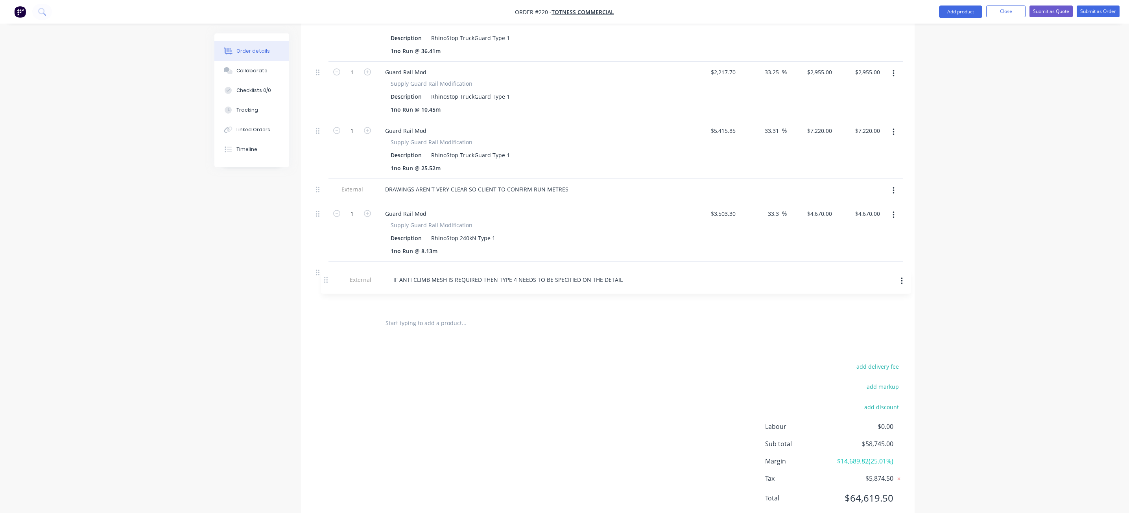
drag, startPoint x: 317, startPoint y: 155, endPoint x: 326, endPoint y: 282, distance: 126.6
drag, startPoint x: 318, startPoint y: 157, endPoint x: 318, endPoint y: 270, distance: 112.5
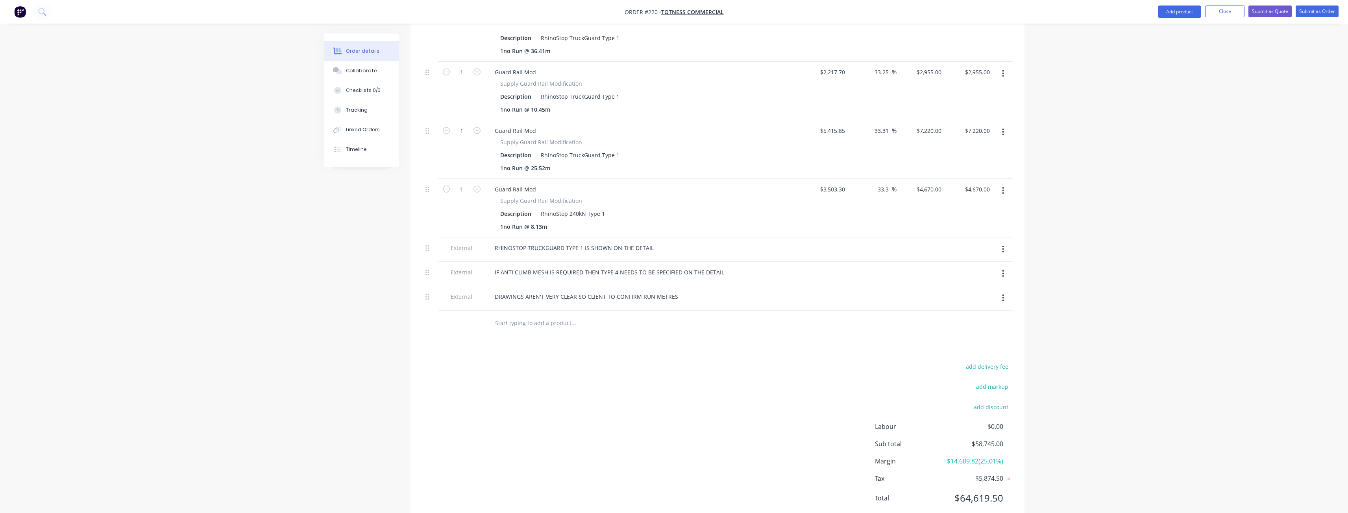
click at [521, 316] on input "text" at bounding box center [573, 324] width 157 height 16
type input "CLIENT TO SUPPLY MACHINERY FOR"
drag, startPoint x: 591, startPoint y: 289, endPoint x: 476, endPoint y: 288, distance: 114.5
click at [476, 311] on div "CLIENT TO SUPPLY MACHINERY FOR Add CLIENT TO SUPPLY MACHINERY FOR to order No r…" at bounding box center [717, 324] width 590 height 26
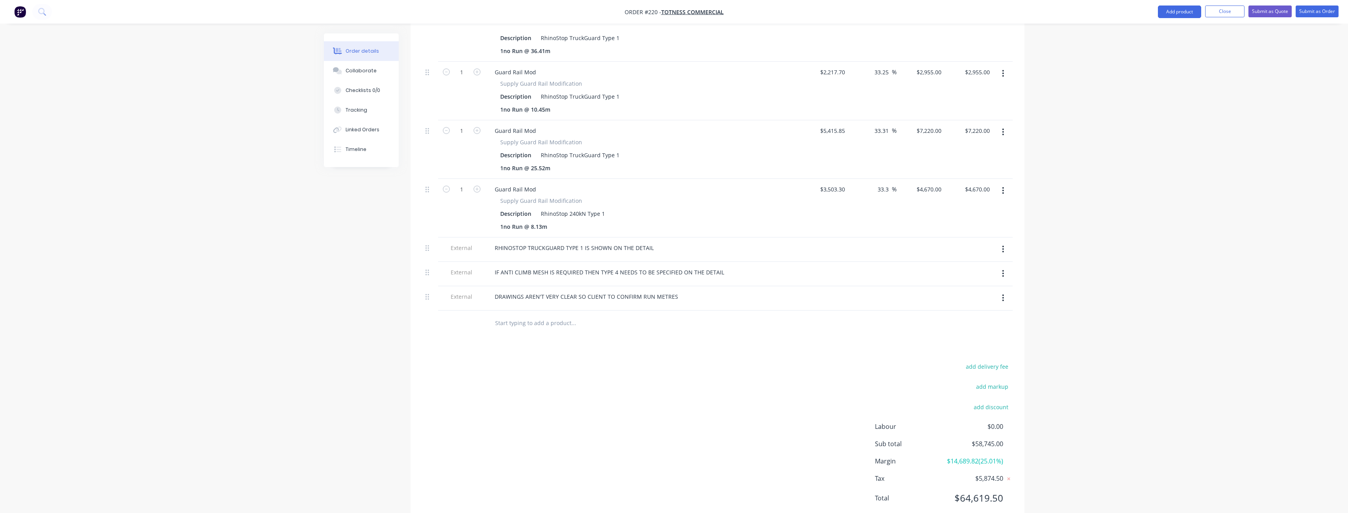
click at [542, 362] on div "add delivery fee add markup add discount Labour $0.00 Sub total $58,745.00 Marg…" at bounding box center [717, 438] width 590 height 152
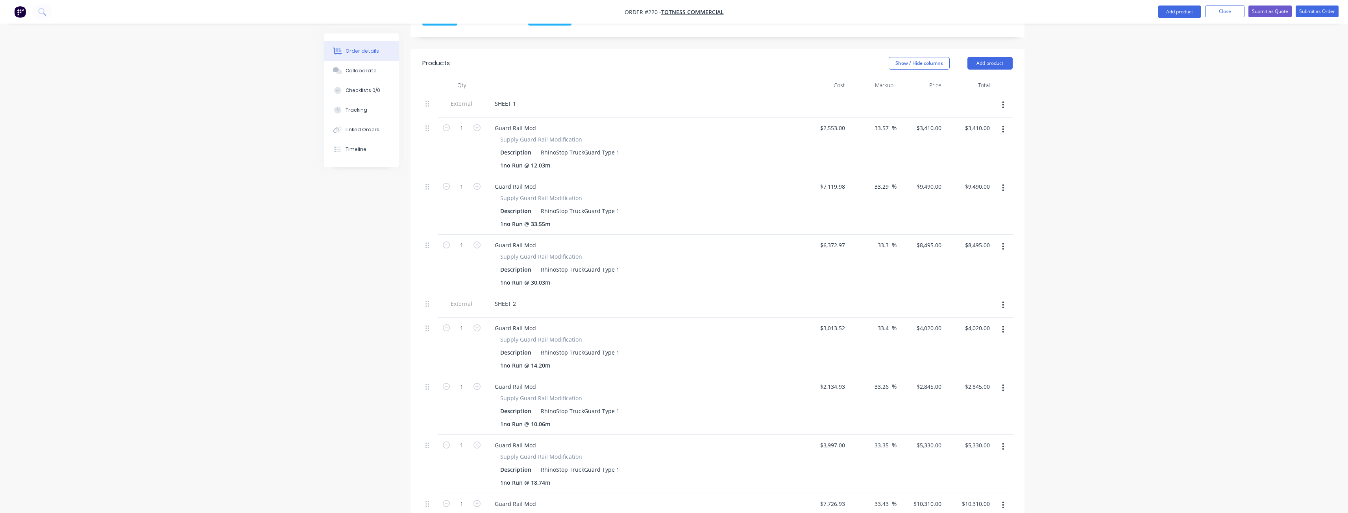
scroll to position [83, 0]
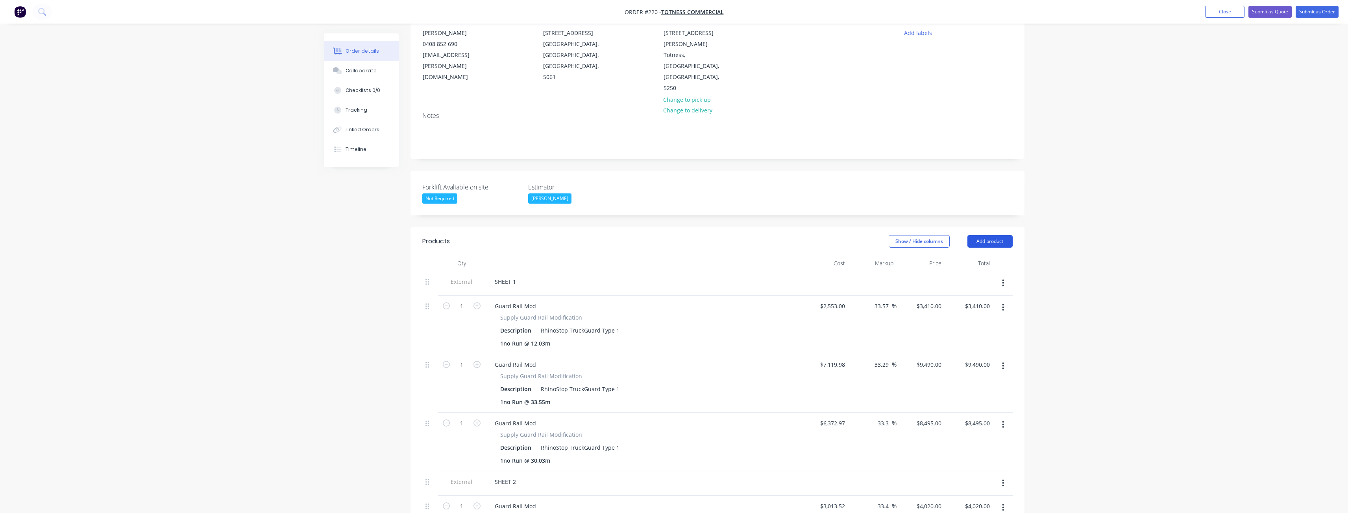
click at [984, 235] on button "Add product" at bounding box center [989, 241] width 45 height 13
click at [970, 366] on div "Notes (External)" at bounding box center [975, 371] width 61 height 11
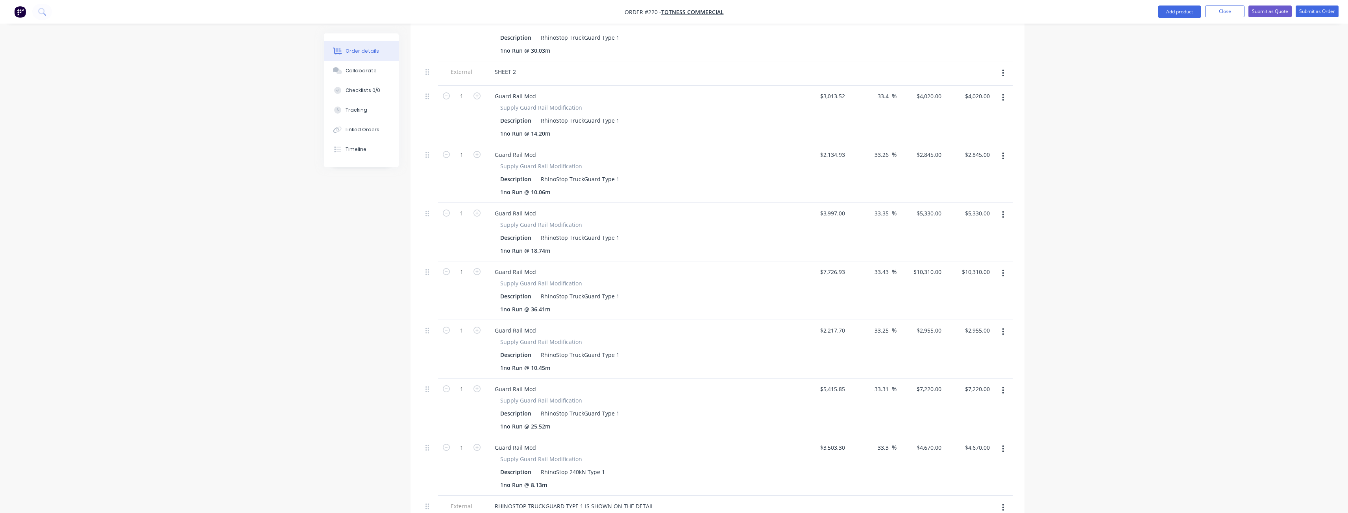
scroll to position [712, 0]
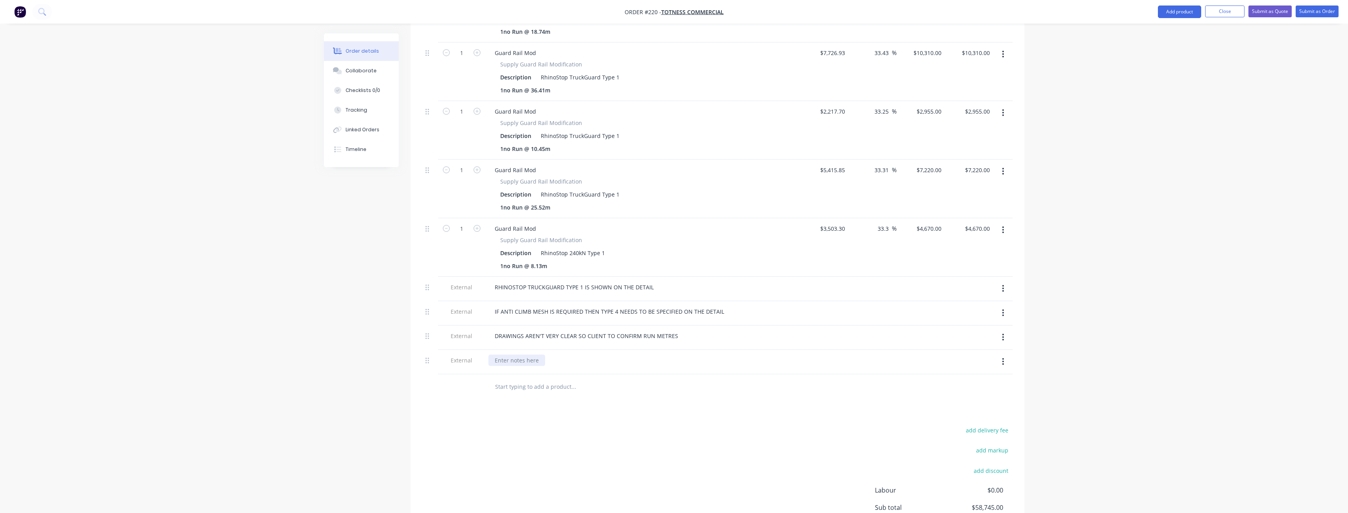
click at [510, 355] on div at bounding box center [516, 360] width 57 height 11
click at [625, 379] on input "text" at bounding box center [573, 387] width 157 height 16
click at [671, 355] on div "CLIENT TO SUPPLY MACHINERY FOR 7AM UNLOADING OF MATERIAL" at bounding box center [583, 360] width 191 height 11
click at [564, 379] on input "text" at bounding box center [573, 387] width 157 height 16
type input "WORKS TO BE COMPLETED IN"
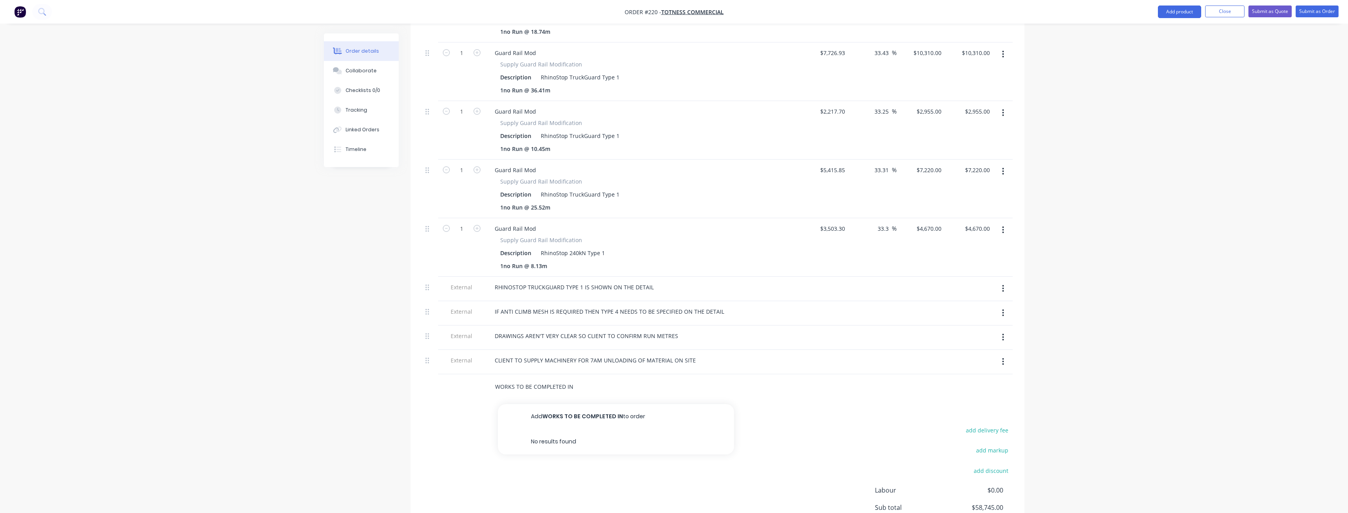
drag, startPoint x: 510, startPoint y: 352, endPoint x: 457, endPoint y: 352, distance: 53.5
click at [457, 375] on div "WORKS TO BE COMPLETED IN Add WORKS TO BE COMPLETED IN to order No results found" at bounding box center [717, 388] width 590 height 26
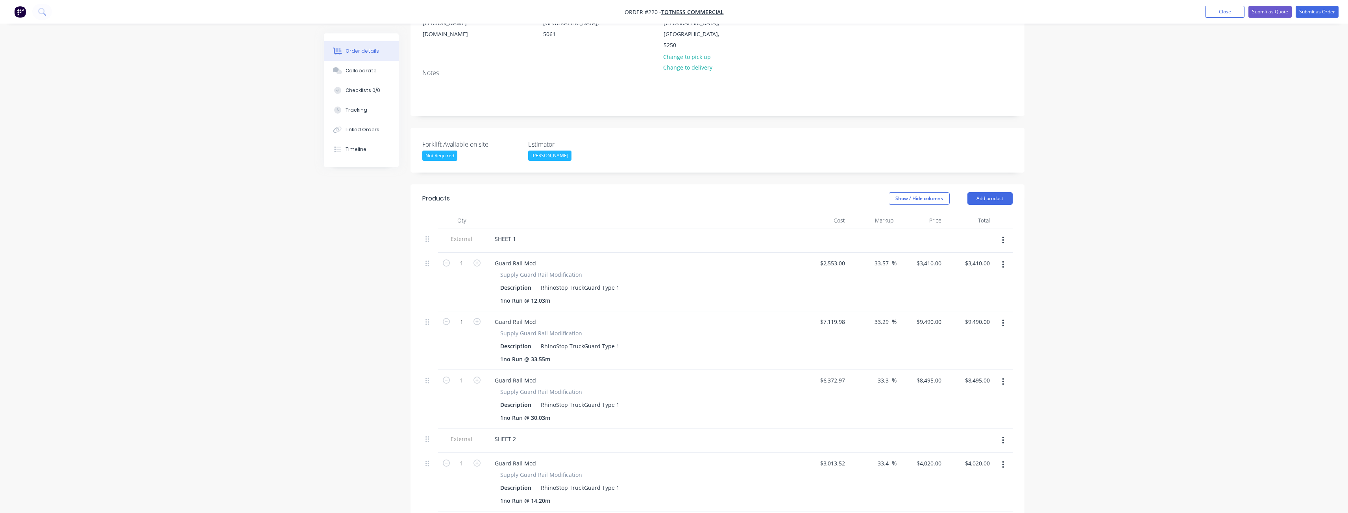
scroll to position [122, 0]
click at [983, 196] on button "Add product" at bounding box center [989, 202] width 45 height 13
click at [970, 216] on div "Product catalogue" at bounding box center [975, 221] width 61 height 11
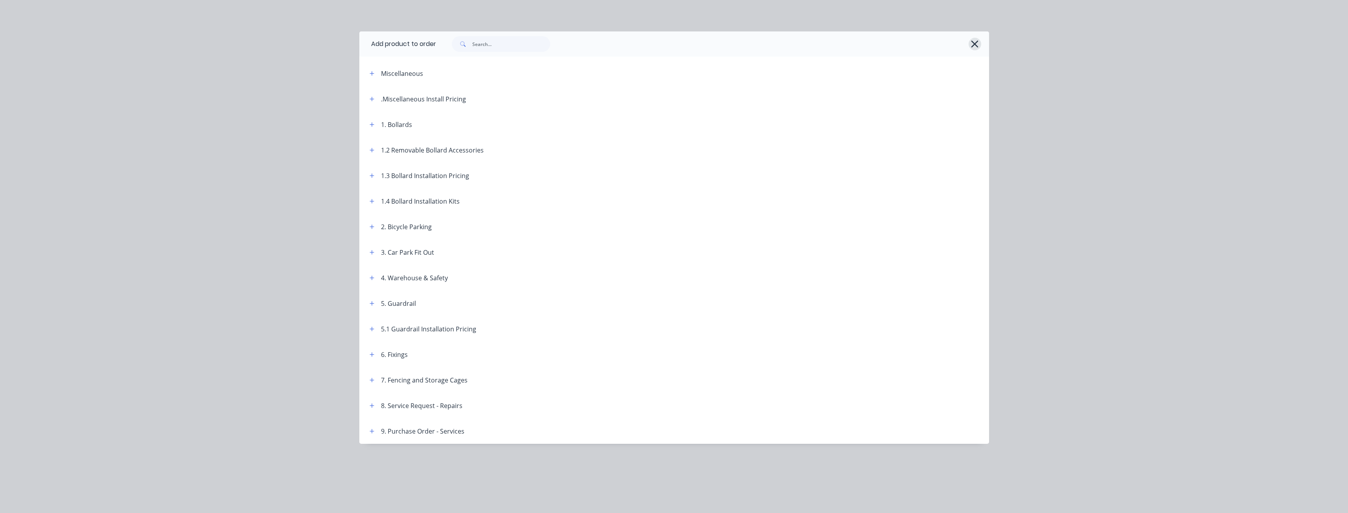
click at [972, 42] on icon "button" at bounding box center [974, 44] width 7 height 7
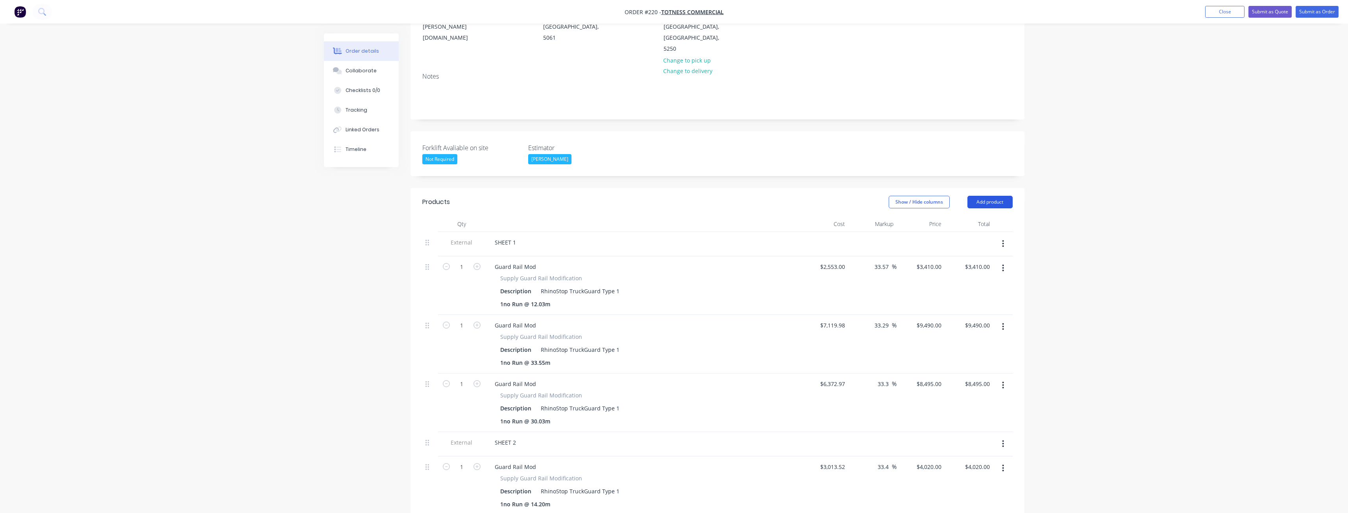
click at [985, 196] on button "Add product" at bounding box center [989, 202] width 45 height 13
click at [961, 327] on div "Notes (External)" at bounding box center [975, 332] width 61 height 11
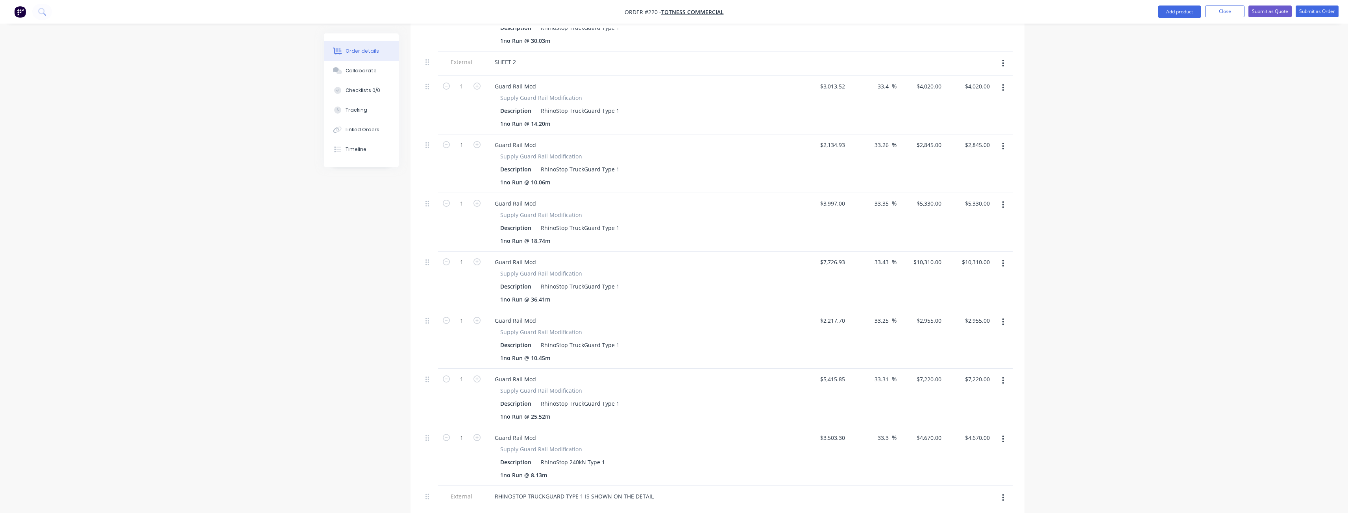
scroll to position [712, 0]
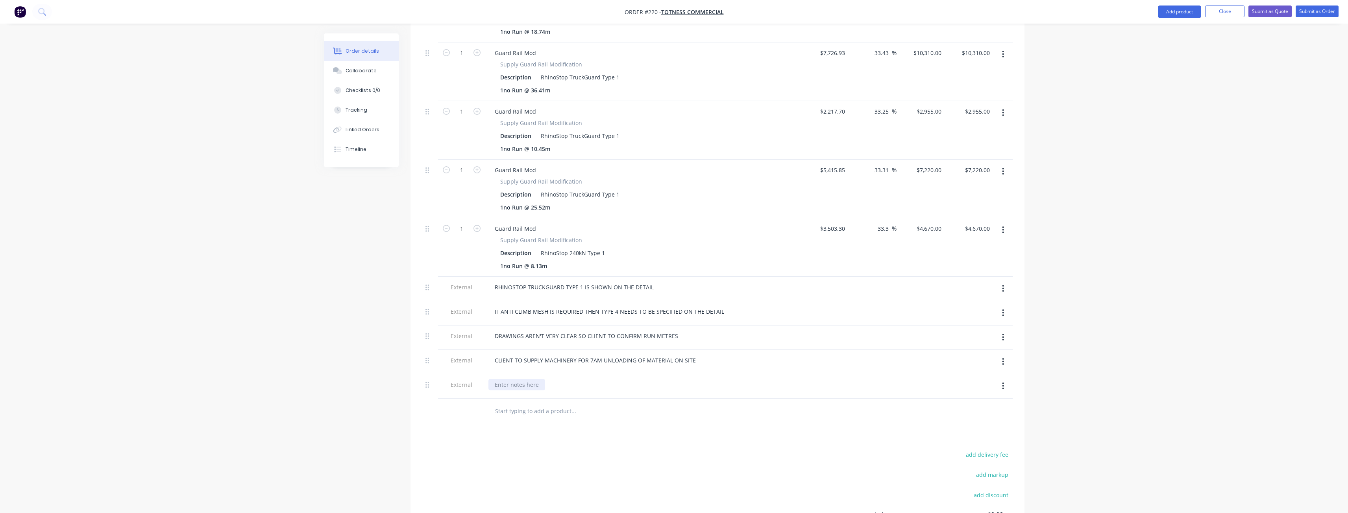
click at [521, 379] on div at bounding box center [516, 384] width 57 height 11
click at [568, 404] on input "text" at bounding box center [573, 412] width 157 height 16
click at [644, 404] on input "text" at bounding box center [573, 412] width 157 height 16
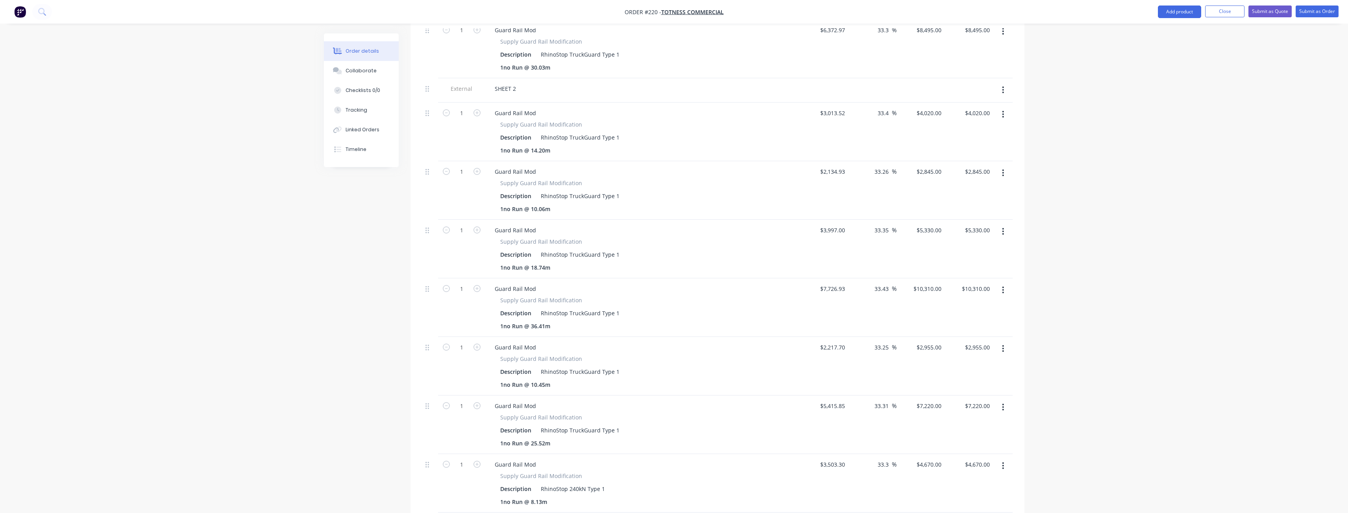
scroll to position [161, 0]
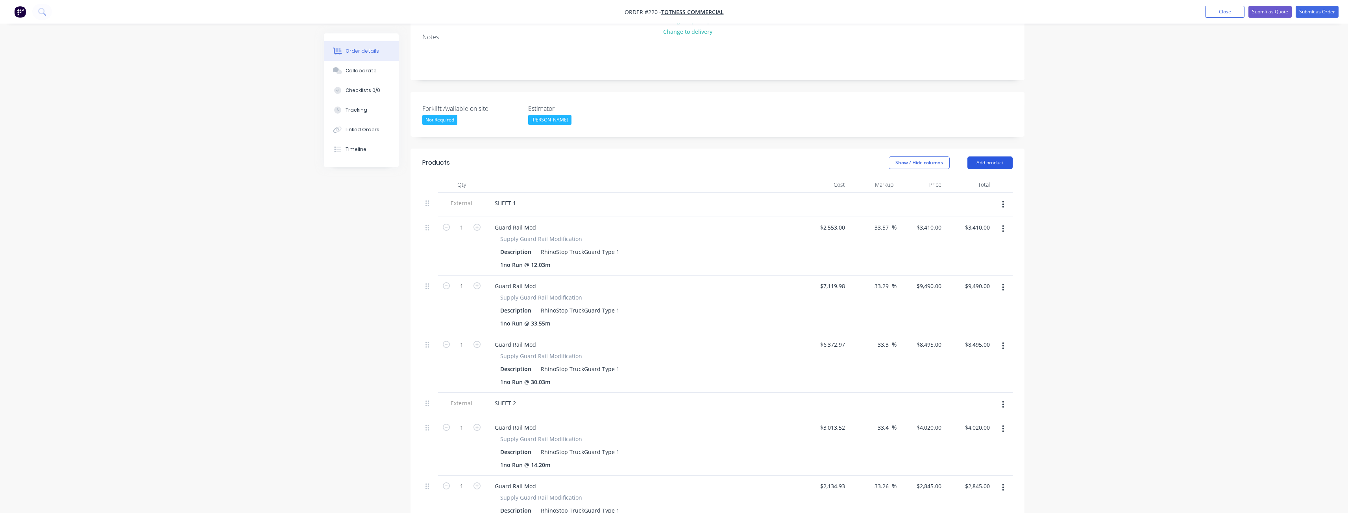
click at [990, 157] on button "Add product" at bounding box center [989, 163] width 45 height 13
click at [968, 287] on div "Notes (External)" at bounding box center [975, 292] width 61 height 11
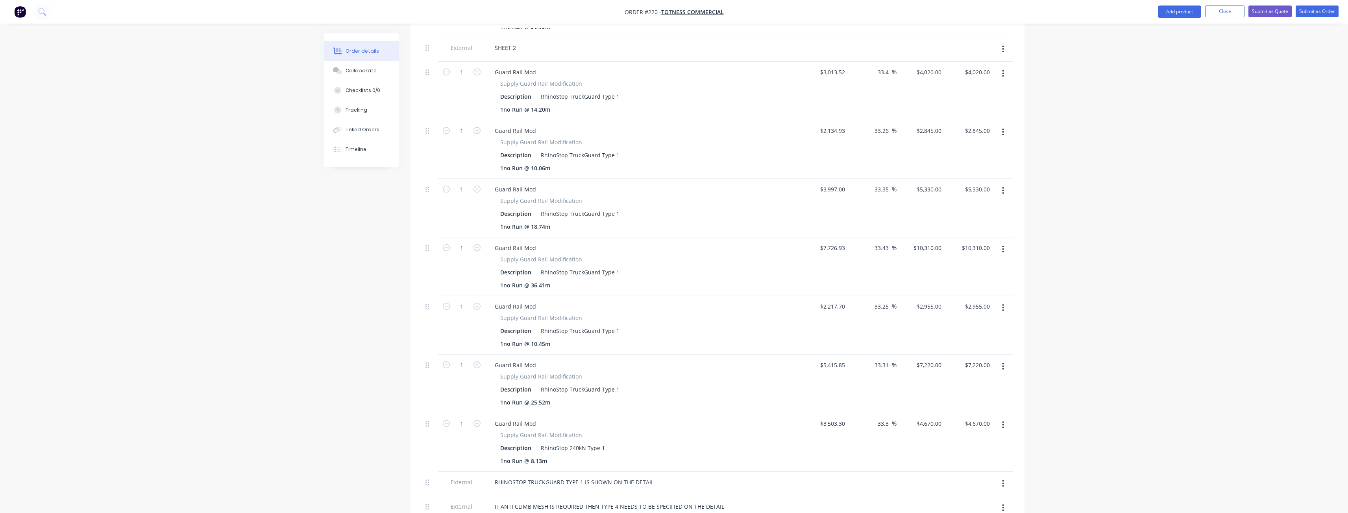
scroll to position [673, 0]
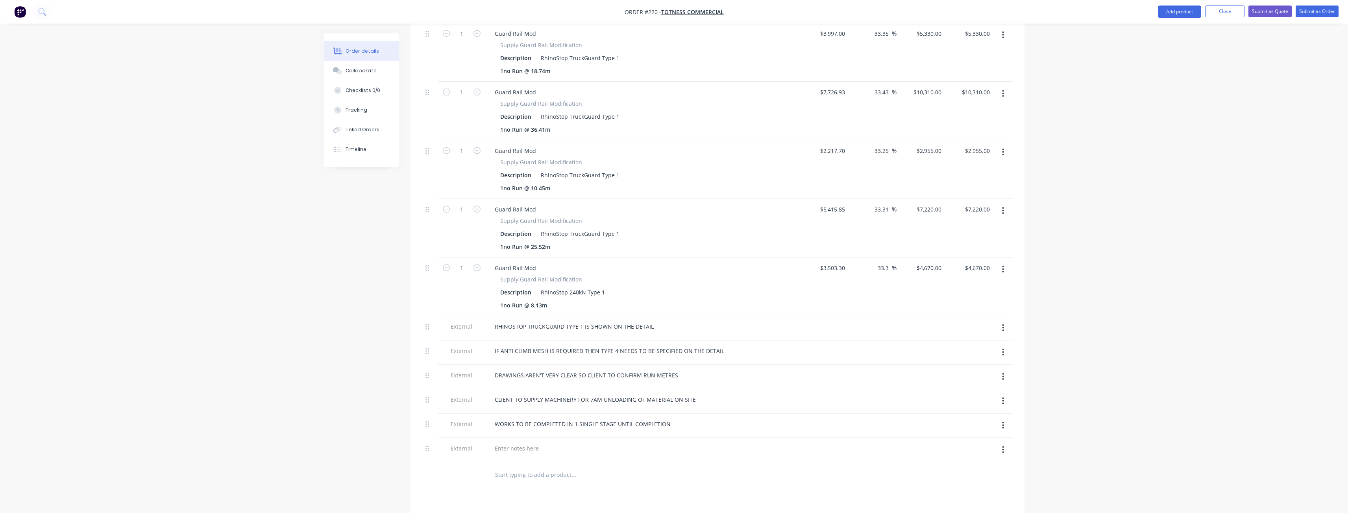
click at [521, 438] on div at bounding box center [642, 450] width 315 height 24
click at [520, 443] on div at bounding box center [516, 448] width 57 height 11
click at [644, 476] on input "text" at bounding box center [573, 484] width 157 height 16
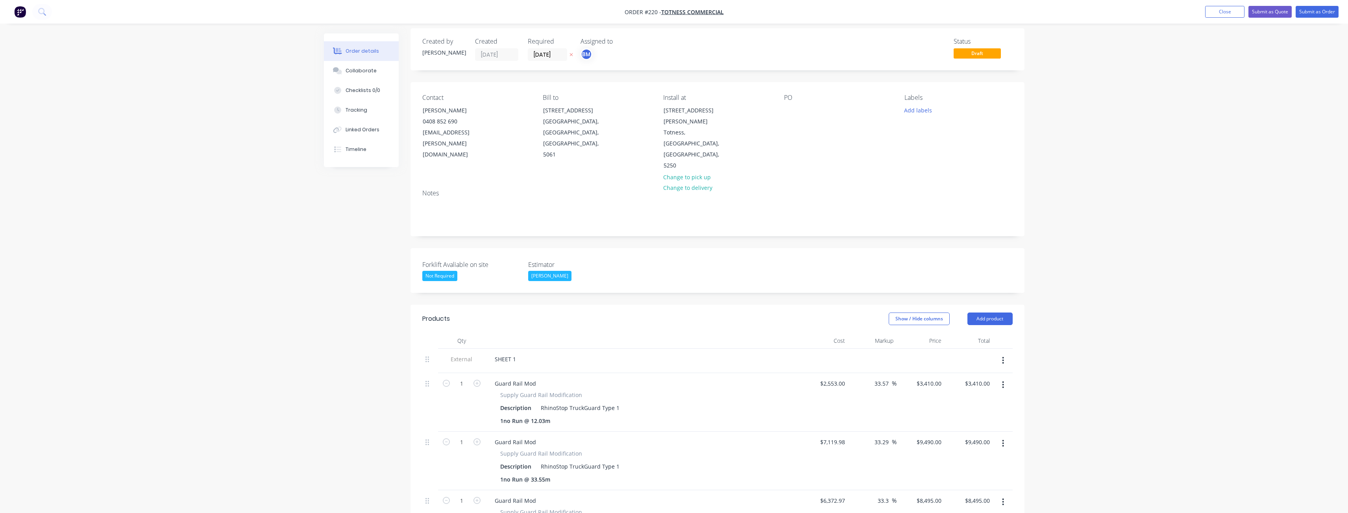
scroll to position [0, 0]
click at [1270, 8] on button "Submit as Quote" at bounding box center [1269, 12] width 43 height 12
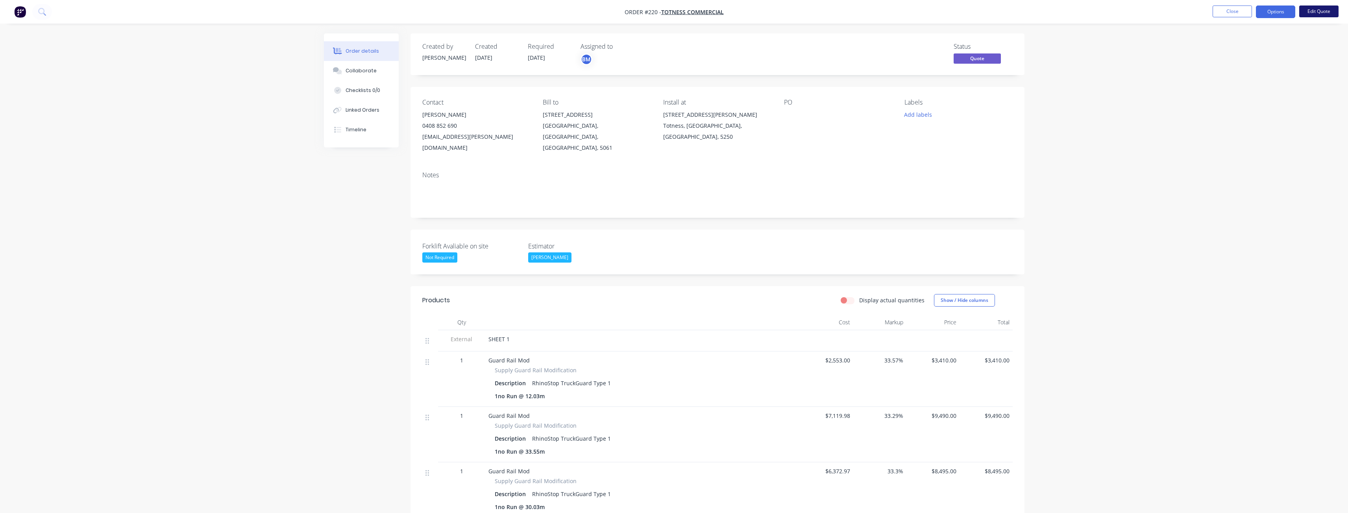
click at [1321, 6] on button "Edit Quote" at bounding box center [1318, 12] width 39 height 12
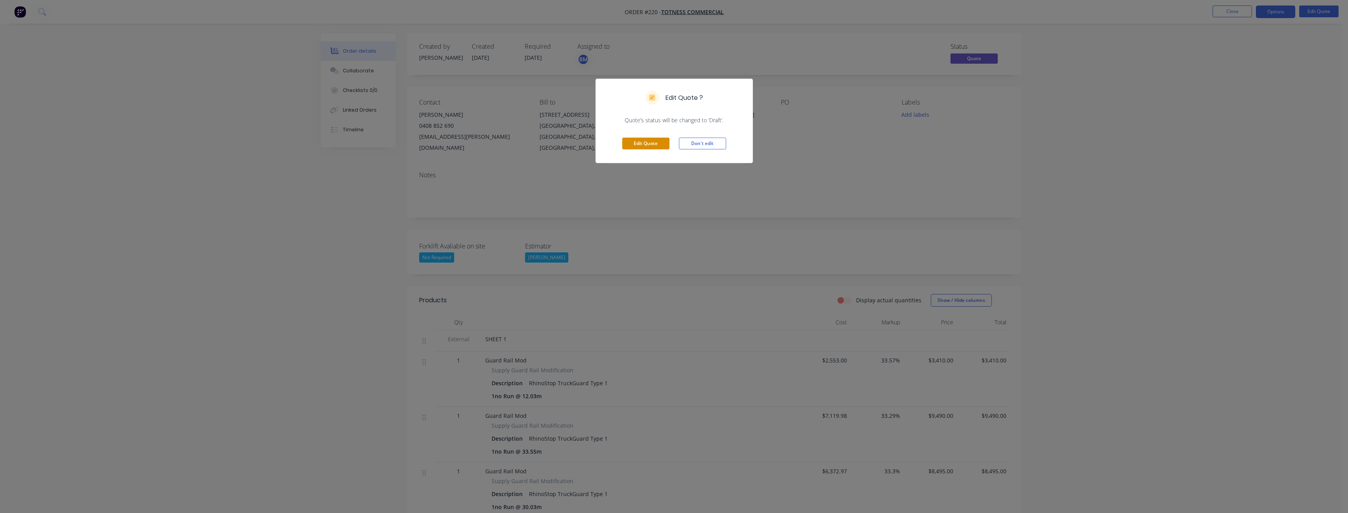
click at [651, 145] on button "Edit Quote" at bounding box center [645, 144] width 47 height 12
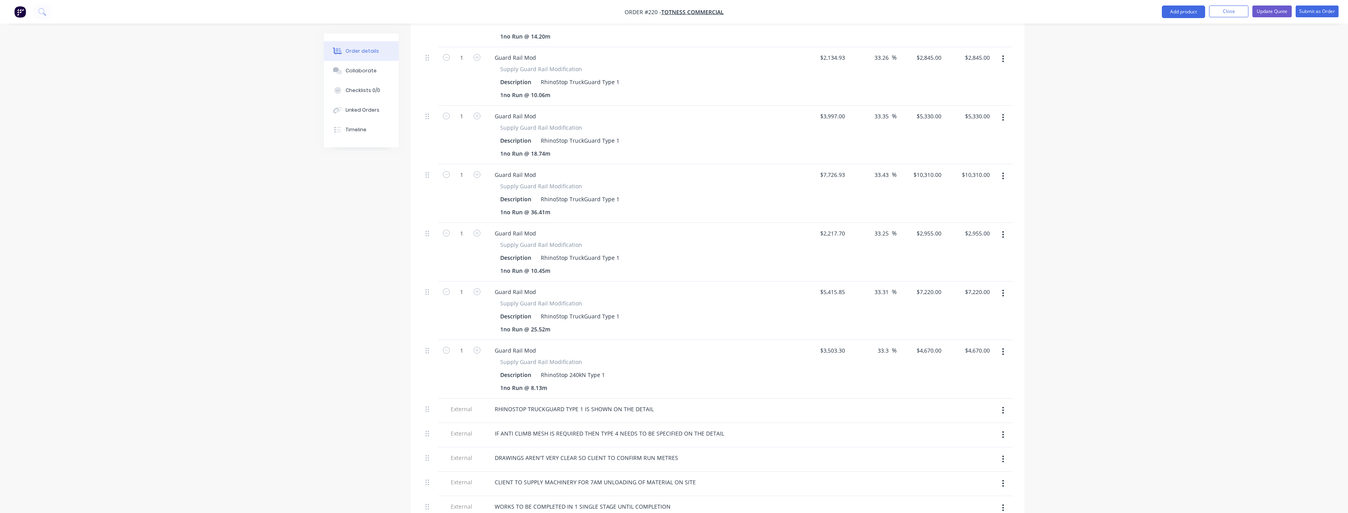
scroll to position [833, 0]
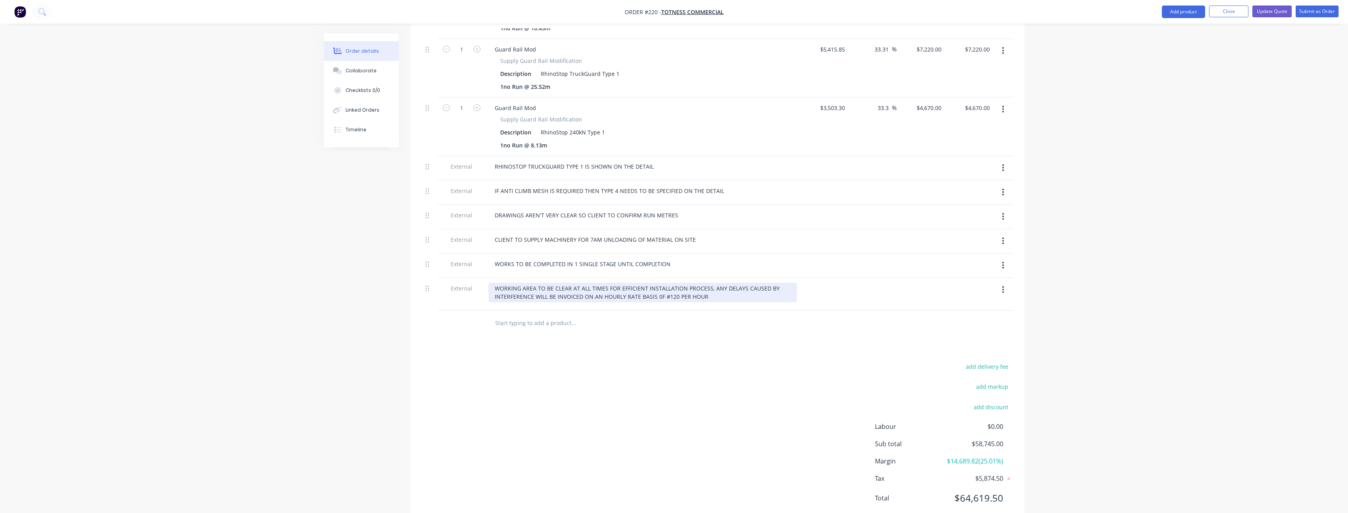
click at [667, 283] on div "WORKING AREA TO BE CLEAR AT ALL TIMES FOR EFFICIENT INSTALLATION PROCESS, ANY D…" at bounding box center [642, 293] width 308 height 20
click at [666, 283] on div "WORKING AREA TO BE CLEAR AT ALL TIMES FOR EFFICIENT INSTALLATION PROCESS, ANY D…" at bounding box center [642, 293] width 308 height 20
click at [660, 362] on div "add delivery fee add markup add discount Labour $0.00 Sub total $58,745.00 Marg…" at bounding box center [717, 438] width 590 height 152
click at [1264, 7] on button "Update Quote" at bounding box center [1271, 12] width 39 height 12
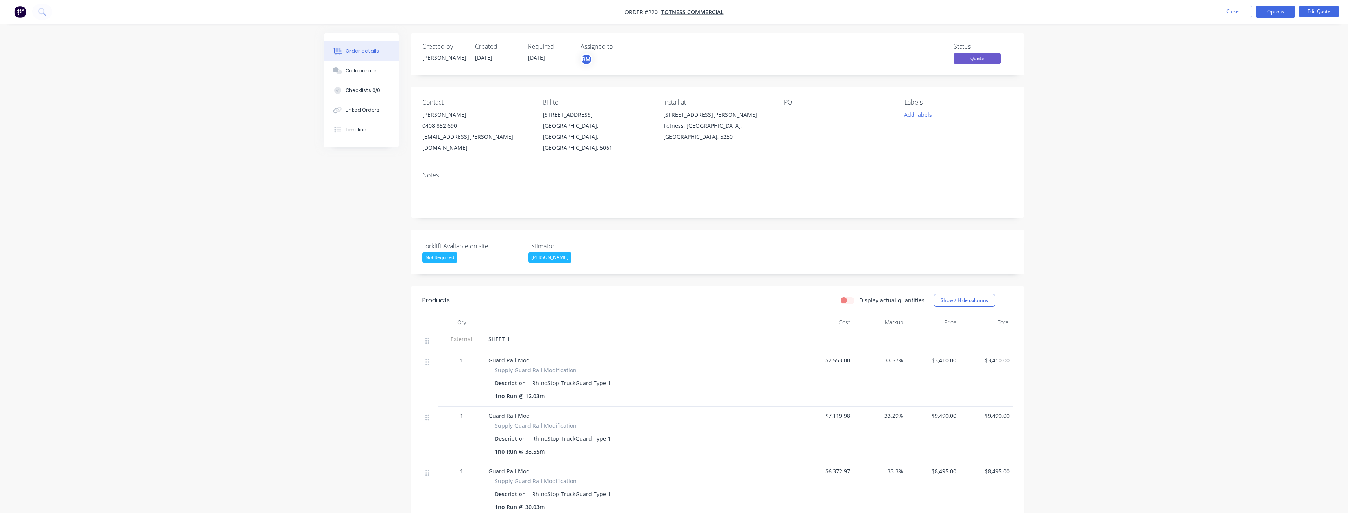
click at [565, 146] on div "Contact [PERSON_NAME] [PHONE_NUMBER] [EMAIL_ADDRESS][PERSON_NAME][DOMAIN_NAME] …" at bounding box center [717, 126] width 614 height 78
click at [1317, 6] on button "Edit Quote" at bounding box center [1318, 12] width 39 height 12
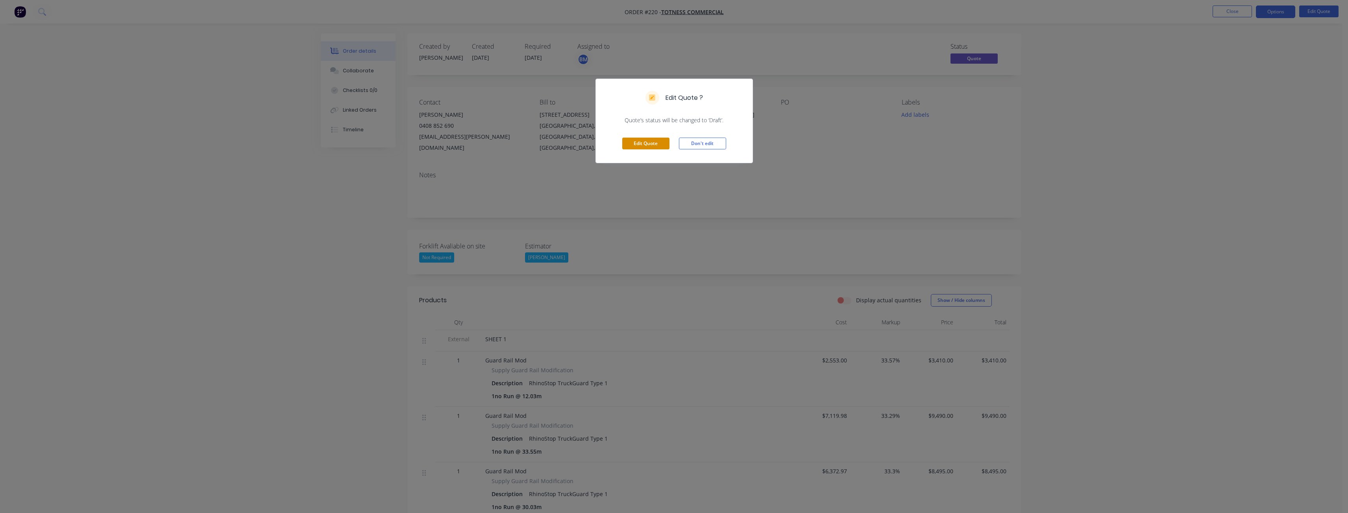
click at [645, 143] on button "Edit Quote" at bounding box center [645, 144] width 47 height 12
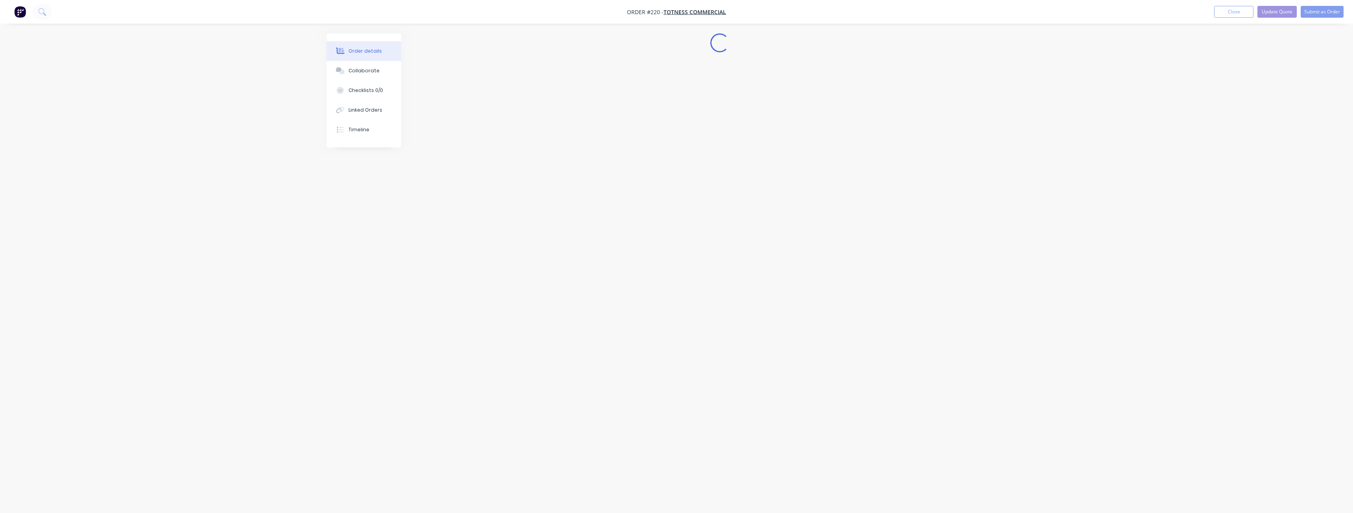
click at [735, 164] on div "Loading..." at bounding box center [677, 241] width 700 height 417
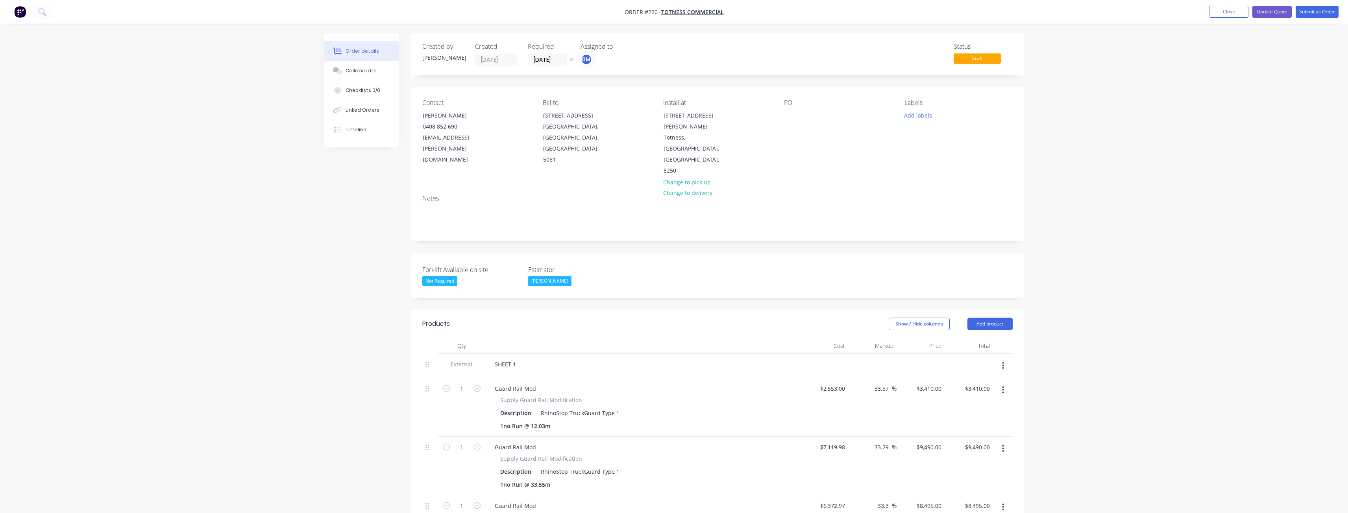
click at [783, 130] on div "Contact [PERSON_NAME] [PHONE_NUMBER] [EMAIL_ADDRESS][PERSON_NAME][DOMAIN_NAME] …" at bounding box center [717, 137] width 614 height 101
click at [1315, 12] on button "Submit as Order" at bounding box center [1316, 12] width 43 height 12
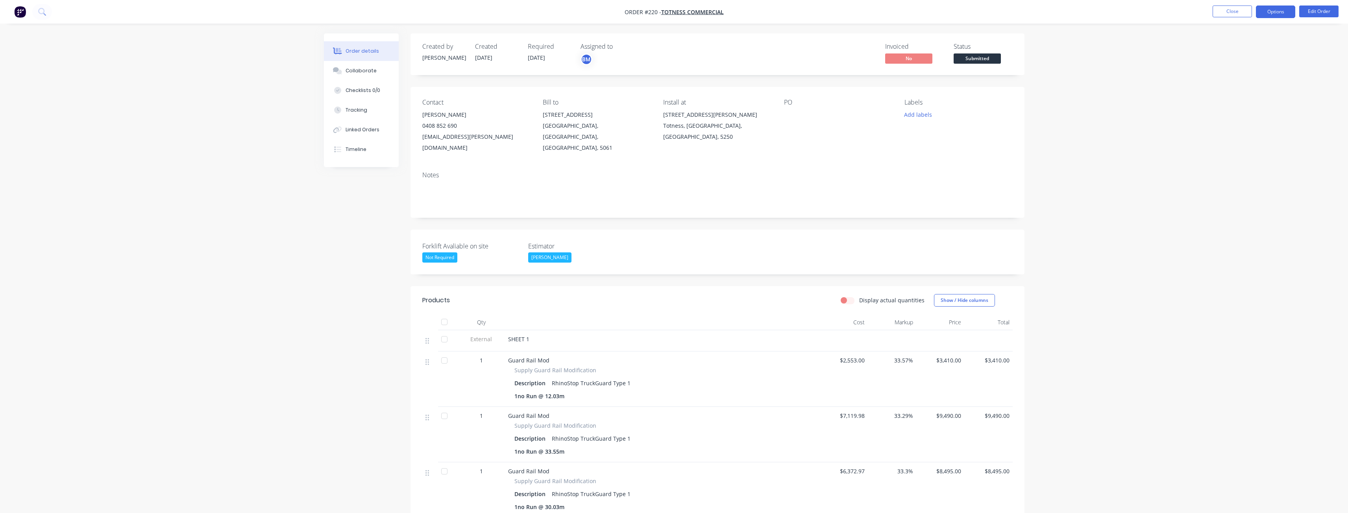
click at [1280, 10] on button "Options" at bounding box center [1275, 12] width 39 height 13
click at [1243, 210] on div "Convert to Quote" at bounding box center [1251, 204] width 72 height 11
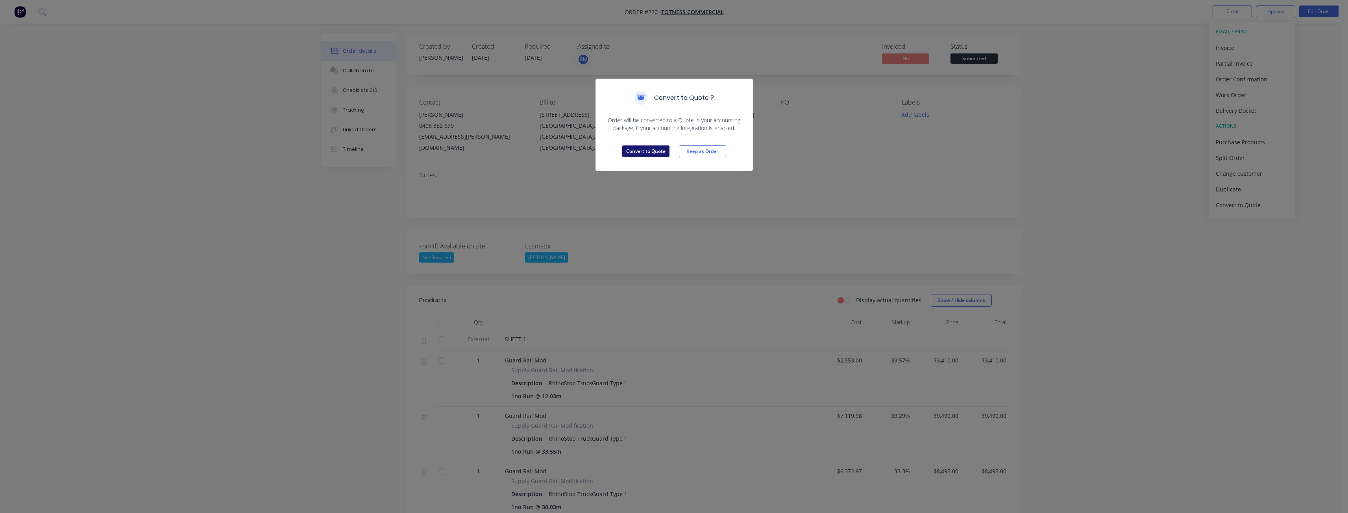
click at [636, 146] on button "Convert to Quote" at bounding box center [645, 152] width 47 height 12
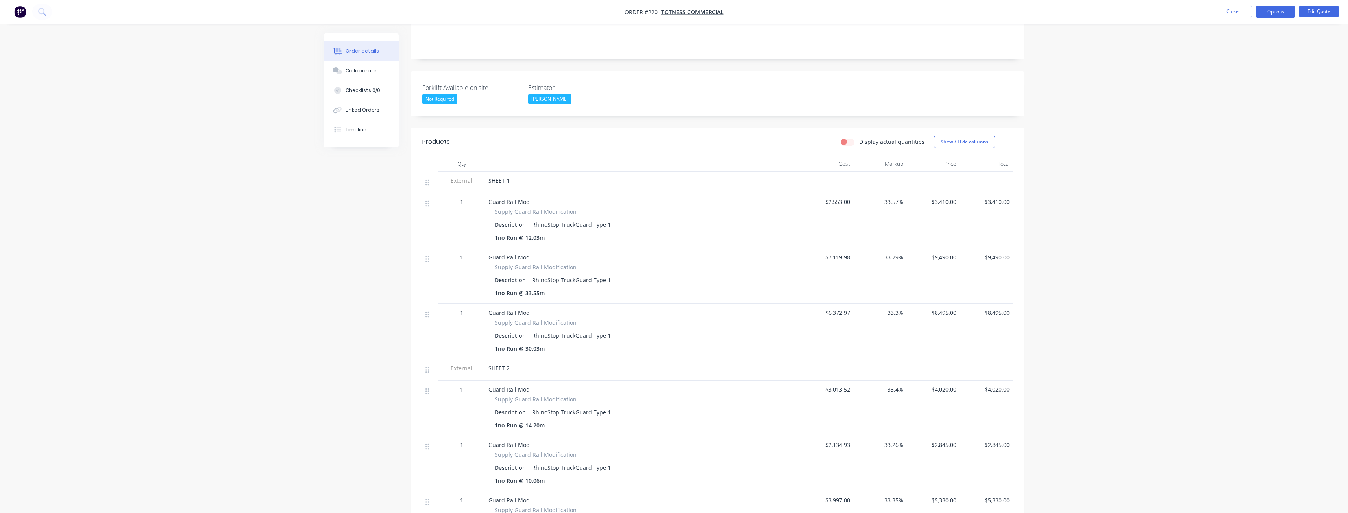
scroll to position [236, 0]
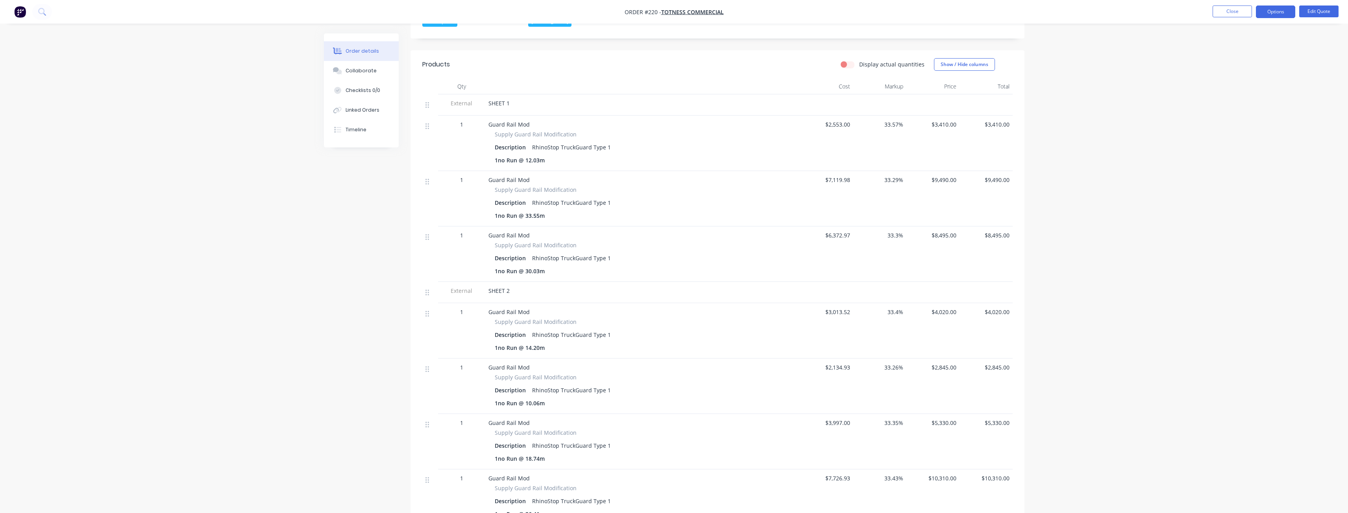
click at [114, 188] on div "Order details Collaborate Checklists 0/0 Linked Orders Timeline Order details C…" at bounding box center [674, 366] width 1348 height 1204
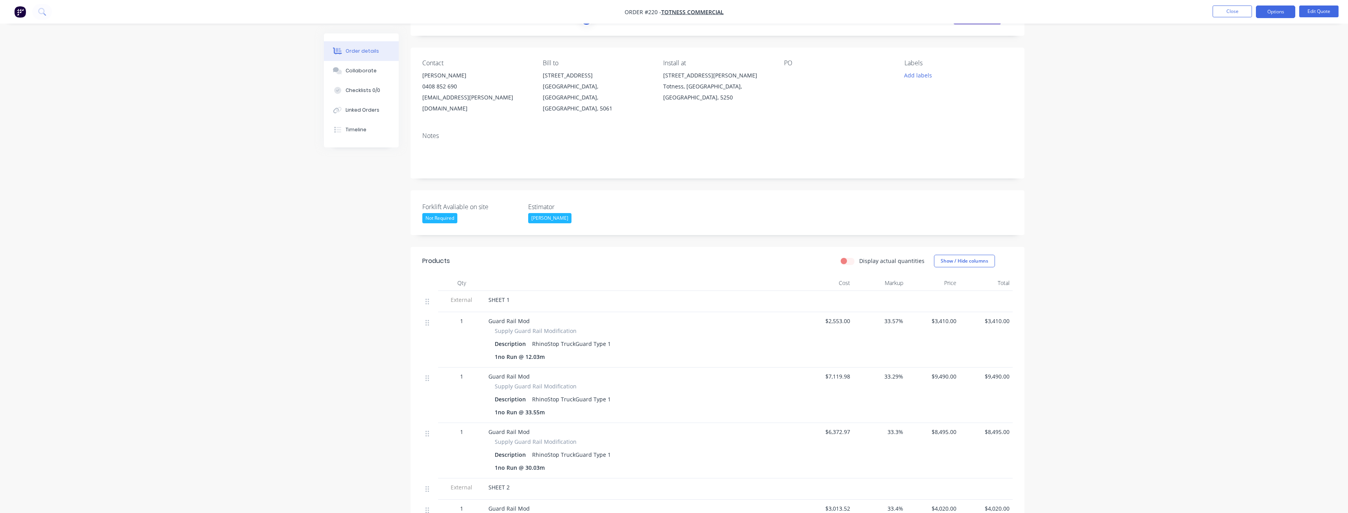
scroll to position [0, 0]
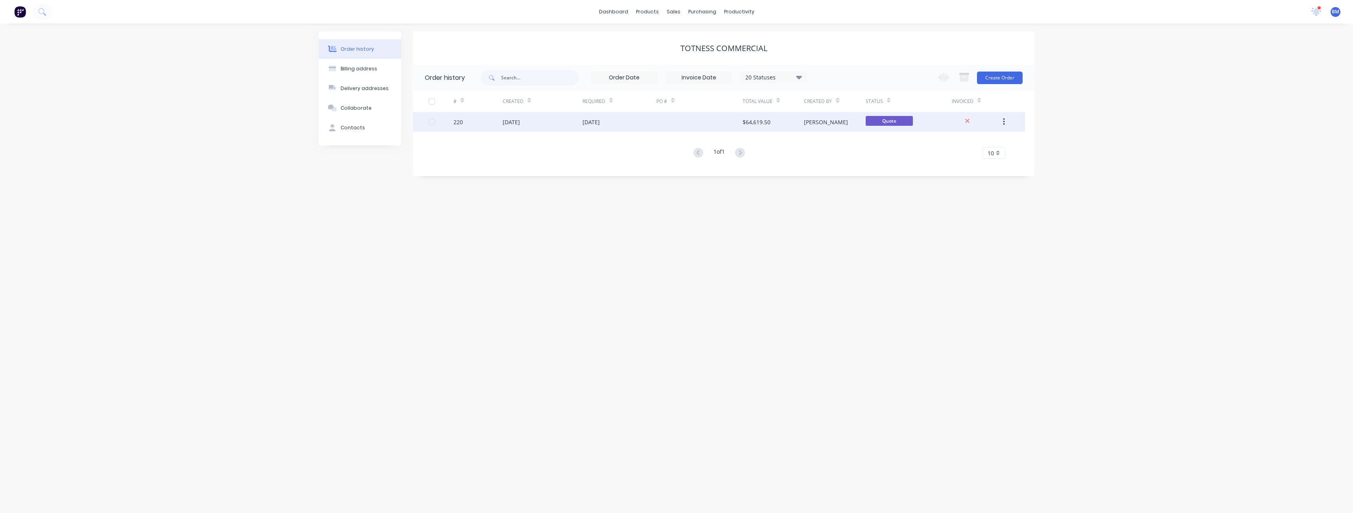
click at [600, 121] on div "[DATE]" at bounding box center [591, 122] width 17 height 8
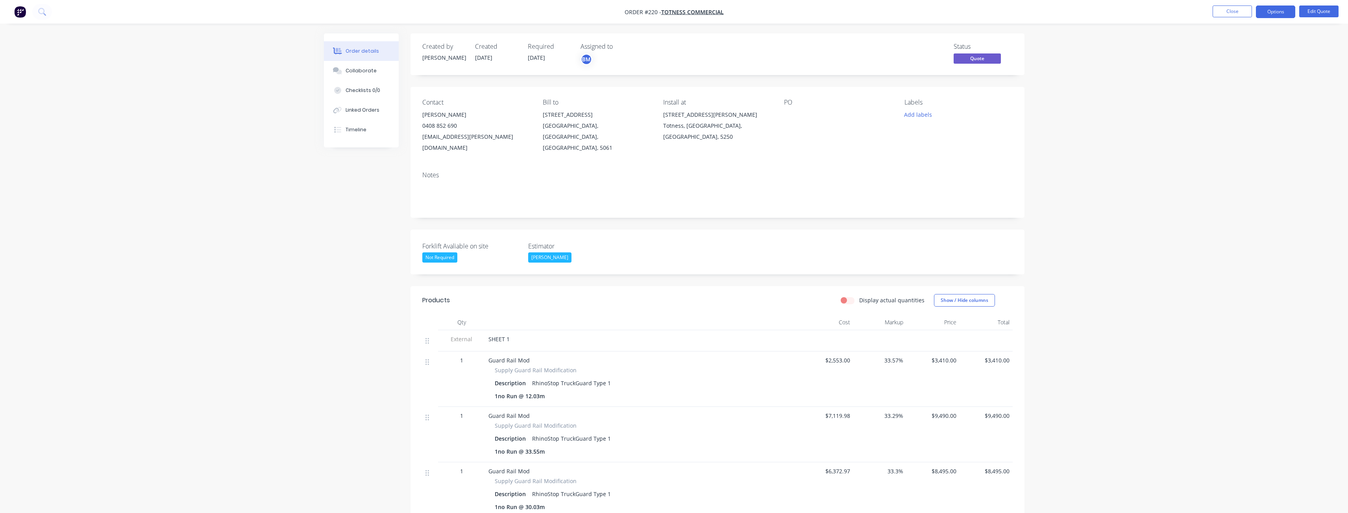
click at [22, 11] on img "button" at bounding box center [20, 12] width 12 height 12
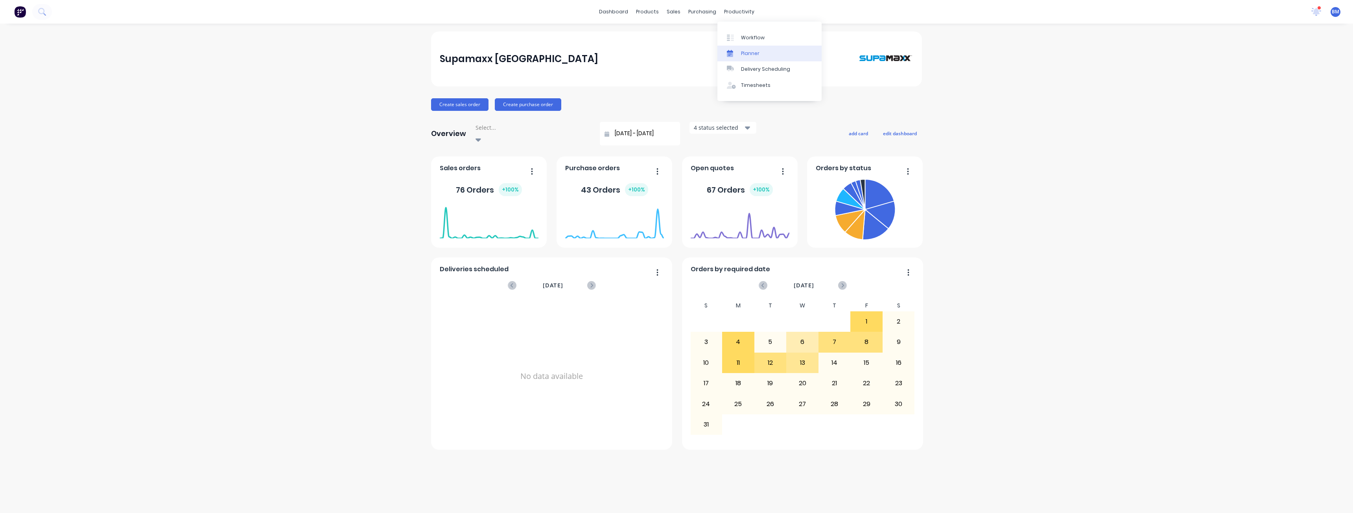
click at [748, 51] on div "Planner" at bounding box center [750, 53] width 18 height 7
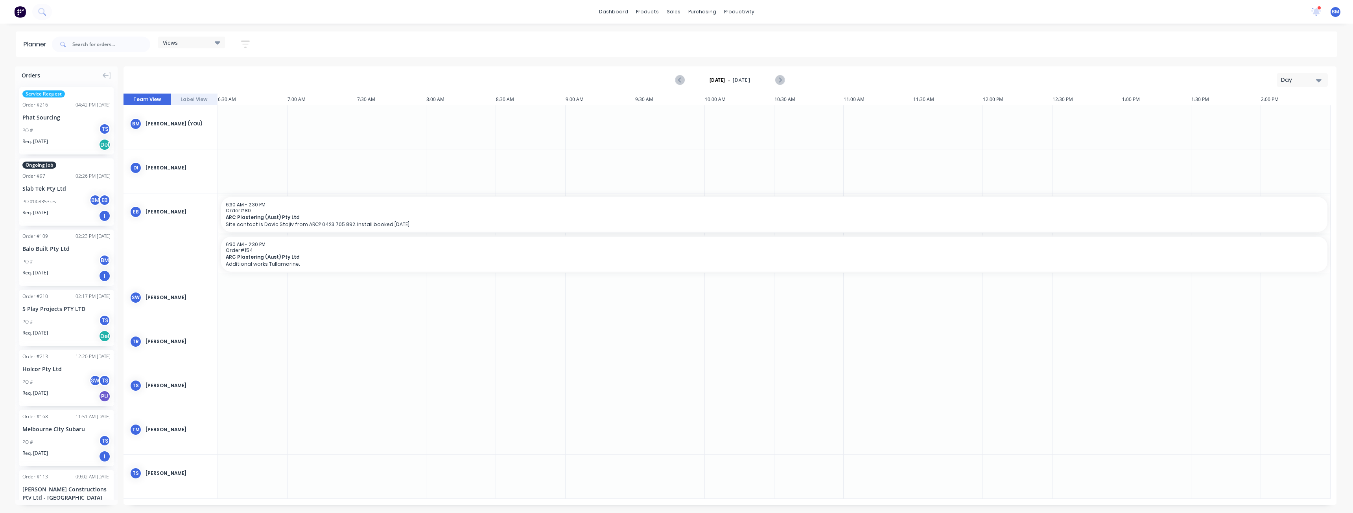
click at [1294, 78] on div "Day" at bounding box center [1299, 80] width 36 height 8
click at [1273, 131] on div "Month" at bounding box center [1289, 133] width 78 height 16
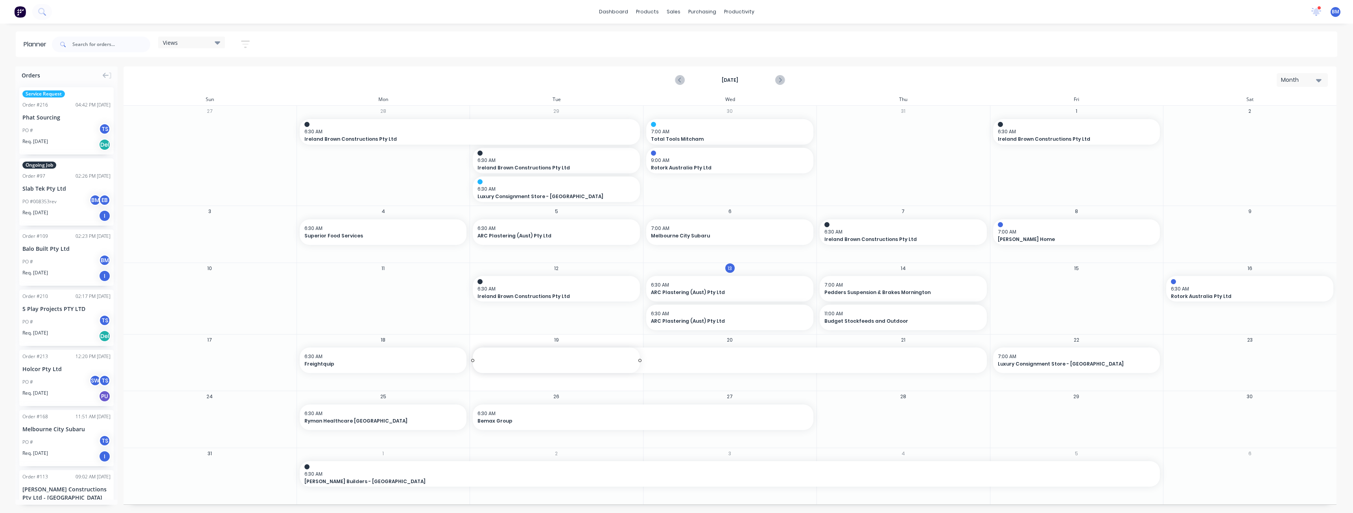
drag, startPoint x: 473, startPoint y: 359, endPoint x: 544, endPoint y: 362, distance: 71.3
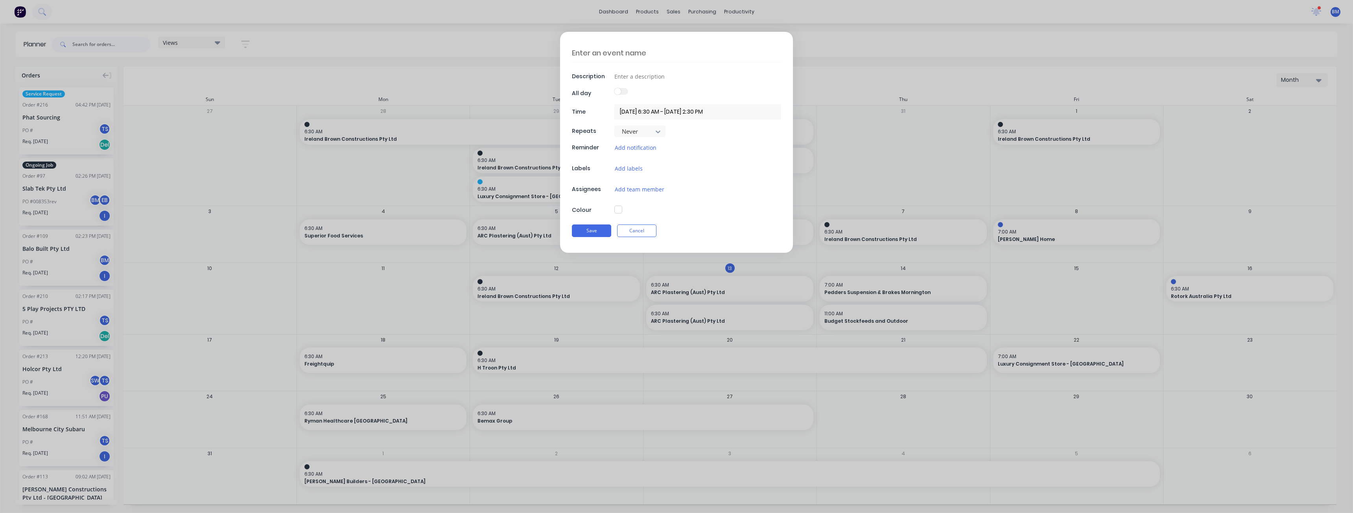
type textarea "x"
click at [644, 226] on button "Cancel" at bounding box center [636, 231] width 39 height 13
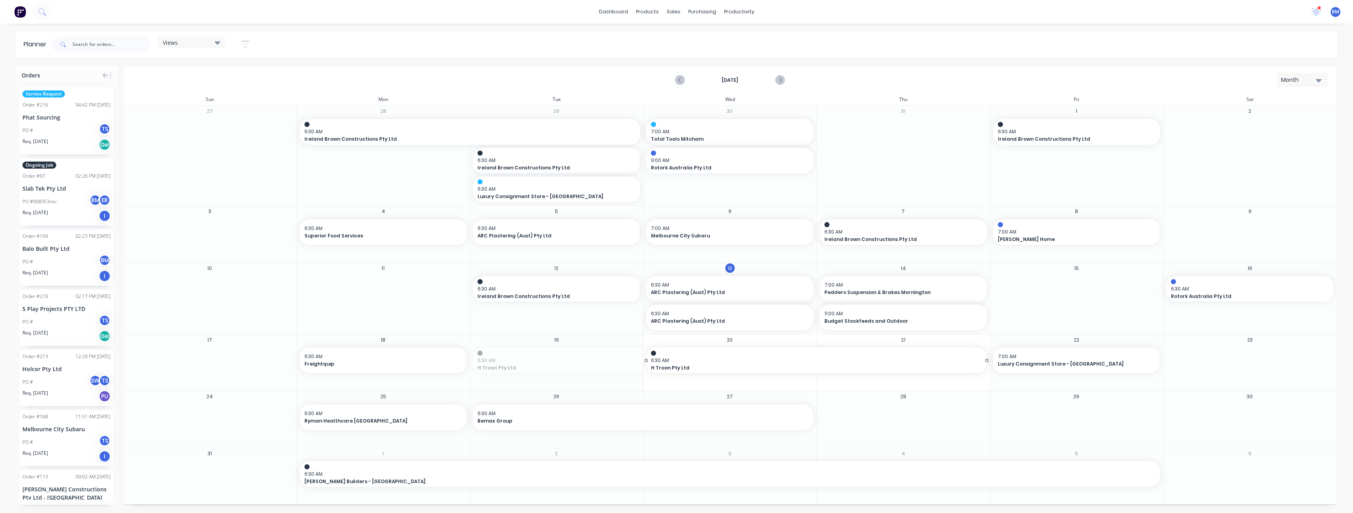
drag, startPoint x: 474, startPoint y: 358, endPoint x: 767, endPoint y: 363, distance: 293.6
drag, startPoint x: 395, startPoint y: 360, endPoint x: 518, endPoint y: 357, distance: 123.2
click at [674, 13] on div "sales" at bounding box center [674, 12] width 22 height 12
click at [690, 37] on div "Sales Orders" at bounding box center [703, 37] width 32 height 7
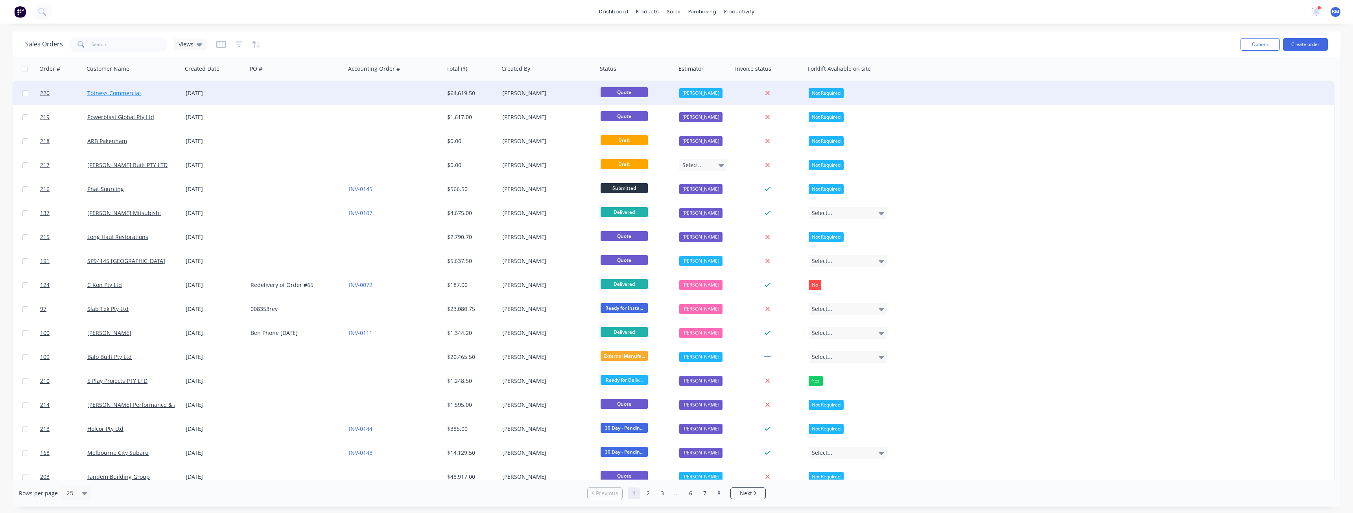
click at [105, 91] on link "Totness Commercial" at bounding box center [114, 92] width 54 height 7
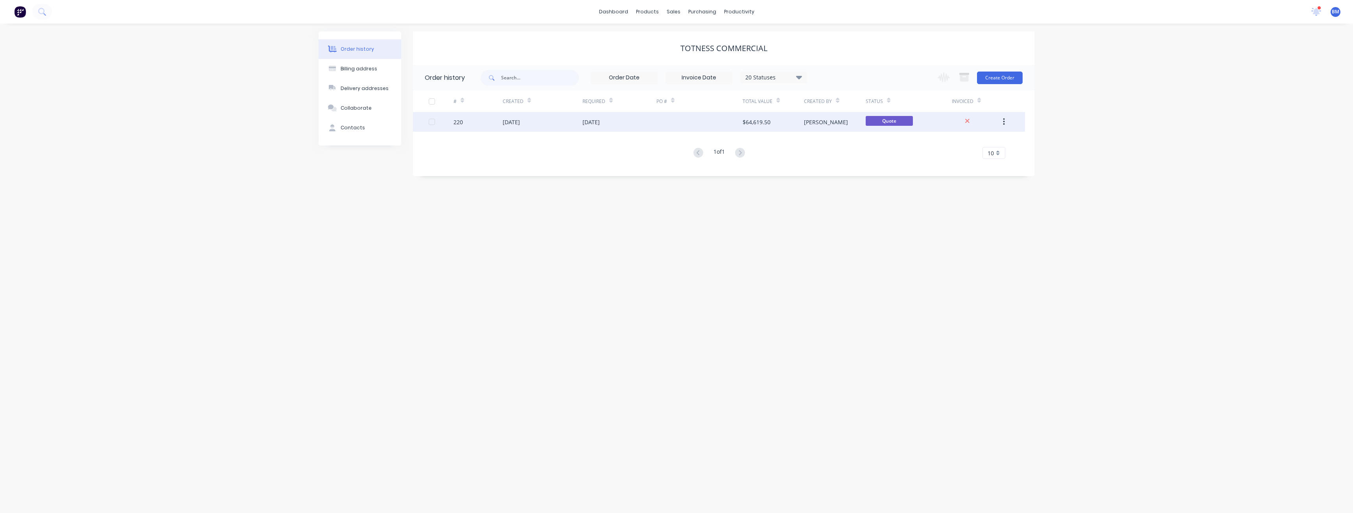
click at [683, 123] on div at bounding box center [700, 122] width 86 height 20
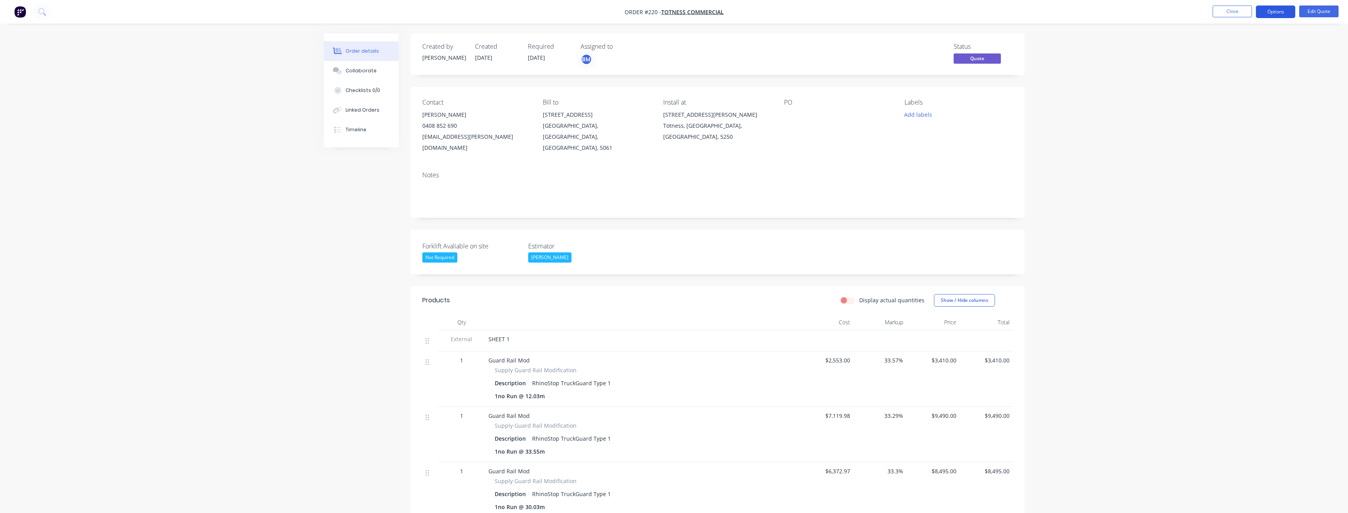
click at [1269, 10] on button "Options" at bounding box center [1275, 12] width 39 height 13
click at [1239, 93] on div "Convert to Order" at bounding box center [1251, 94] width 72 height 11
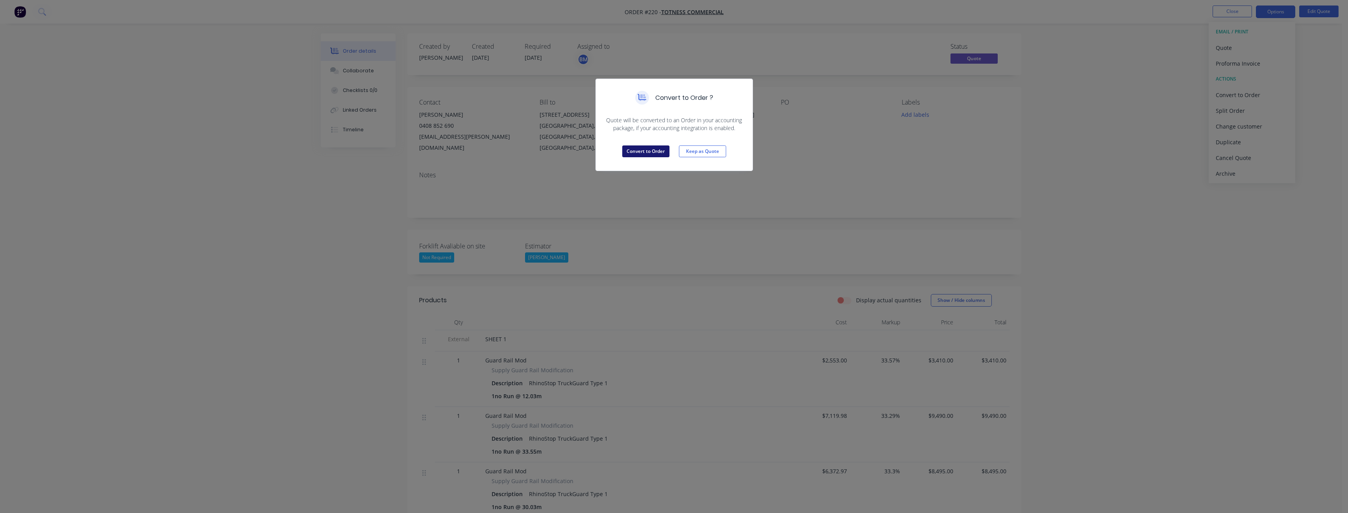
click at [645, 148] on button "Convert to Order" at bounding box center [645, 152] width 47 height 12
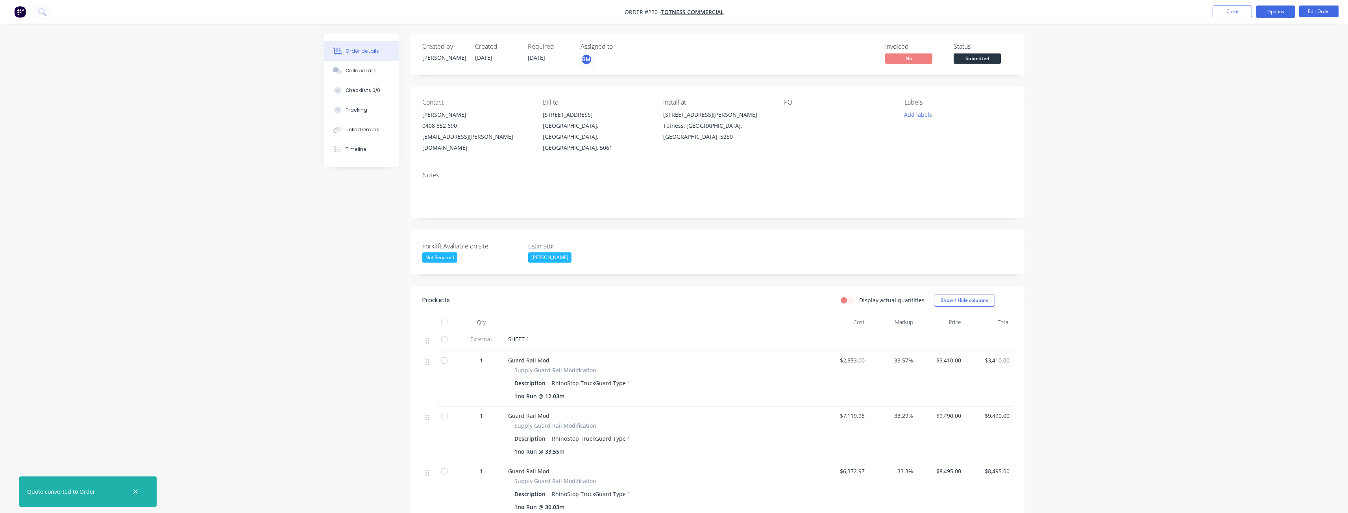
click at [1283, 10] on button "Options" at bounding box center [1275, 12] width 39 height 13
click at [1235, 108] on div "Delivery Docket" at bounding box center [1251, 110] width 72 height 11
click at [1228, 79] on div "Without pricing" at bounding box center [1251, 79] width 72 height 11
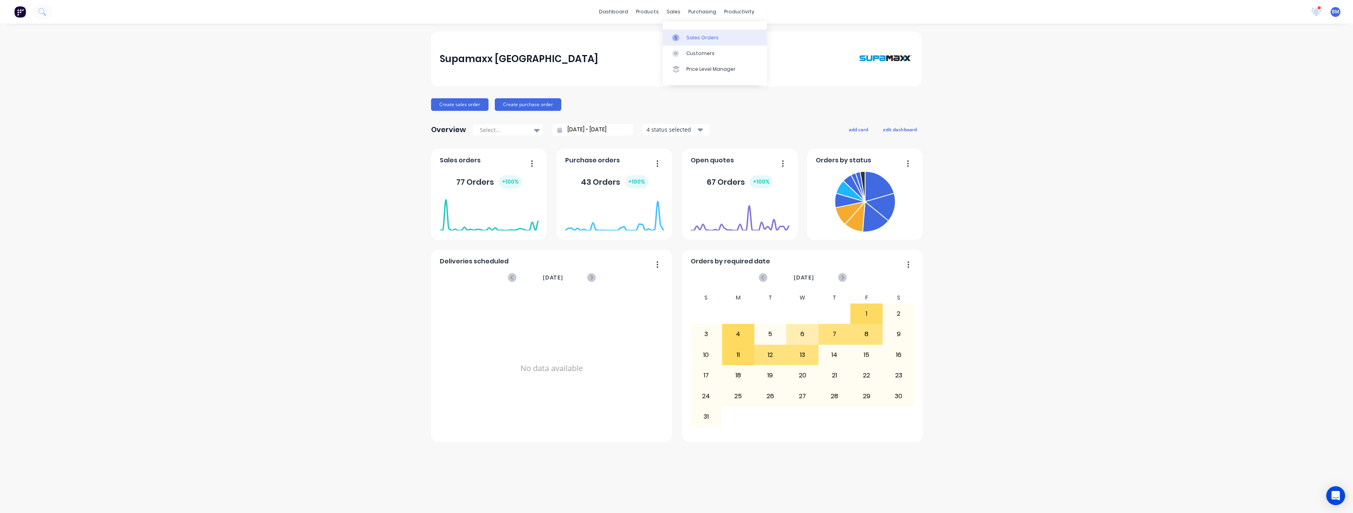
click at [699, 37] on div "Sales Orders" at bounding box center [703, 37] width 32 height 7
